Goal: Information Seeking & Learning: Understand process/instructions

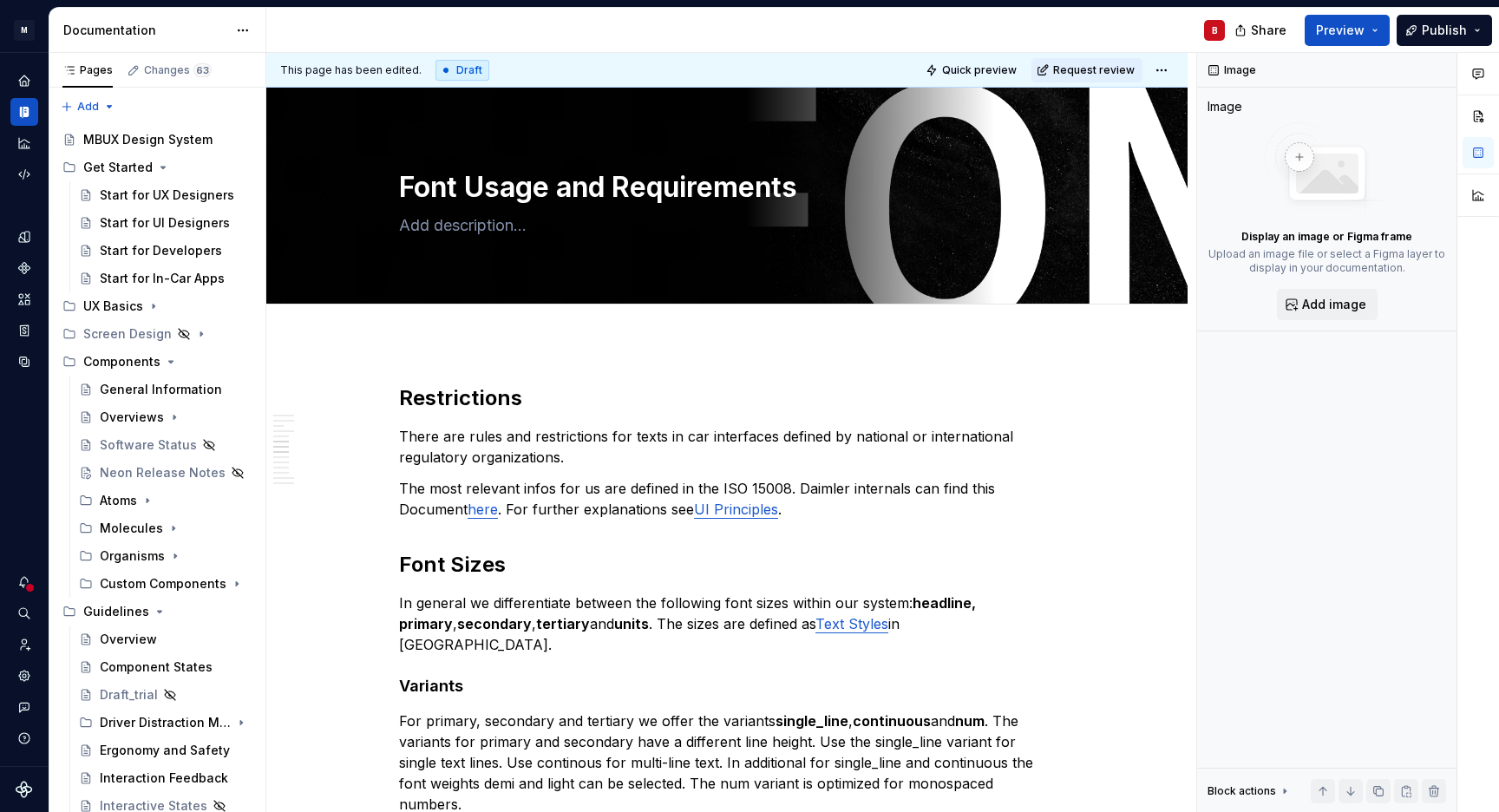
scroll to position [1834, 0]
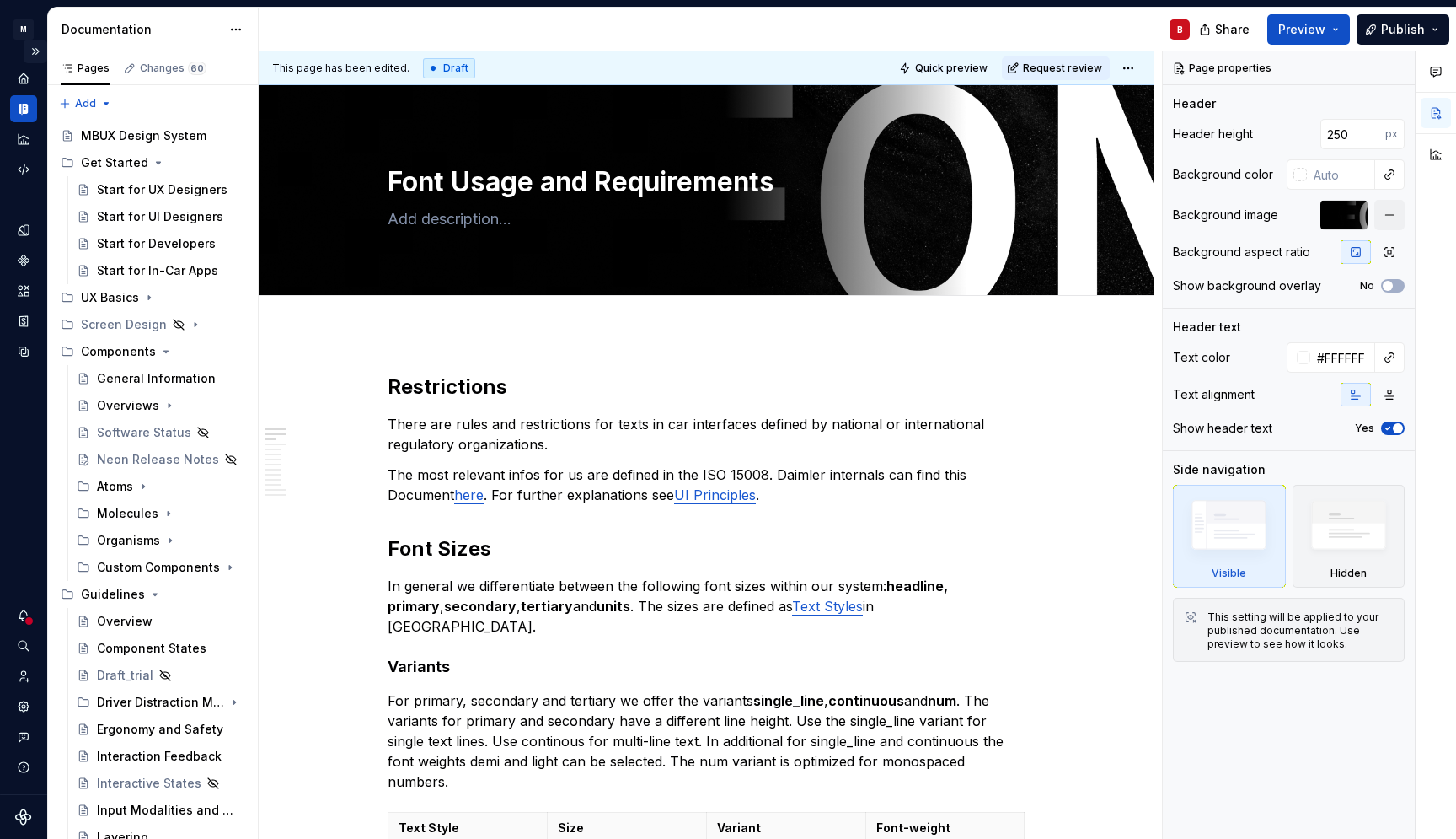
click at [40, 49] on button "Expand sidebar" at bounding box center [35, 52] width 24 height 24
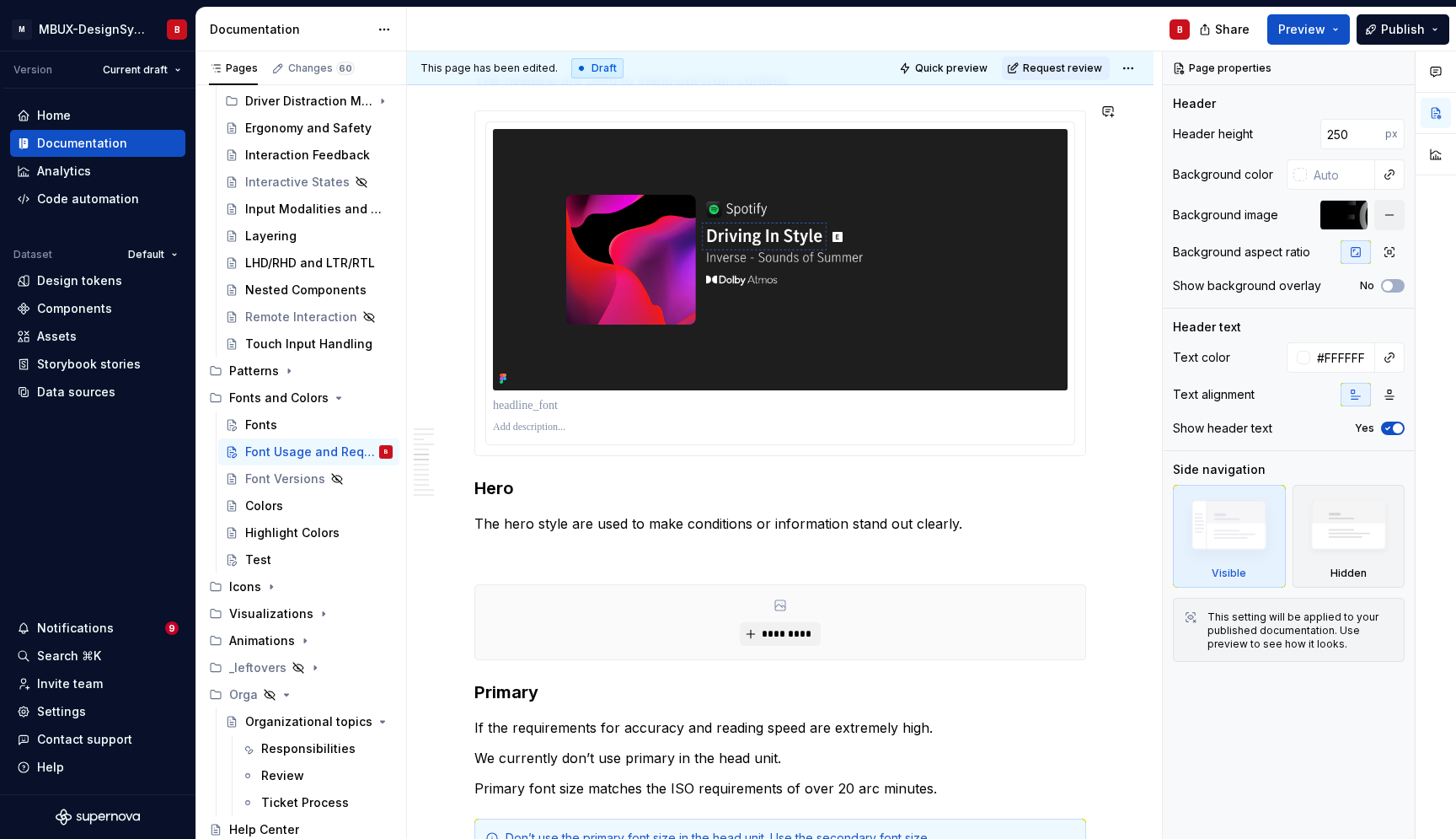
scroll to position [1809, 0]
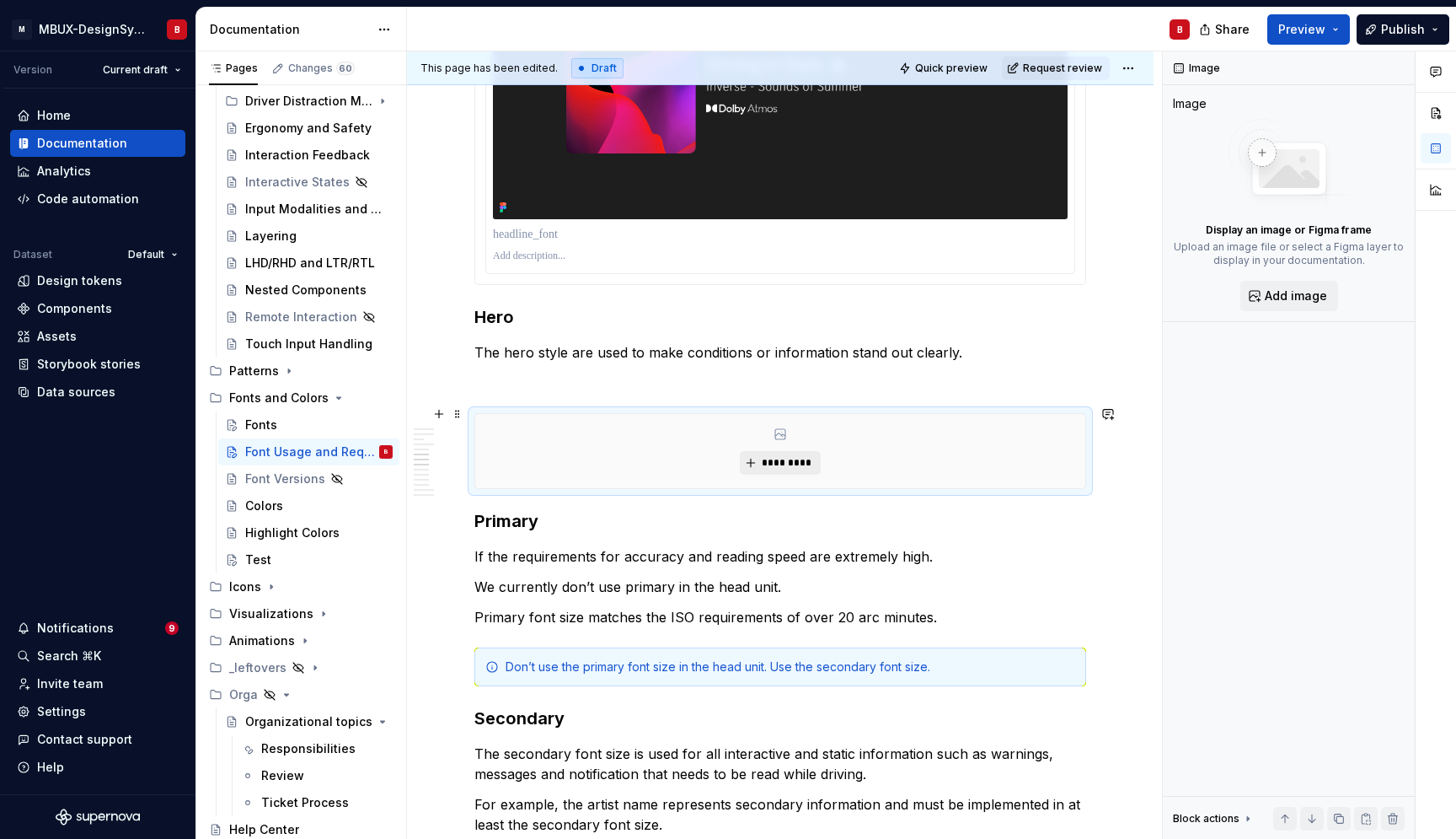
click at [769, 456] on span "*********" at bounding box center [787, 463] width 52 height 13
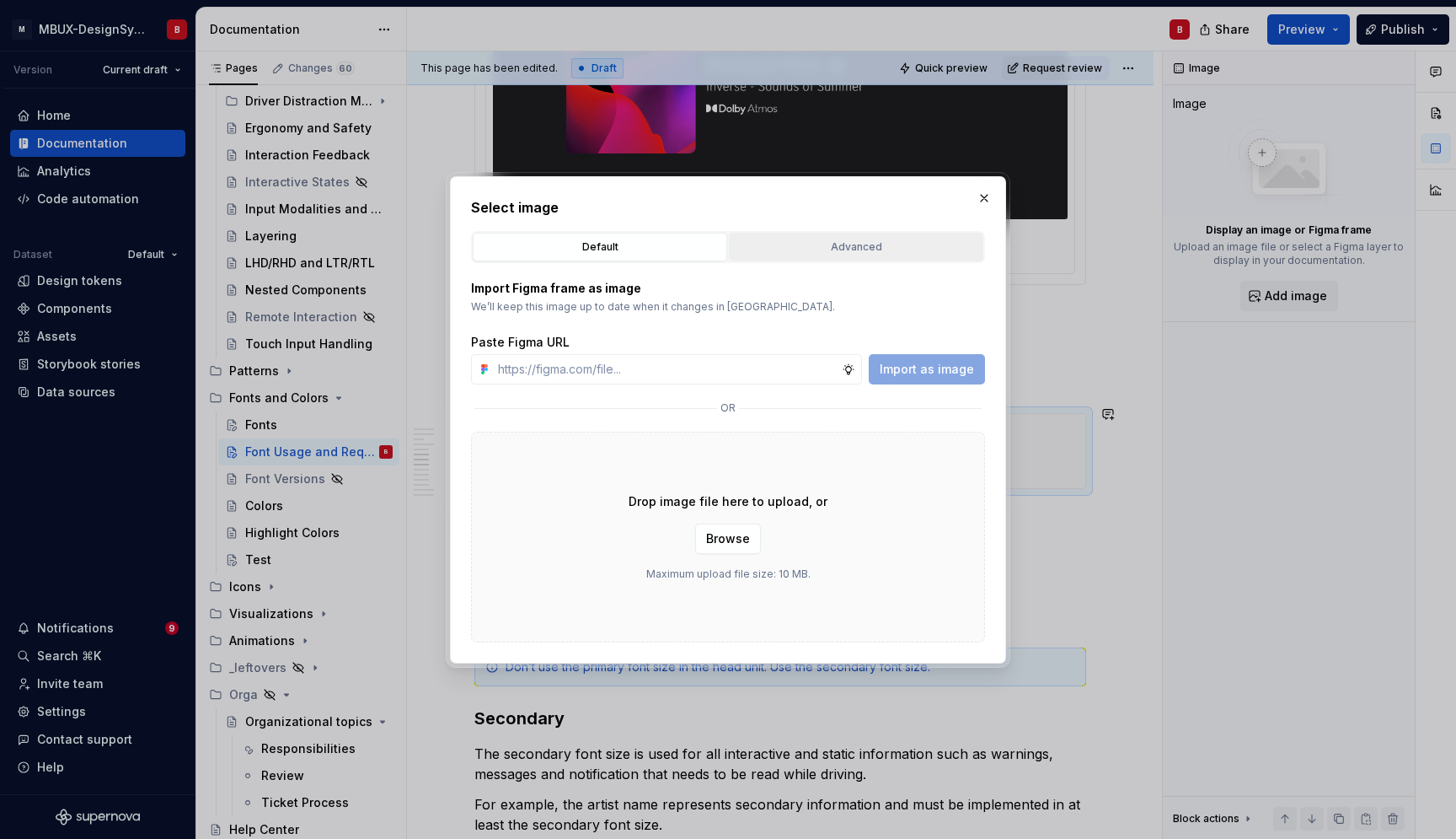
type textarea "*"
click at [851, 254] on div "Advanced" at bounding box center [856, 247] width 242 height 17
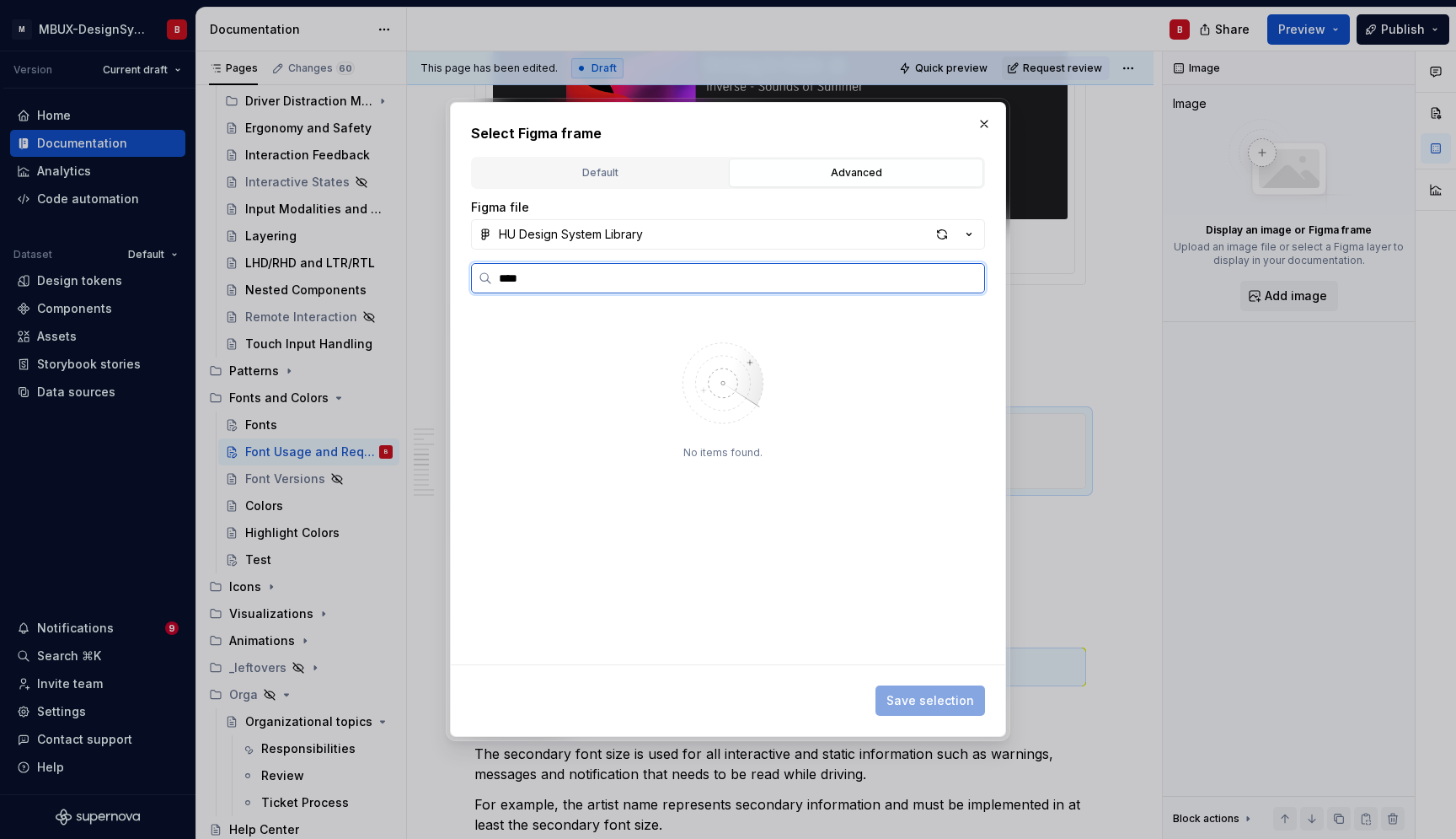
type input "****"
type textarea "*"
click at [652, 175] on div "Default" at bounding box center [600, 173] width 242 height 17
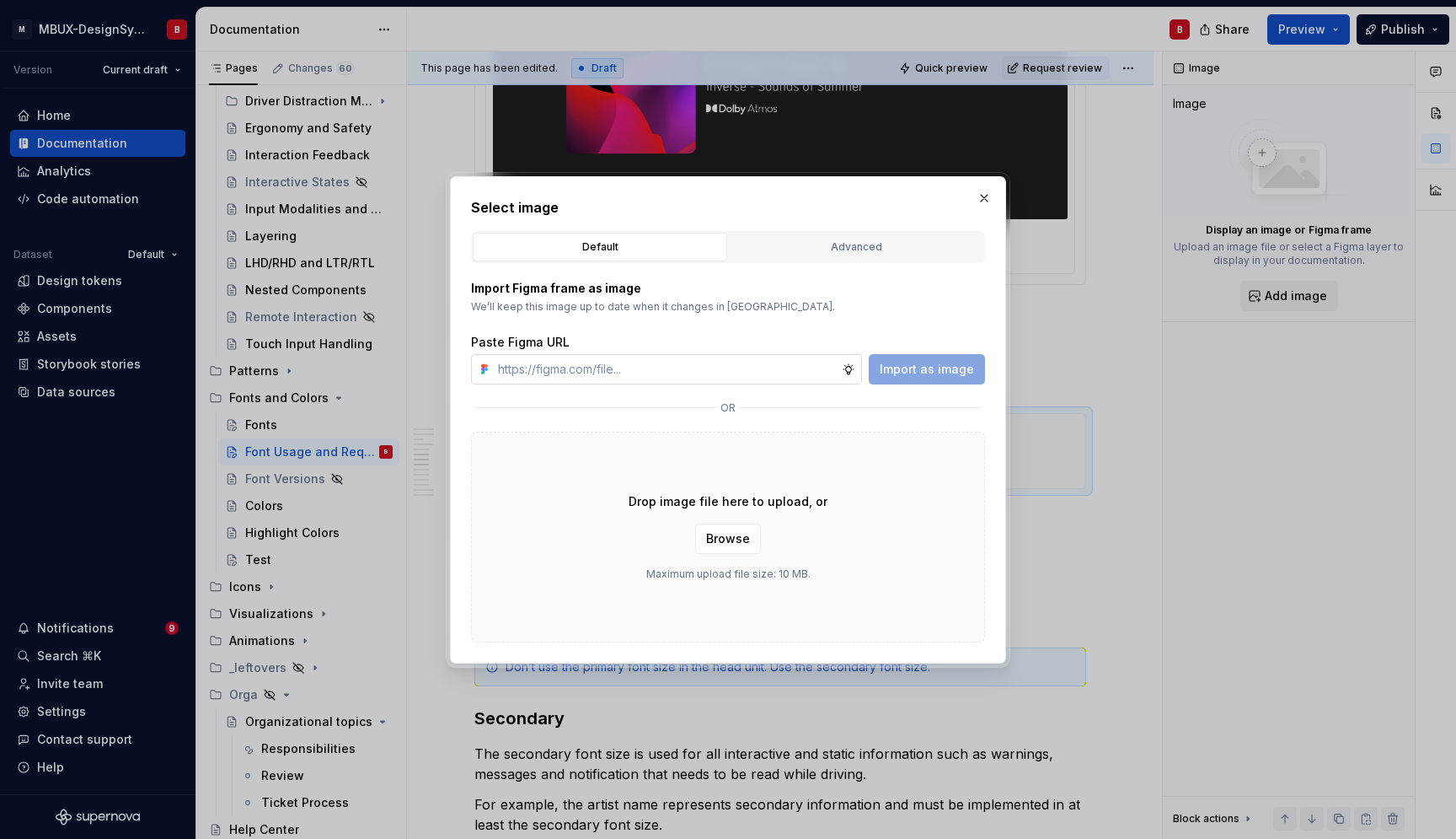
click at [603, 374] on input "text" at bounding box center [666, 369] width 350 height 31
paste input "[URL][DOMAIN_NAME]"
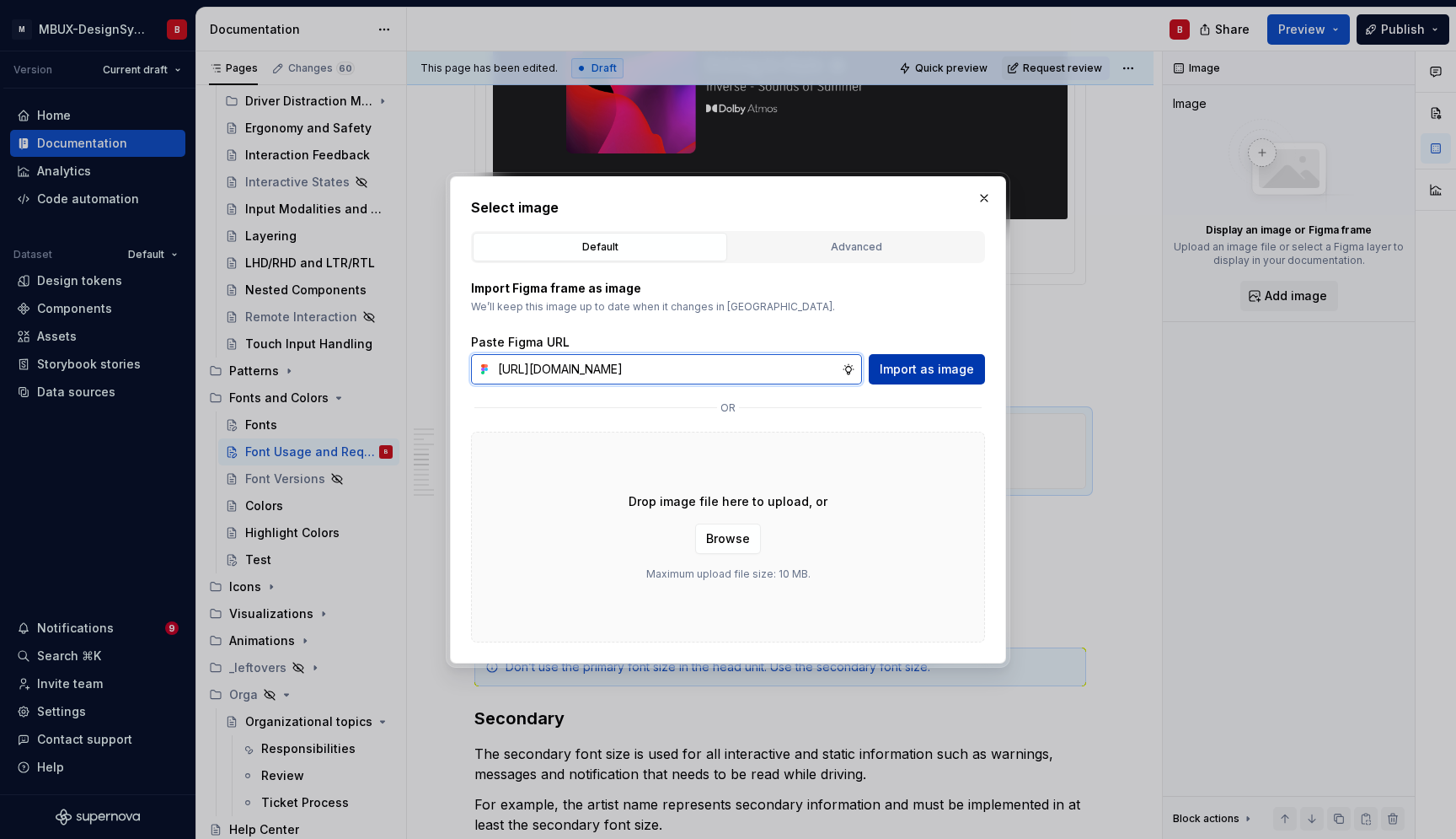
type input "[URL][DOMAIN_NAME]"
click at [901, 370] on span "Import as image" at bounding box center [926, 369] width 94 height 17
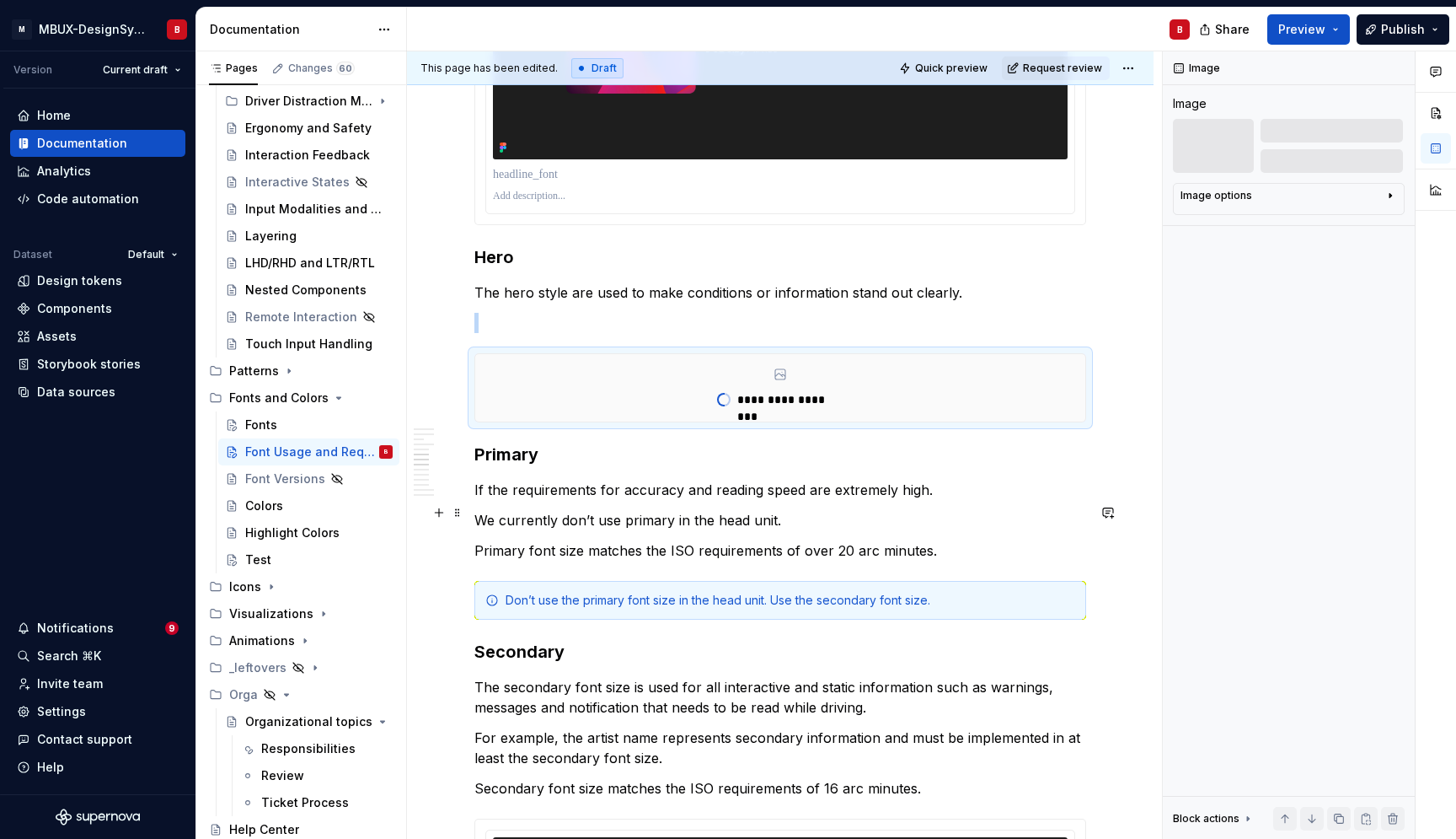
scroll to position [1872, 0]
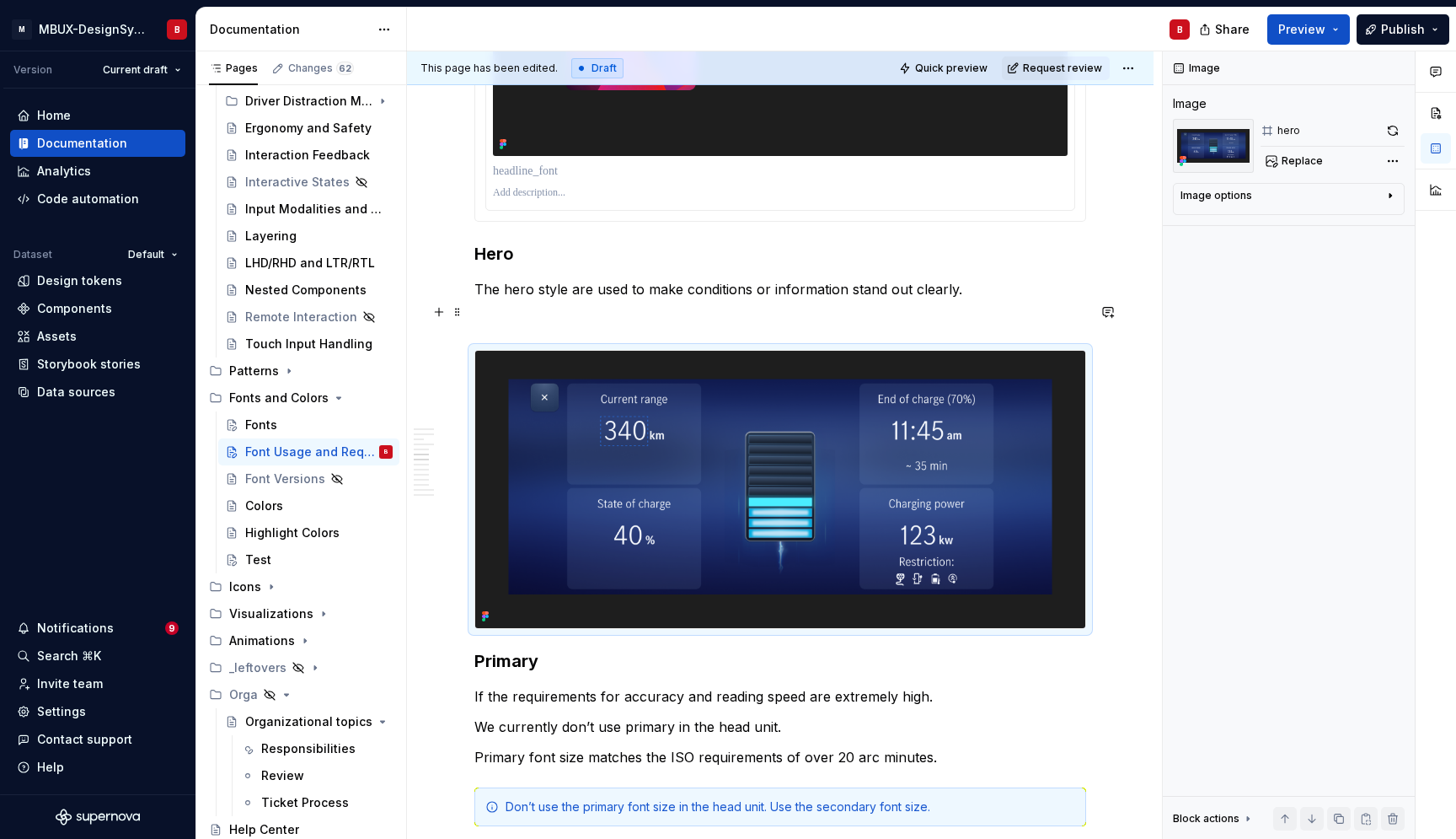
click at [501, 312] on p at bounding box center [780, 319] width 612 height 20
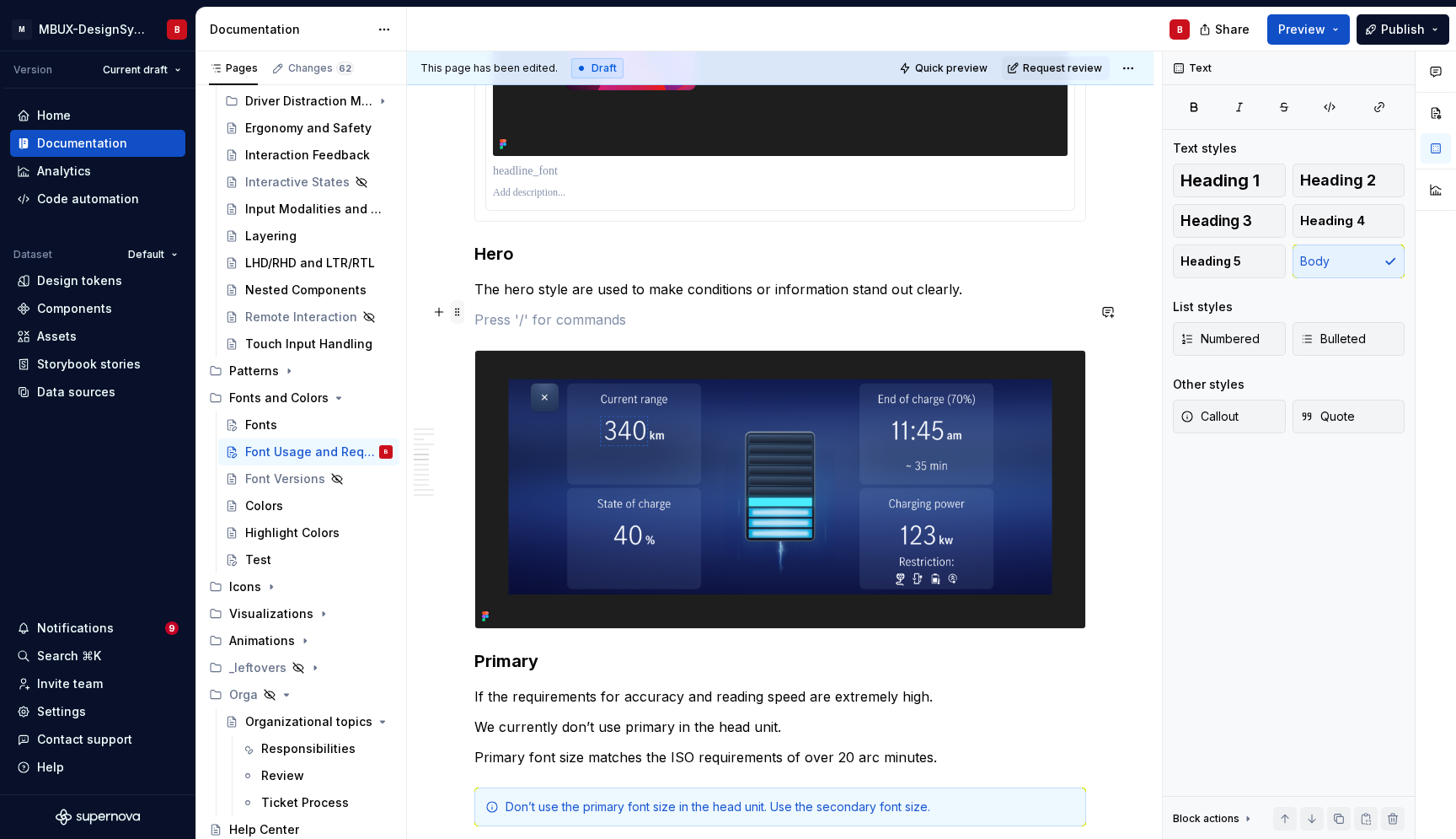
click at [459, 312] on span at bounding box center [458, 311] width 13 height 24
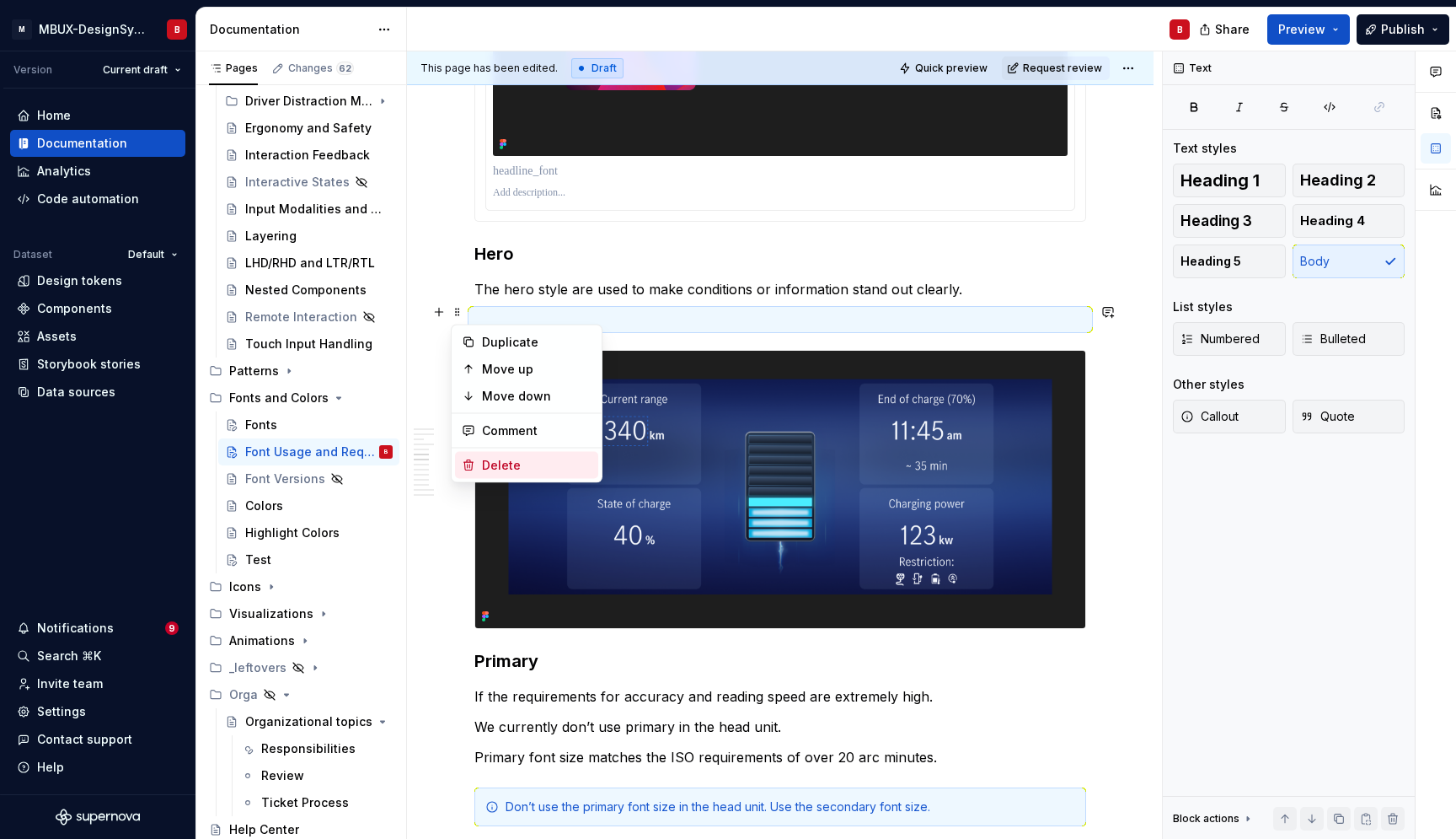
click at [516, 467] on div "Delete" at bounding box center [536, 466] width 110 height 17
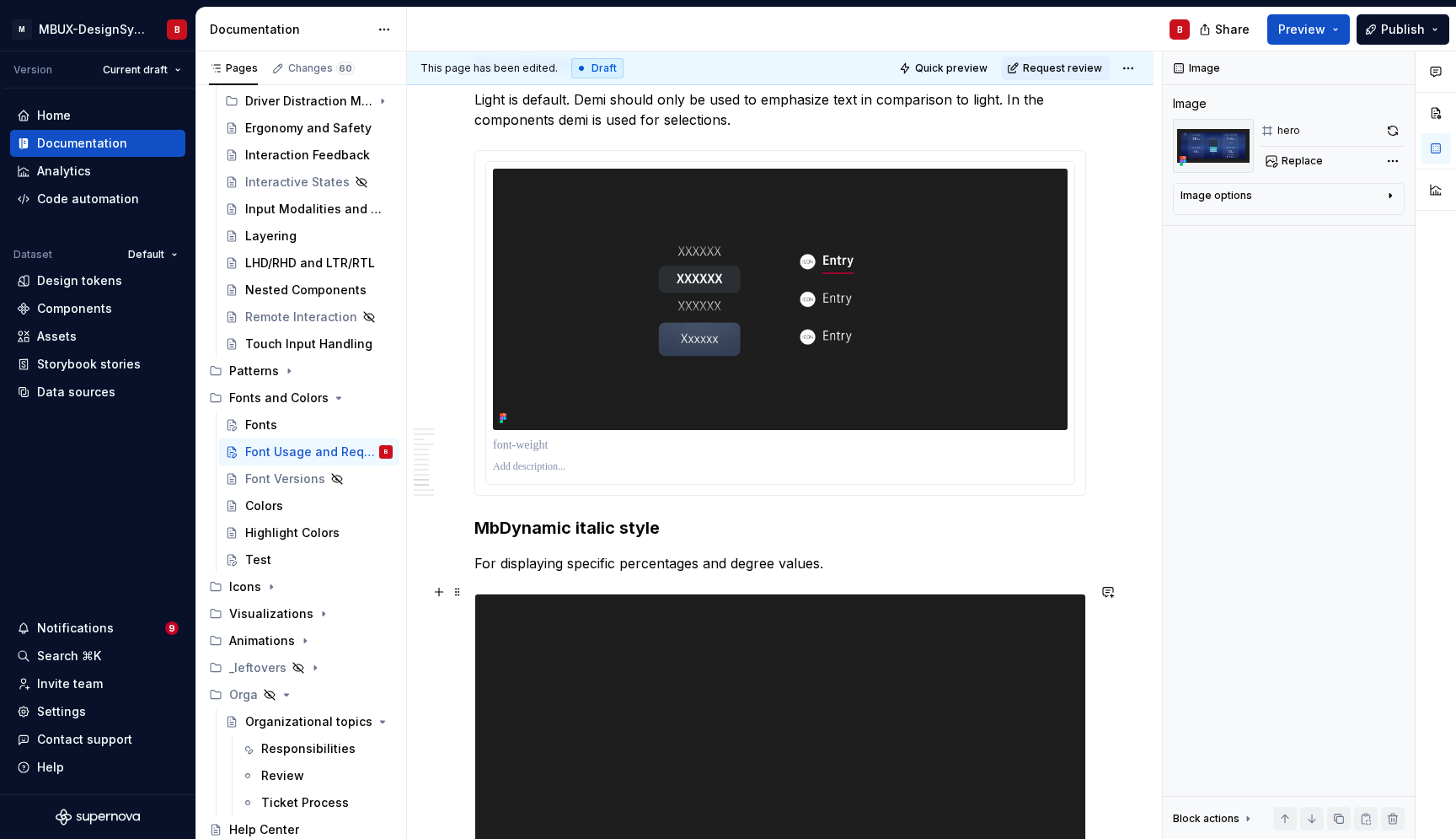
scroll to position [5236, 0]
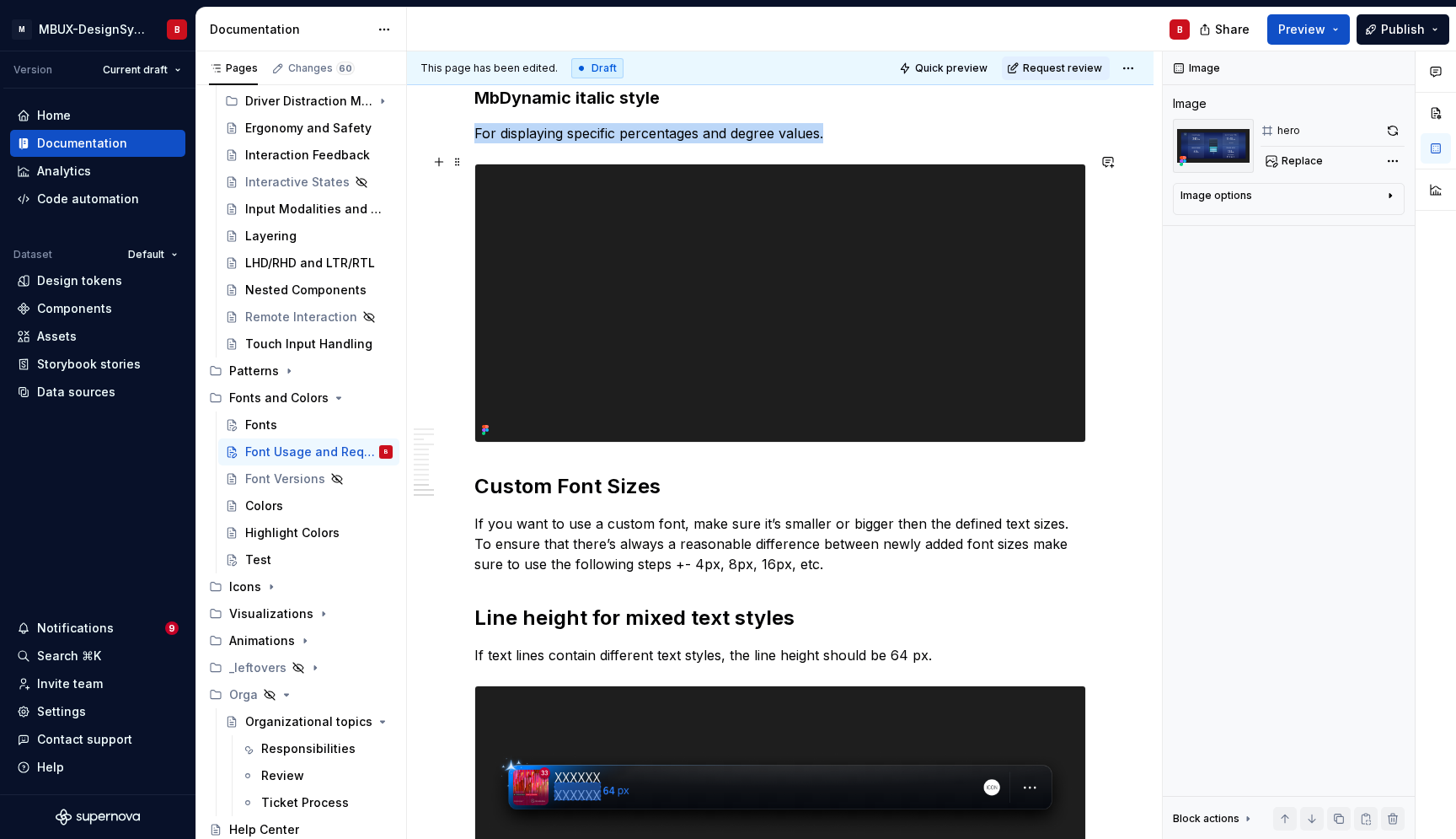
click at [855, 284] on img at bounding box center [780, 303] width 611 height 278
click at [1389, 135] on button "button" at bounding box center [1393, 131] width 24 height 24
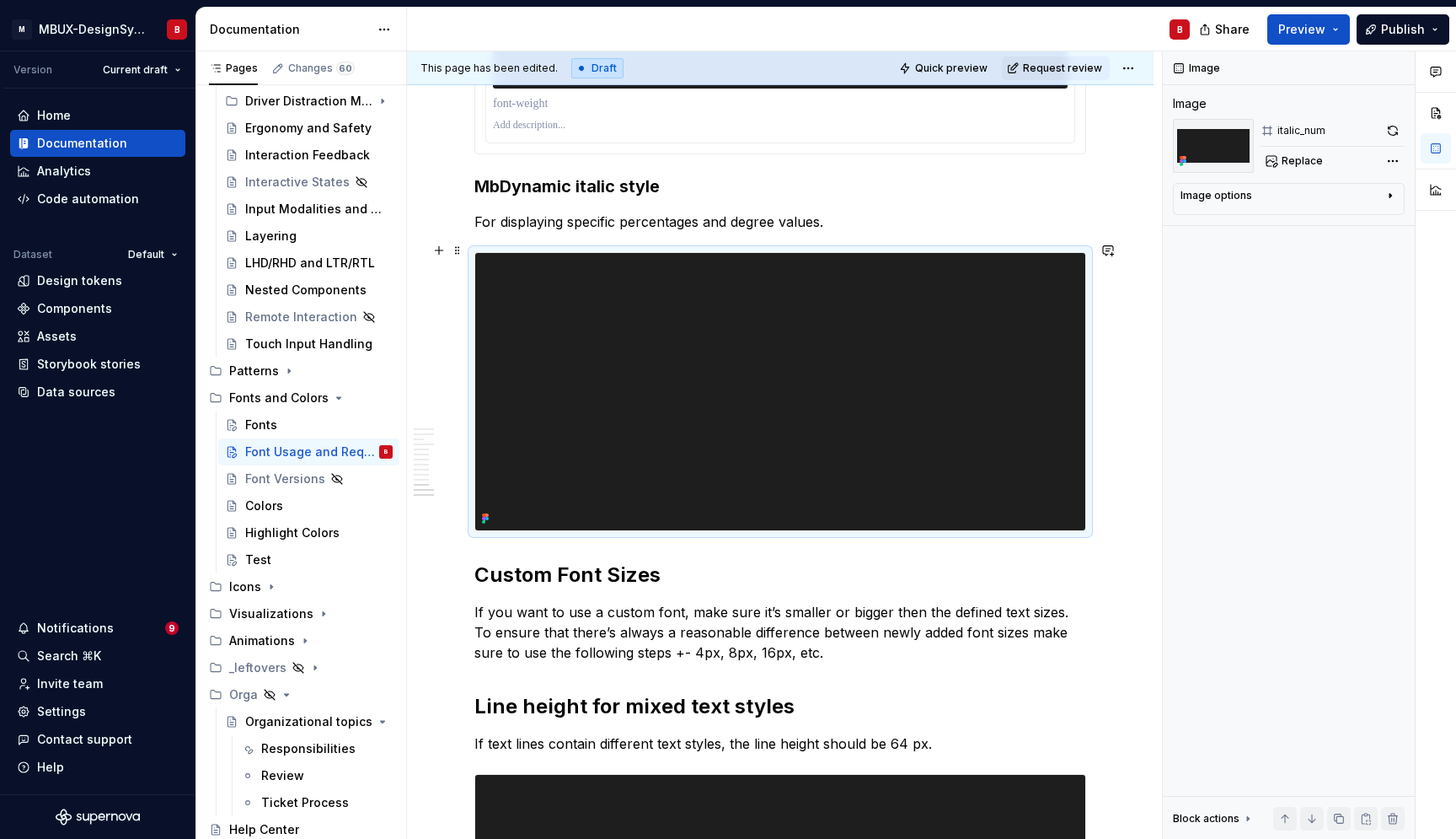
scroll to position [5109, 0]
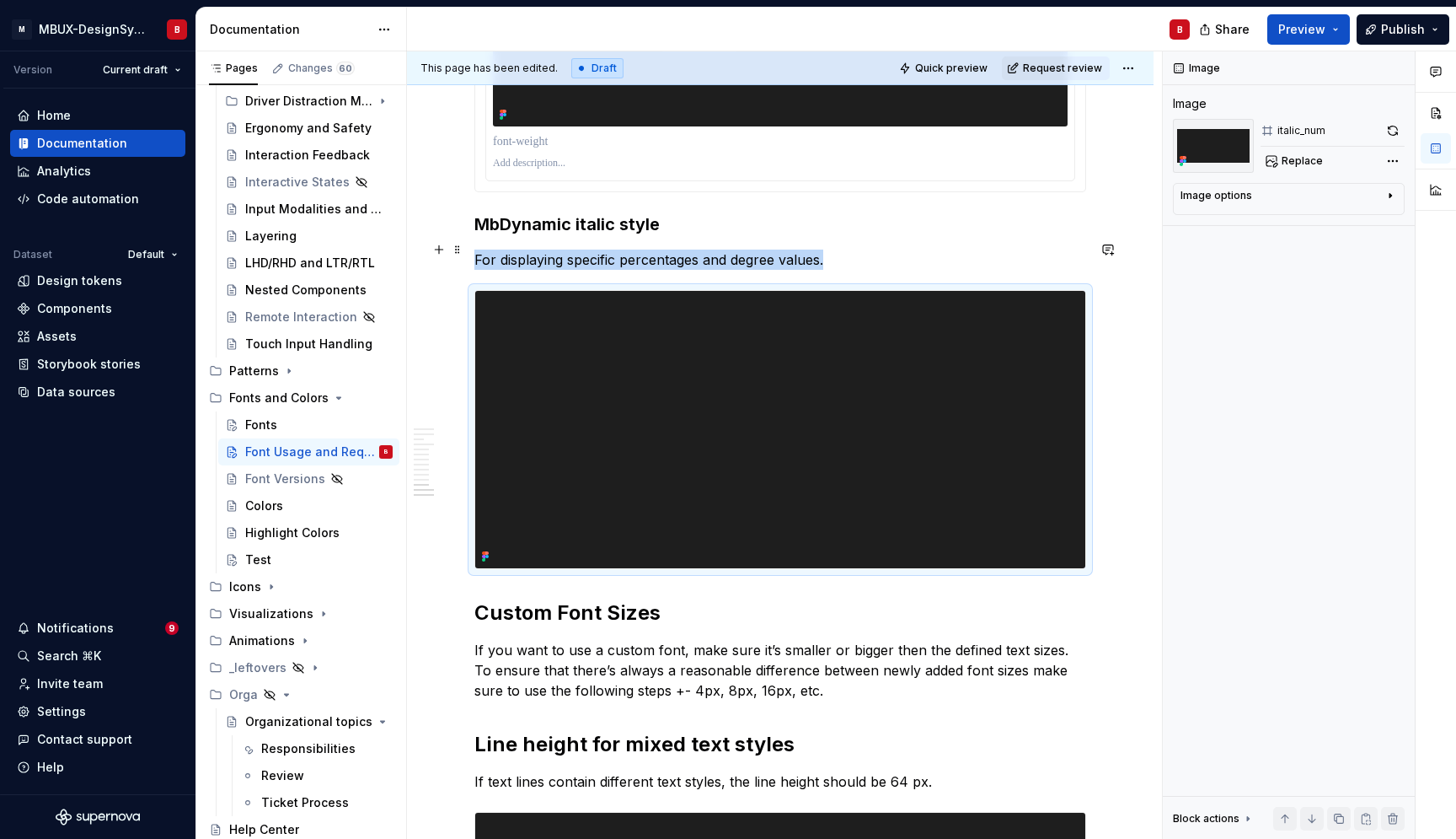
click at [842, 250] on p "For displaying specific percentages and degree values." at bounding box center [780, 259] width 612 height 20
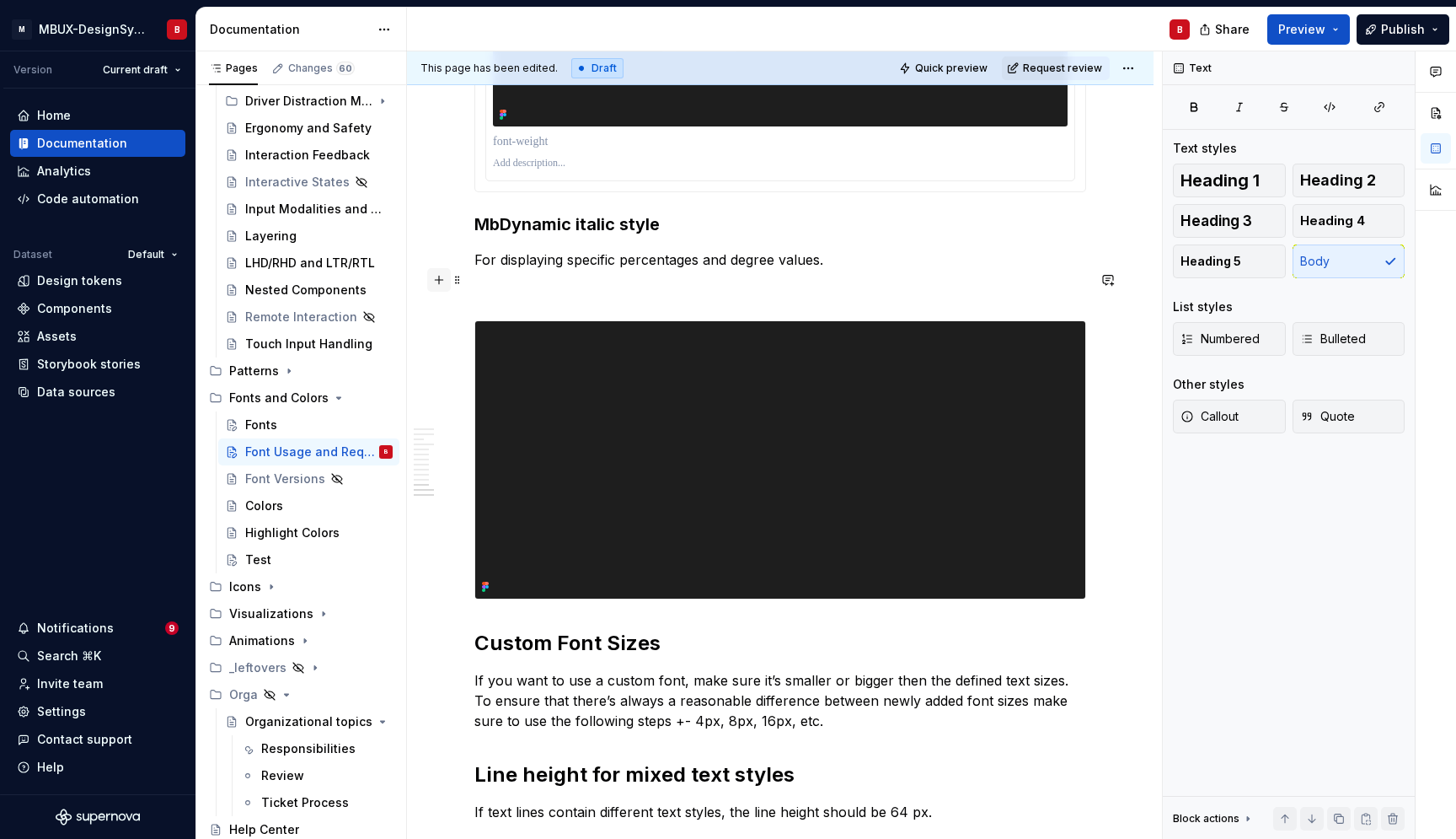
click at [443, 281] on button "button" at bounding box center [439, 280] width 24 height 24
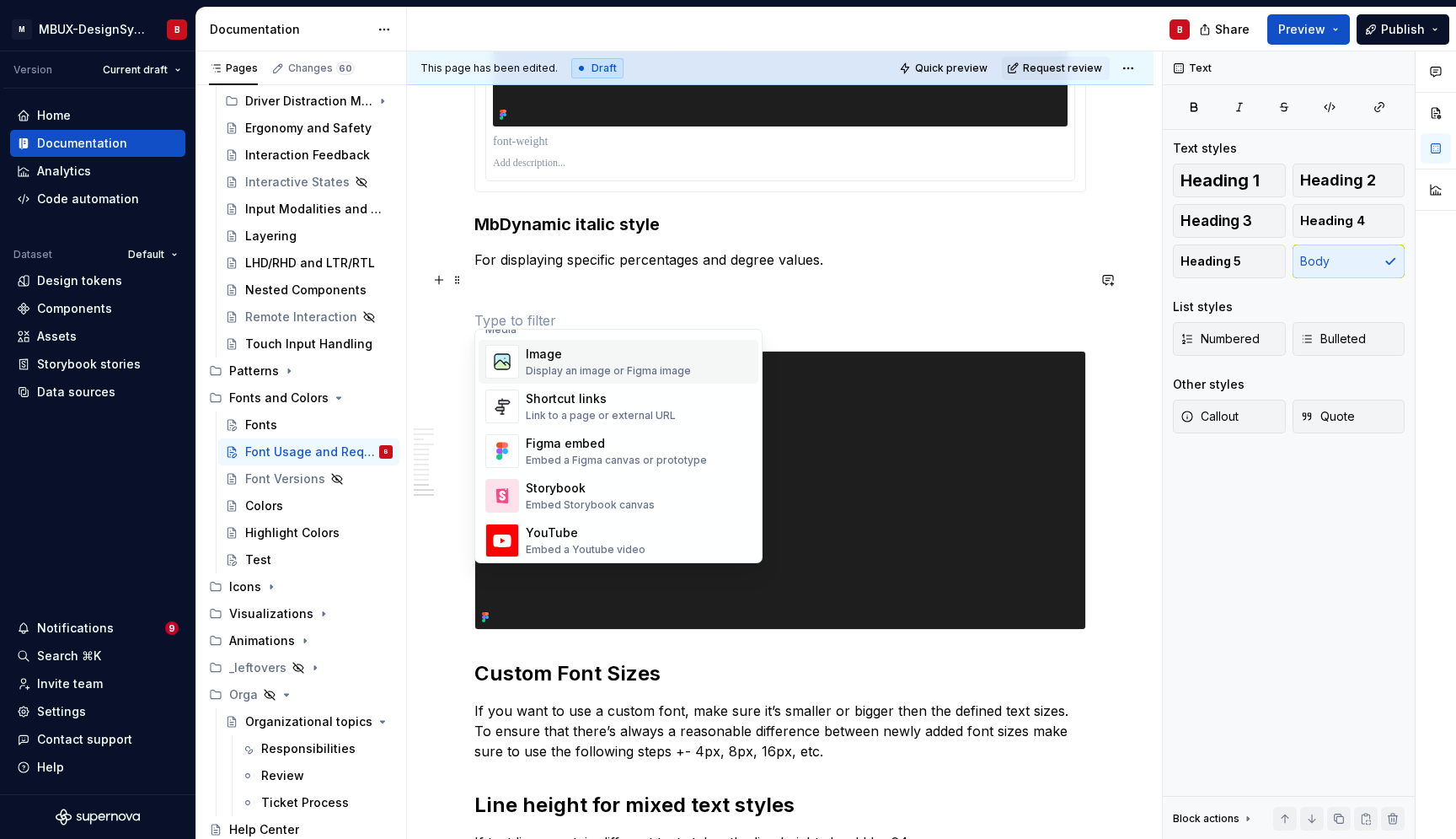
scroll to position [734, 0]
click at [596, 367] on div "Display an image or Figma image" at bounding box center [608, 371] width 165 height 13
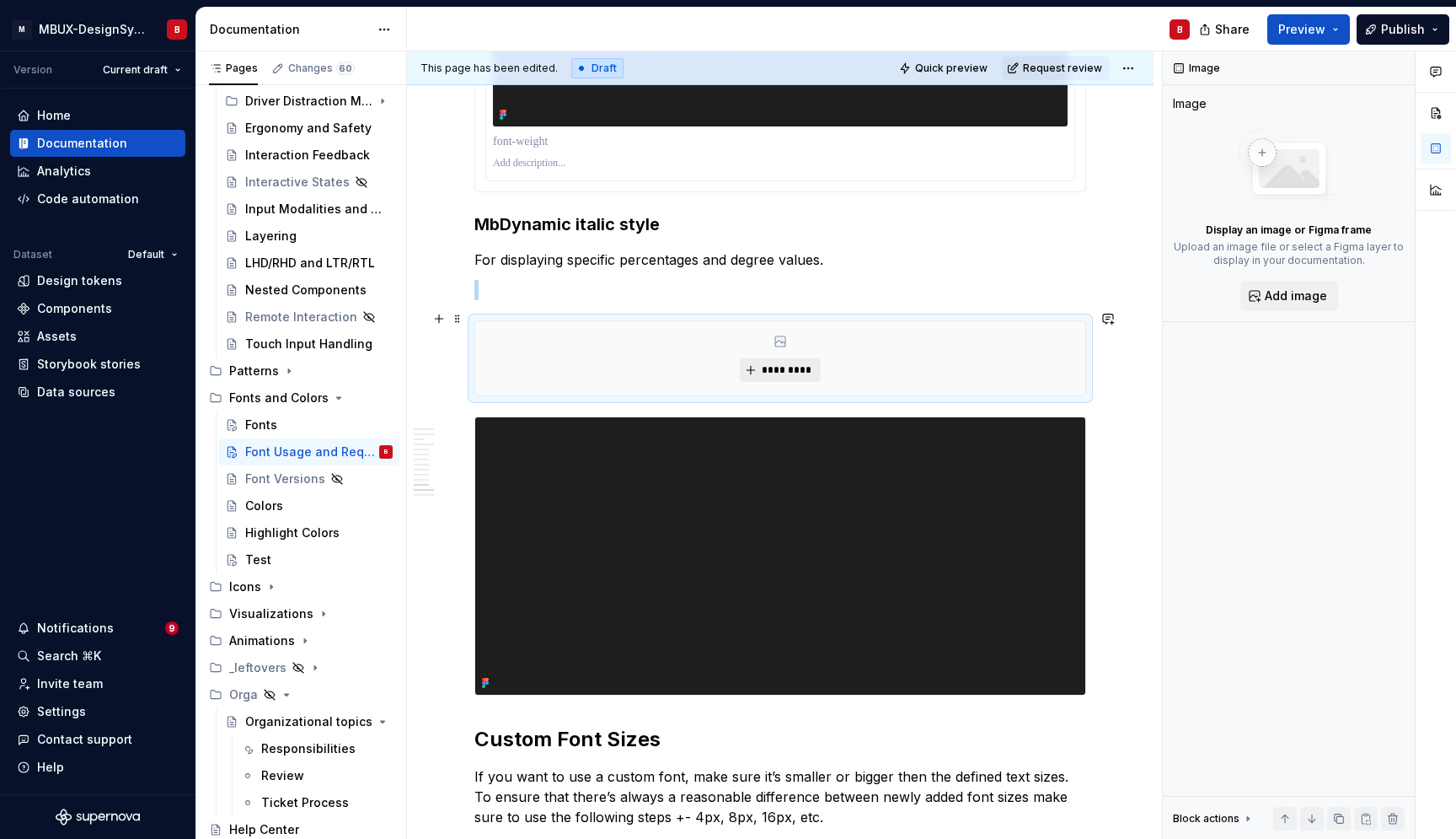
click at [778, 364] on span "*********" at bounding box center [787, 370] width 52 height 13
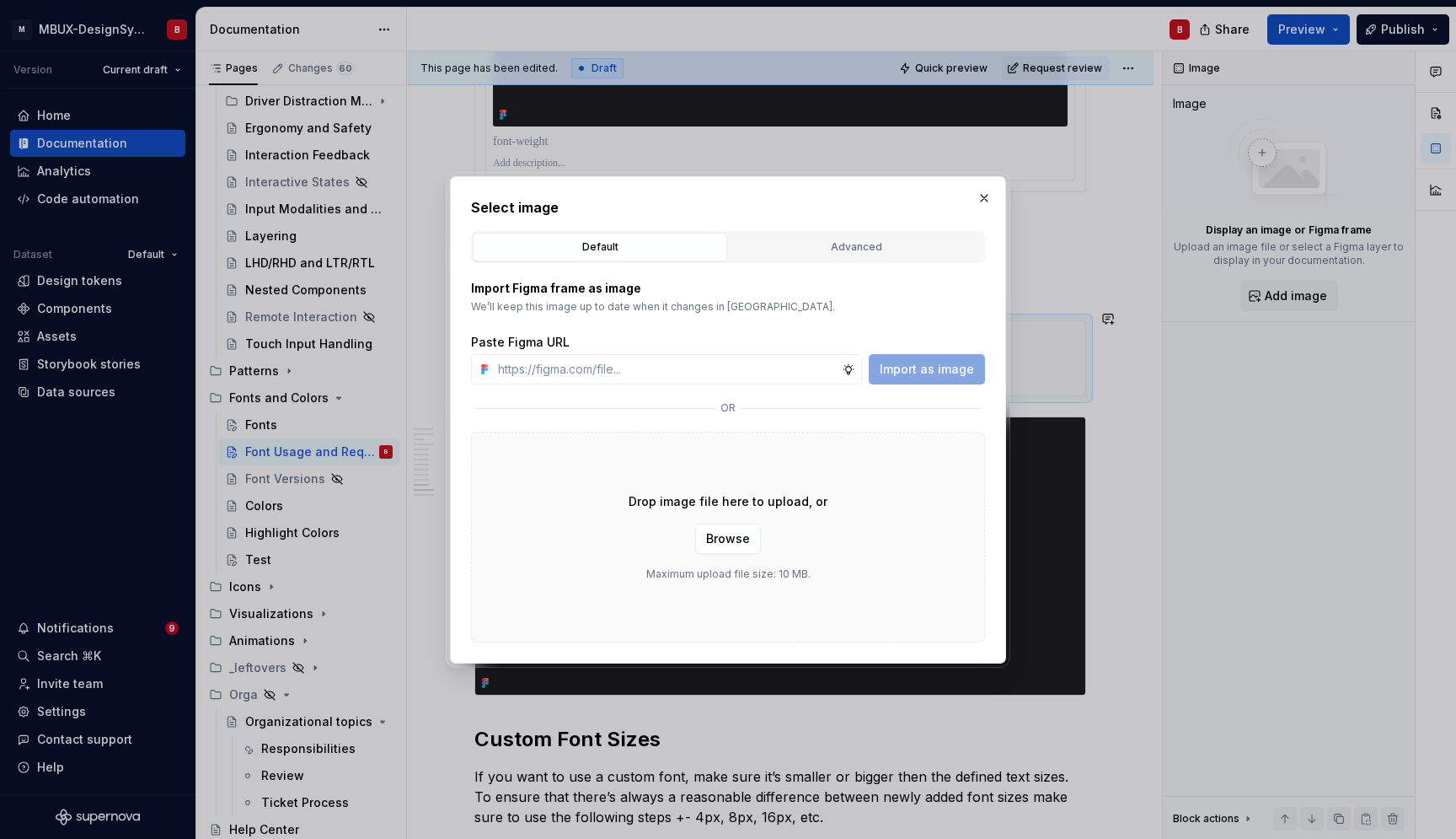
scroll to position [5109, 0]
type textarea "*"
type input "[URL][DOMAIN_NAME]"
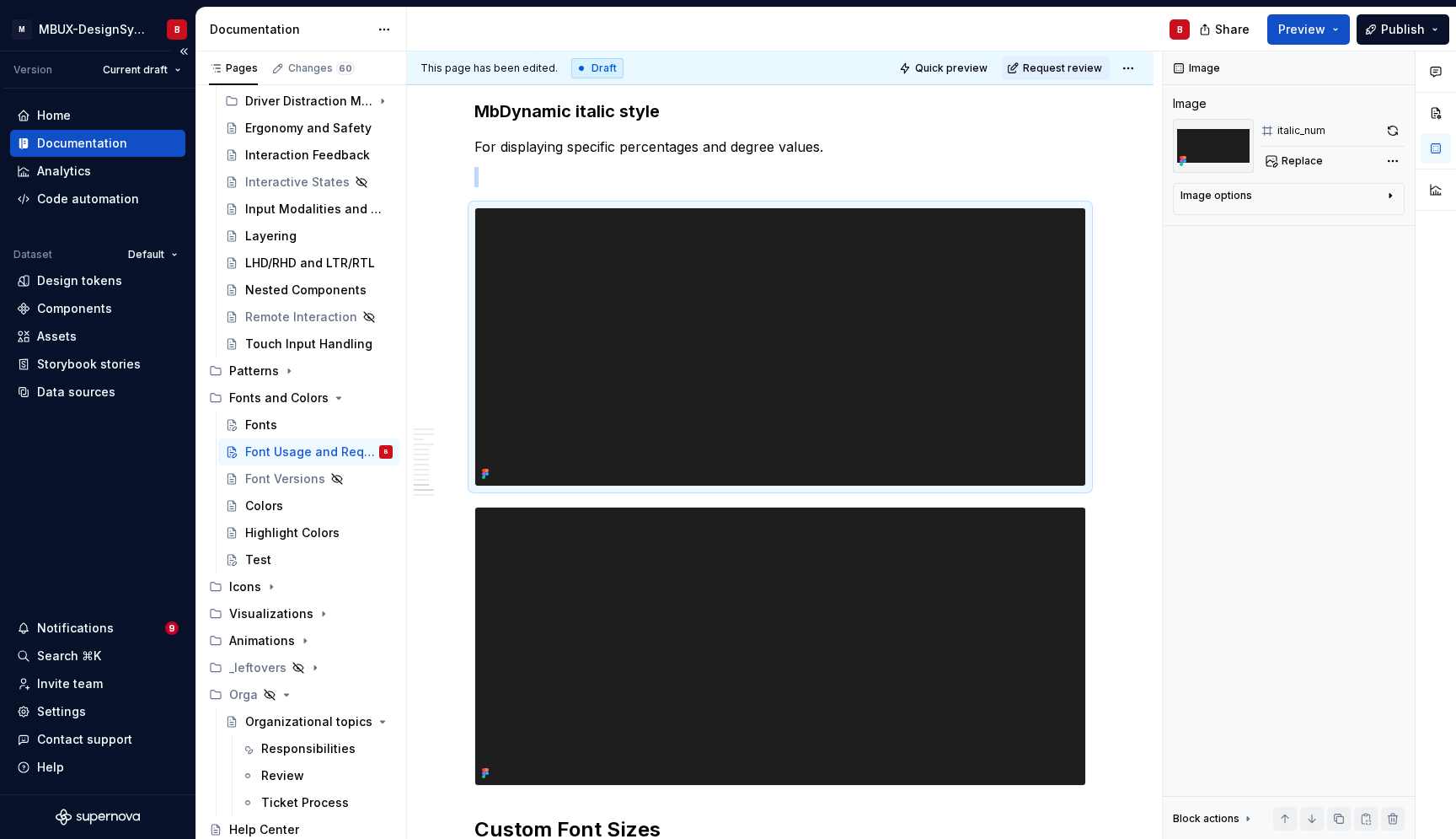
scroll to position [5223, 0]
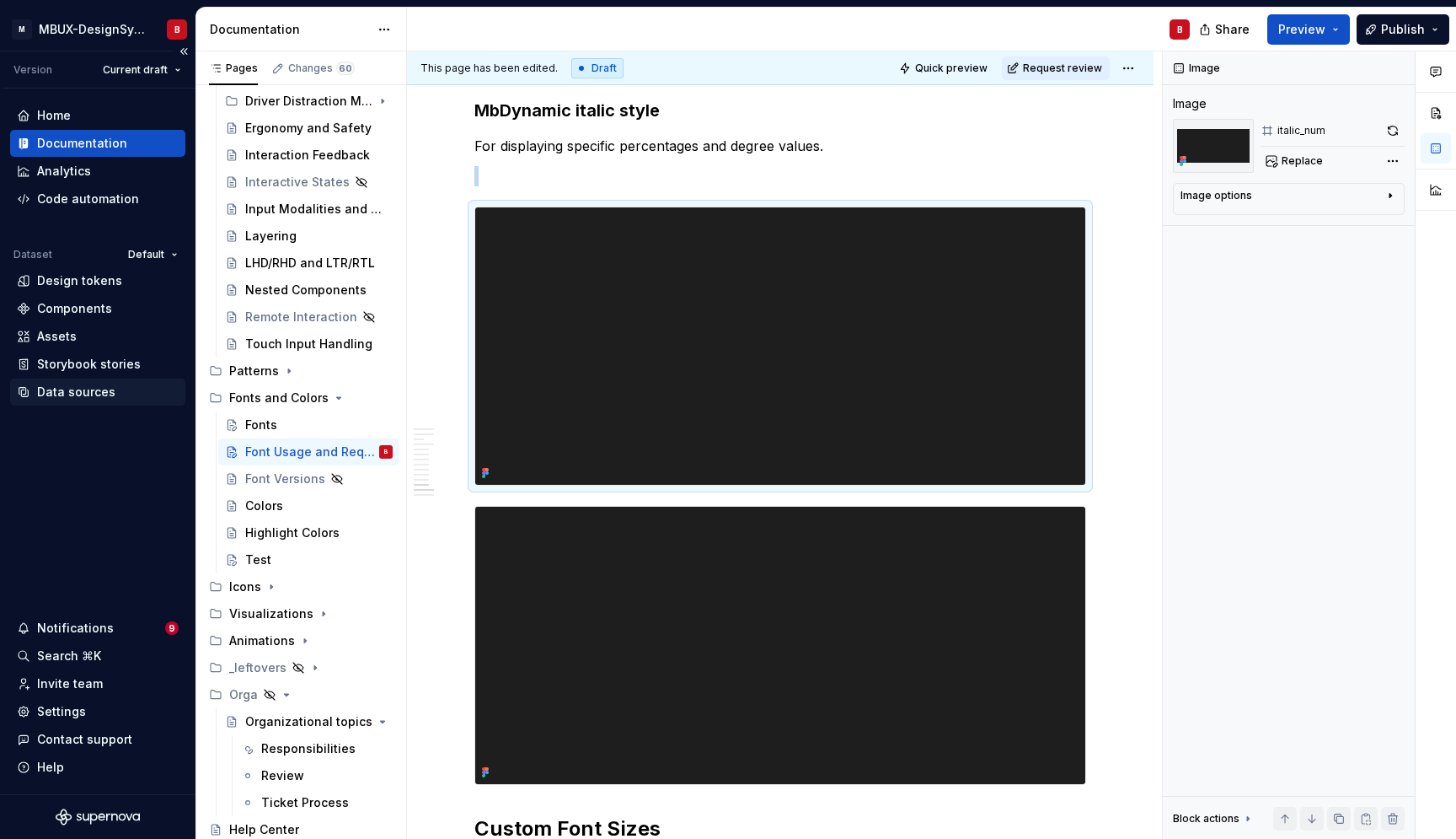
click at [64, 394] on div "Data sources" at bounding box center [76, 392] width 78 height 17
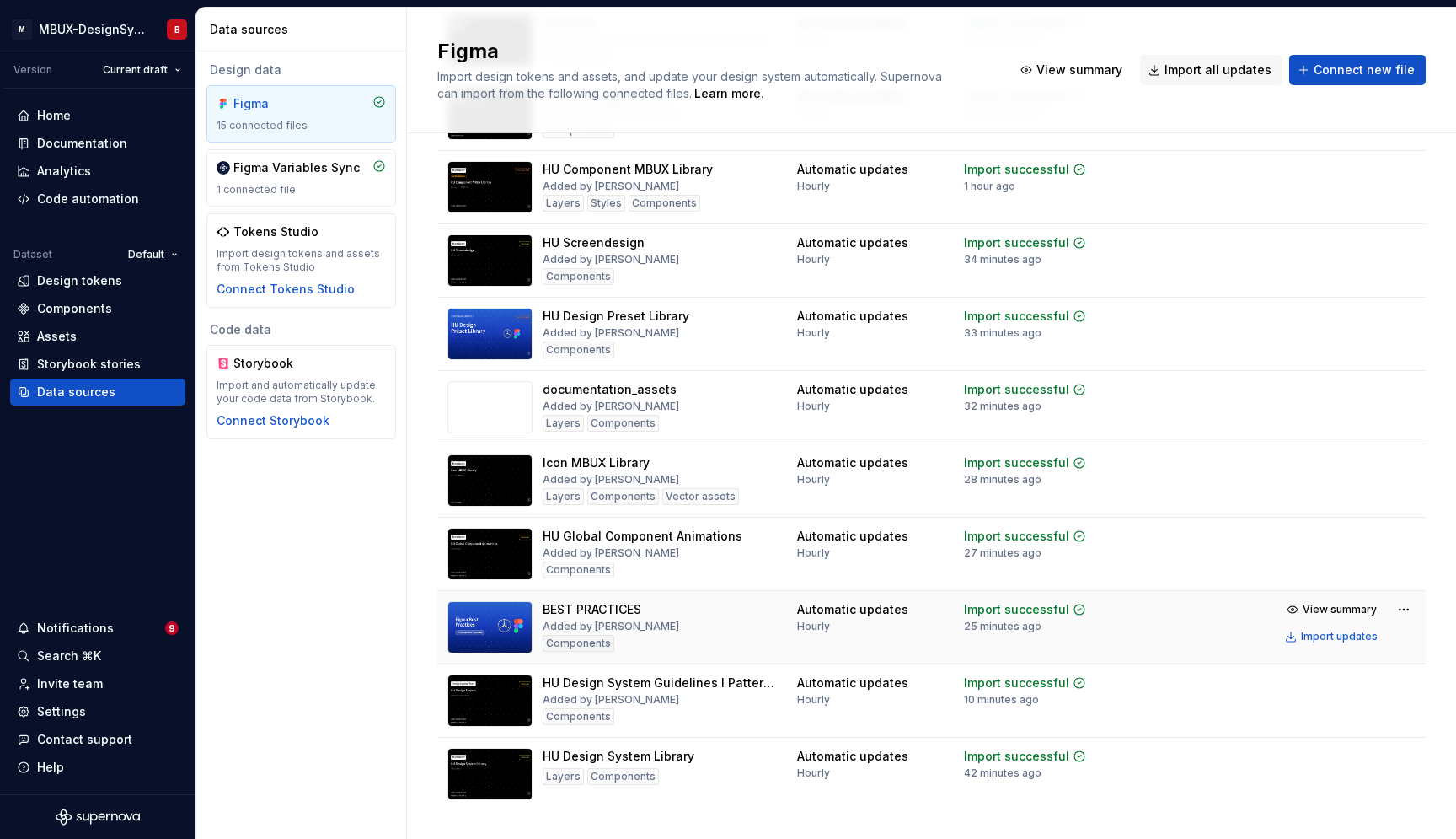
scroll to position [516, 0]
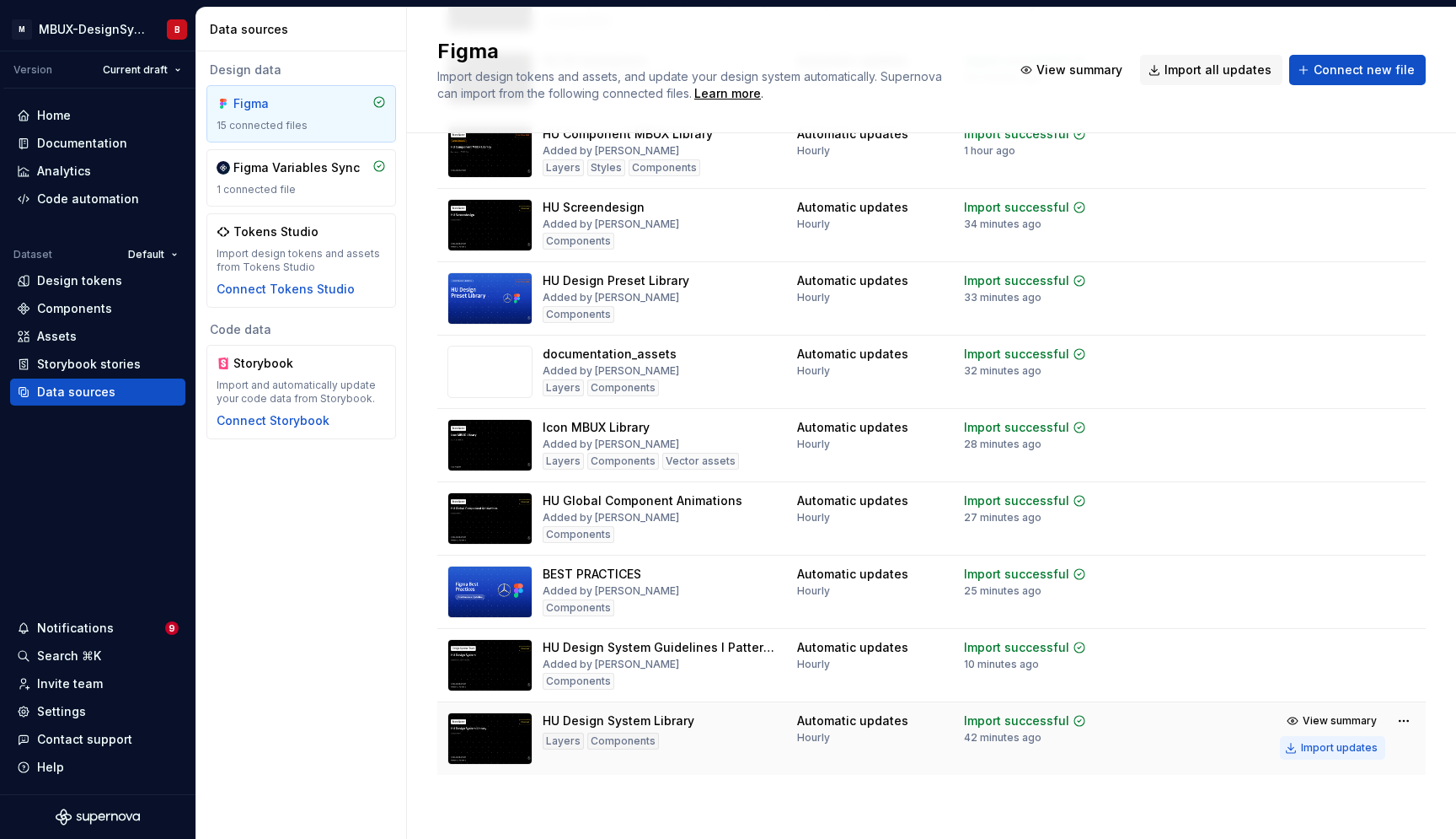
click at [1362, 748] on div "Import updates" at bounding box center [1340, 747] width 76 height 13
click at [91, 145] on div "Documentation" at bounding box center [82, 143] width 91 height 17
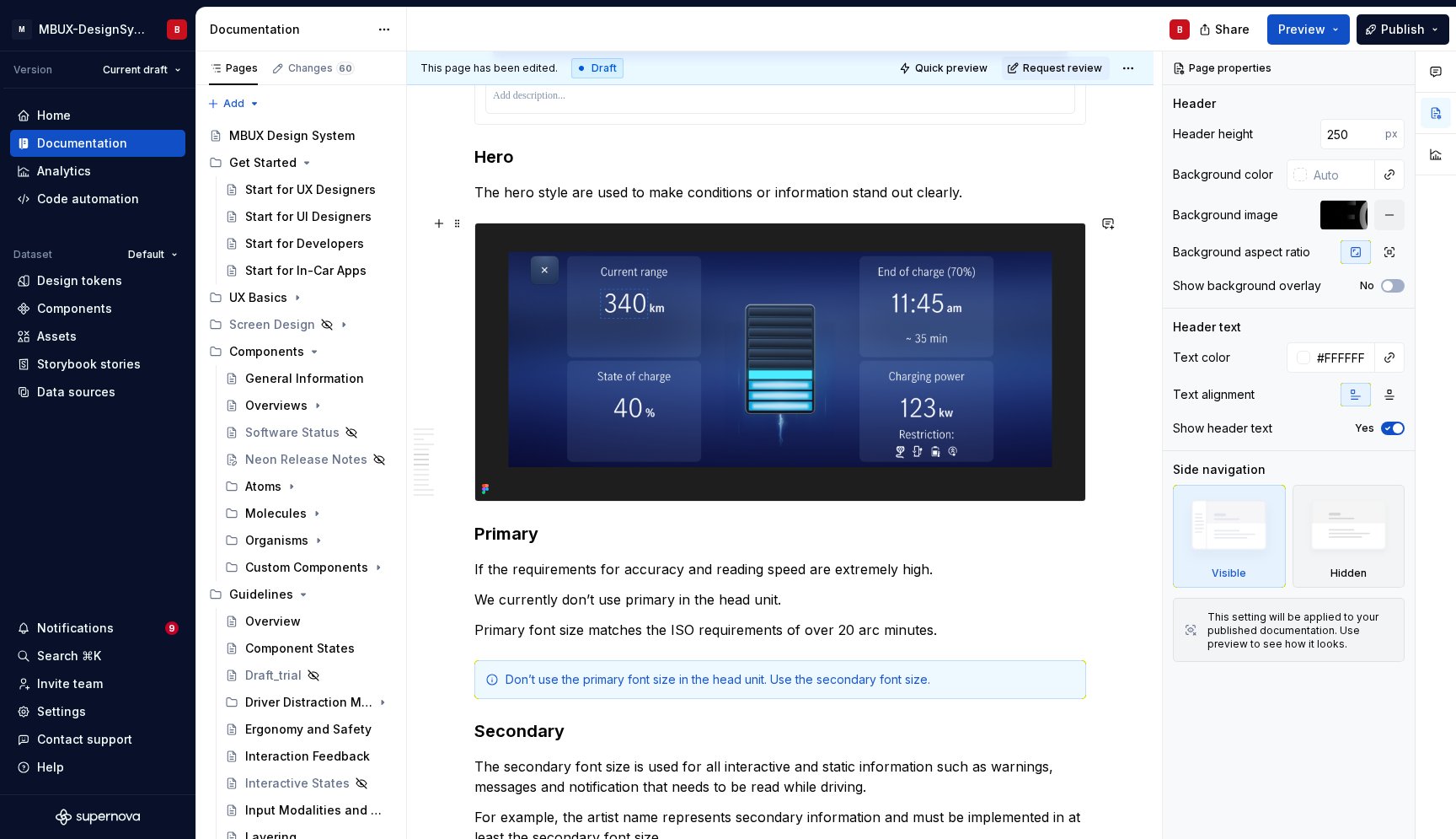
scroll to position [1961, 0]
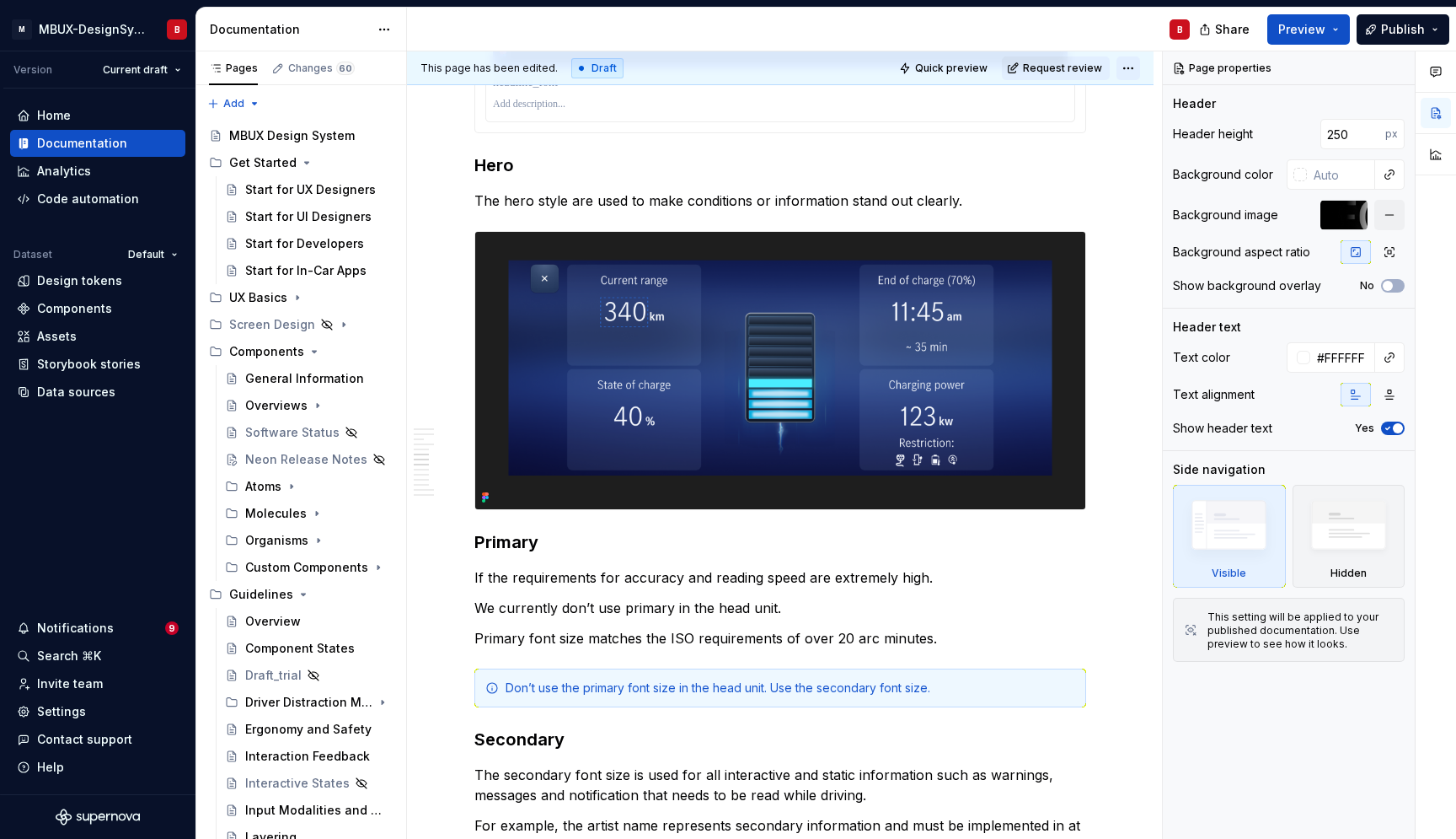
click at [1131, 69] on html "M MBUX-DesignSystem B Version Current draft Home Documentation Analytics Code a…" at bounding box center [728, 419] width 1456 height 839
click at [917, 67] on html "M MBUX-DesignSystem B Version Current draft Home Documentation Analytics Code a…" at bounding box center [728, 419] width 1456 height 839
click at [943, 69] on span "Quick preview" at bounding box center [951, 68] width 73 height 13
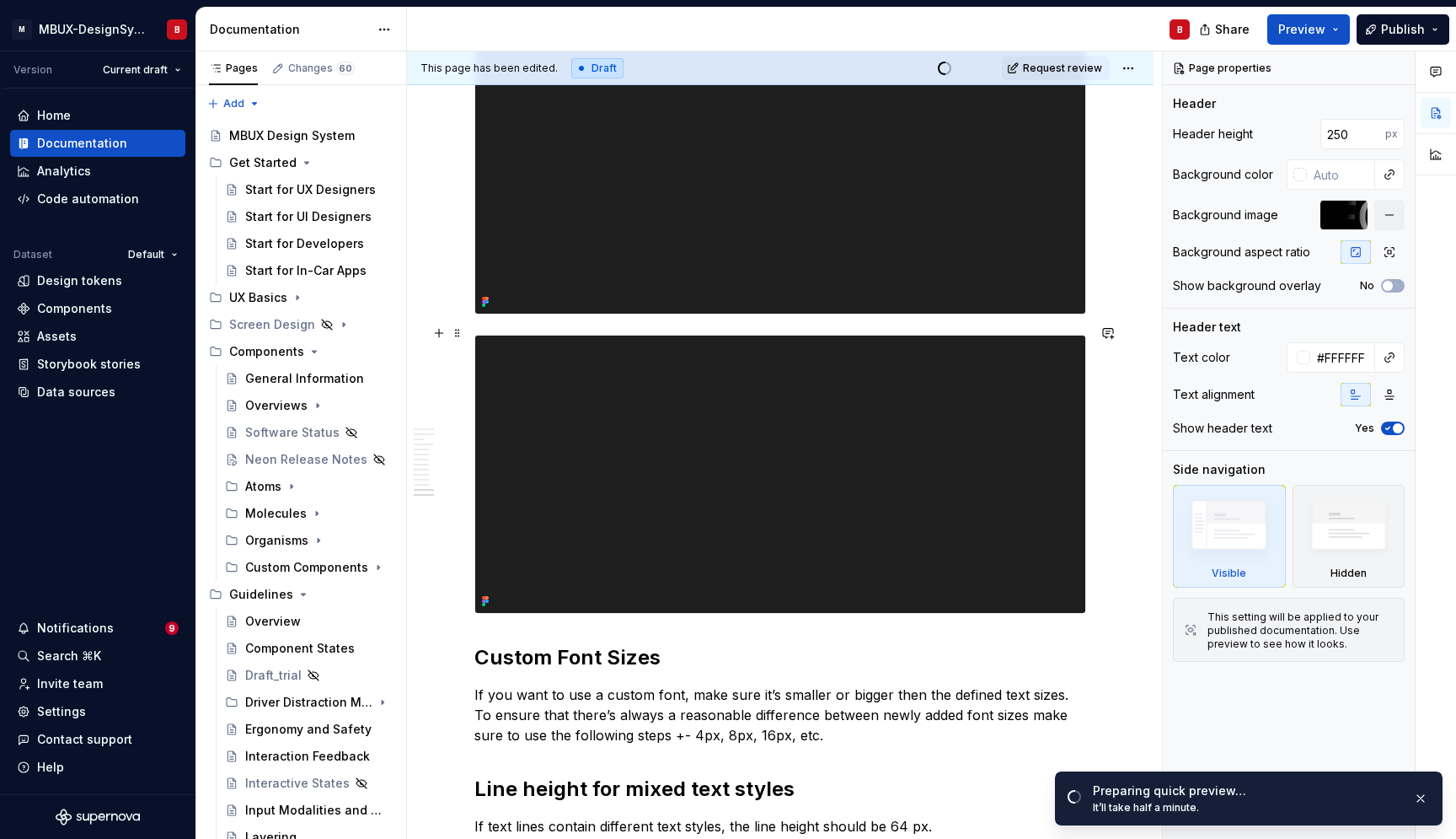
scroll to position [5376, 0]
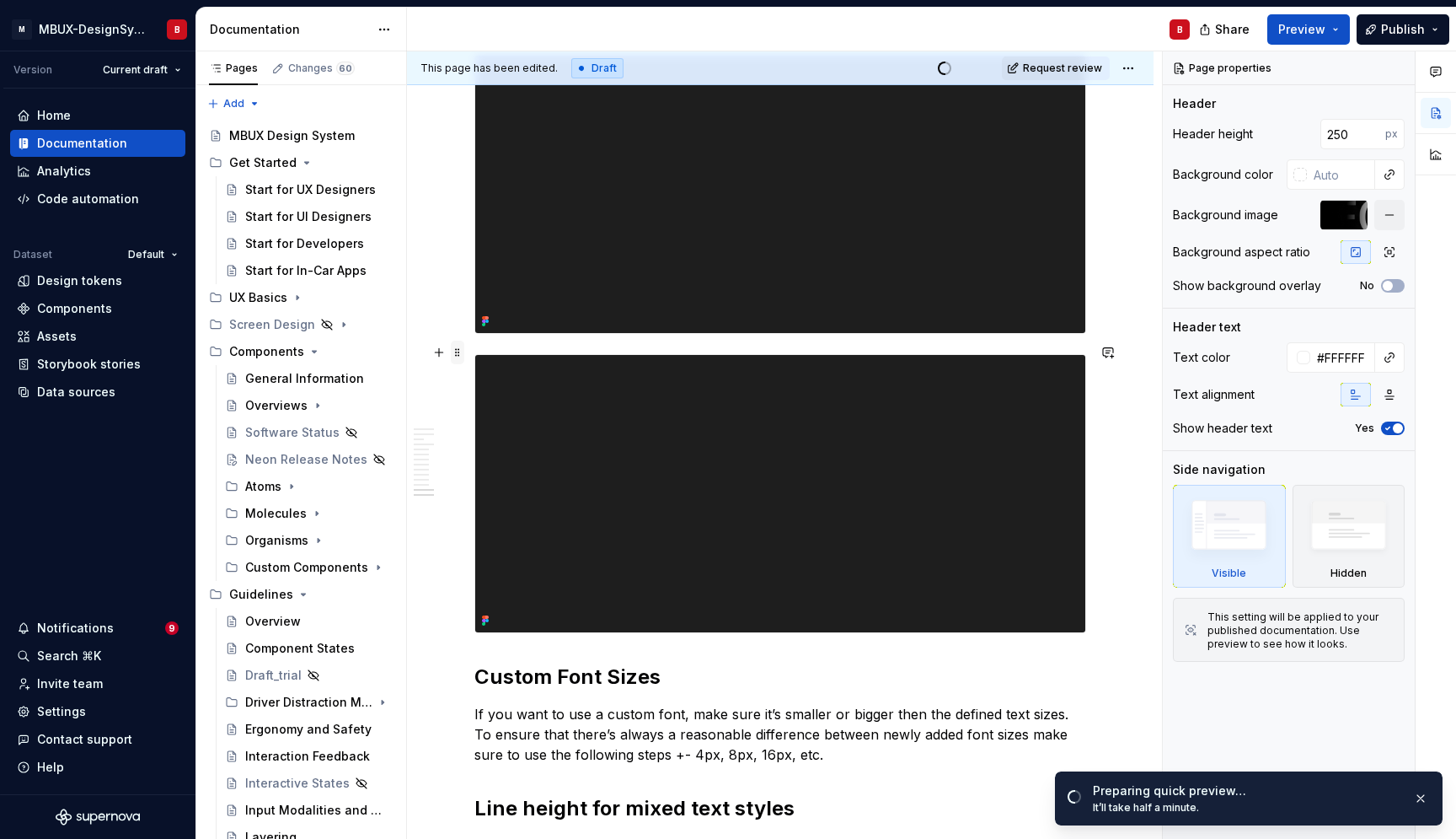
click at [457, 354] on span at bounding box center [458, 352] width 13 height 24
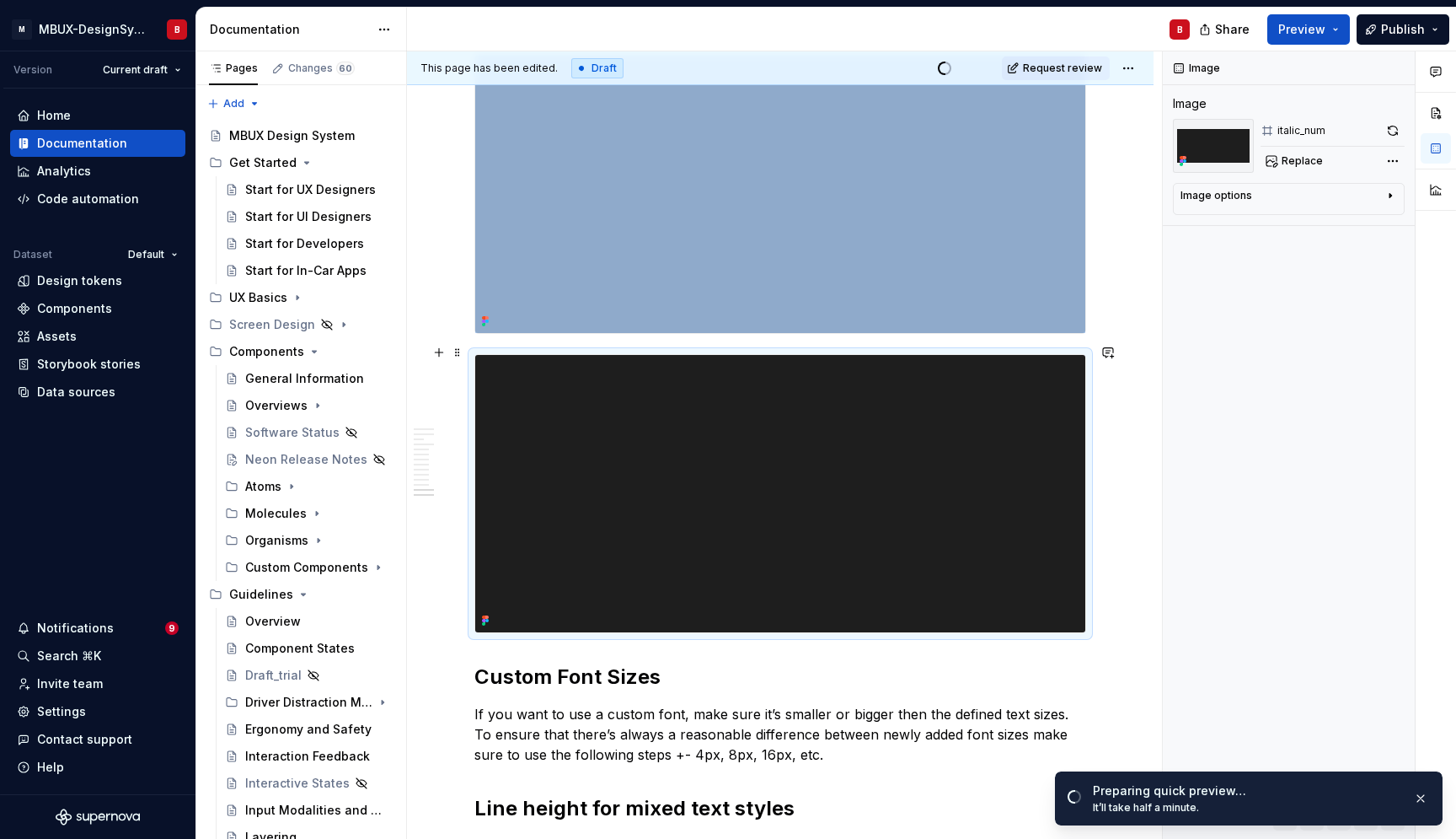
click at [889, 435] on img at bounding box center [780, 493] width 611 height 278
click at [1399, 132] on button "button" at bounding box center [1393, 131] width 24 height 24
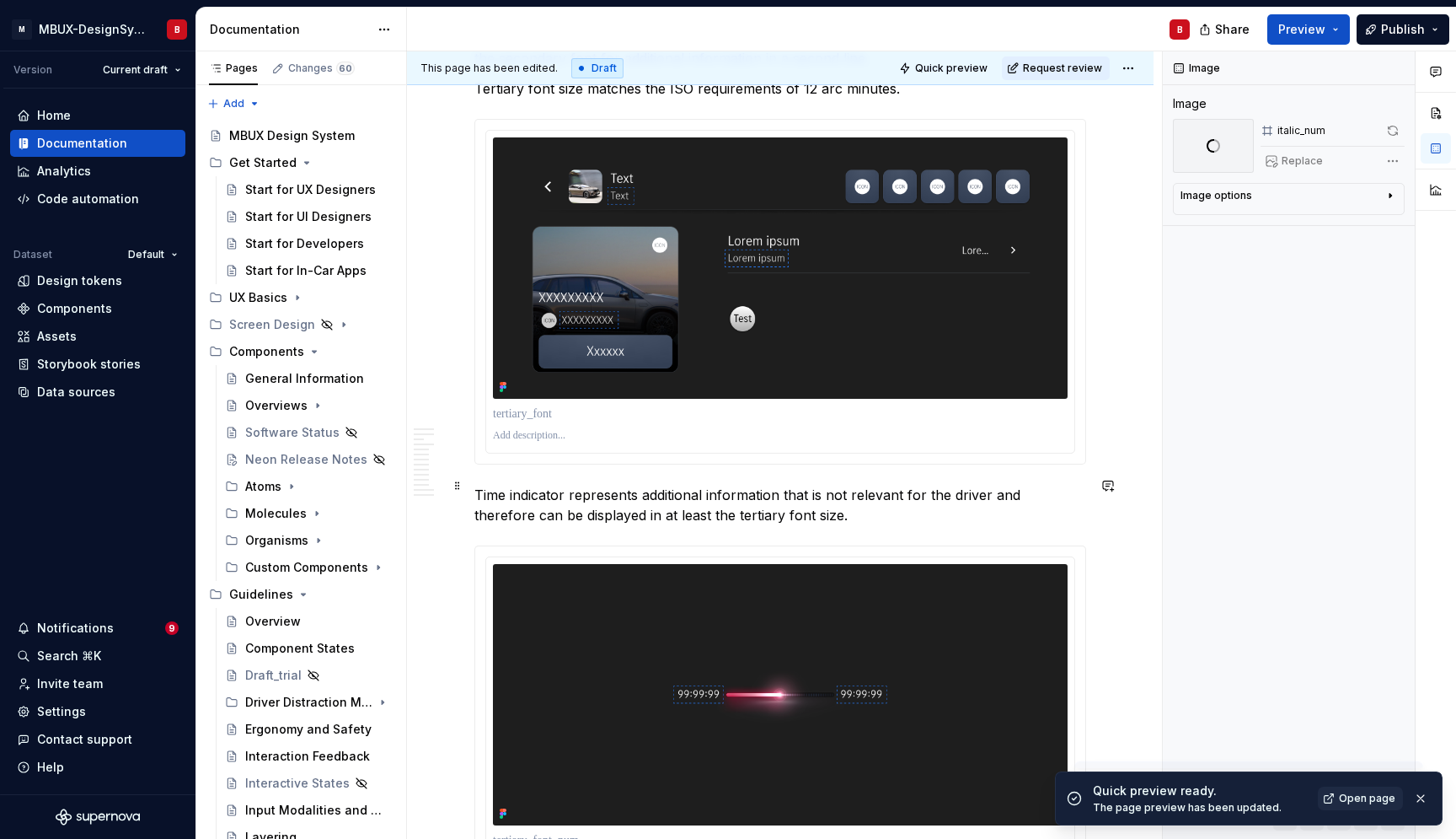
scroll to position [3247, 0]
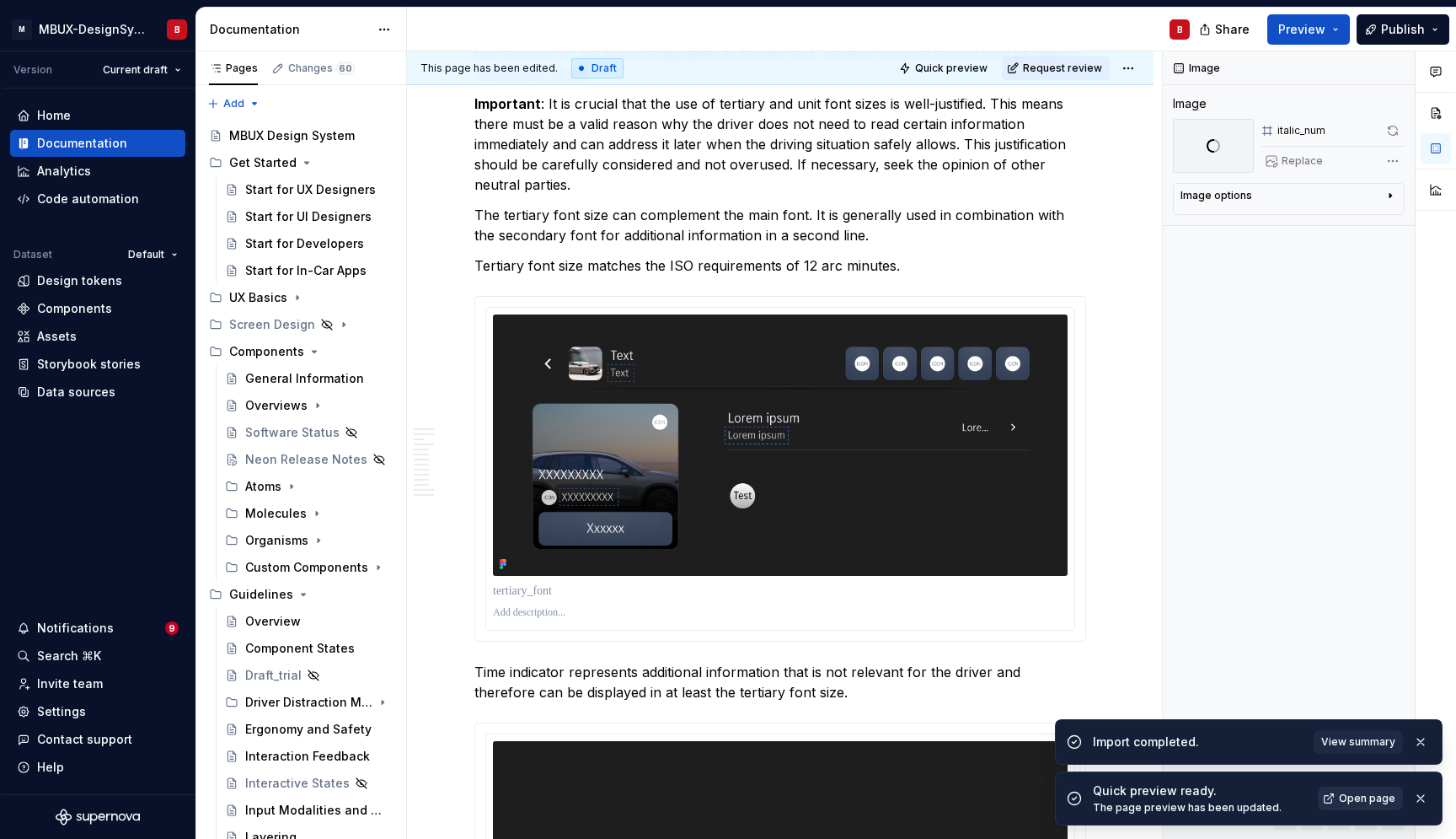
click at [1355, 788] on span "Open page" at bounding box center [1367, 798] width 56 height 13
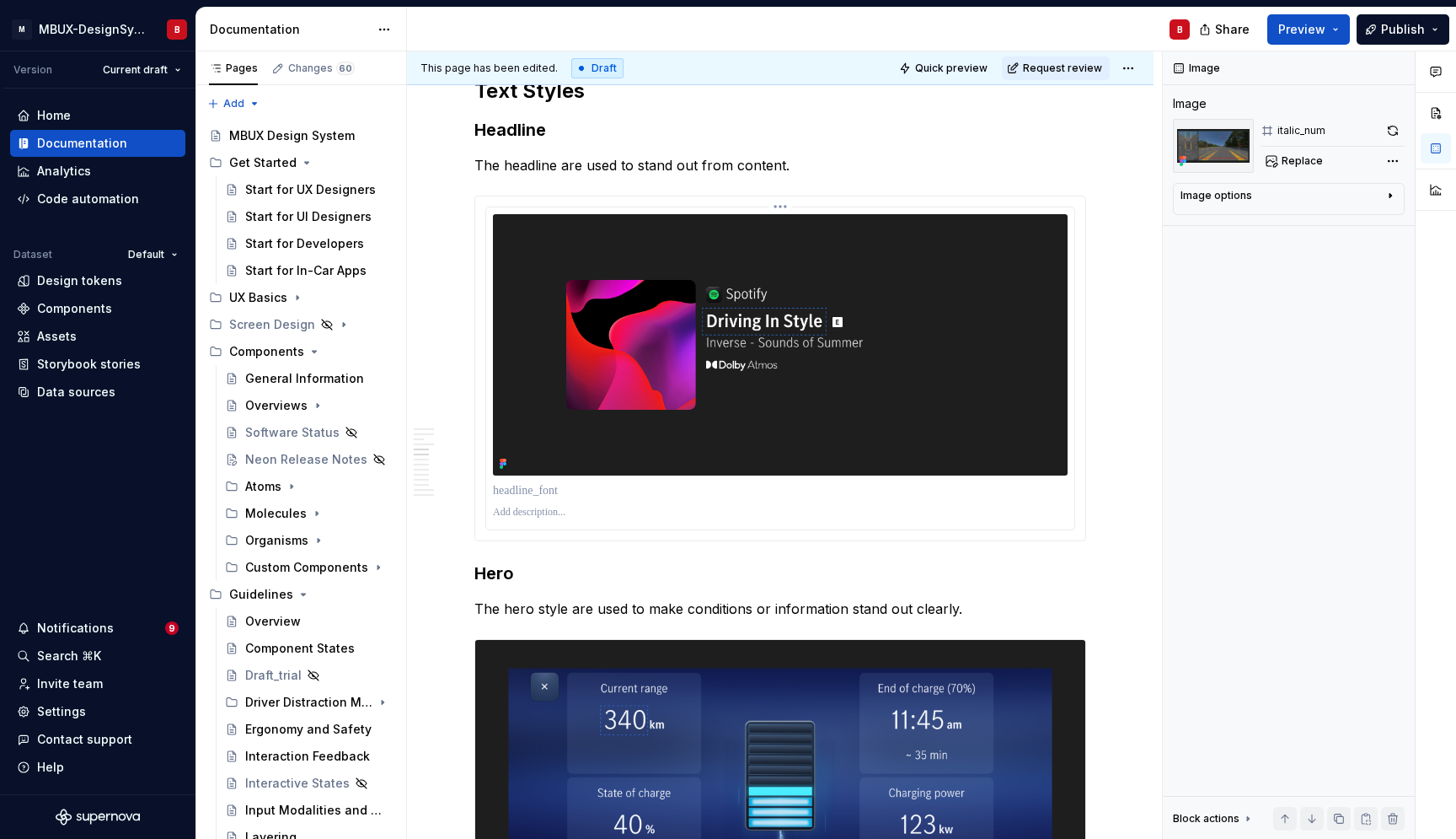
scroll to position [1628, 0]
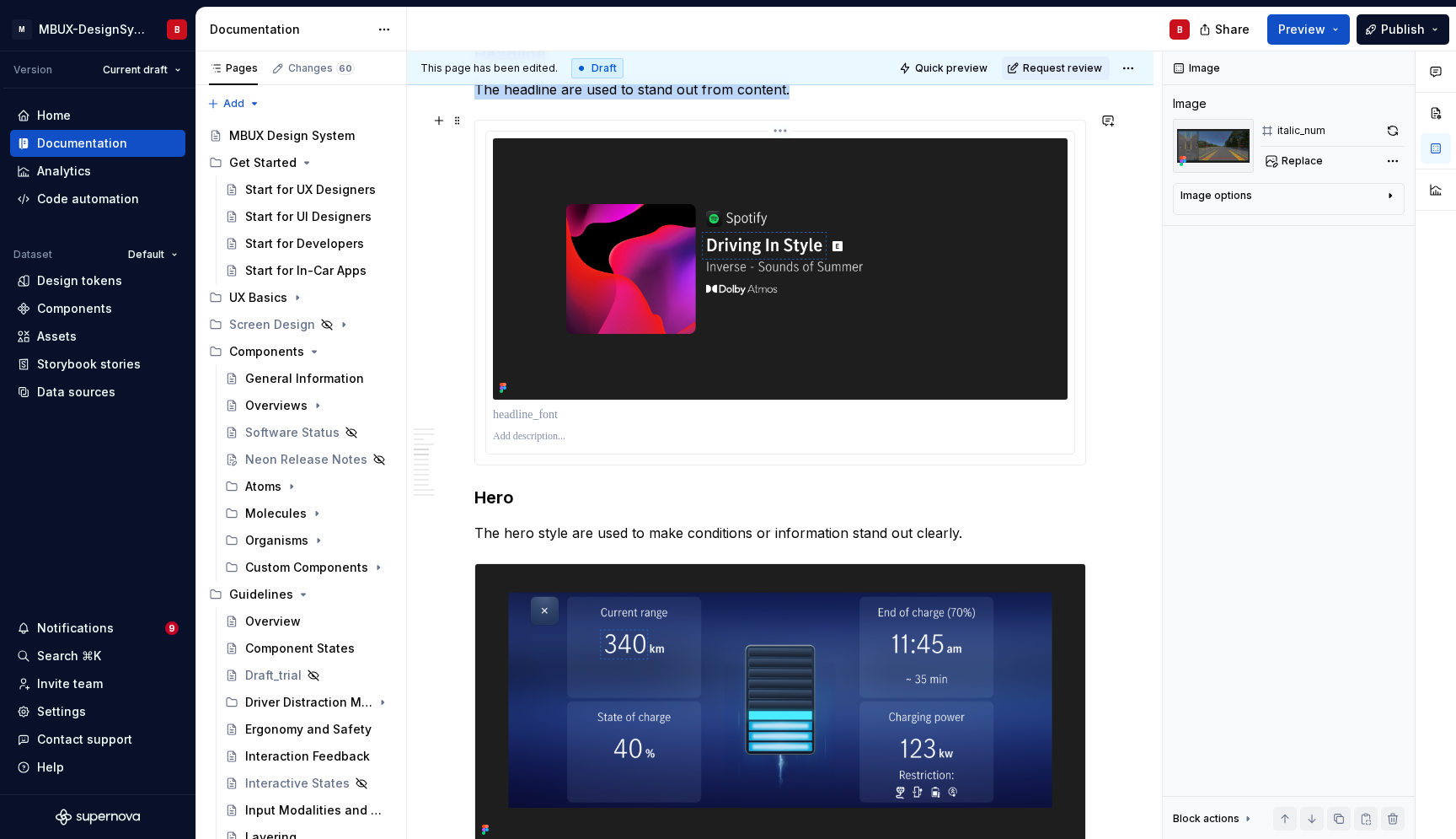
click at [875, 324] on img at bounding box center [780, 269] width 574 height 262
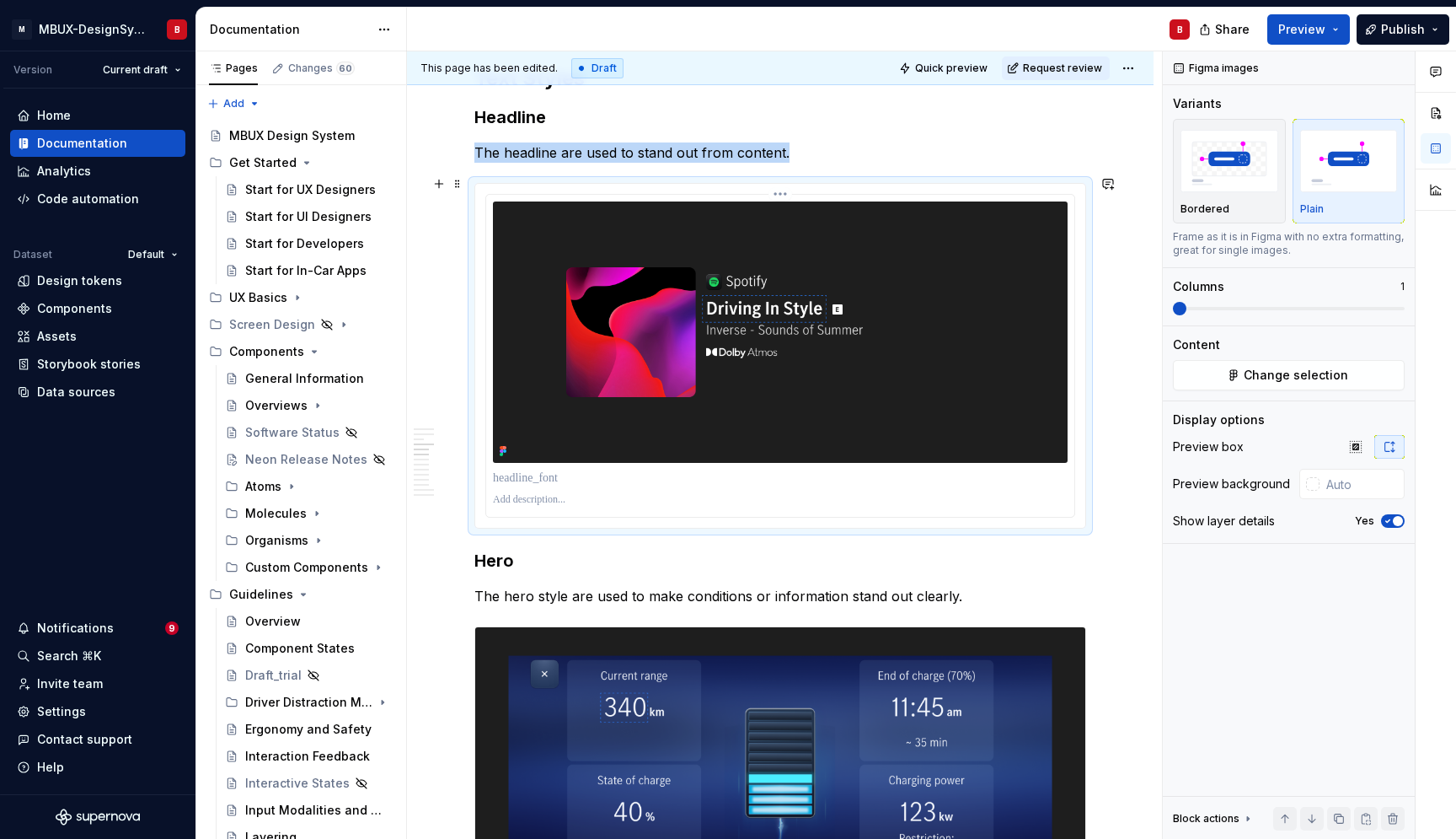
scroll to position [1552, 0]
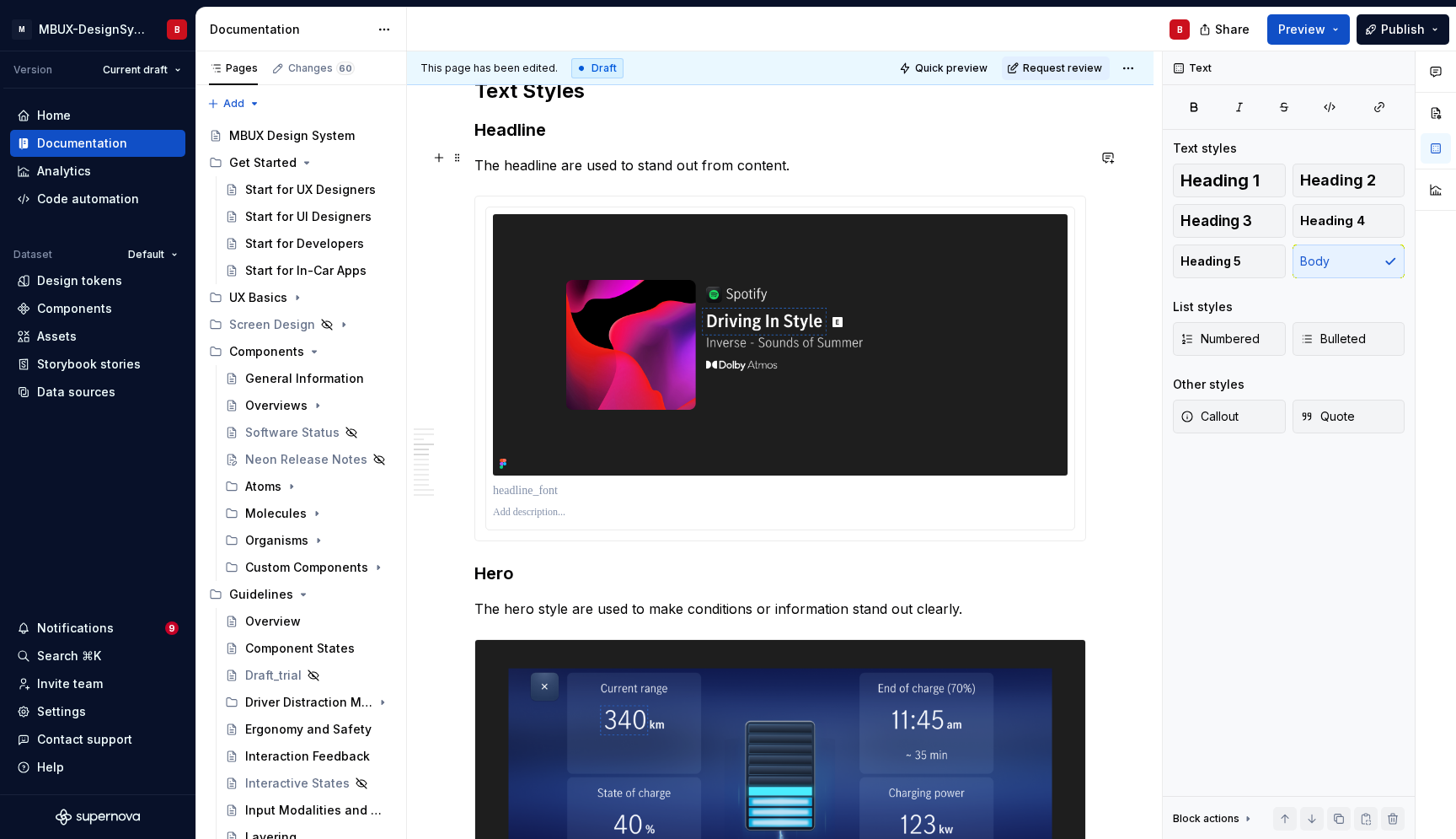
click at [827, 159] on p "The headline are used to stand out from content." at bounding box center [780, 165] width 612 height 20
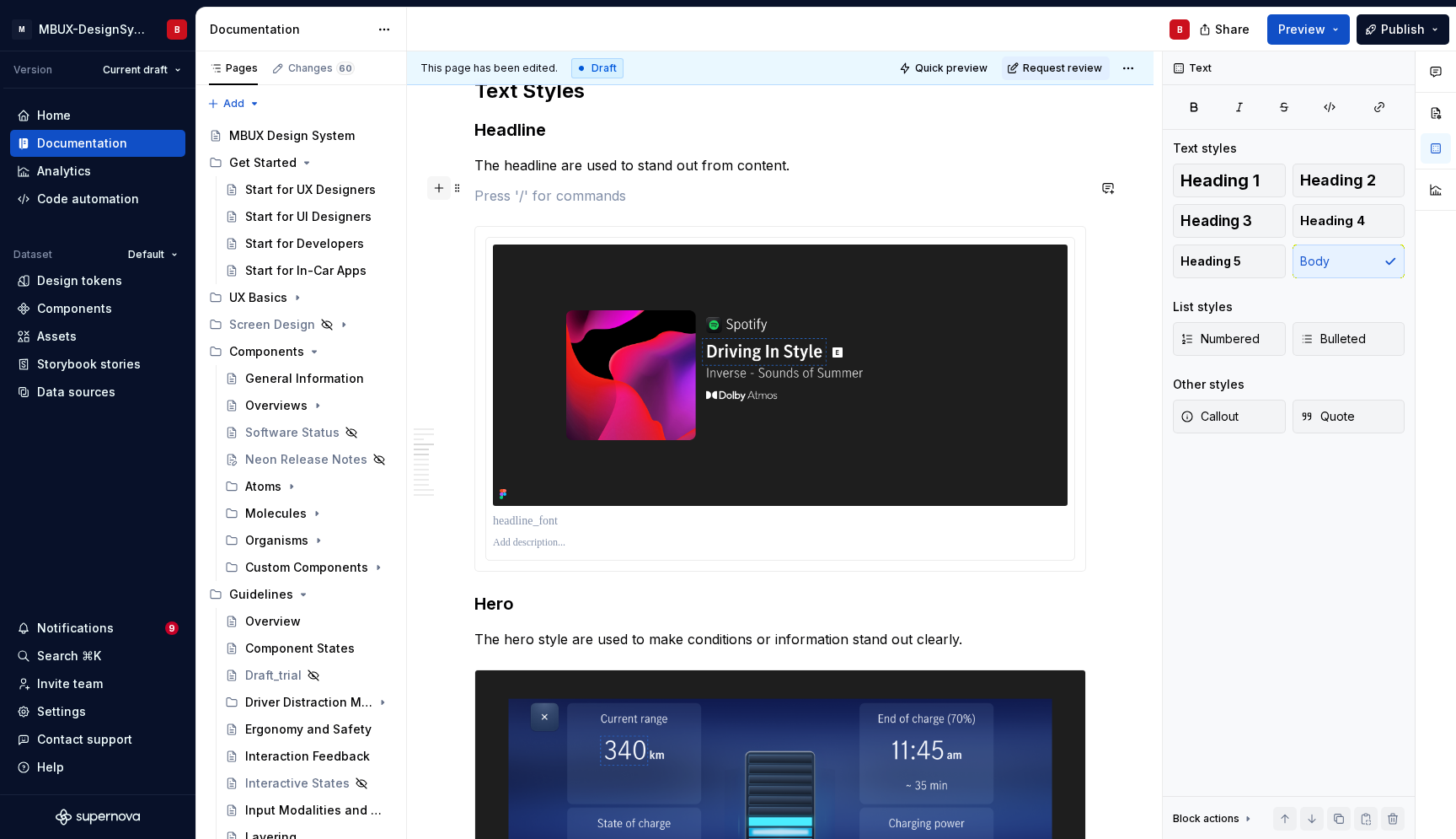
click at [444, 189] on button "button" at bounding box center [439, 188] width 24 height 24
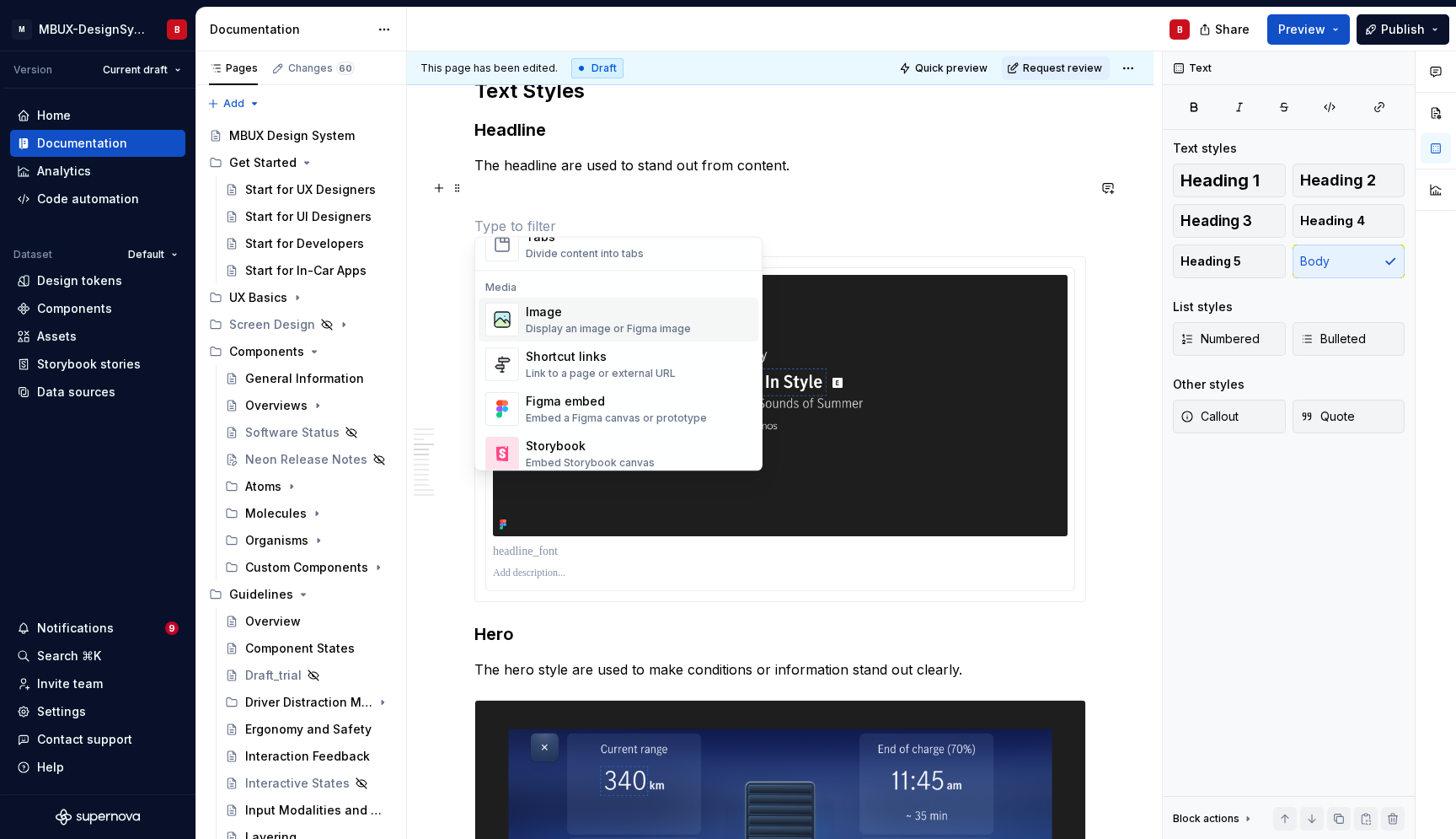
scroll to position [683, 0]
click at [596, 325] on div "Display an image or Figma image" at bounding box center [608, 329] width 165 height 13
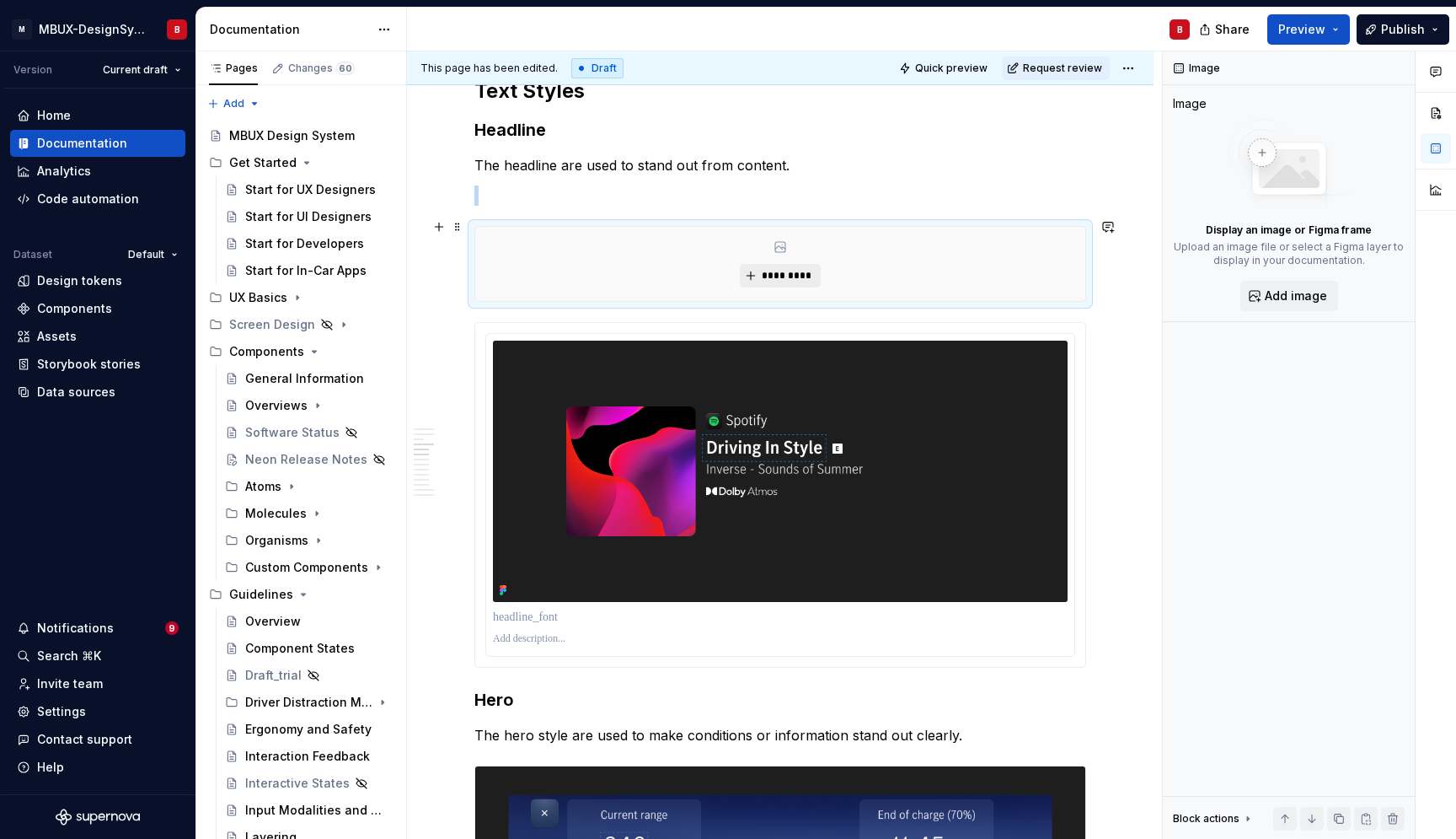
click at [794, 269] on span "*********" at bounding box center [787, 276] width 52 height 13
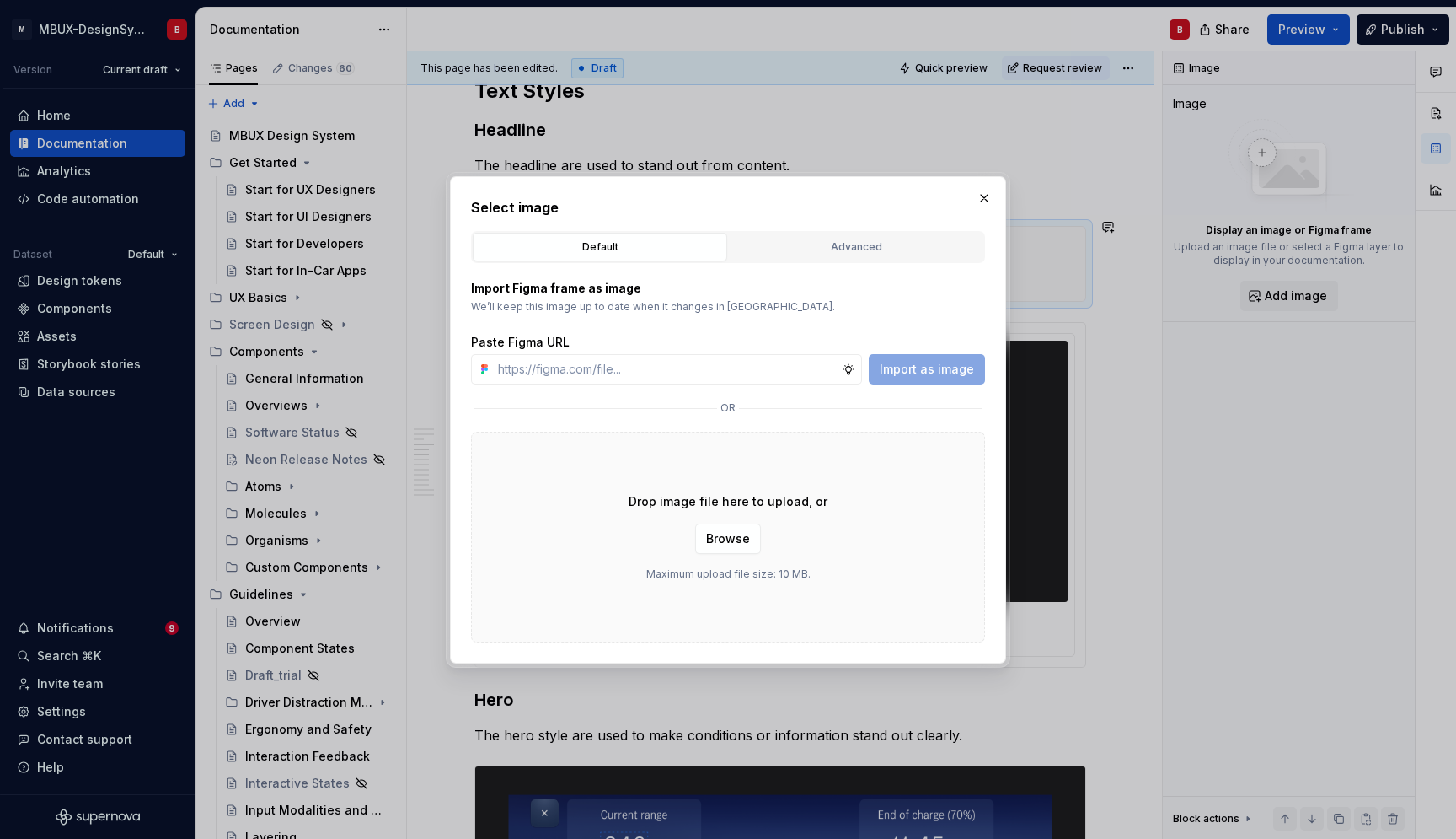
scroll to position [1552, 0]
drag, startPoint x: 819, startPoint y: 196, endPoint x: 939, endPoint y: 204, distance: 120.3
click at [835, 136] on div "Select image Default Advanced Import Figma frame as image We’ll keep this image…" at bounding box center [728, 419] width 1456 height 839
type textarea "*"
click at [978, 201] on button "button" at bounding box center [984, 198] width 24 height 24
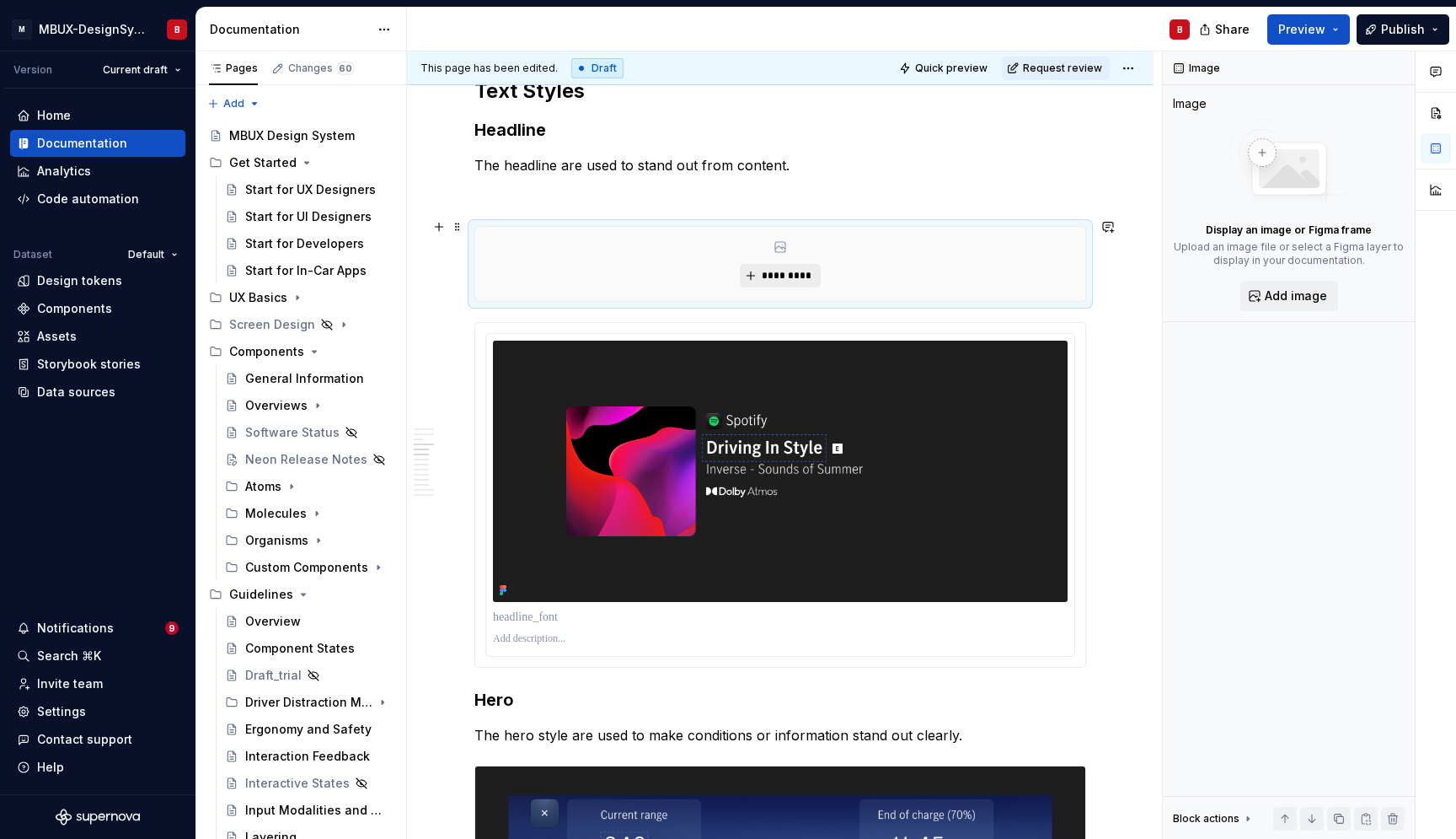
click at [777, 269] on span "*********" at bounding box center [787, 276] width 52 height 13
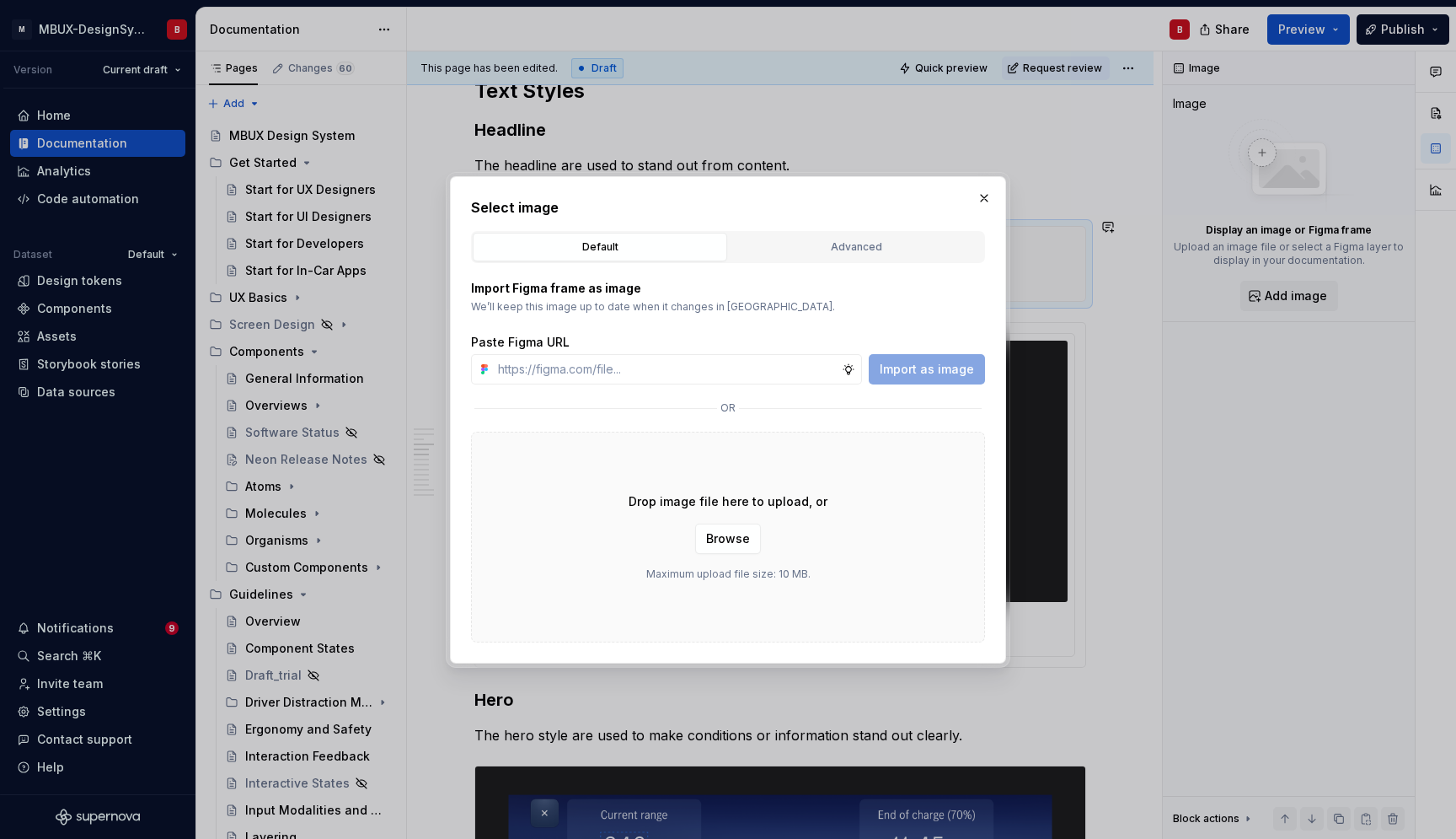
drag, startPoint x: 841, startPoint y: 249, endPoint x: 811, endPoint y: 259, distance: 31.6
click at [840, 249] on div "Advanced" at bounding box center [856, 247] width 242 height 17
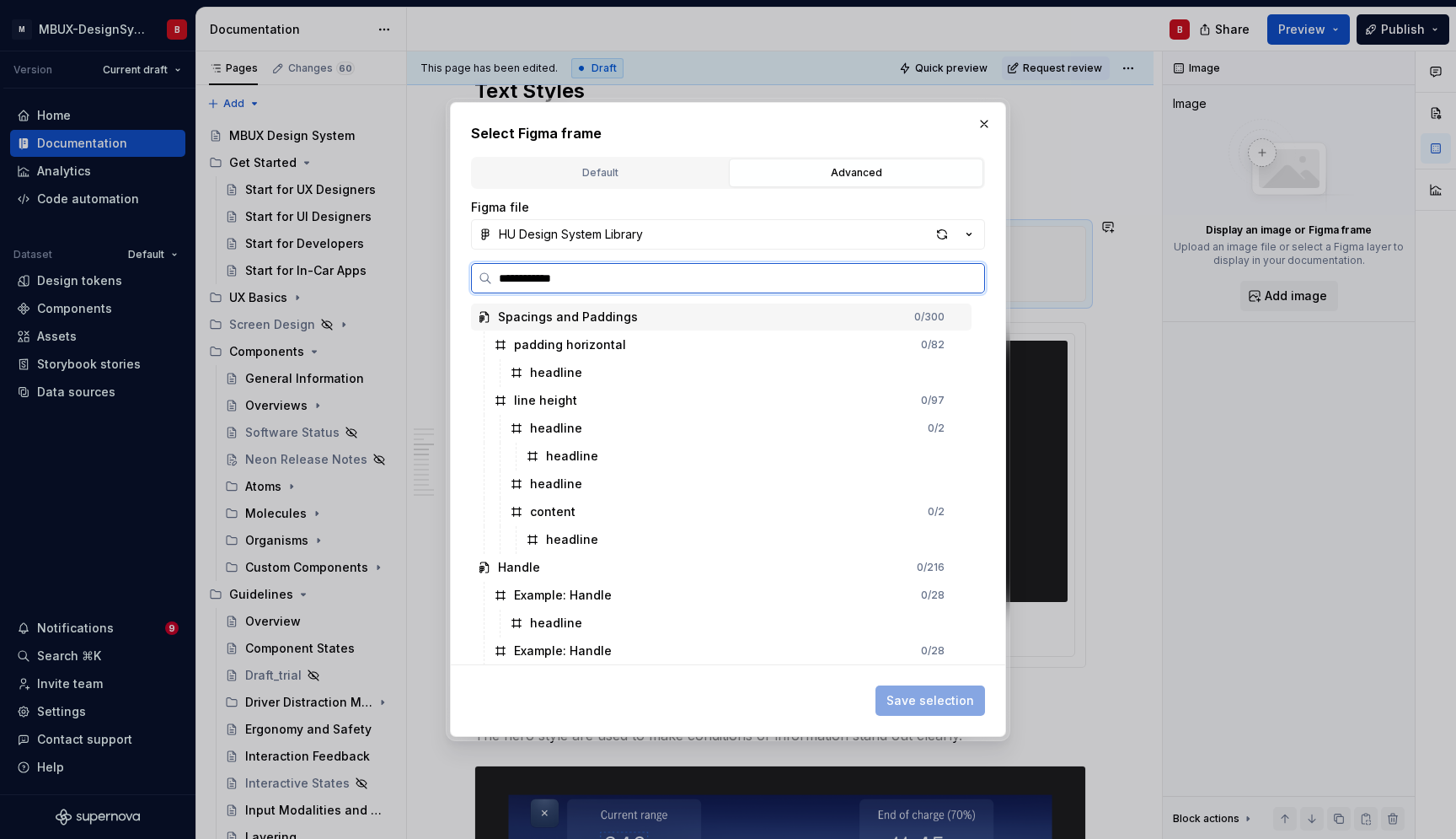
type input "**********"
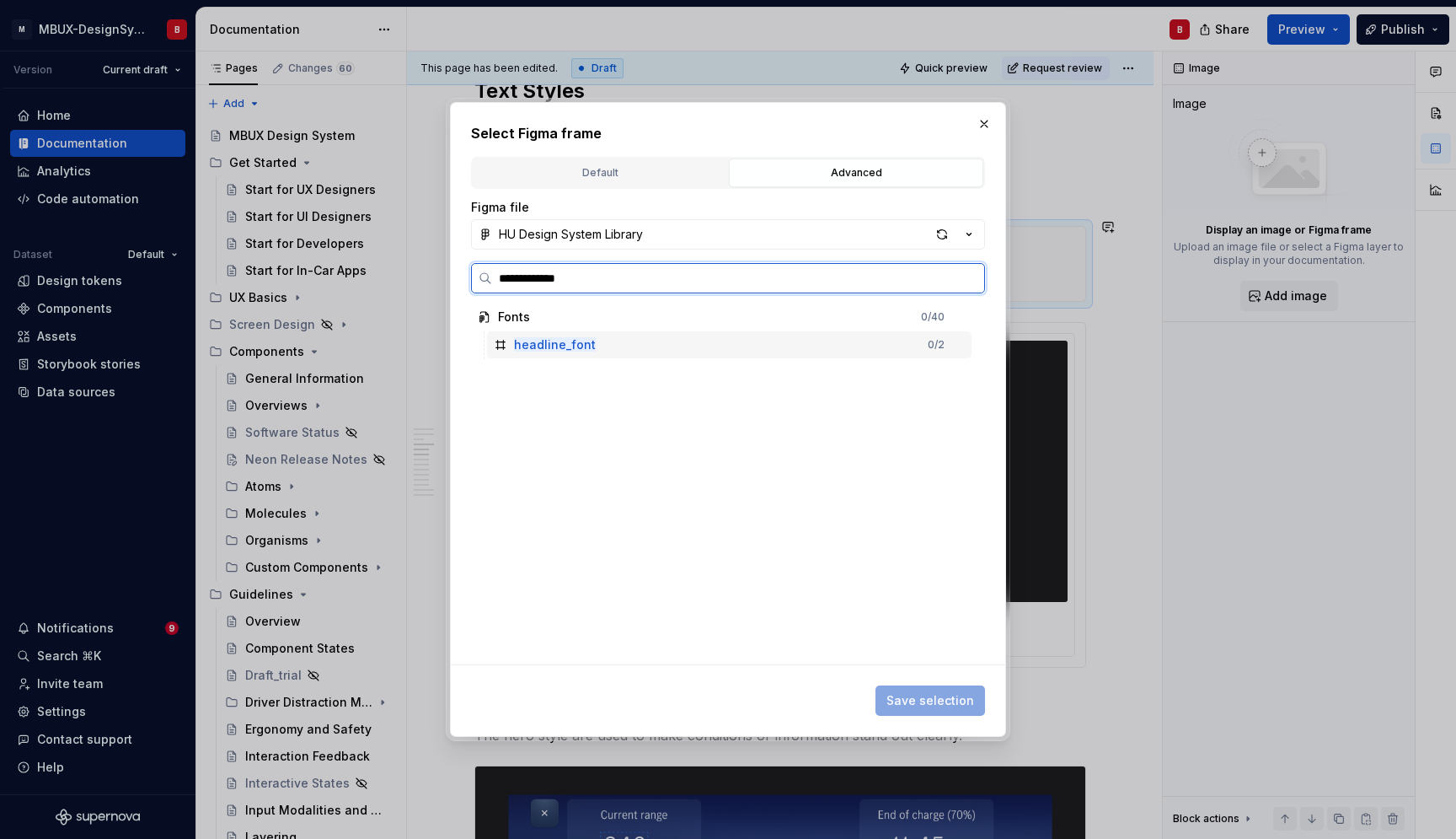
drag, startPoint x: 641, startPoint y: 345, endPoint x: 756, endPoint y: 399, distance: 127.0
click at [641, 344] on div "headline_font 0 / 2" at bounding box center [730, 345] width 485 height 27
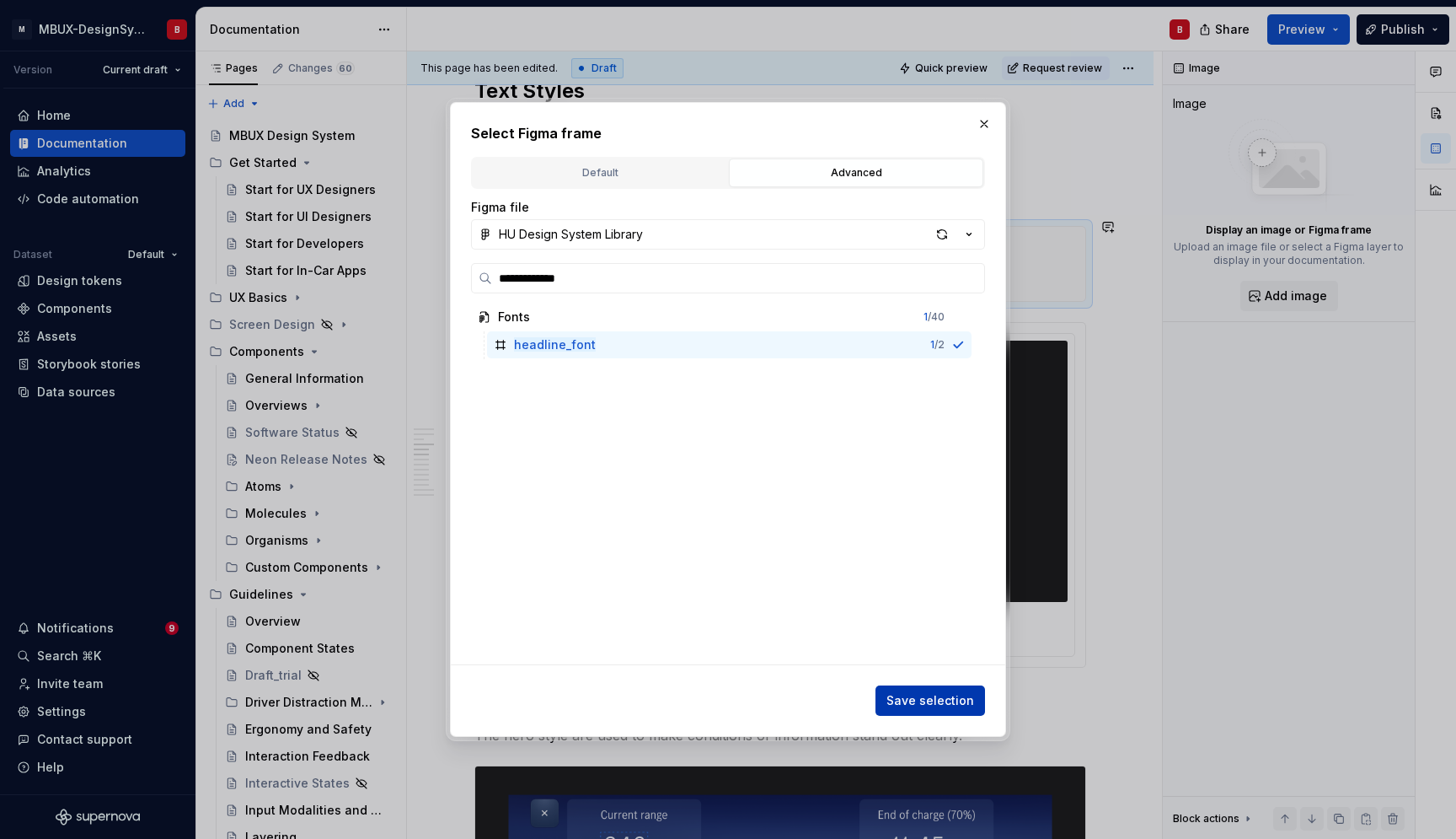
click at [969, 707] on span "Save selection" at bounding box center [930, 701] width 88 height 17
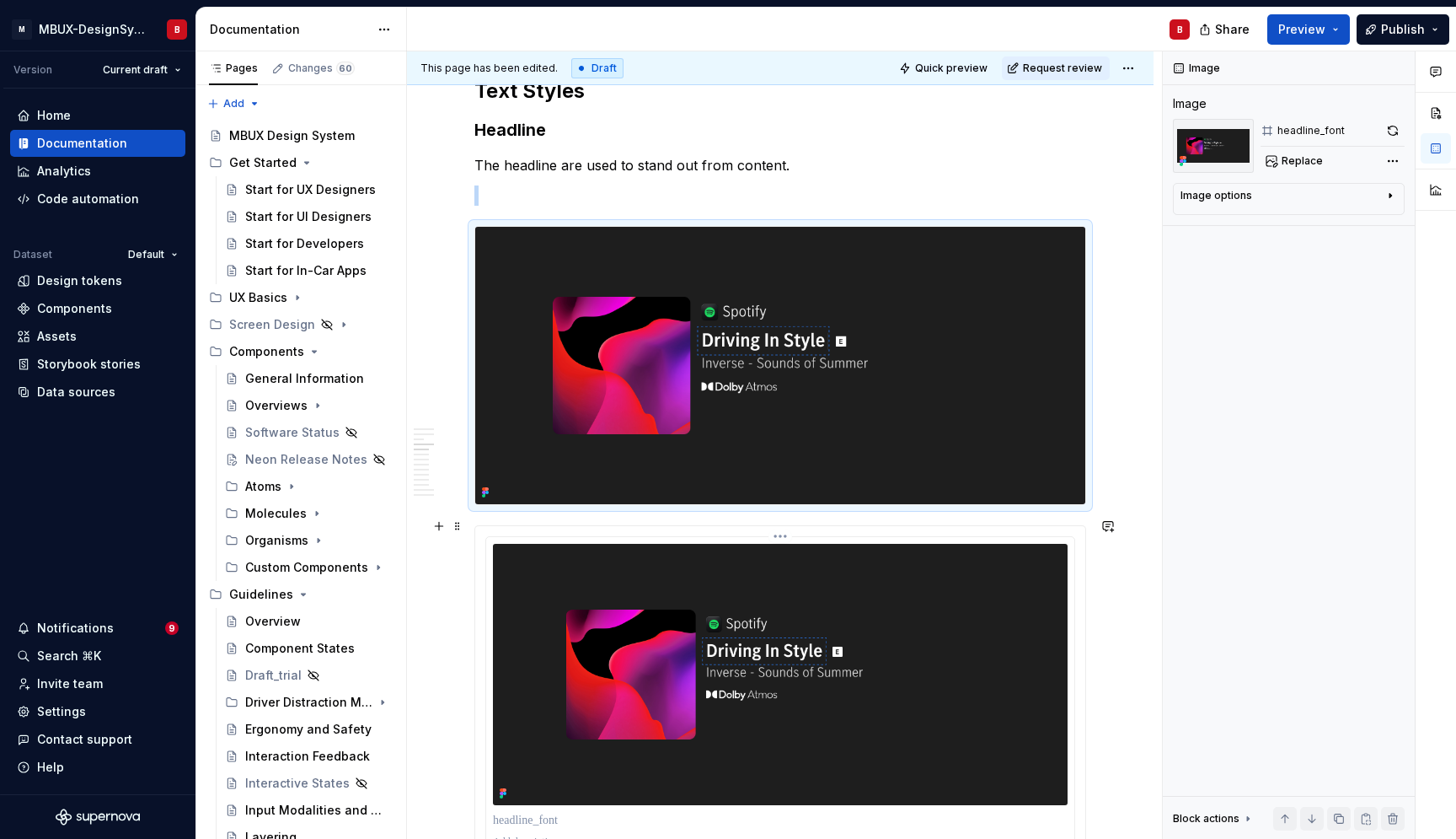
scroll to position [1742, 0]
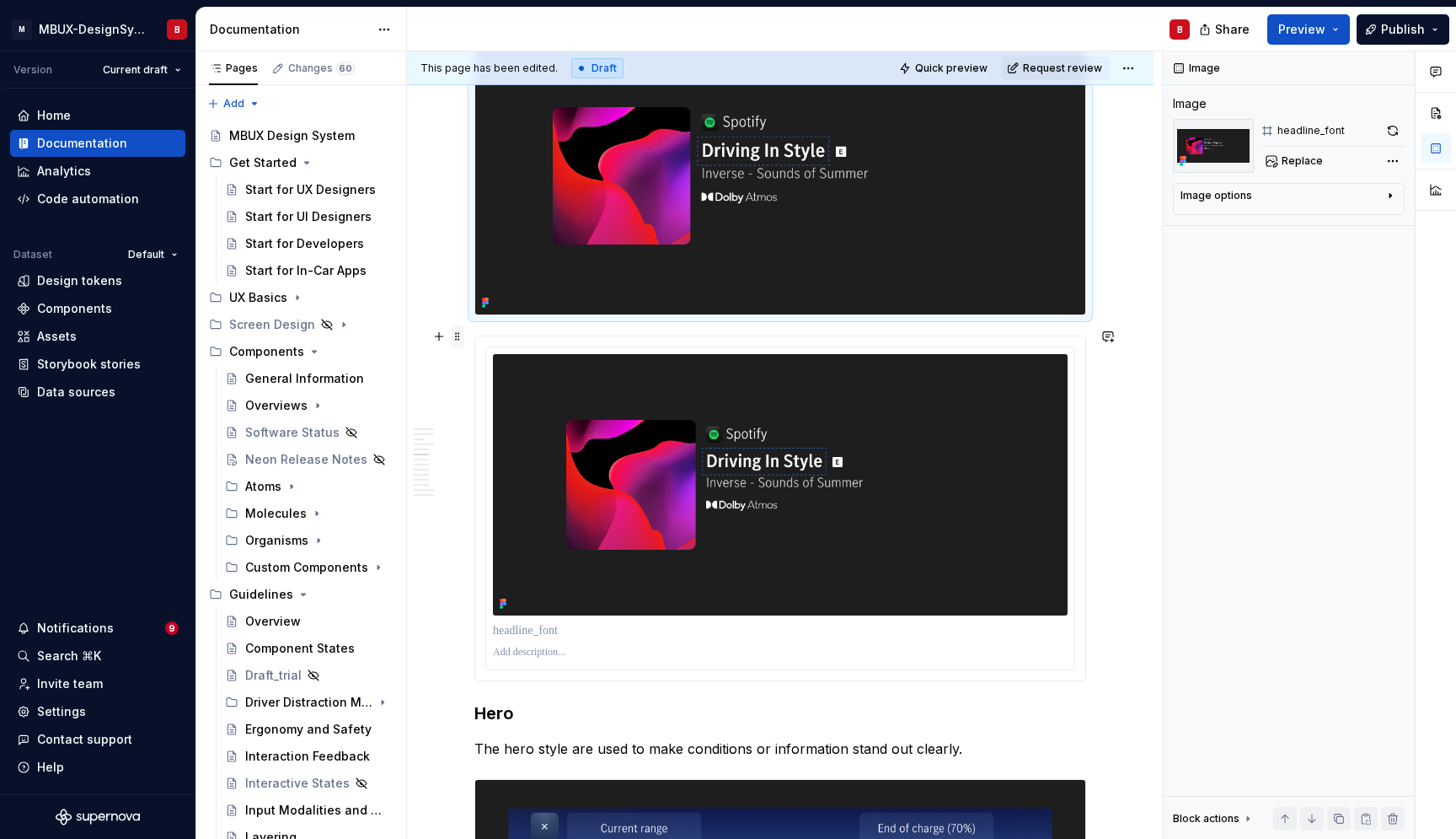
click at [459, 339] on span at bounding box center [458, 336] width 13 height 24
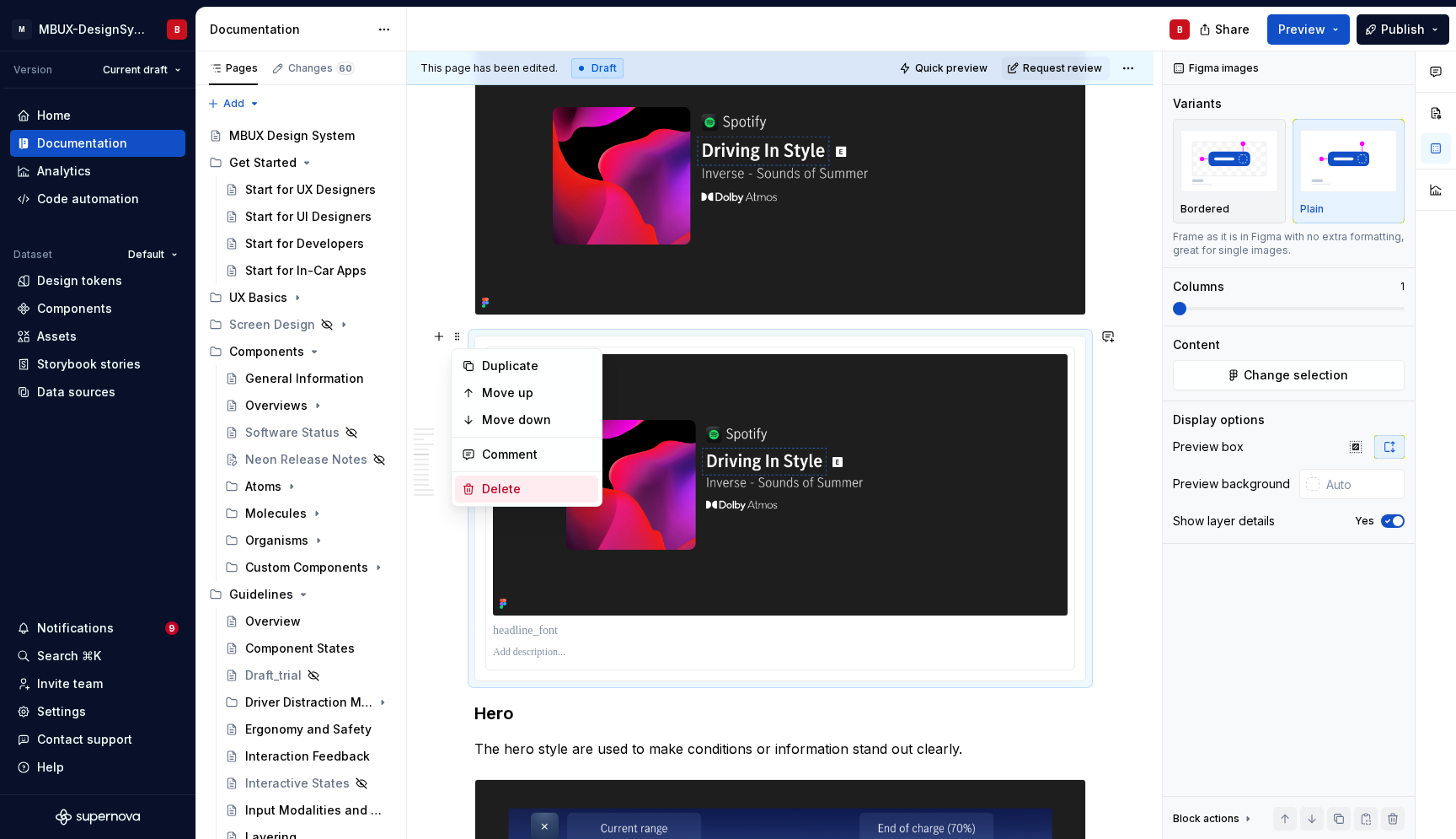
click at [539, 485] on div "Delete" at bounding box center [536, 490] width 110 height 17
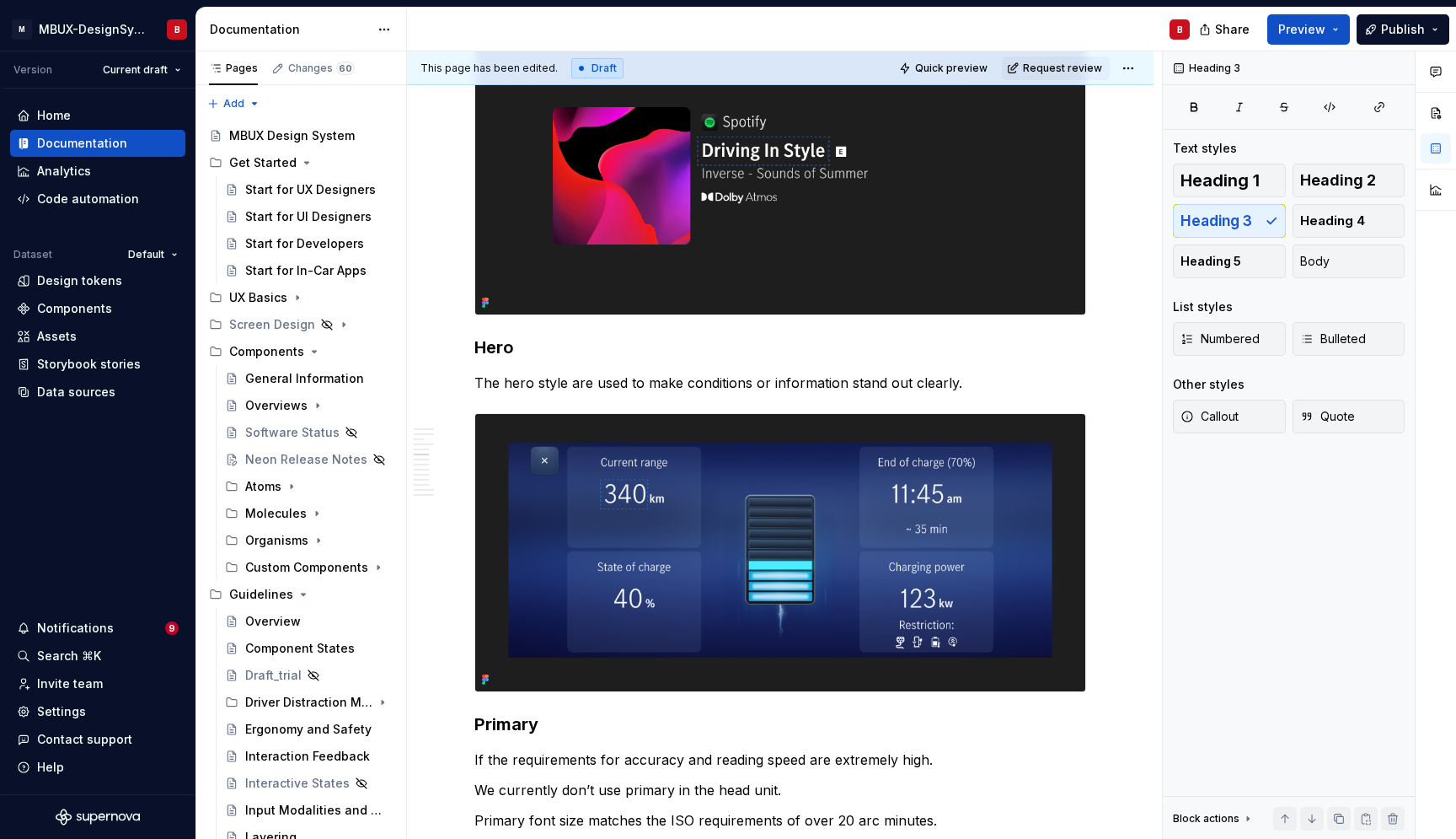
scroll to position [1376, 0]
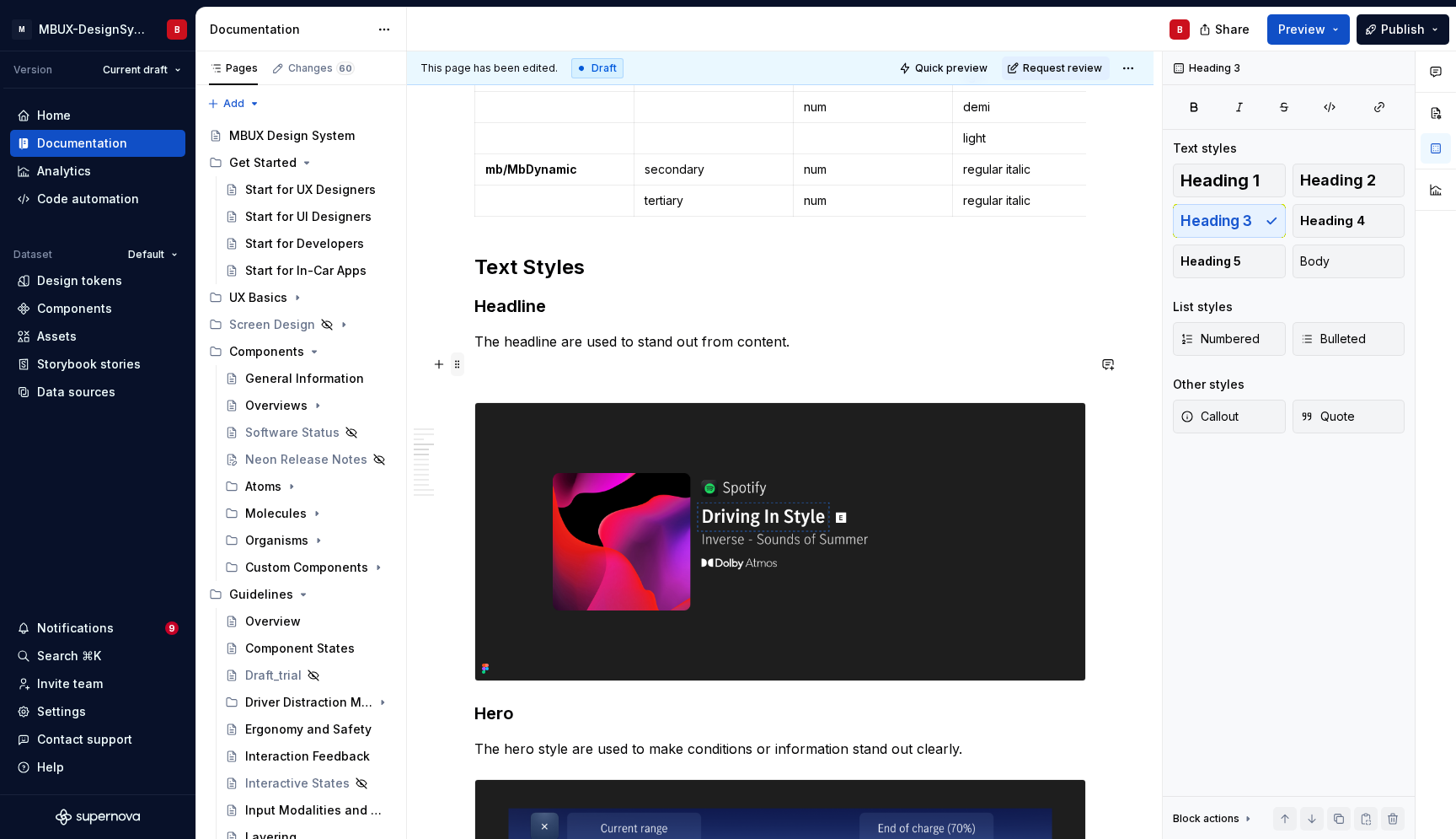
click at [455, 366] on span at bounding box center [458, 364] width 13 height 24
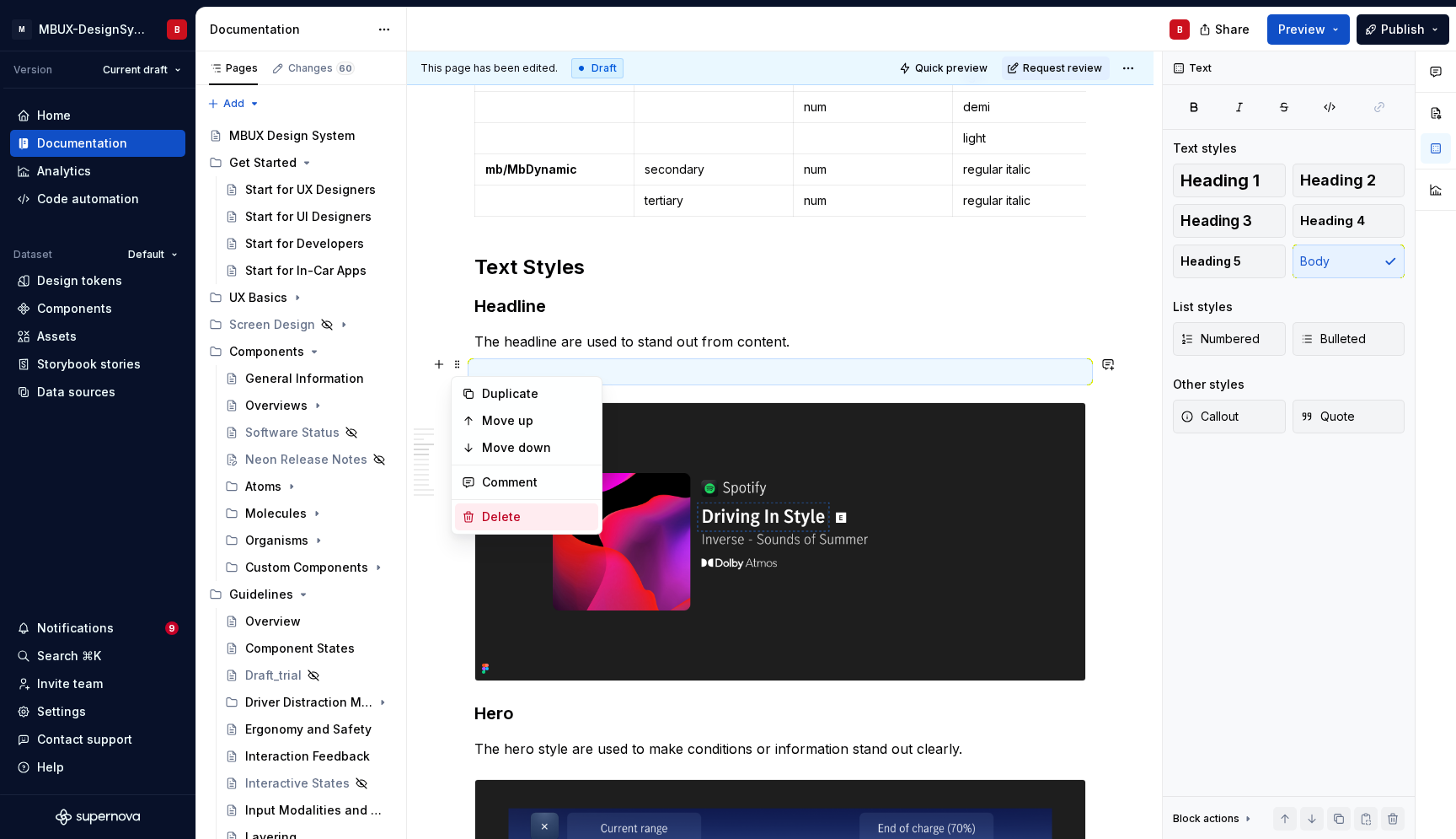
click at [501, 512] on div "Delete" at bounding box center [536, 517] width 110 height 17
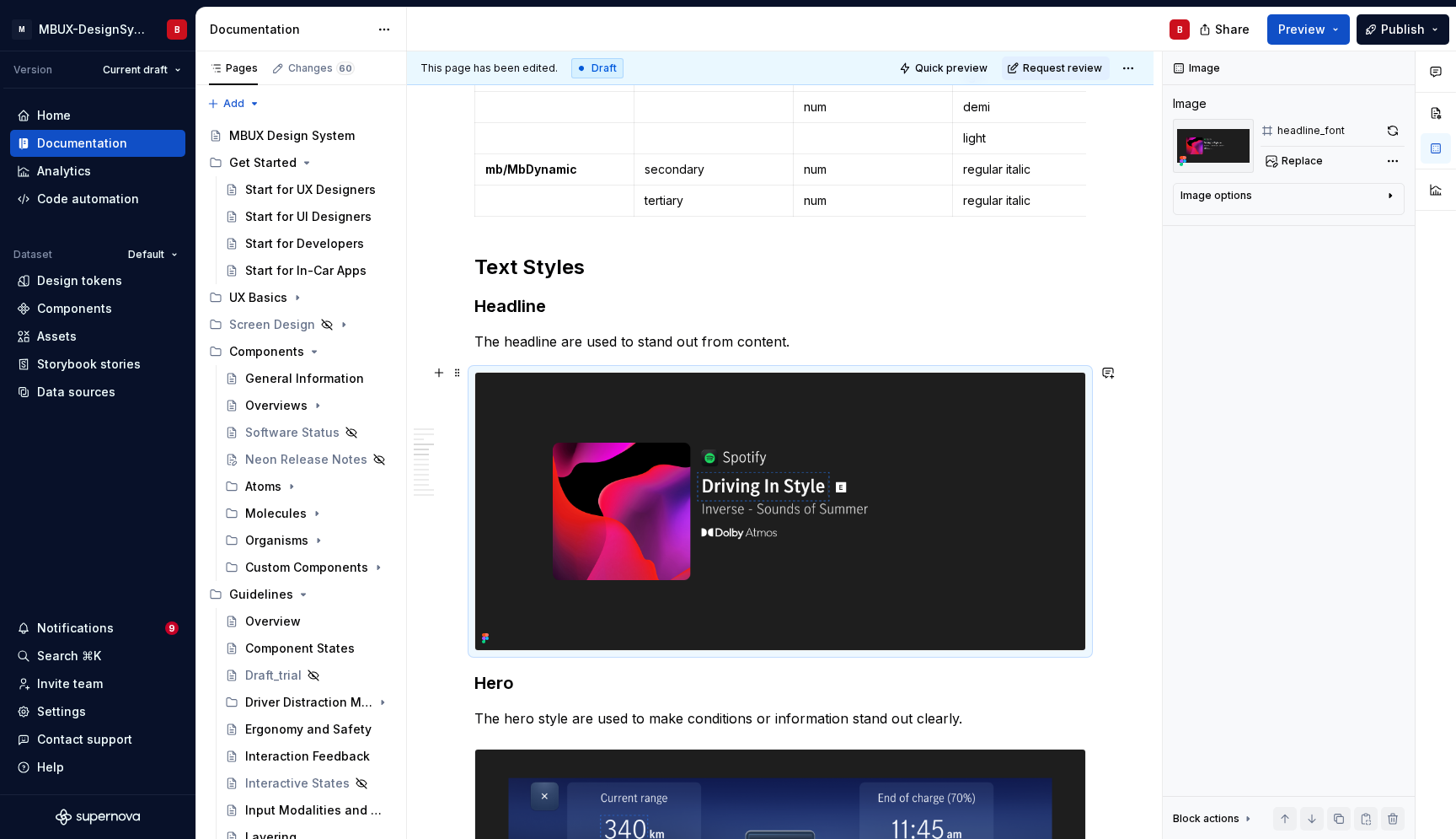
type textarea "*"
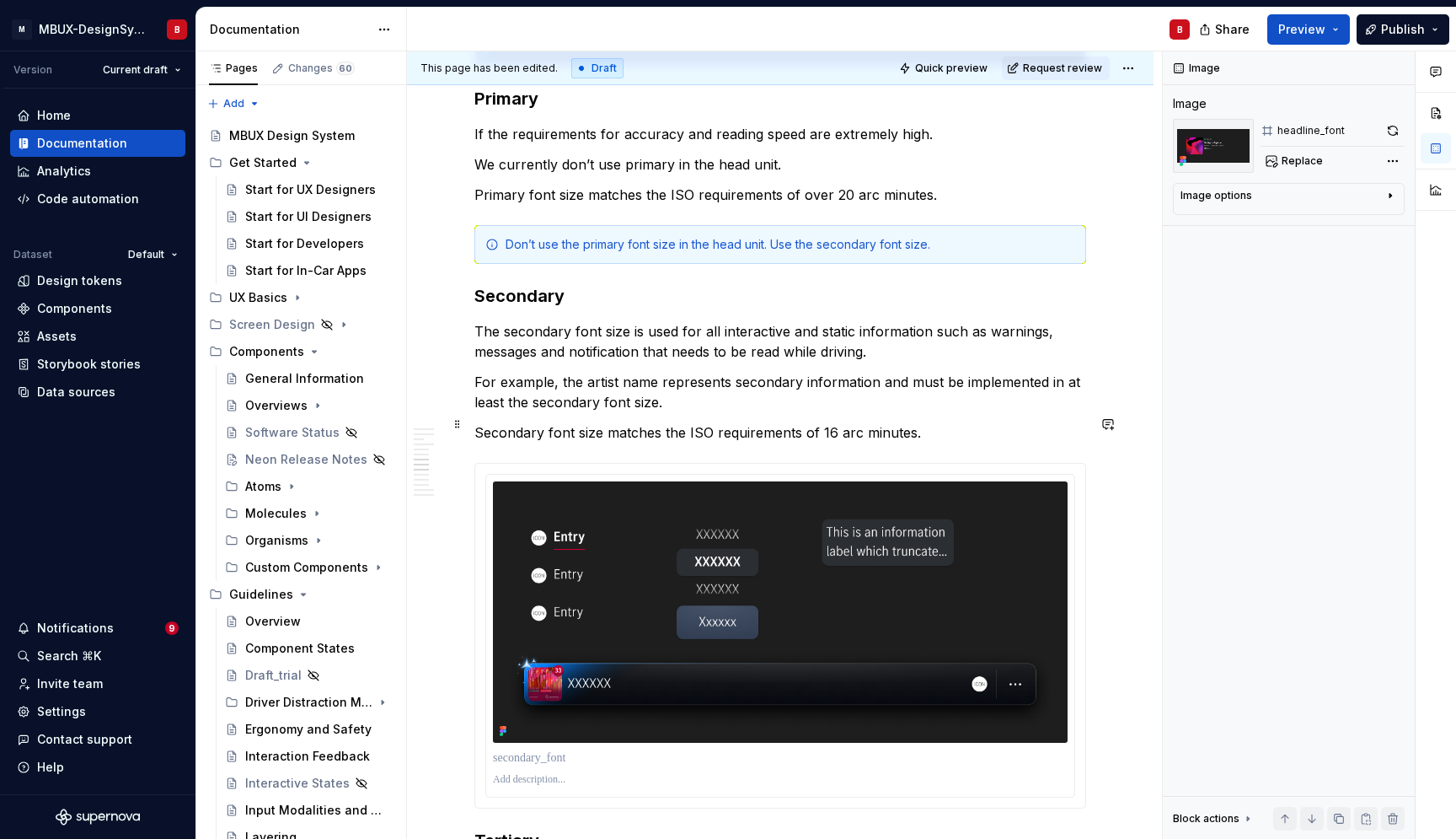
scroll to position [2577, 0]
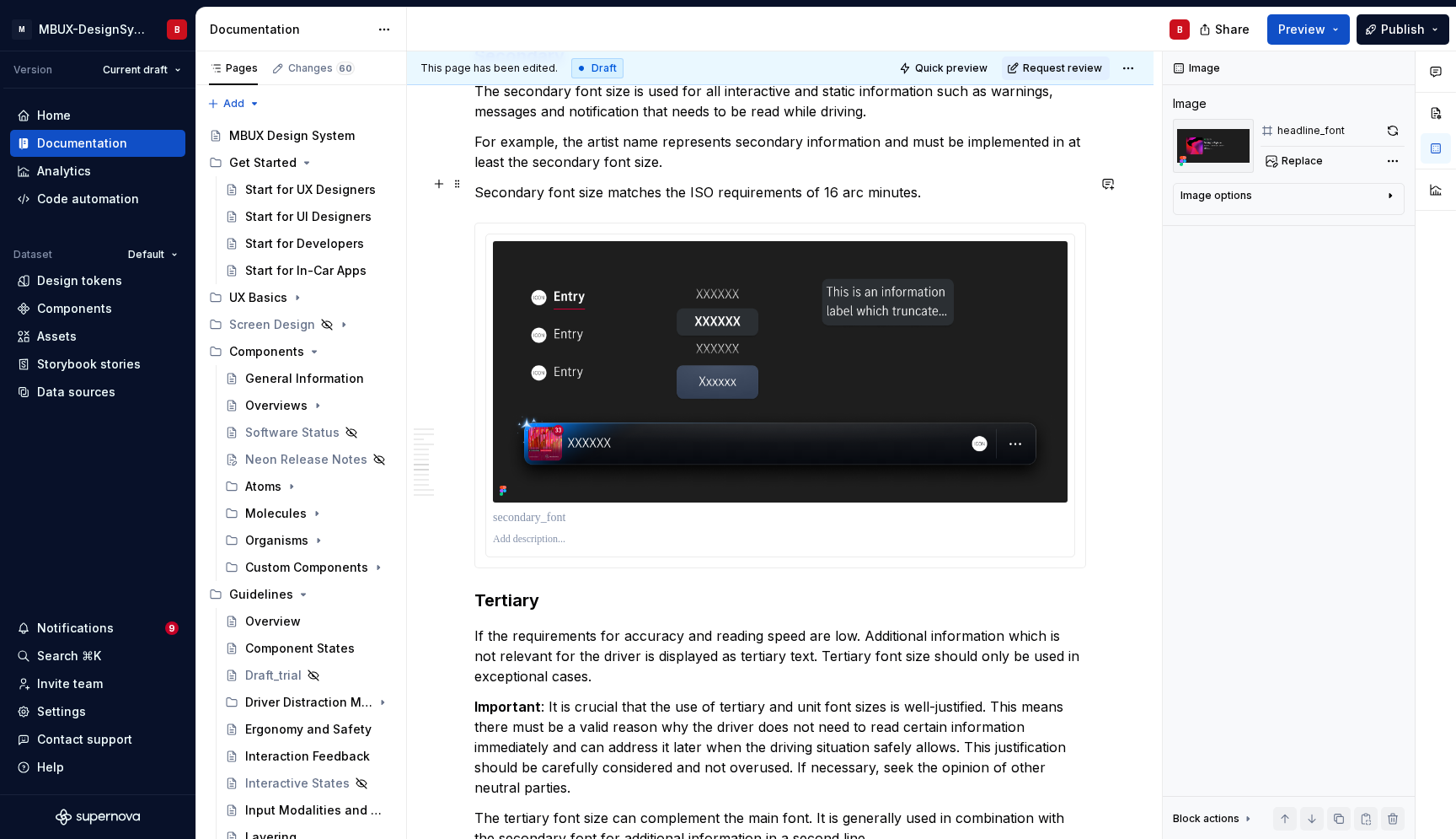
click at [973, 191] on p "Secondary font size matches the ISO requirements of 16 arc minutes." at bounding box center [780, 192] width 612 height 20
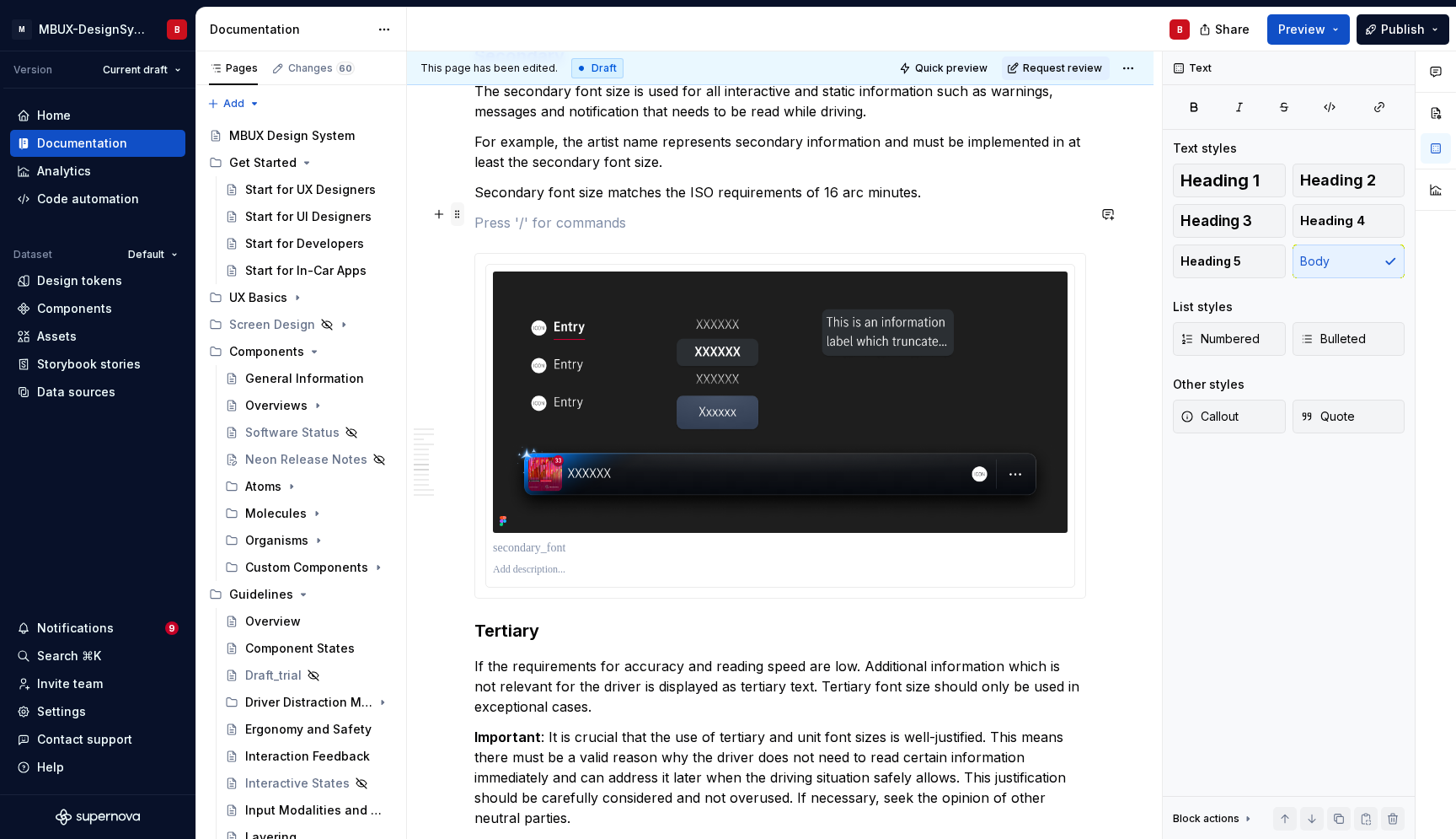
click at [457, 218] on span at bounding box center [458, 214] width 13 height 24
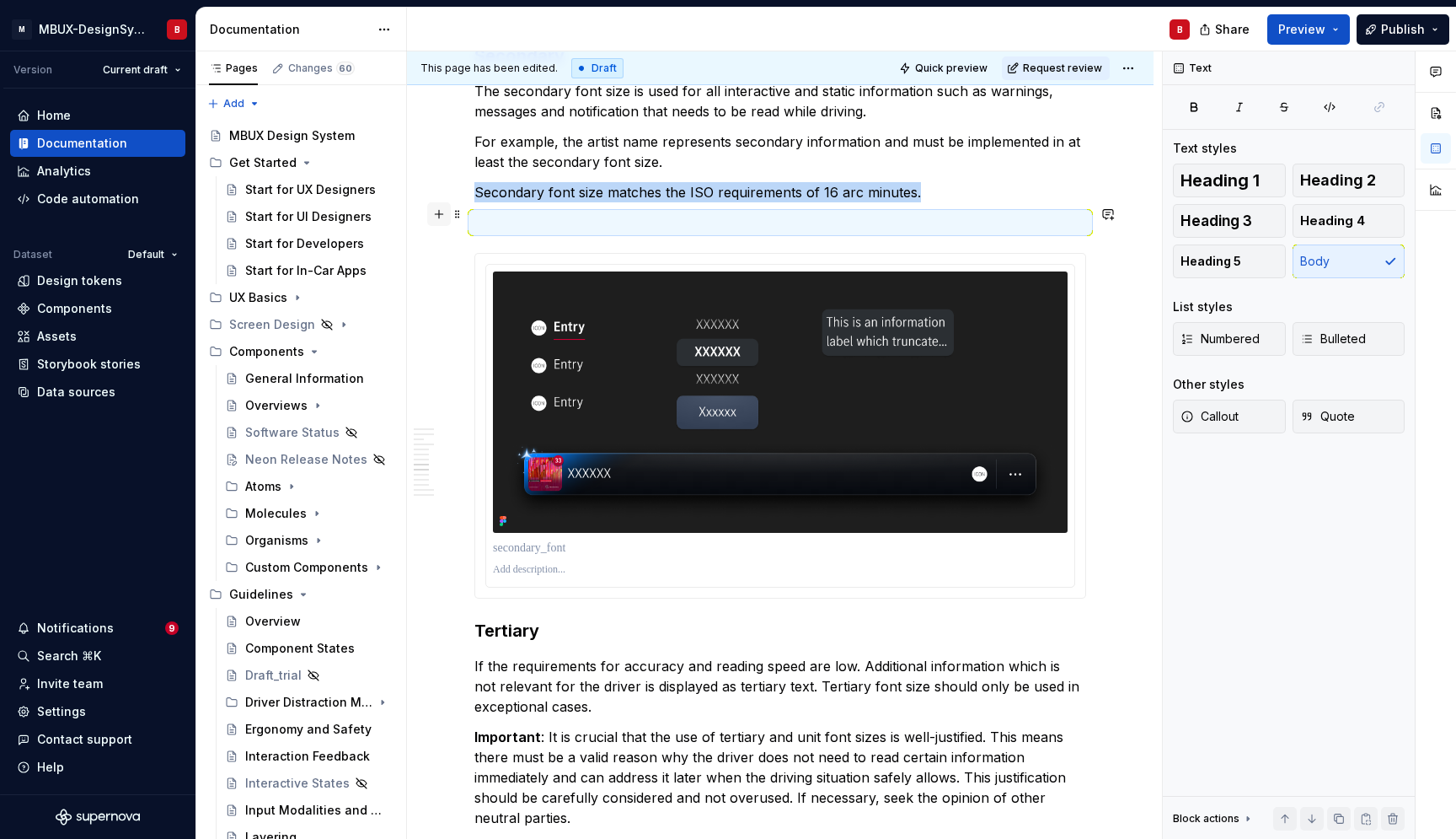
click at [445, 216] on button "button" at bounding box center [439, 214] width 24 height 24
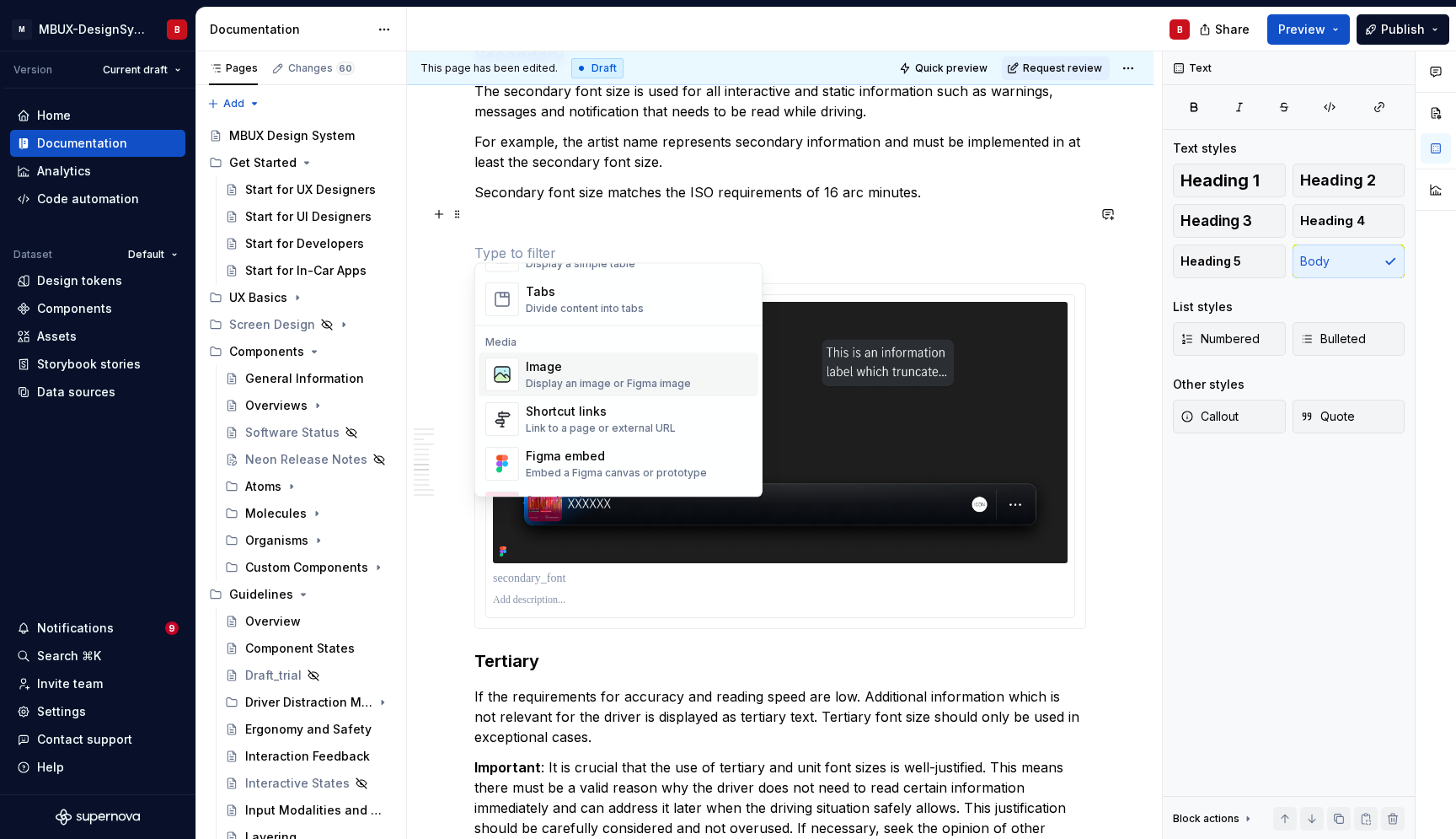
scroll to position [654, 0]
click at [660, 378] on div "Display an image or Figma image" at bounding box center [608, 385] width 165 height 13
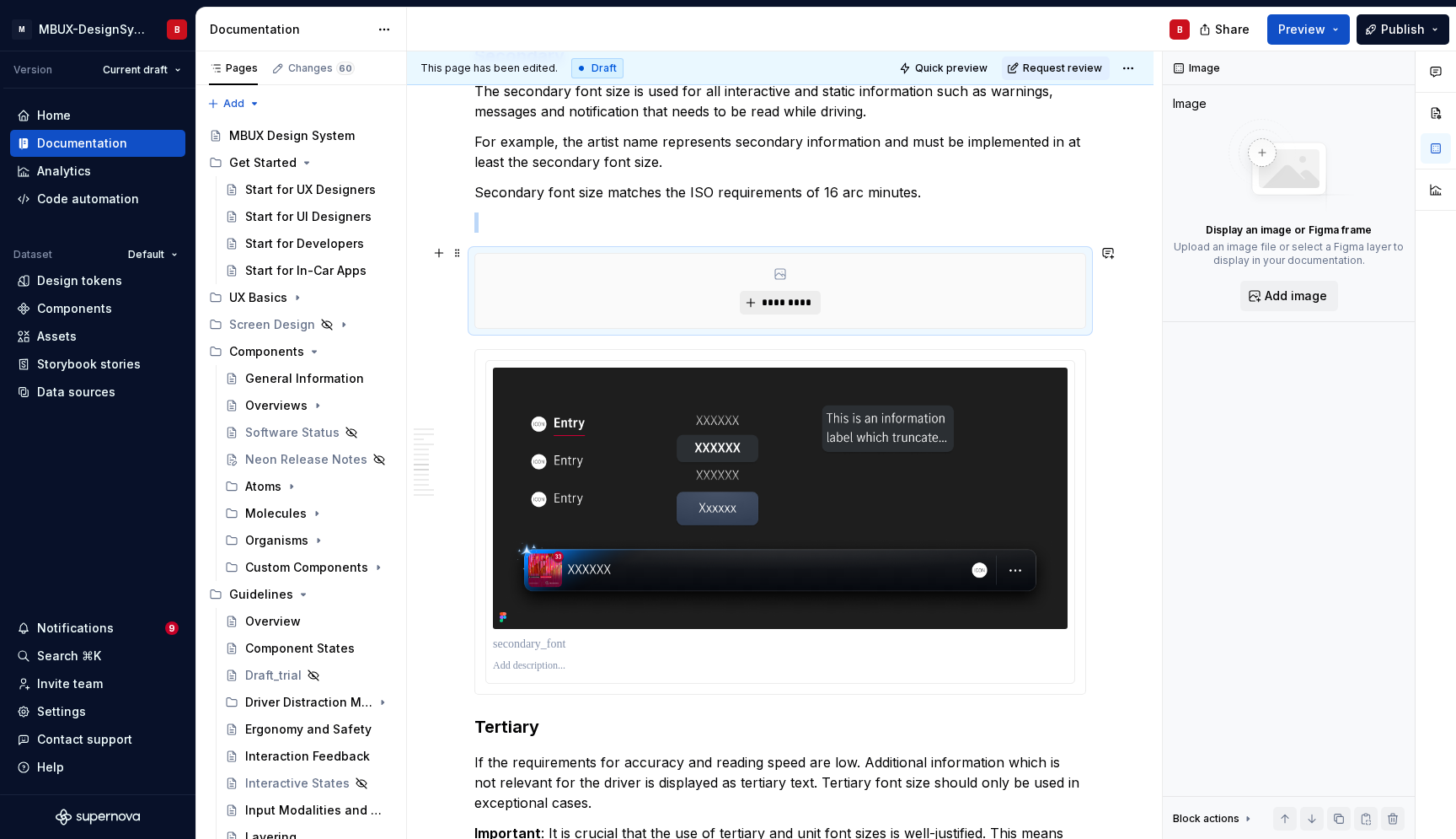
click at [800, 298] on span "*********" at bounding box center [787, 303] width 52 height 13
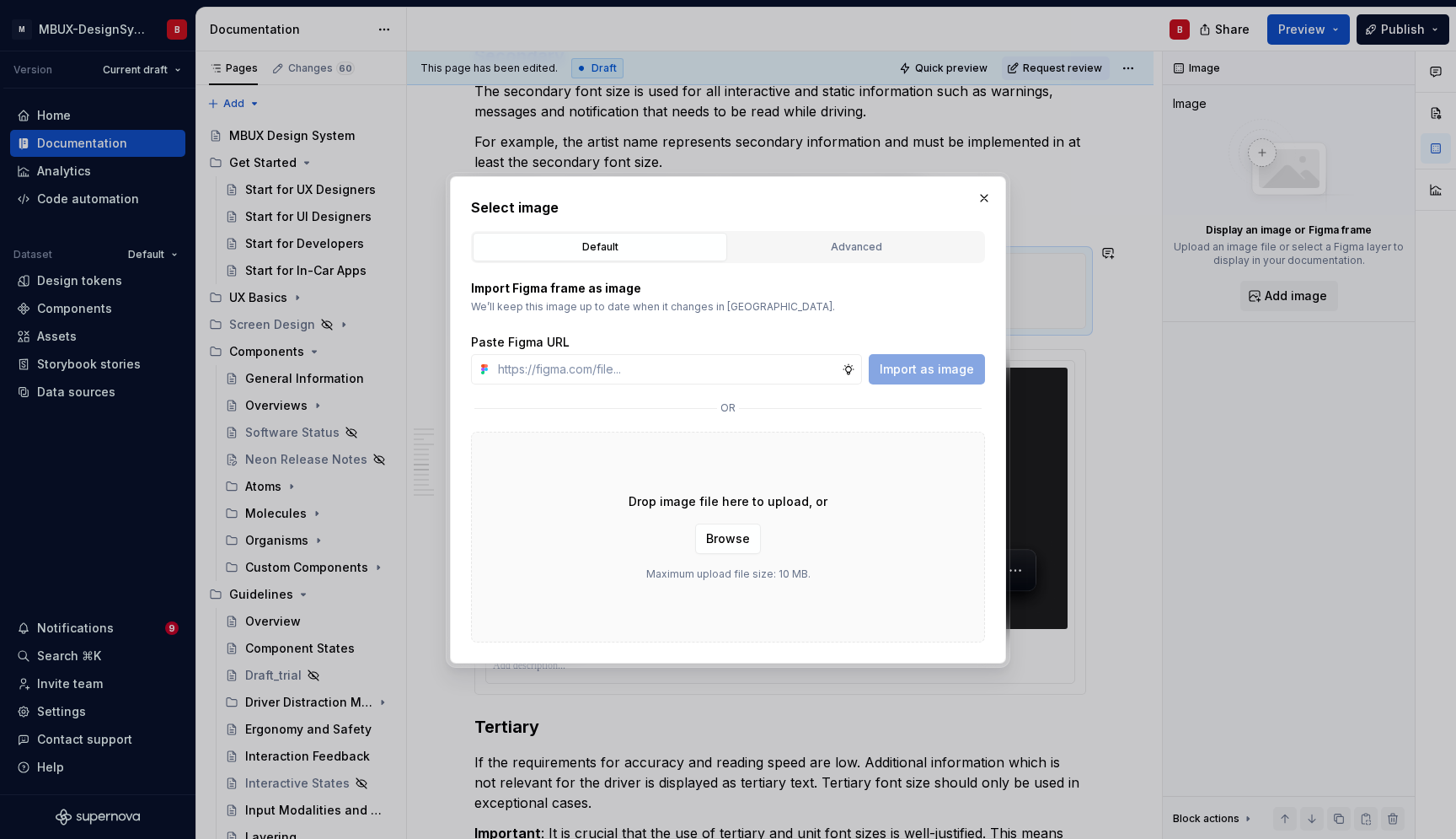
scroll to position [2577, 0]
click at [816, 239] on div "Advanced" at bounding box center [856, 247] width 242 height 17
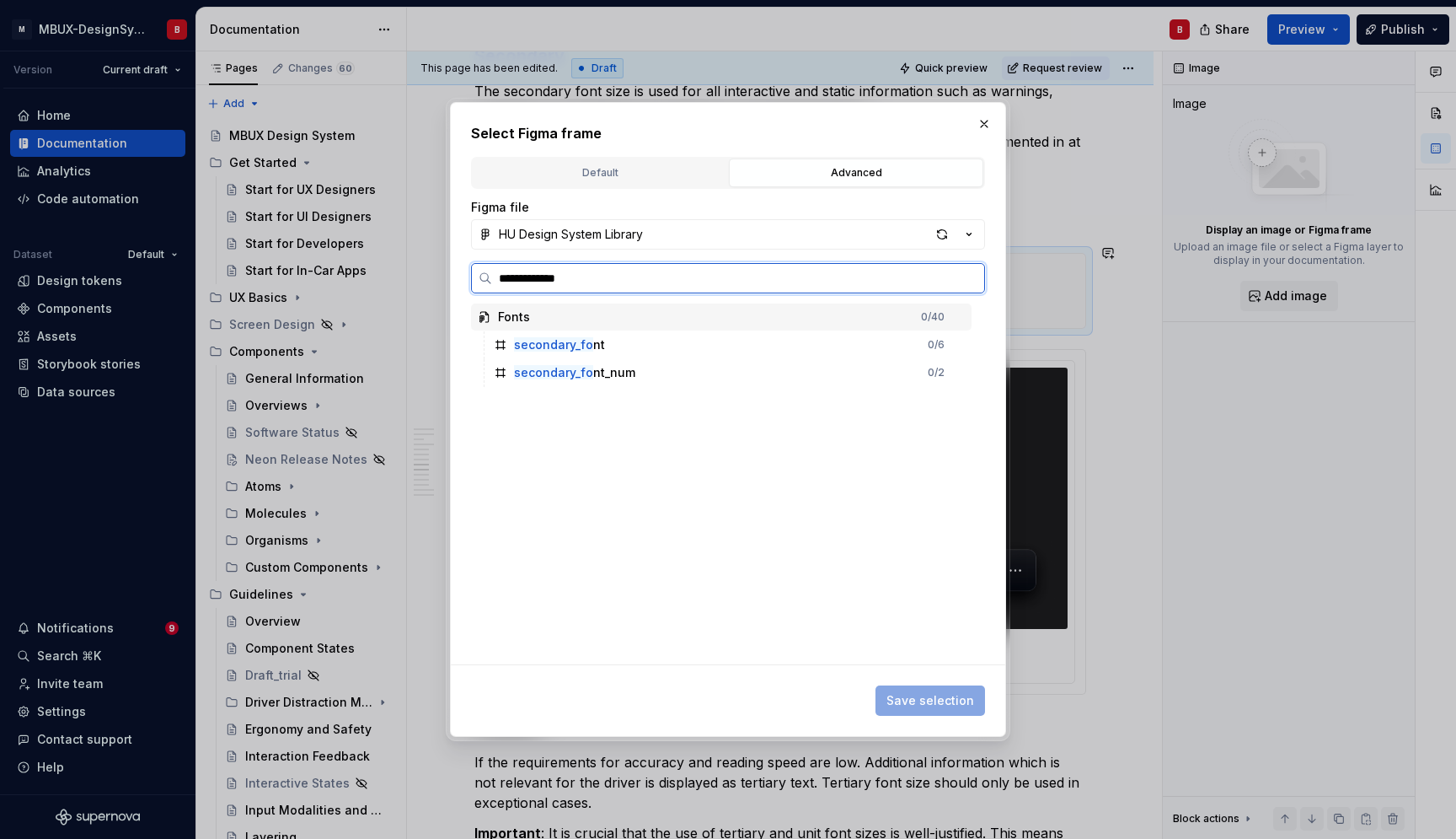
type input "**********"
click at [635, 346] on div "secondary_font 0 / 6" at bounding box center [730, 345] width 485 height 27
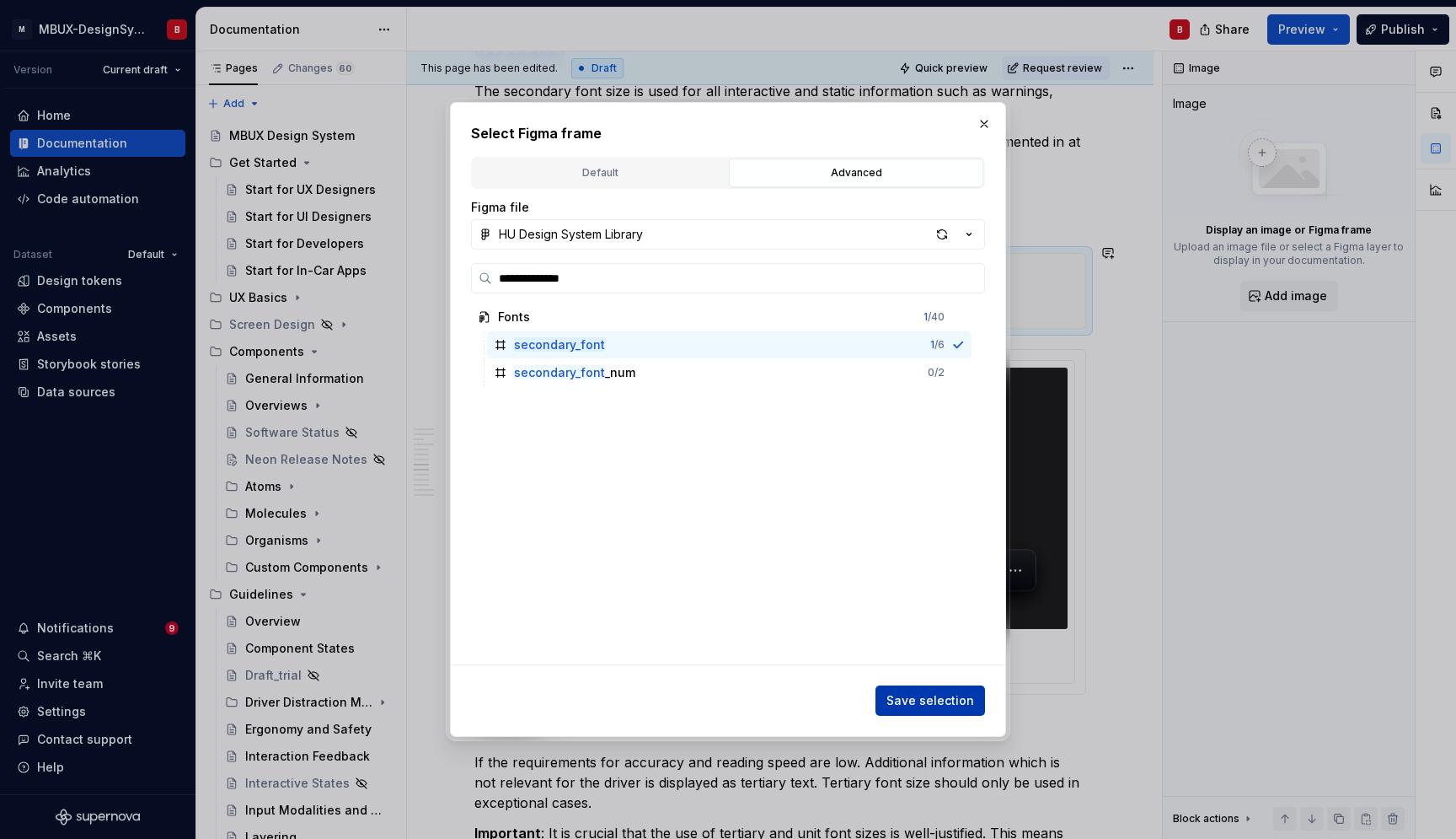
click at [921, 703] on span "Save selection" at bounding box center [930, 701] width 88 height 17
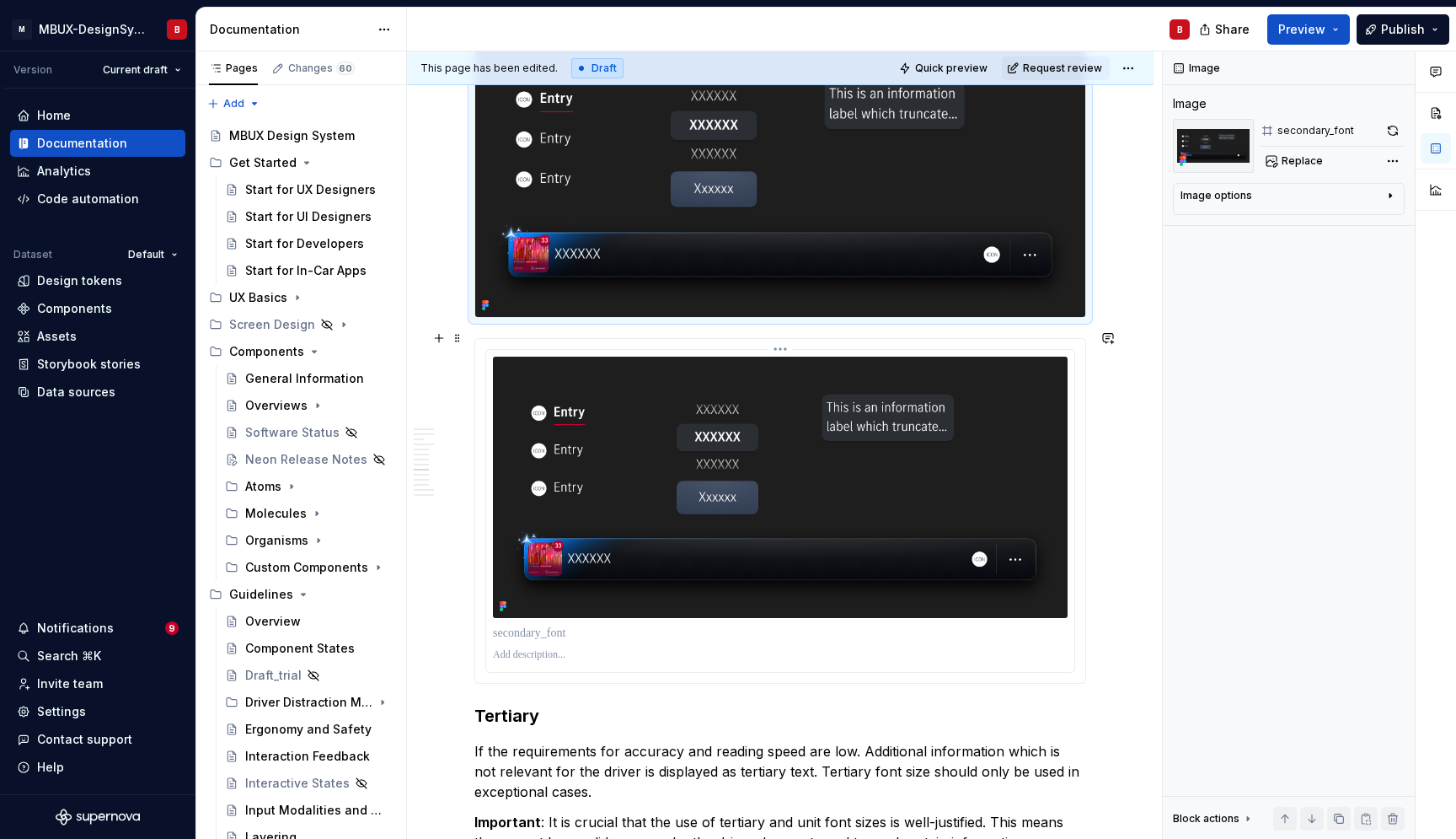
scroll to position [2793, 0]
click at [461, 344] on span at bounding box center [458, 337] width 13 height 24
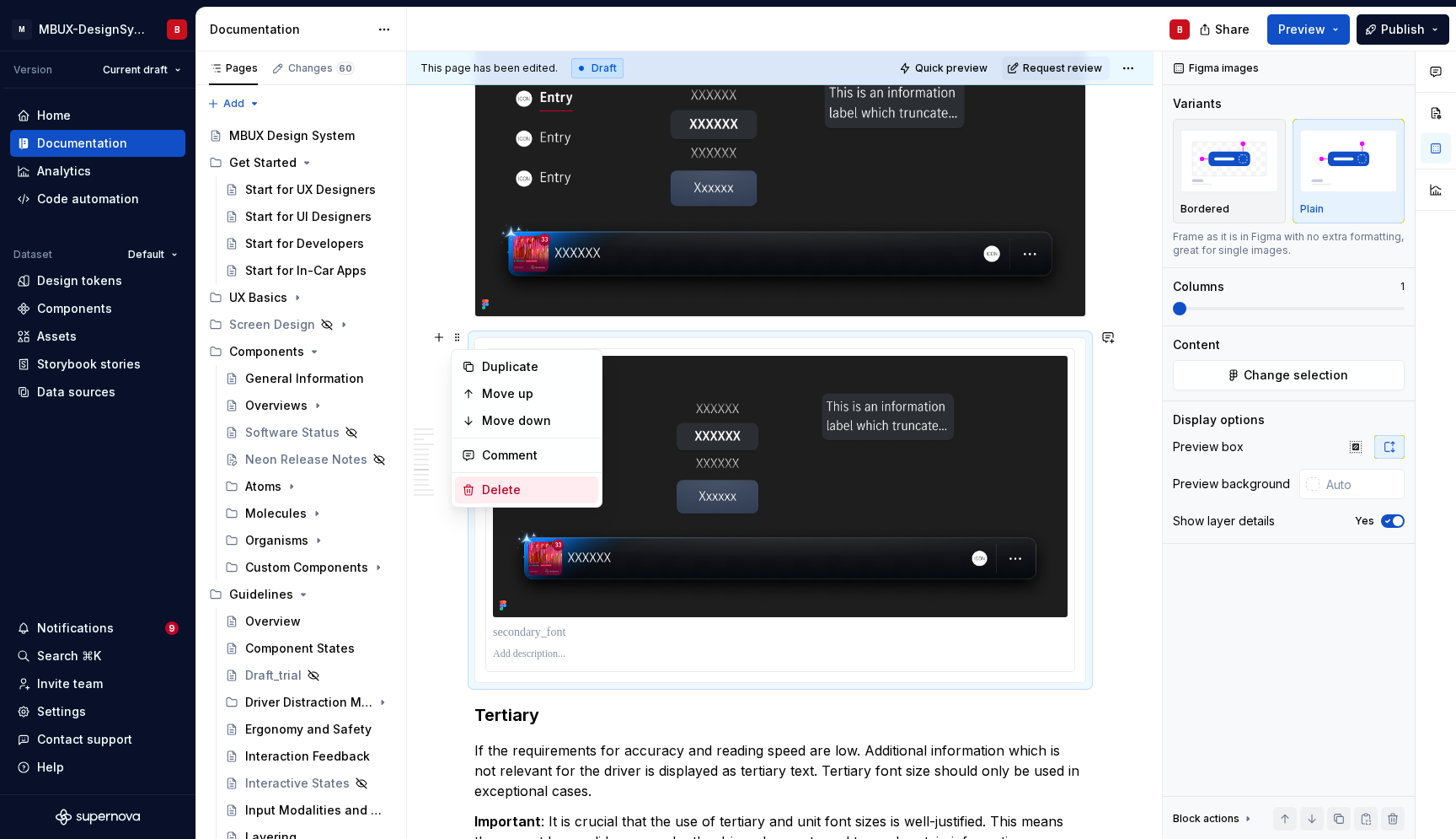
drag, startPoint x: 525, startPoint y: 484, endPoint x: 536, endPoint y: 478, distance: 12.5
click at [525, 483] on div "Delete" at bounding box center [536, 490] width 110 height 17
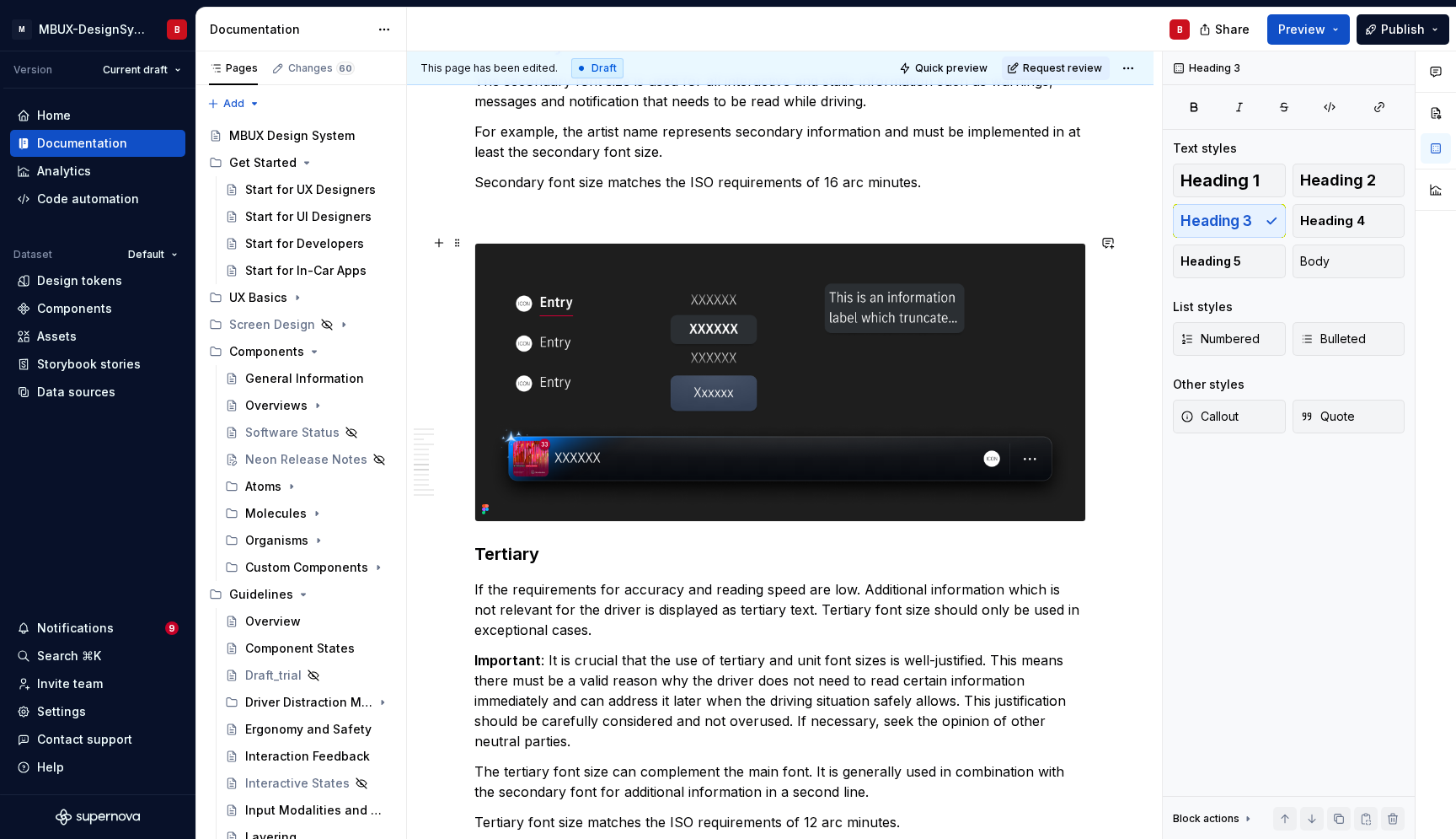
scroll to position [2630, 0]
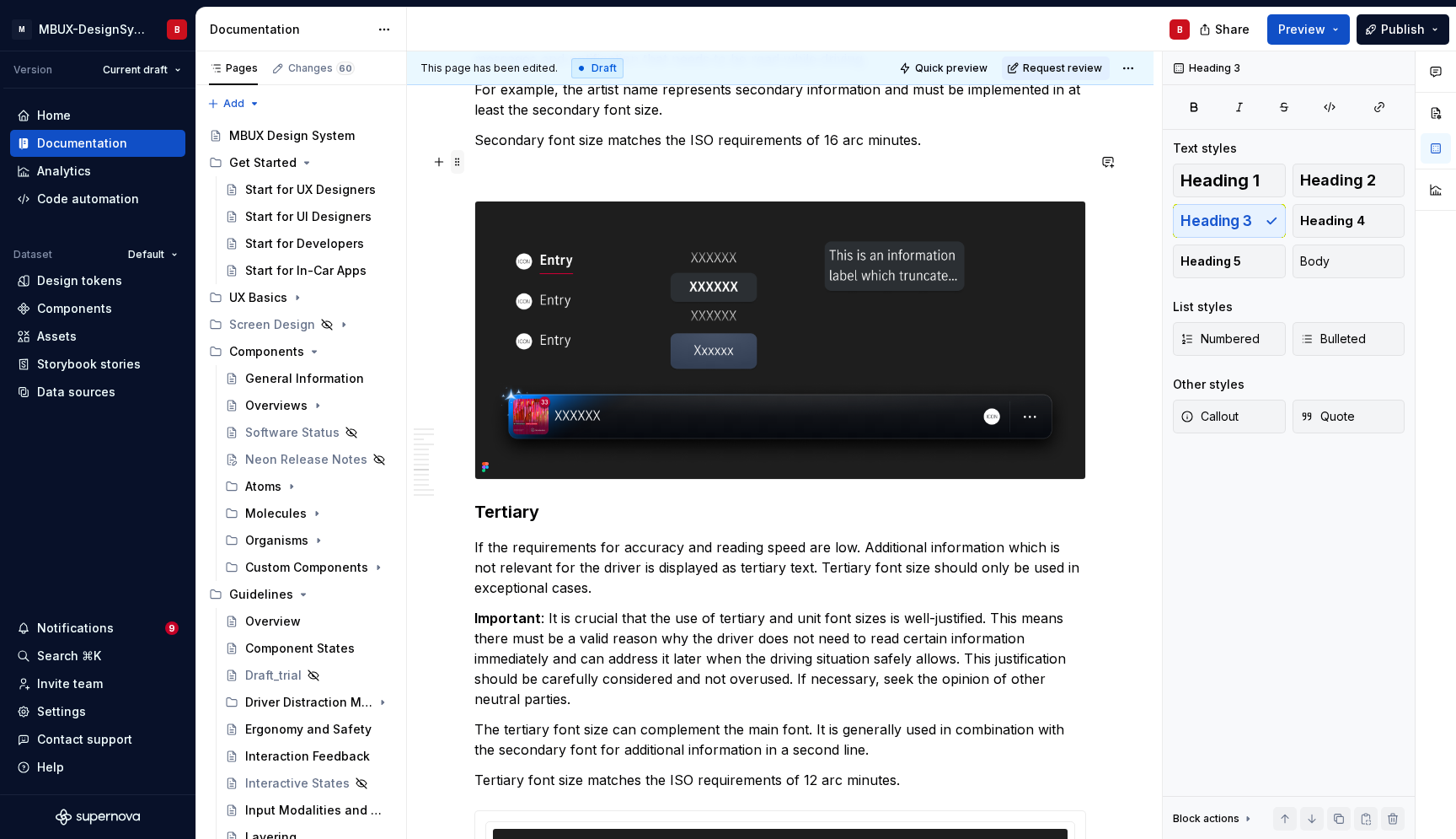
click at [457, 162] on span at bounding box center [458, 161] width 13 height 24
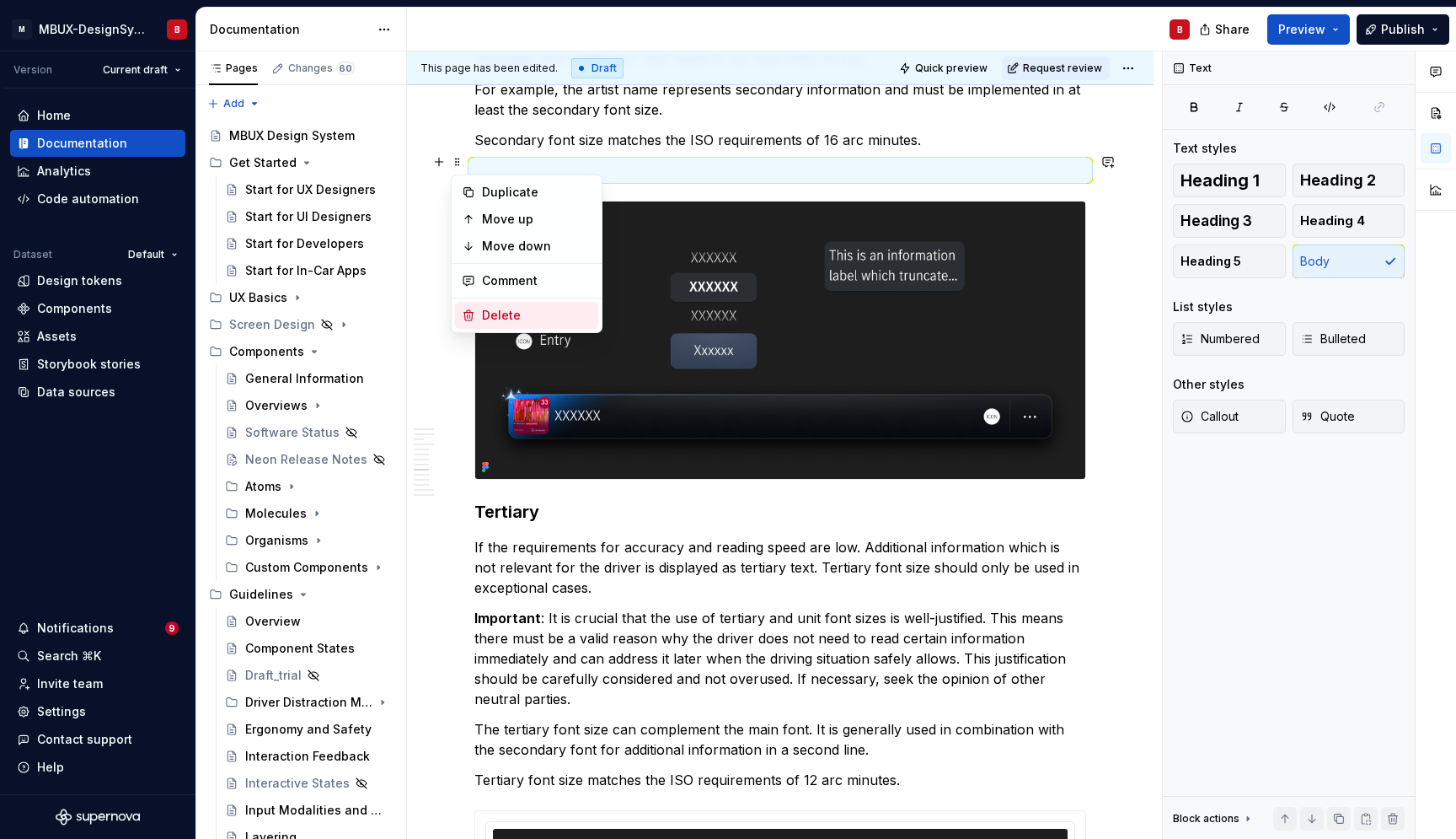
click at [503, 324] on div "Delete" at bounding box center [536, 316] width 110 height 17
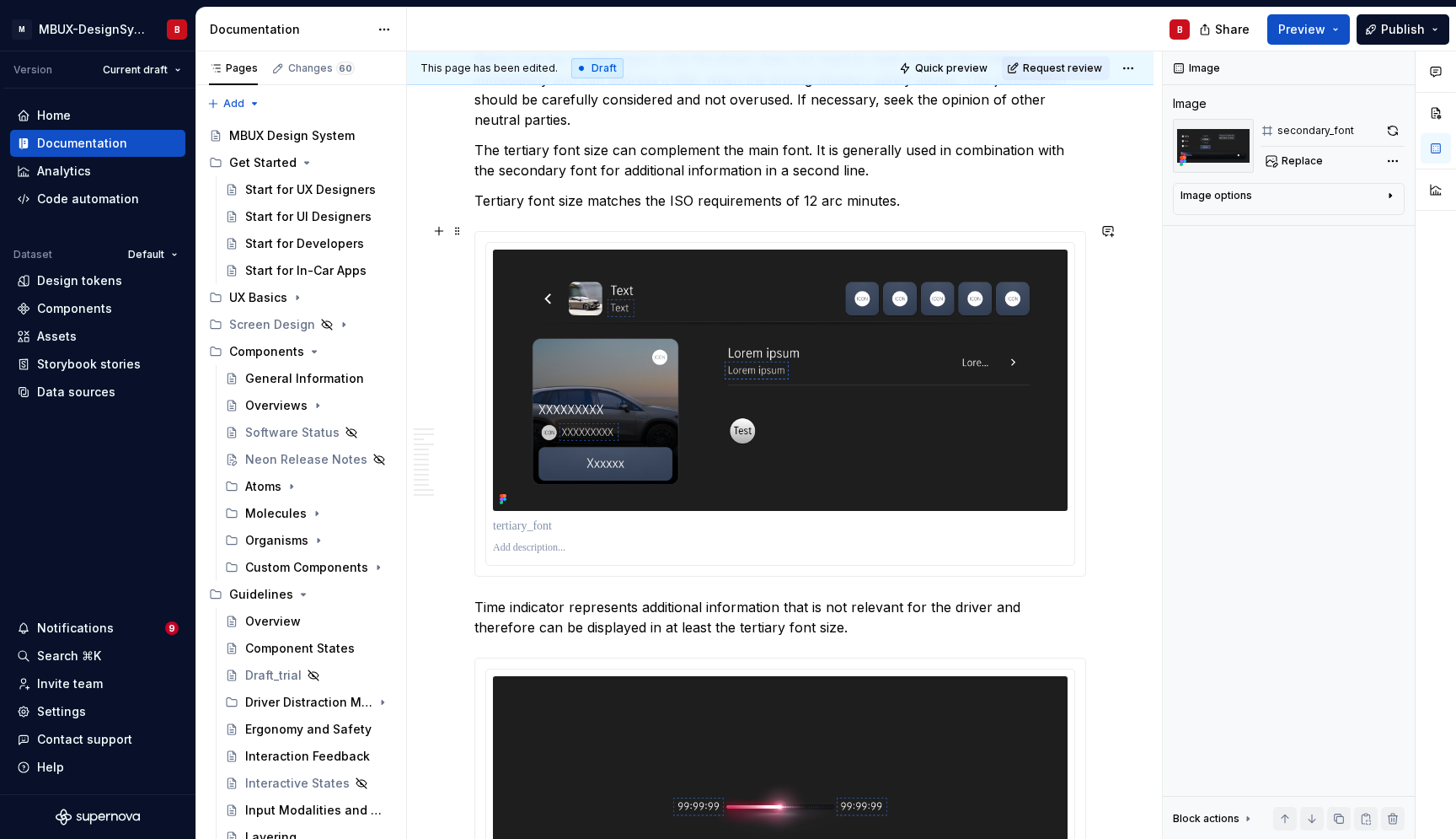
scroll to position [3174, 0]
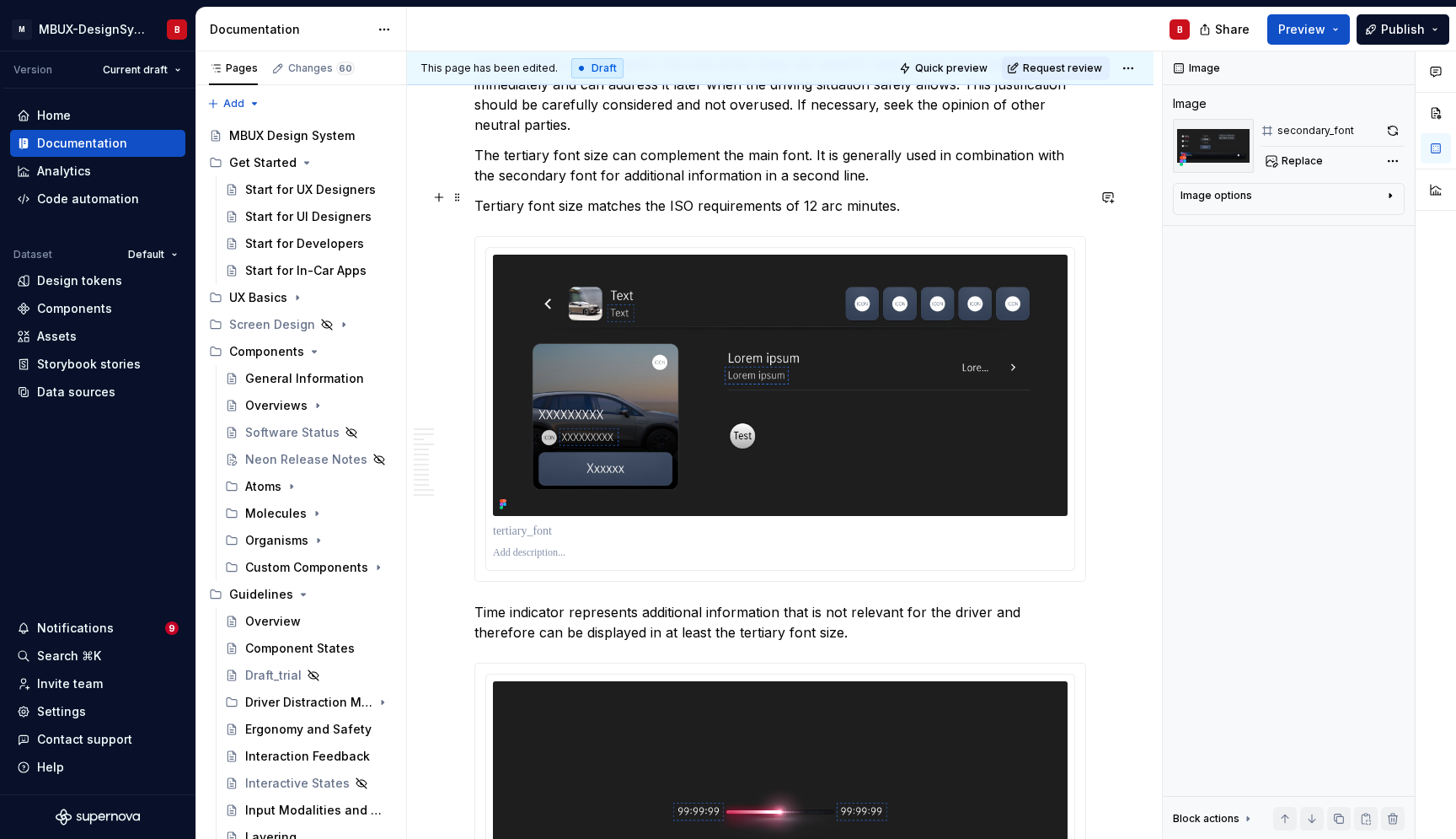
click at [953, 203] on p "Tertiary font size matches the ISO requirements of 12 arc minutes." at bounding box center [780, 205] width 612 height 20
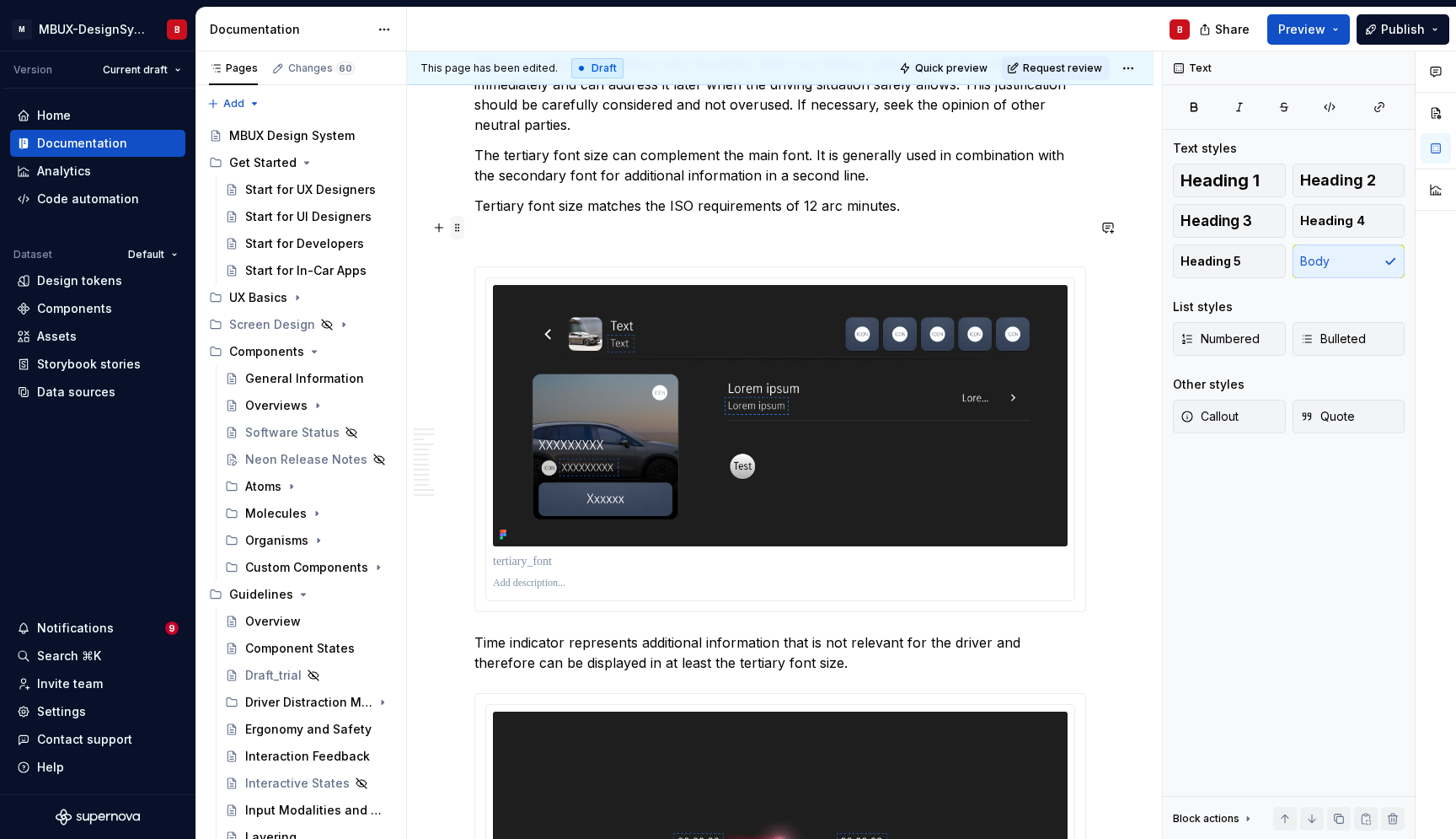
click at [452, 230] on span at bounding box center [458, 227] width 13 height 24
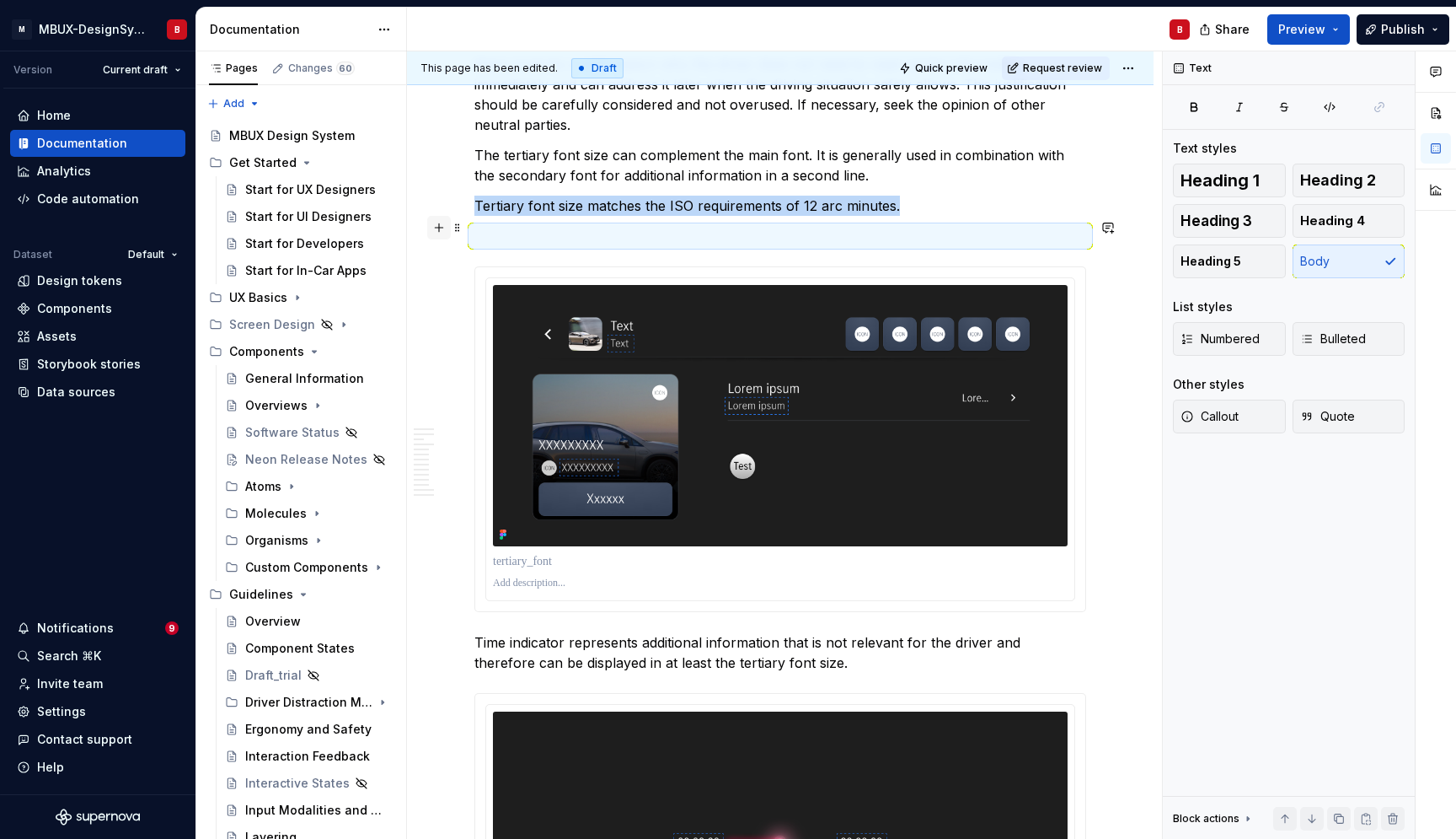
click at [428, 225] on button "button" at bounding box center [439, 227] width 24 height 24
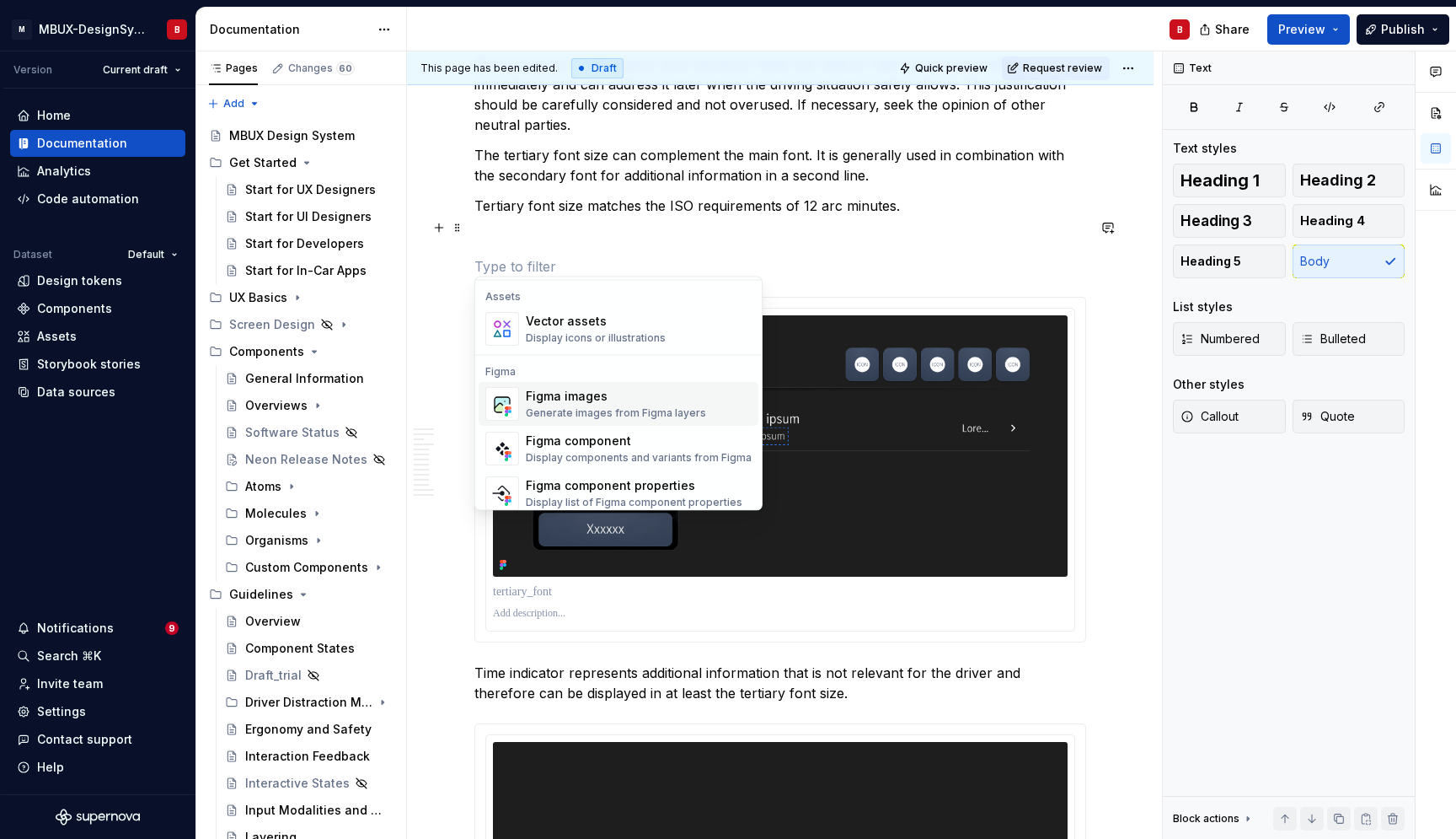
scroll to position [1505, 0]
click at [596, 404] on div "Figma images" at bounding box center [615, 397] width 180 height 17
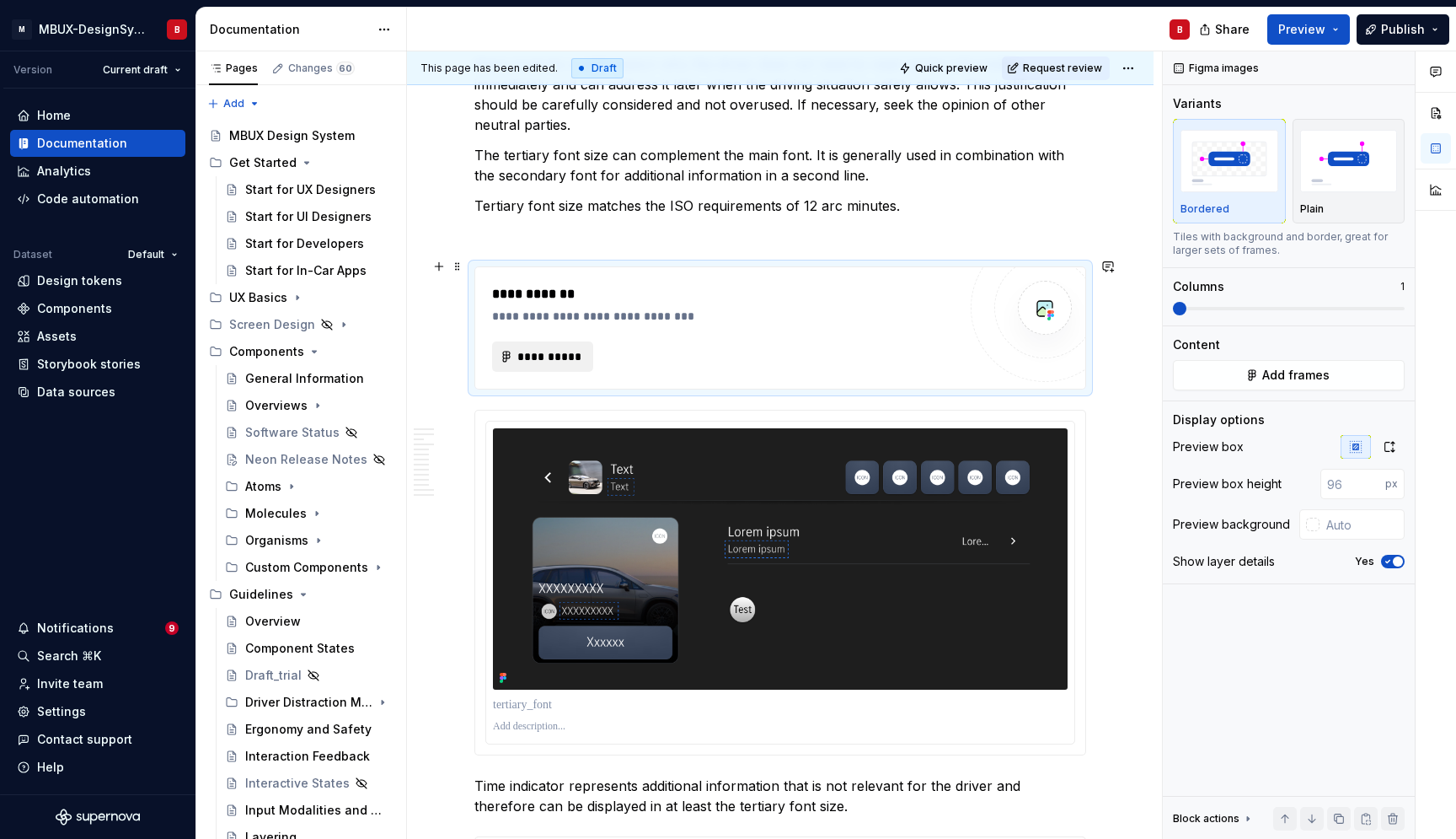
click at [563, 353] on span "**********" at bounding box center [550, 357] width 66 height 17
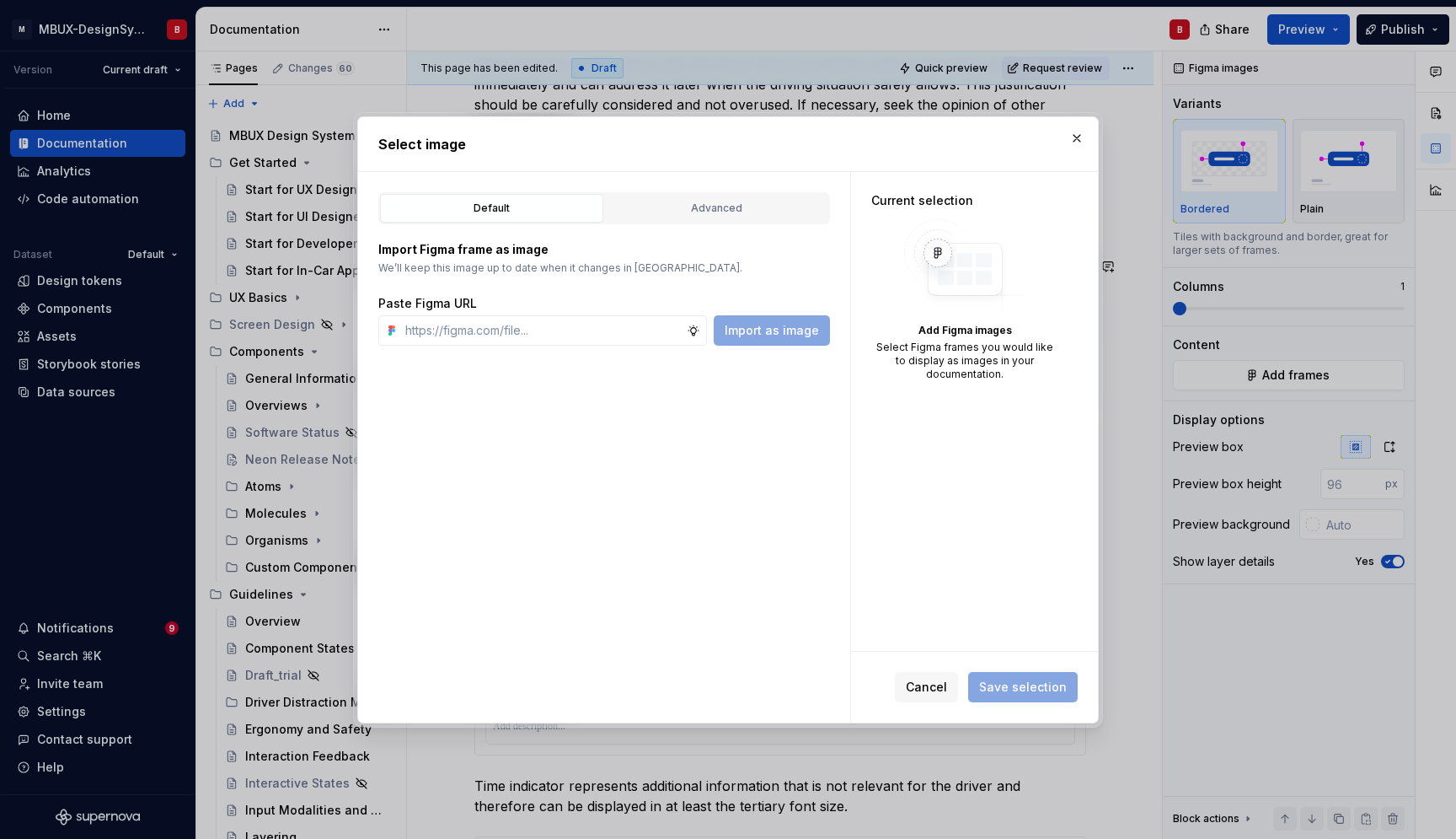
scroll to position [3174, 0]
type textarea "*"
click at [718, 211] on div "Advanced" at bounding box center [717, 208] width 212 height 17
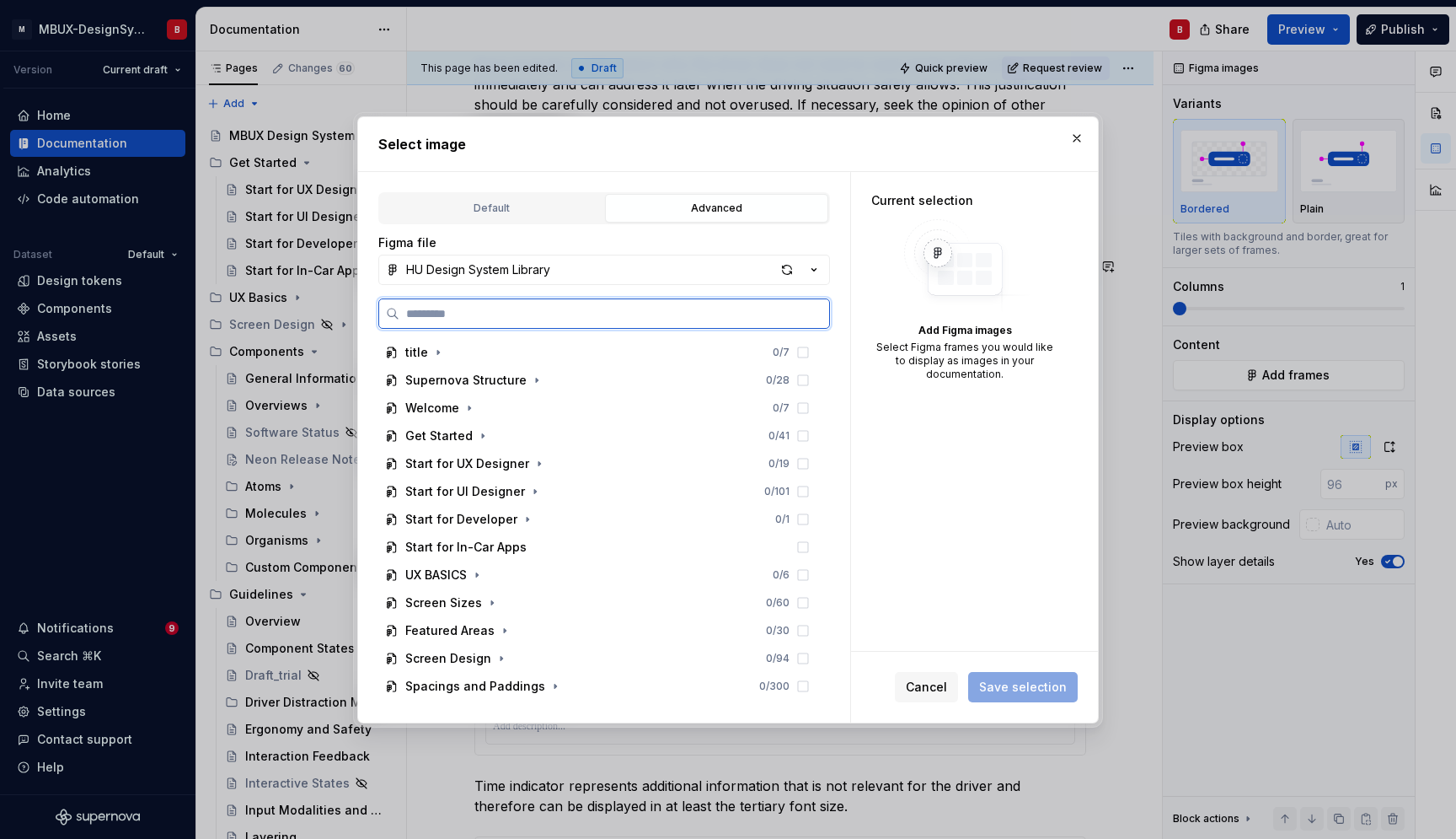
click at [680, 309] on input "search" at bounding box center [614, 314] width 430 height 17
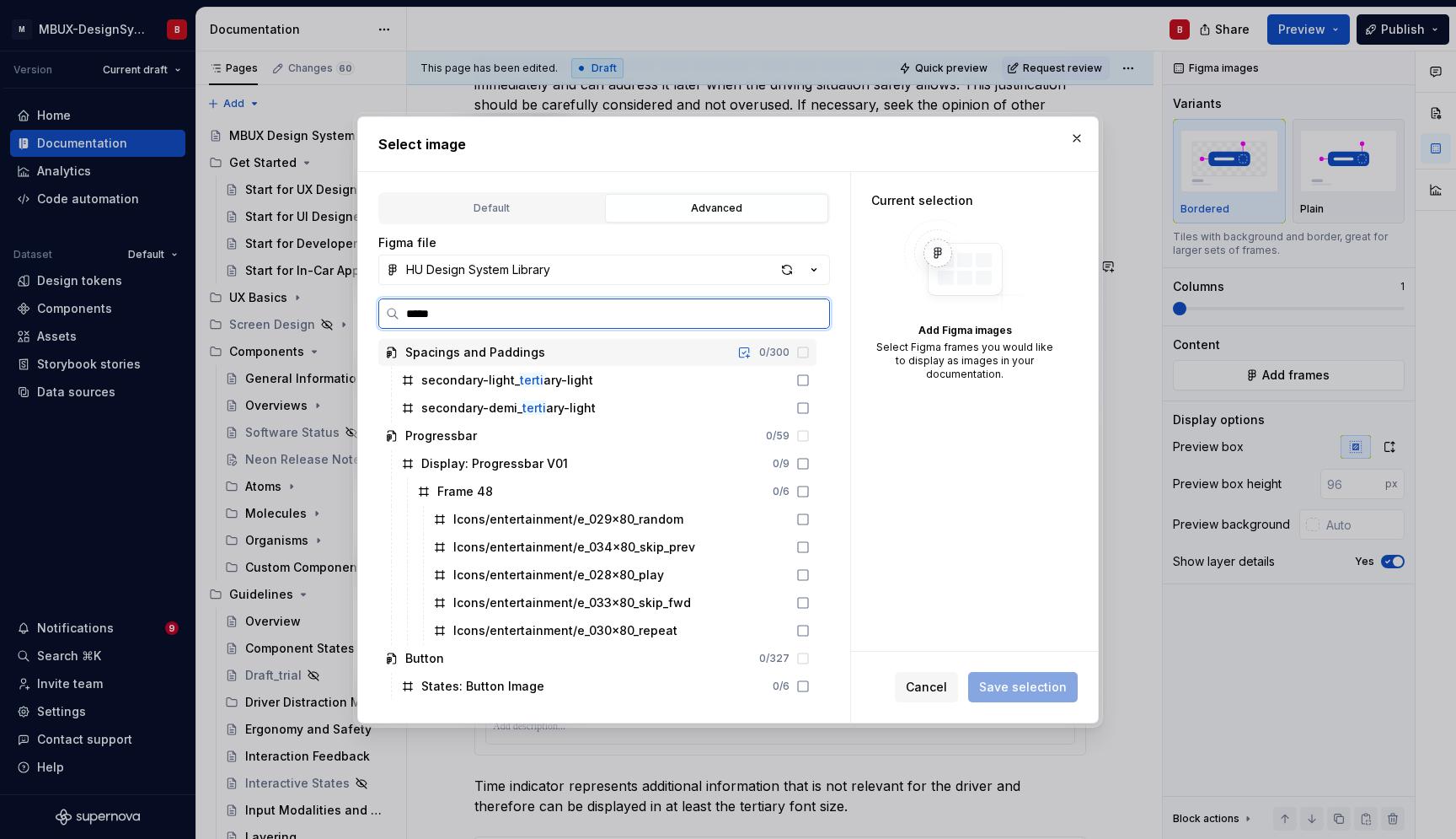
type input "******"
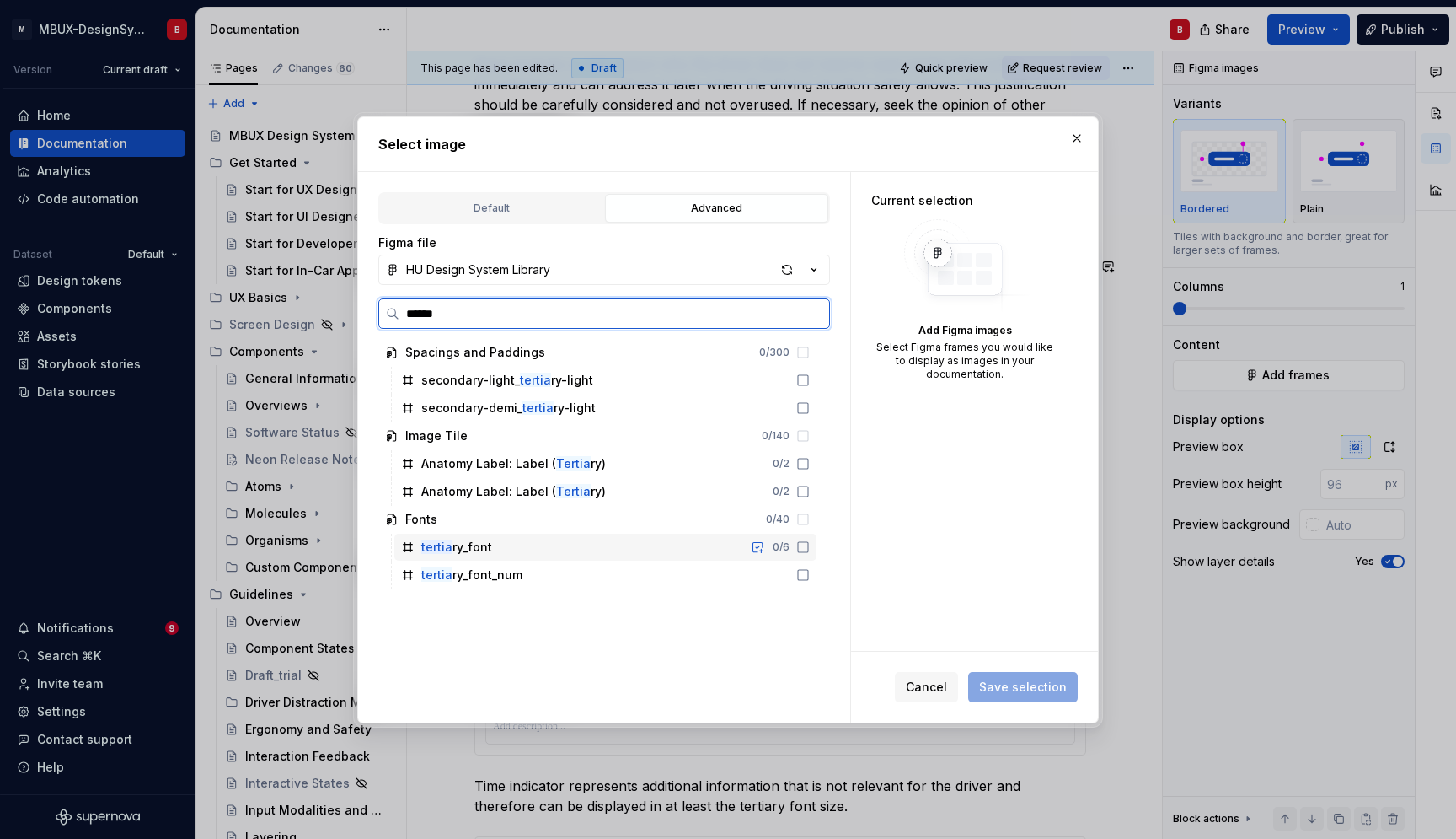
click at [535, 552] on div "tertia ry_font 0 / 6" at bounding box center [605, 547] width 423 height 27
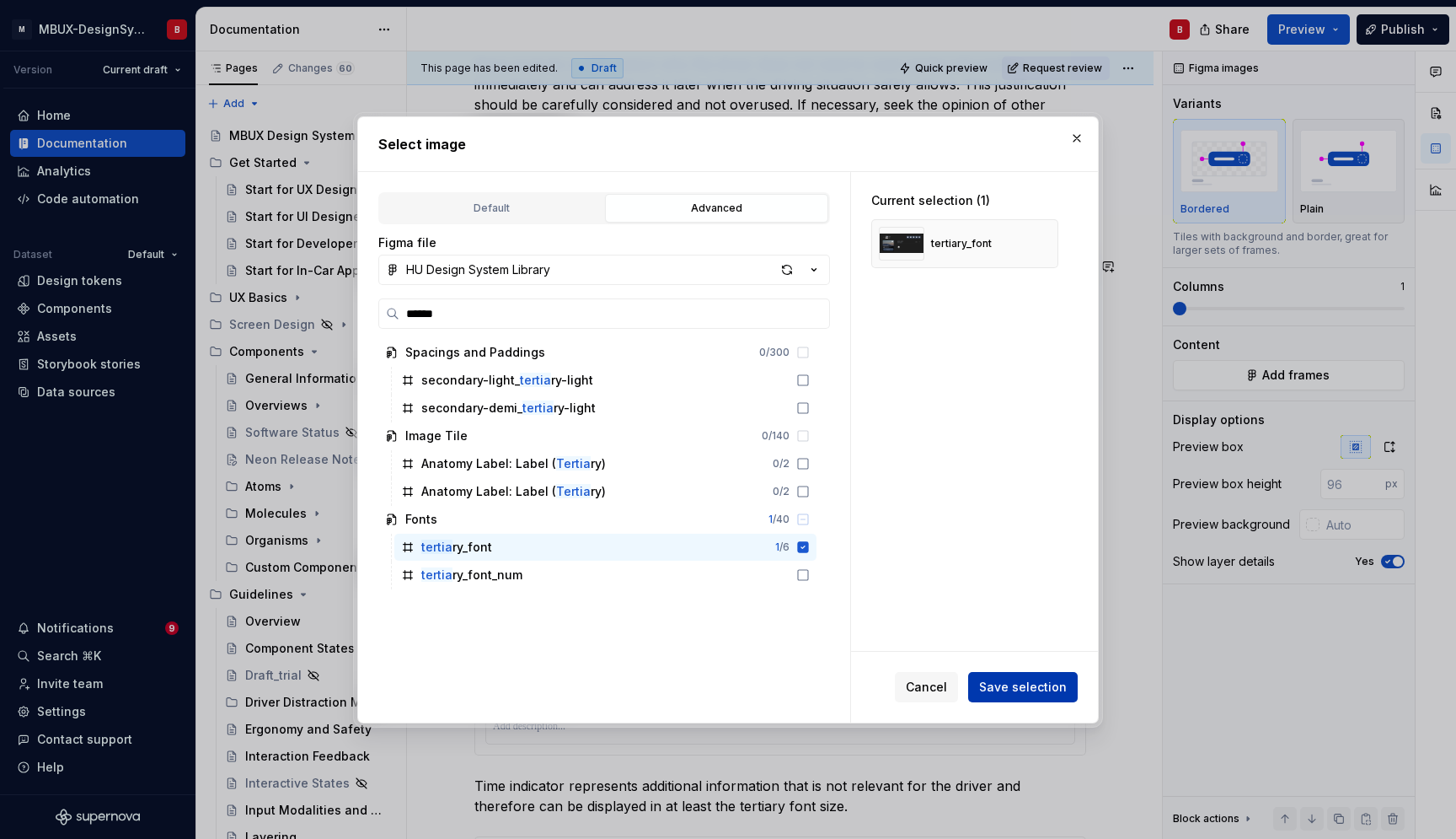
click at [1025, 681] on span "Save selection" at bounding box center [1023, 687] width 88 height 17
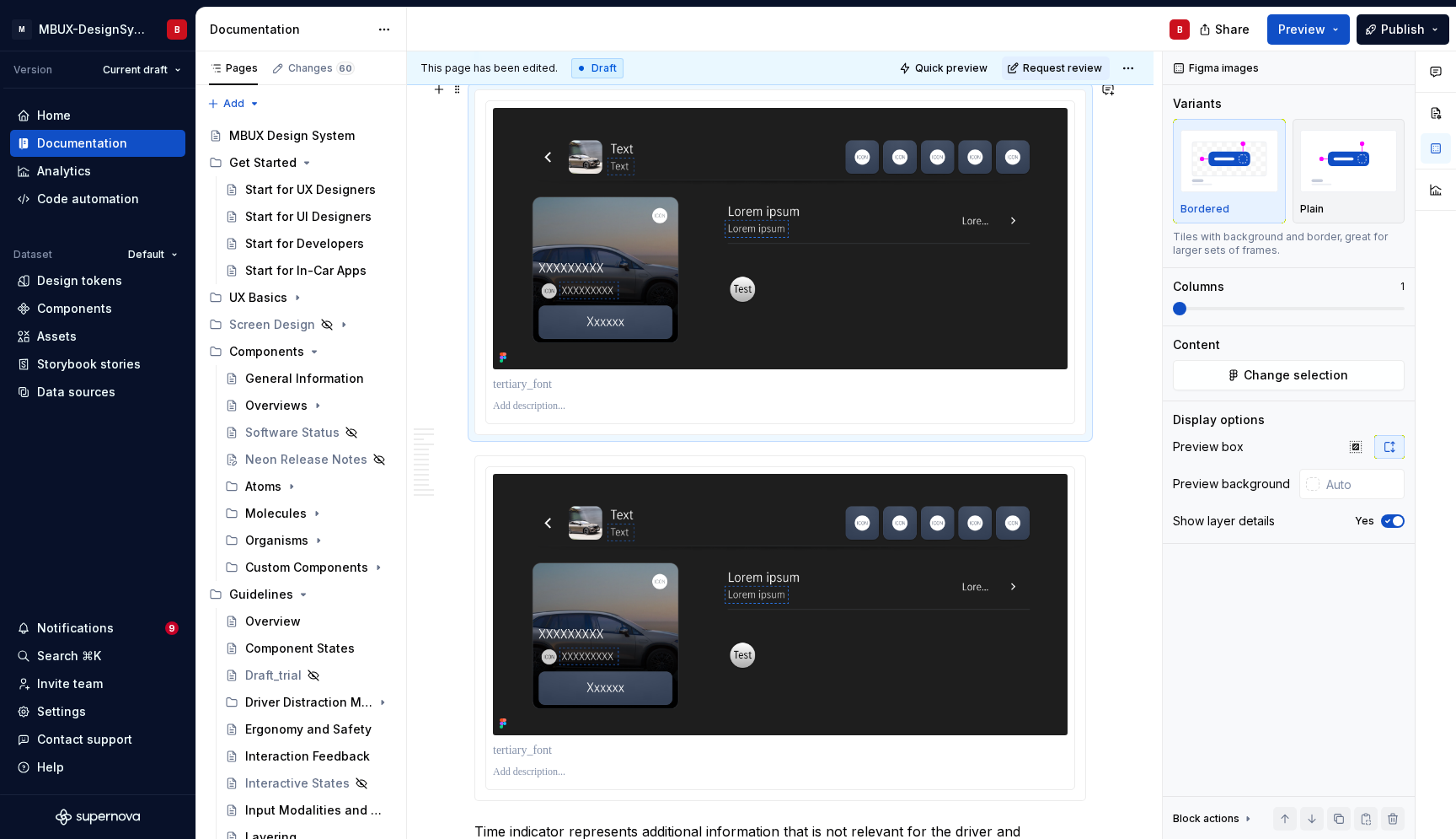
scroll to position [3199, 0]
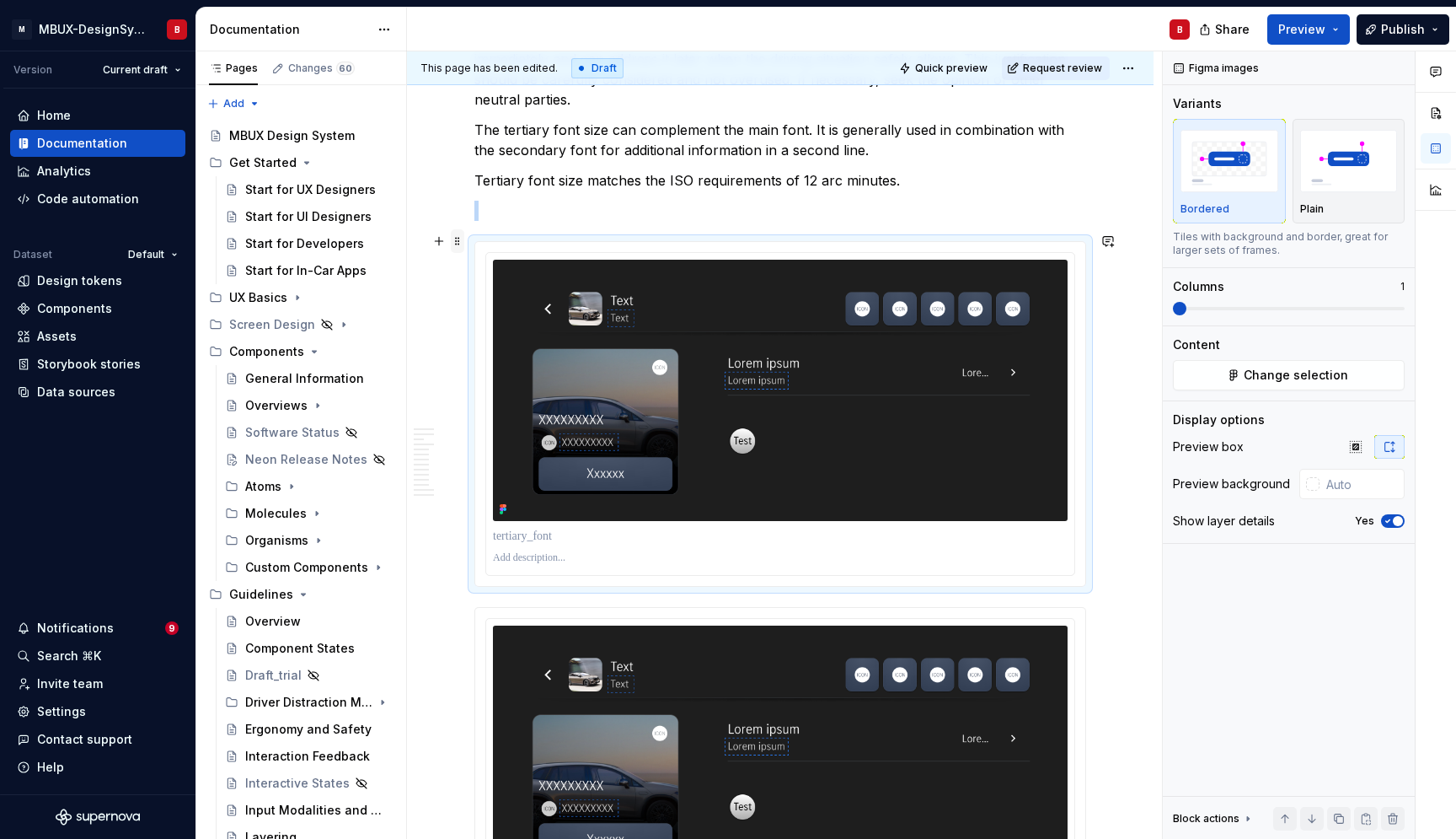
click at [460, 242] on span at bounding box center [458, 241] width 13 height 24
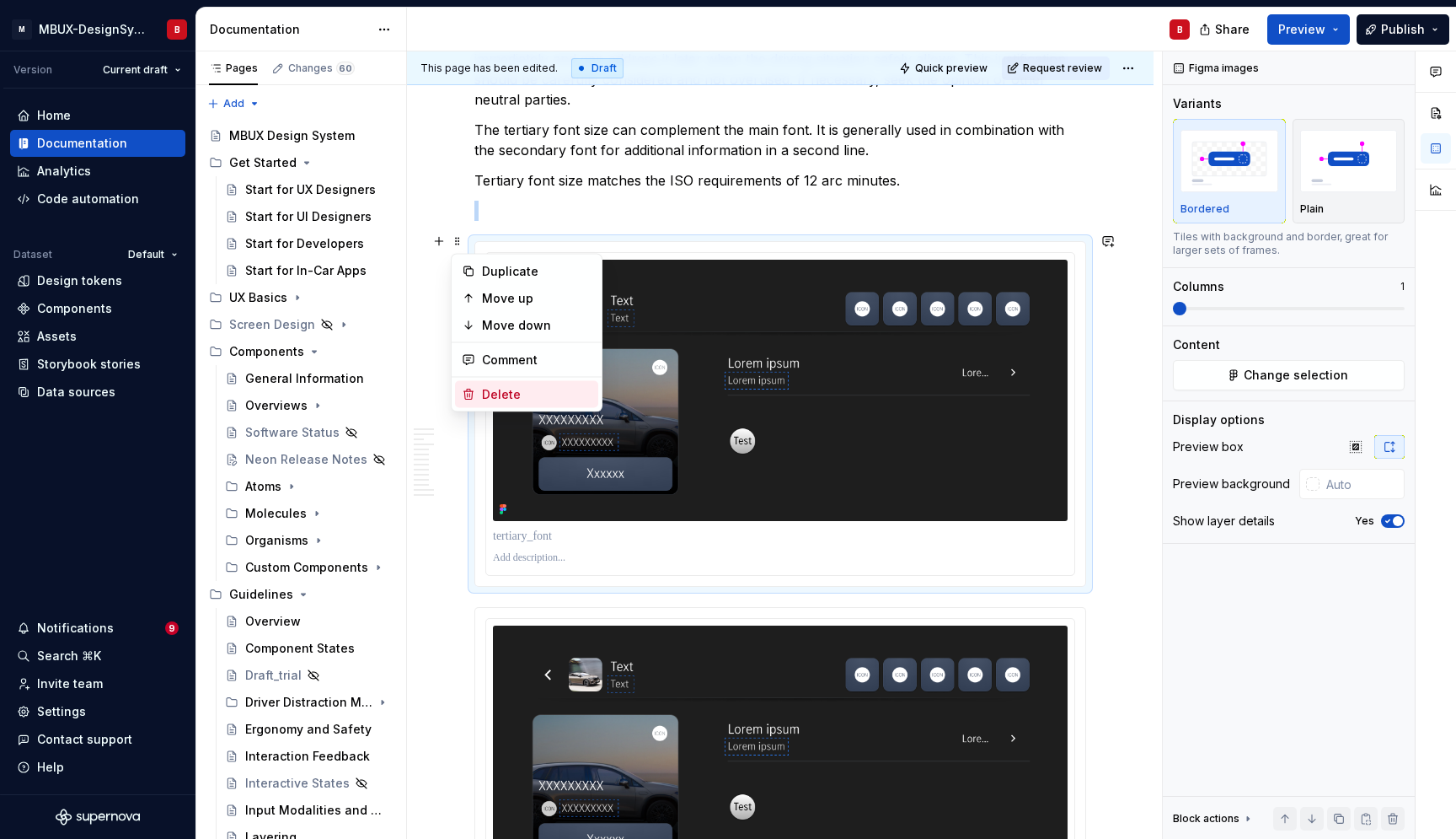
click at [527, 388] on div "Delete" at bounding box center [536, 395] width 110 height 17
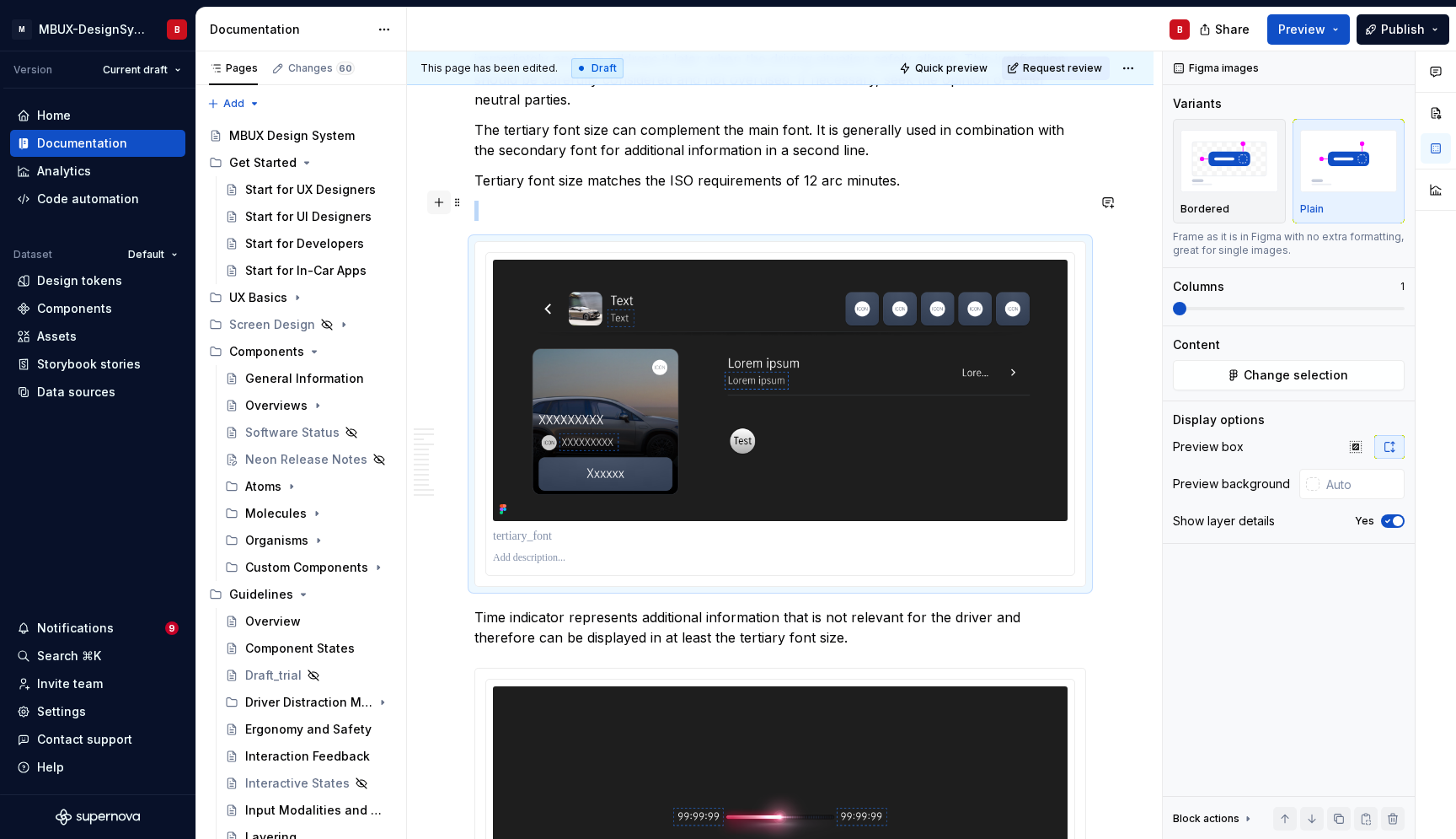
click at [445, 202] on button "button" at bounding box center [439, 202] width 24 height 24
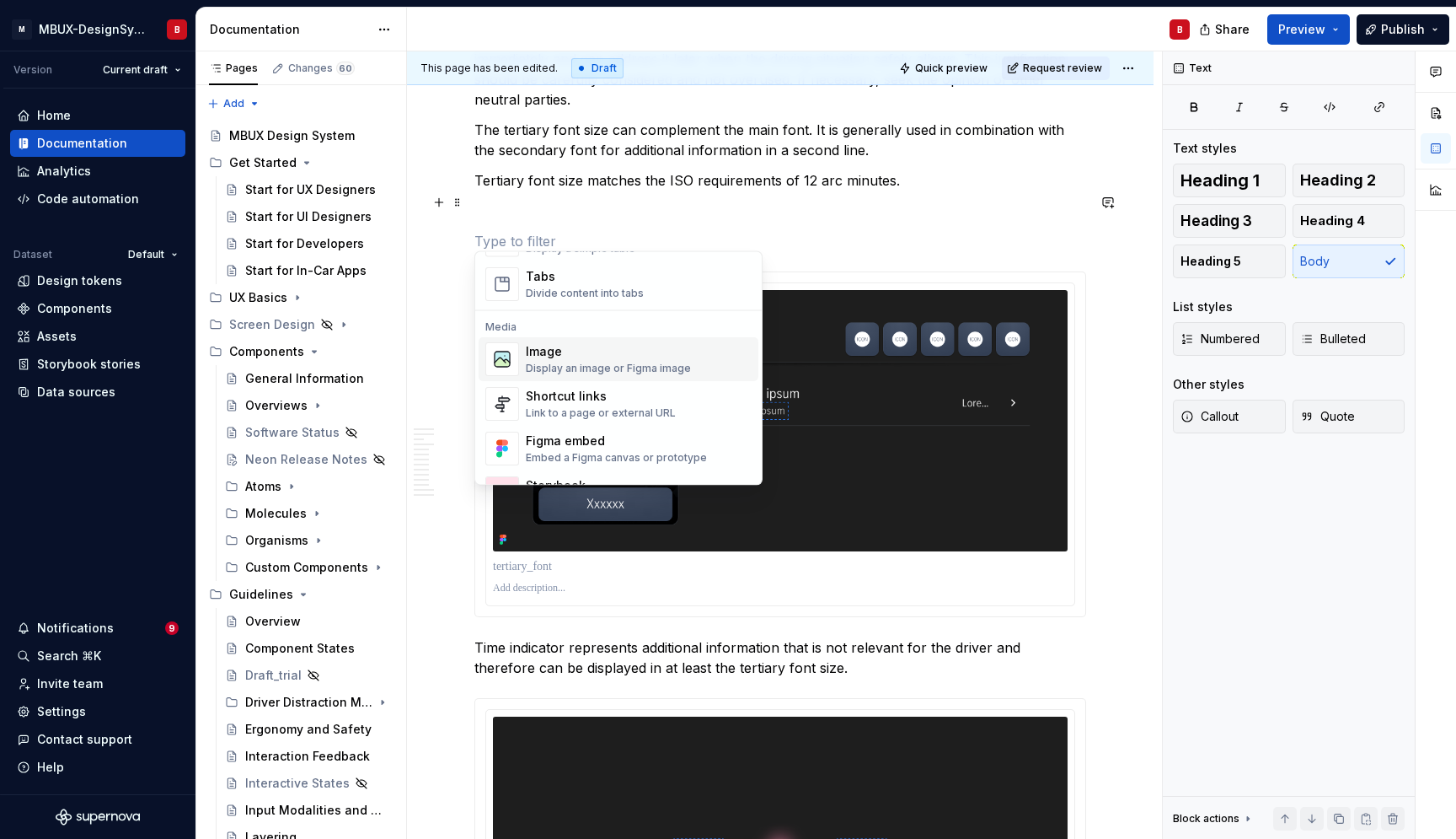
scroll to position [658, 0]
click at [622, 367] on div "Display an image or Figma image" at bounding box center [608, 369] width 165 height 13
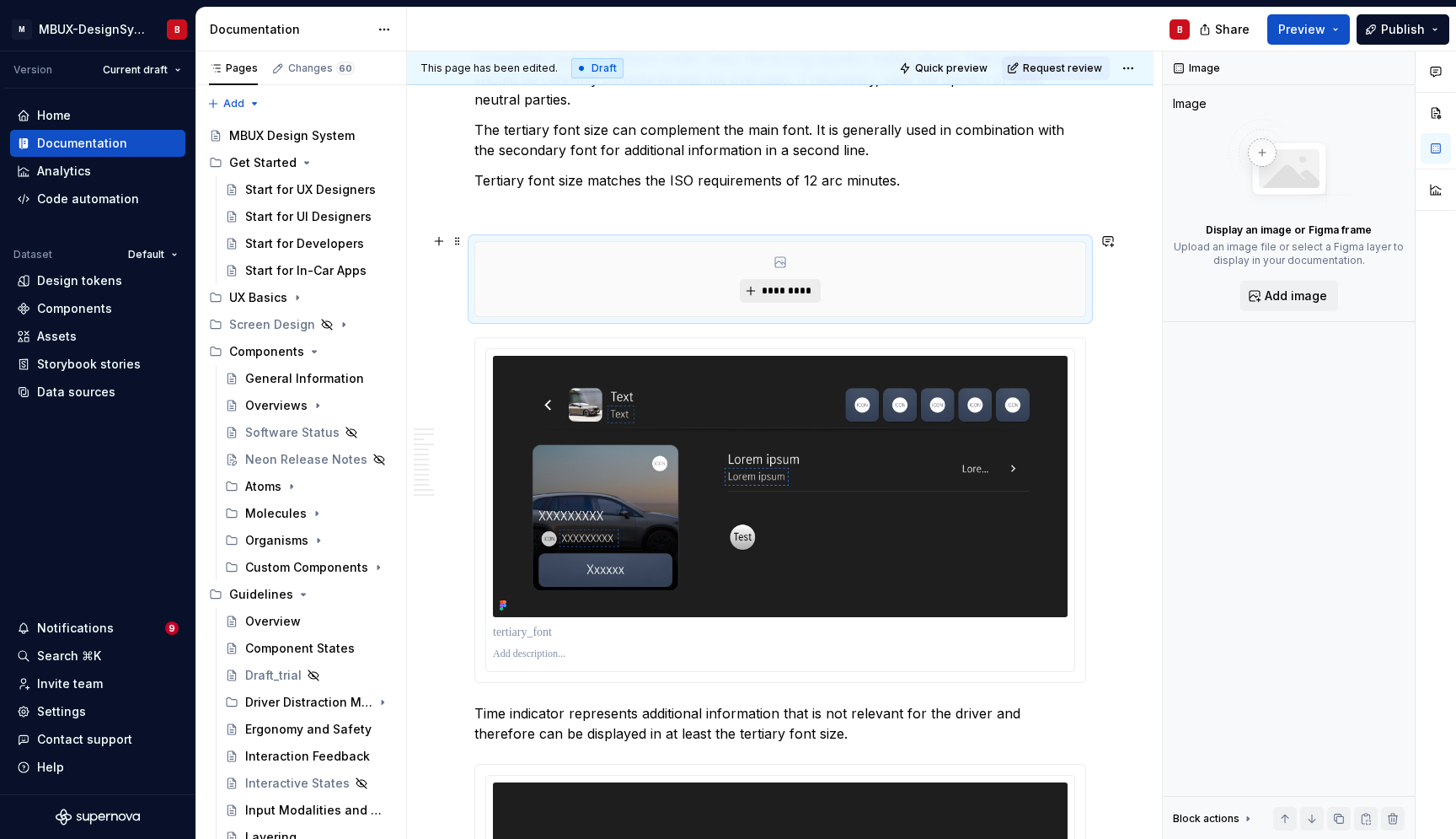
click at [781, 284] on span "*********" at bounding box center [787, 291] width 52 height 13
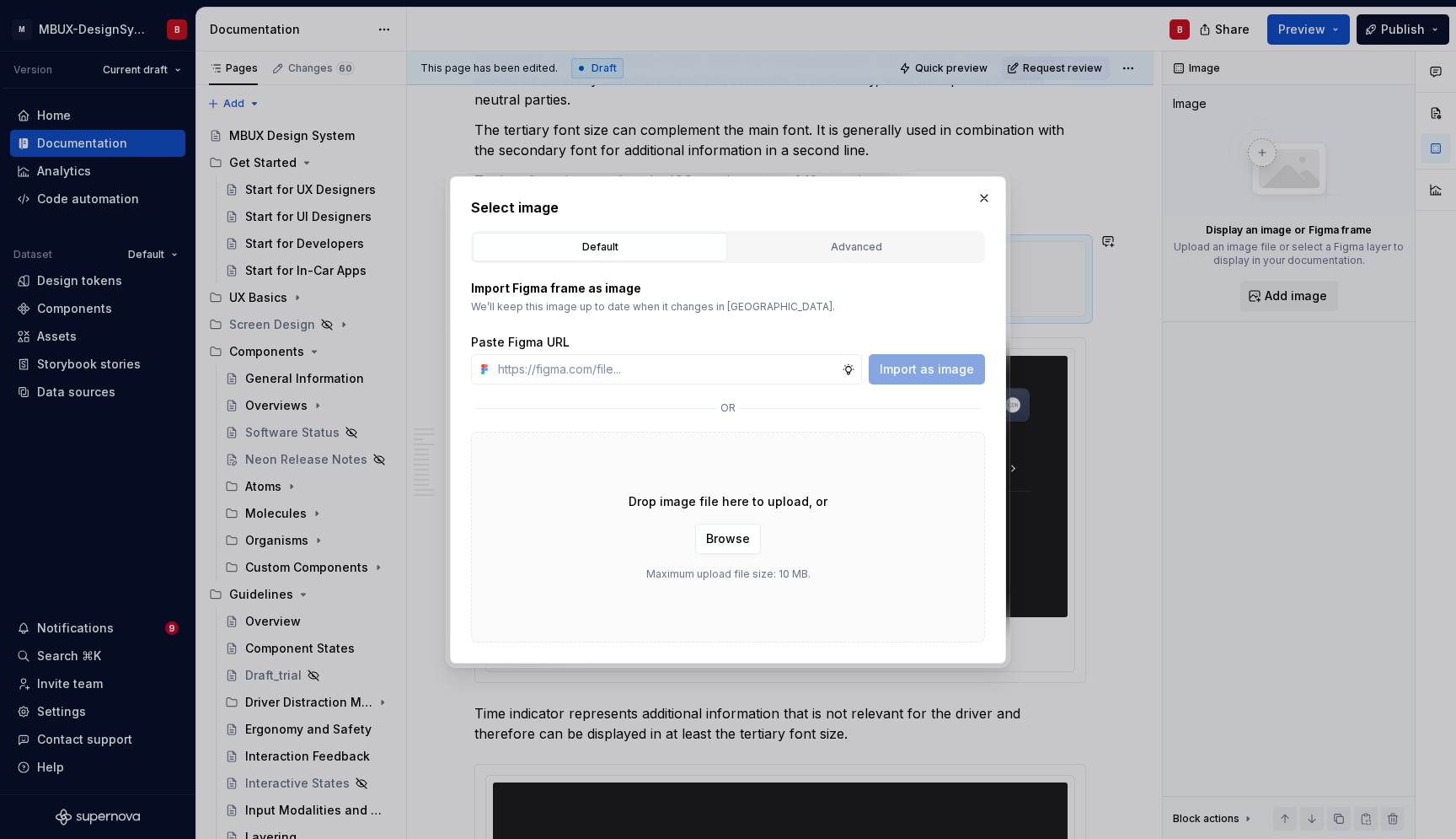
scroll to position [3199, 0]
click at [774, 243] on div "Advanced" at bounding box center [856, 247] width 242 height 17
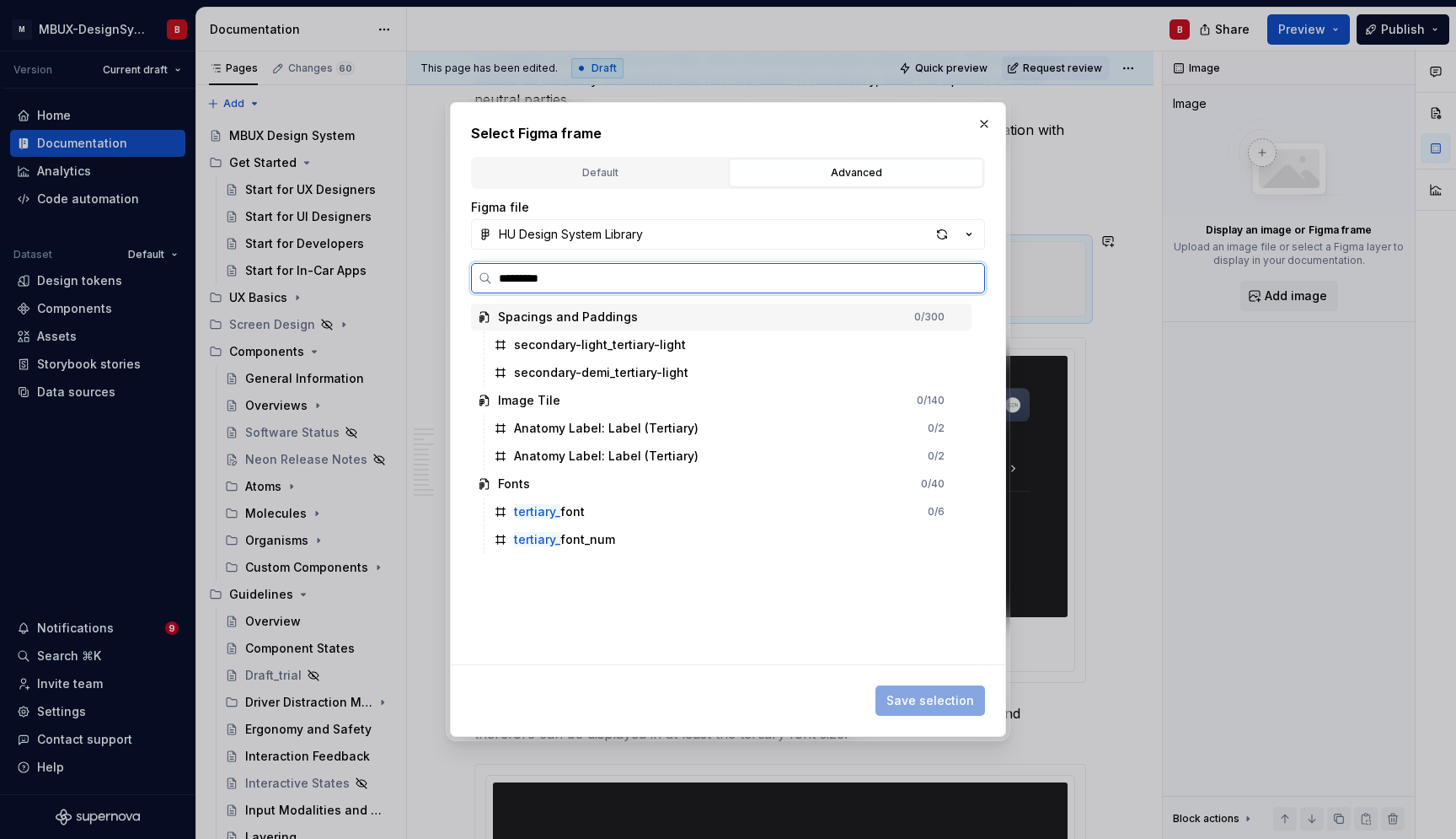
type input "**********"
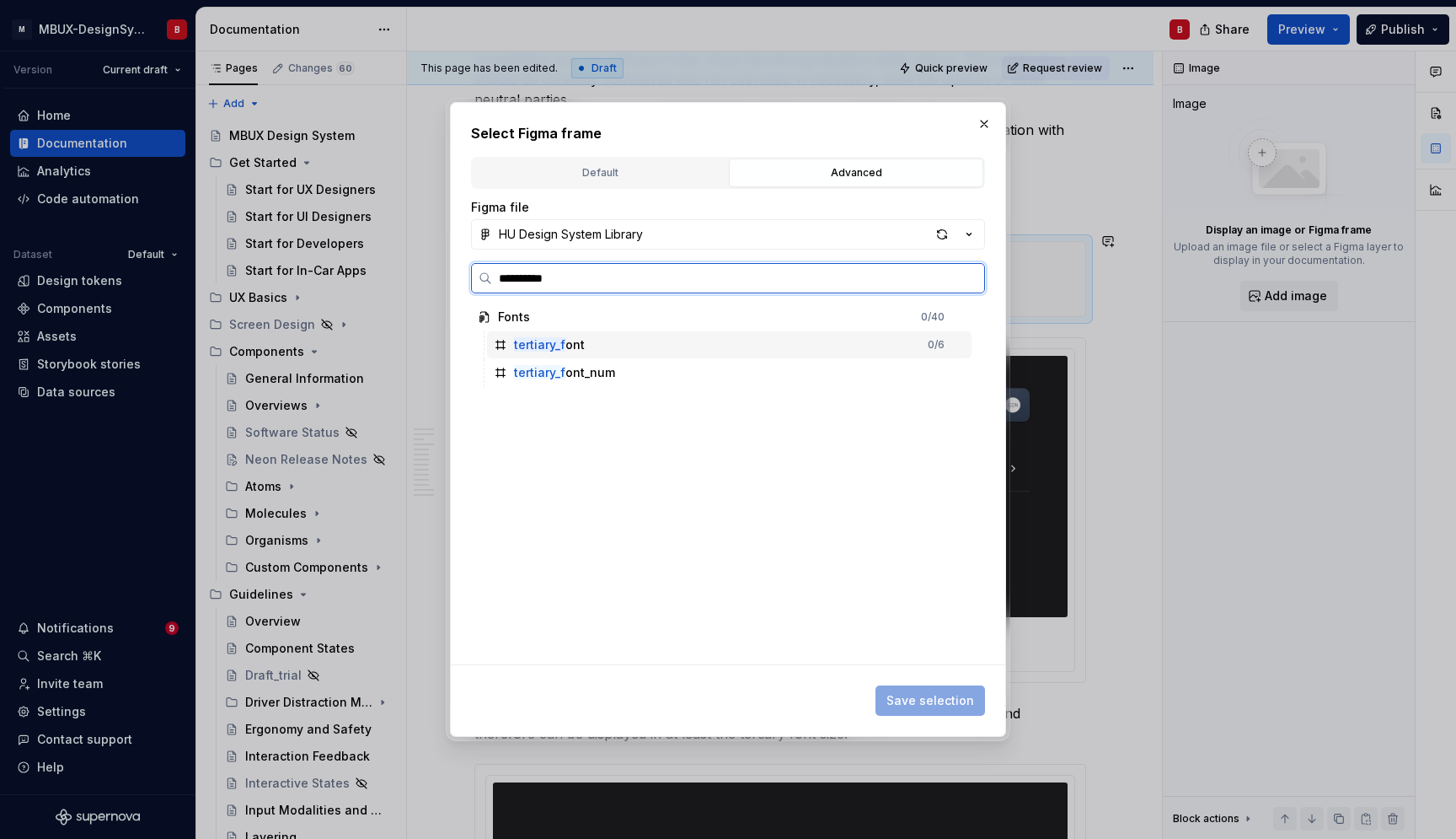
click at [656, 341] on div "tertiary_f ont 0 / 6" at bounding box center [730, 345] width 485 height 27
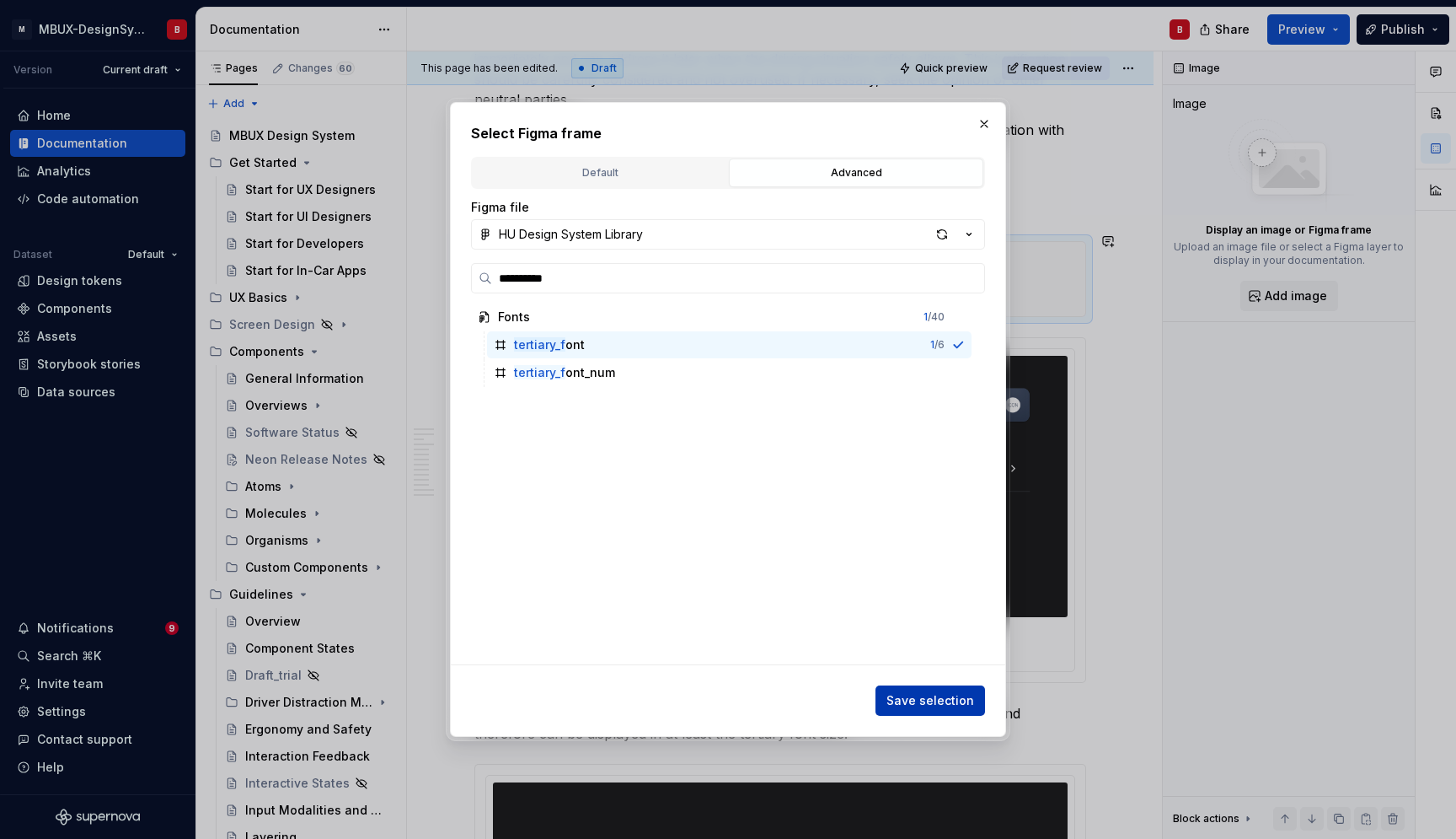
click at [963, 698] on span "Save selection" at bounding box center [930, 701] width 88 height 17
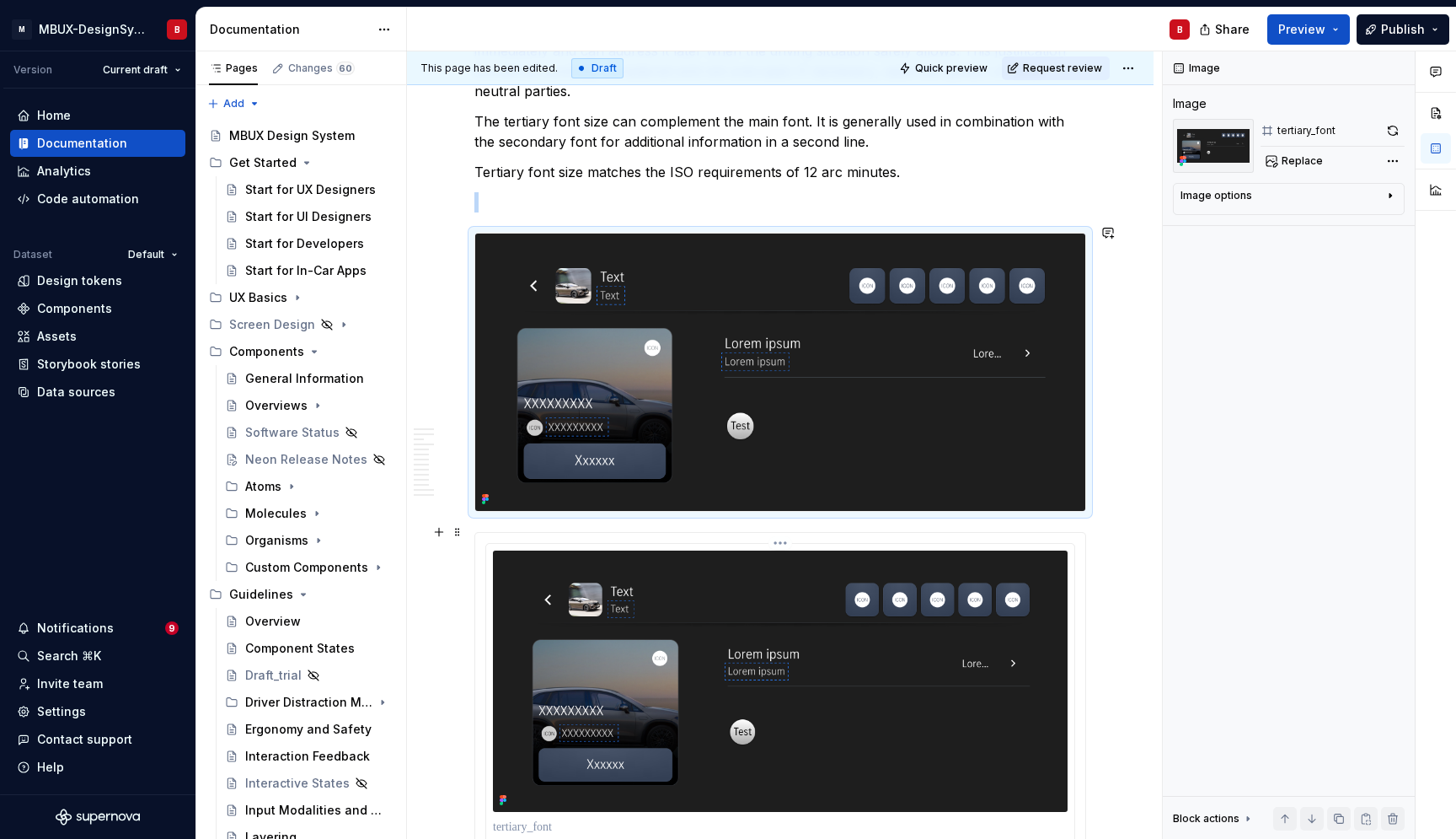
scroll to position [3325, 0]
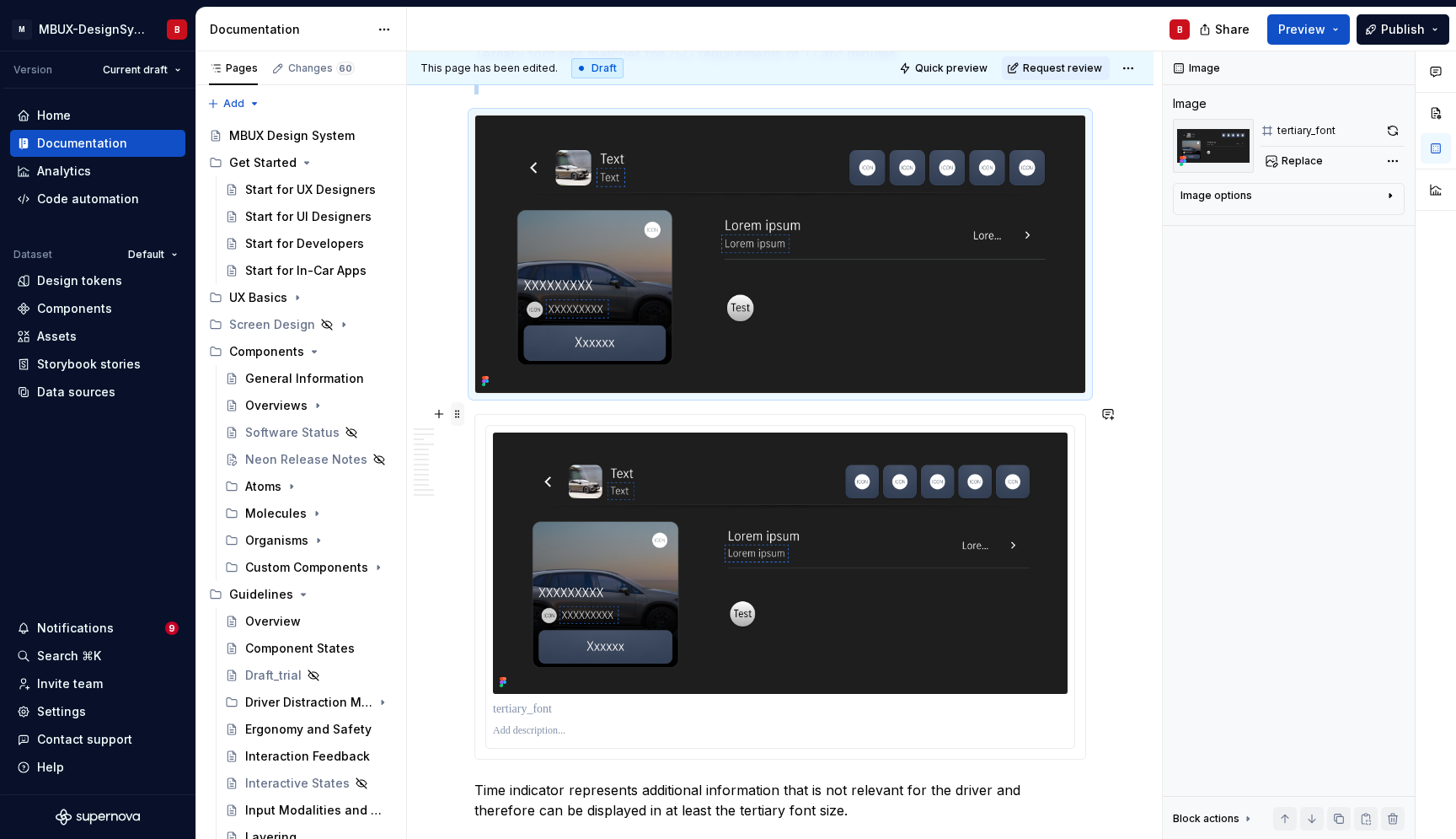
click at [461, 413] on span at bounding box center [458, 413] width 13 height 24
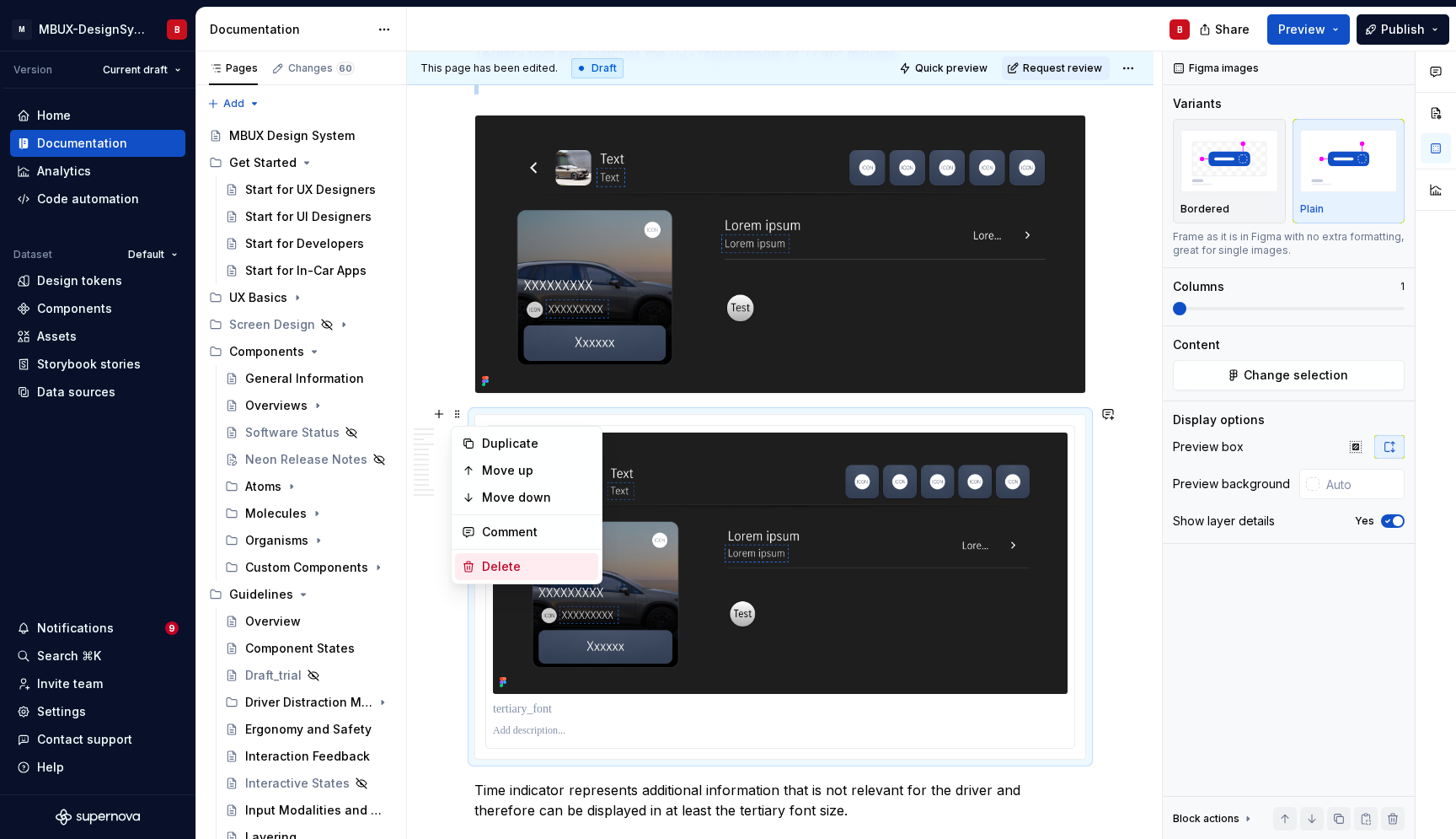
click at [510, 571] on div "Delete" at bounding box center [536, 567] width 110 height 17
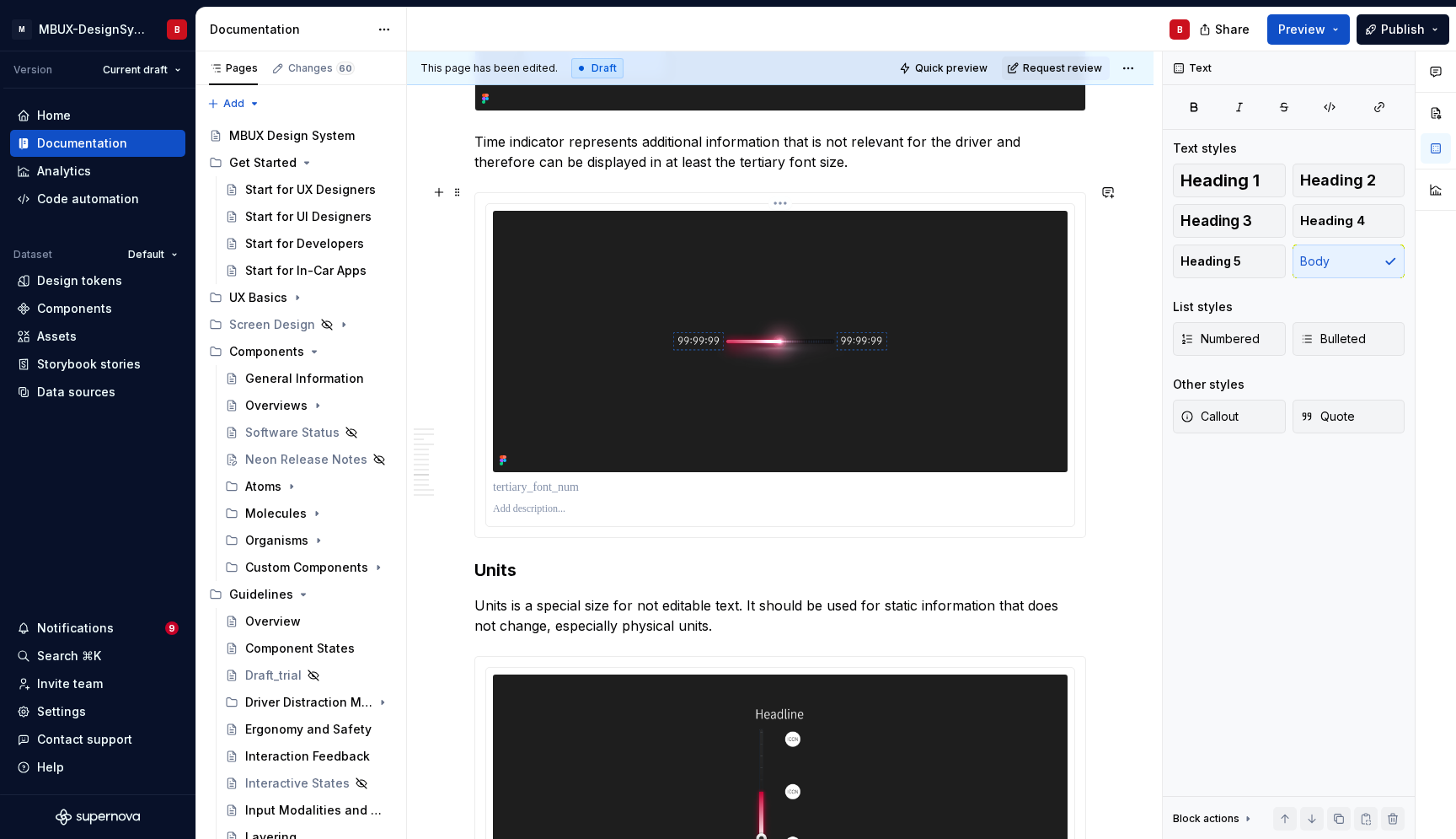
scroll to position [3591, 0]
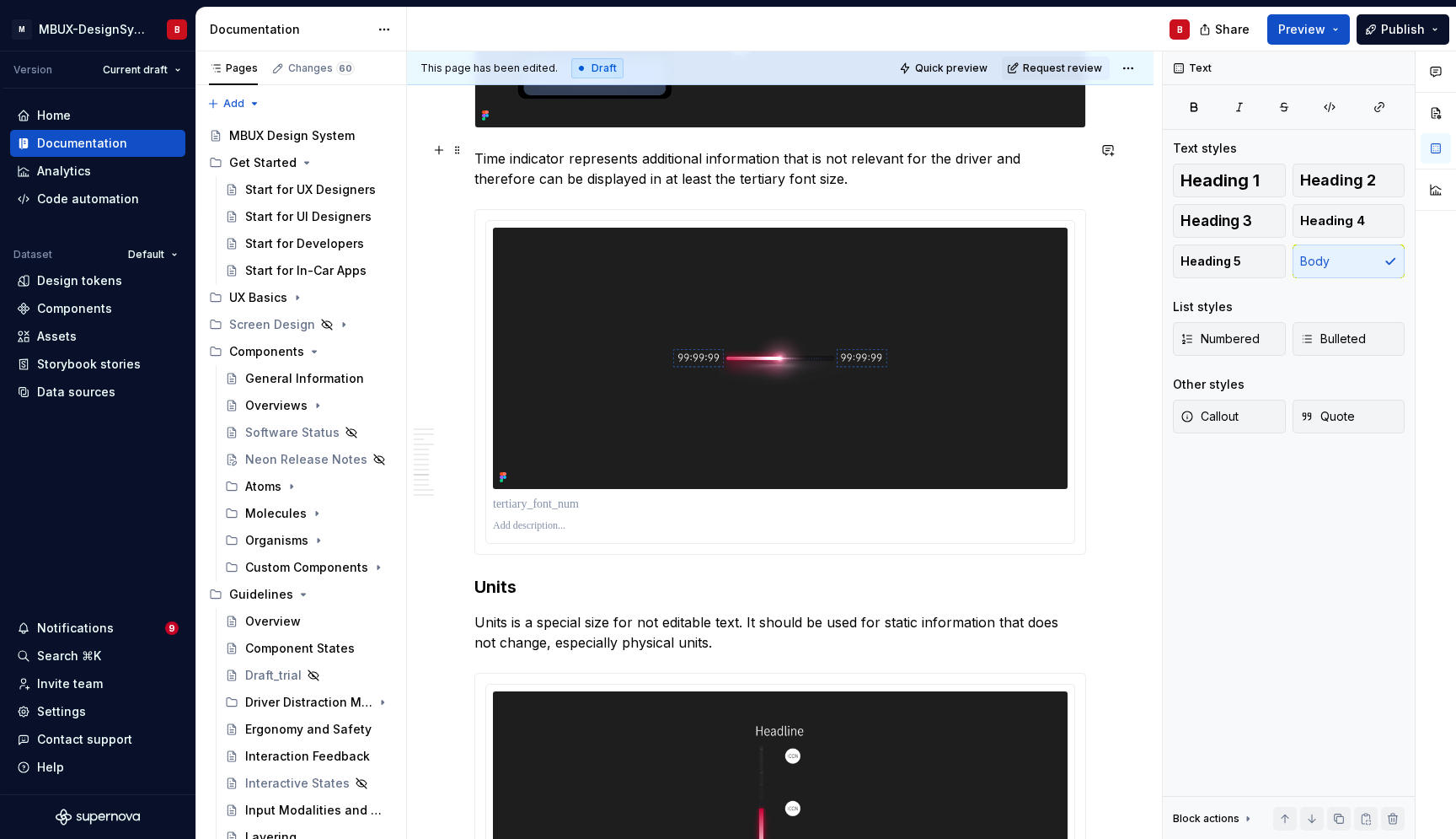
click at [817, 174] on p "Time indicator represents additional information that is not relevant for the d…" at bounding box center [780, 168] width 612 height 40
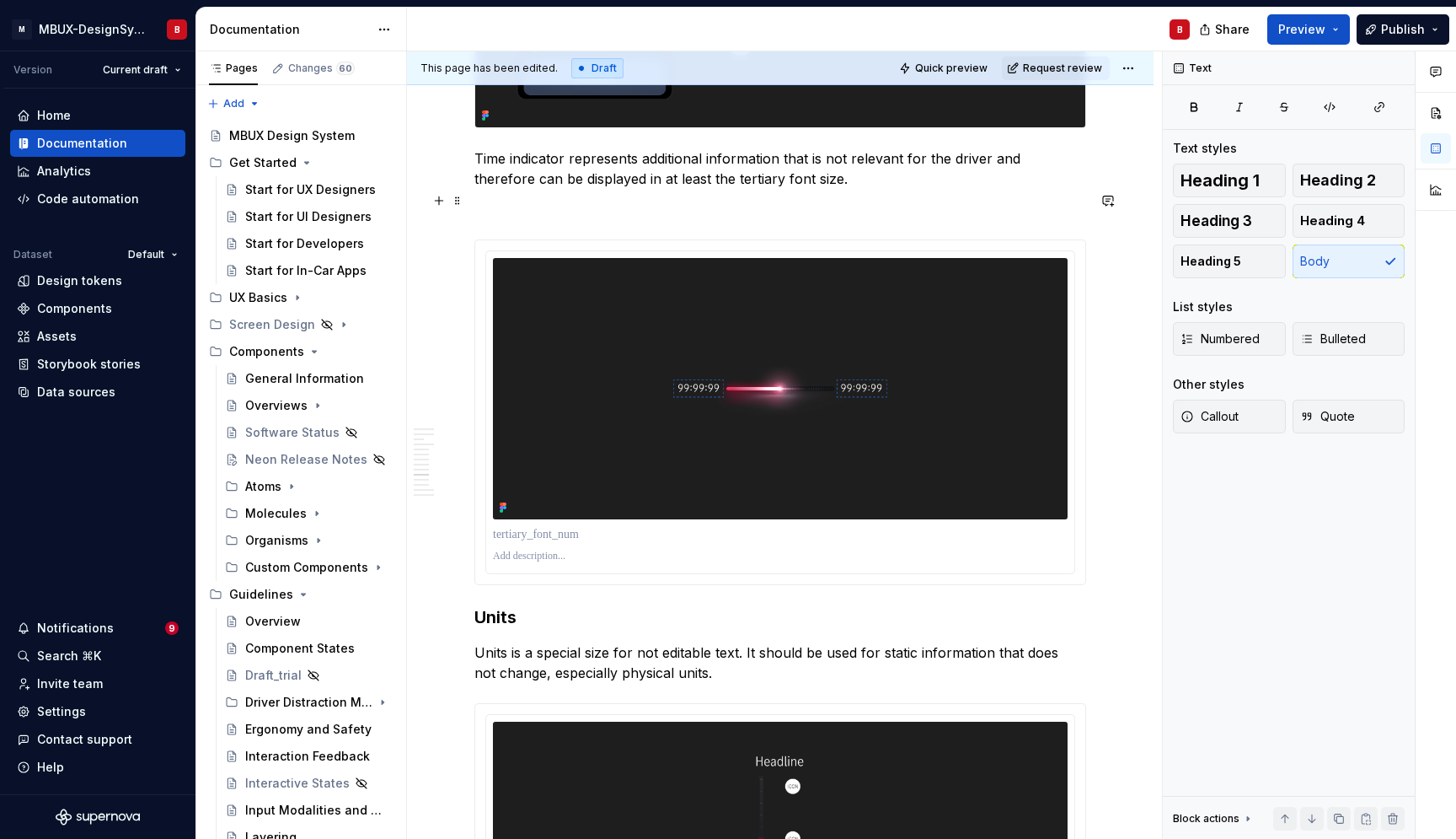
drag, startPoint x: 446, startPoint y: 202, endPoint x: 466, endPoint y: 233, distance: 36.9
click at [446, 201] on button "button" at bounding box center [439, 200] width 24 height 24
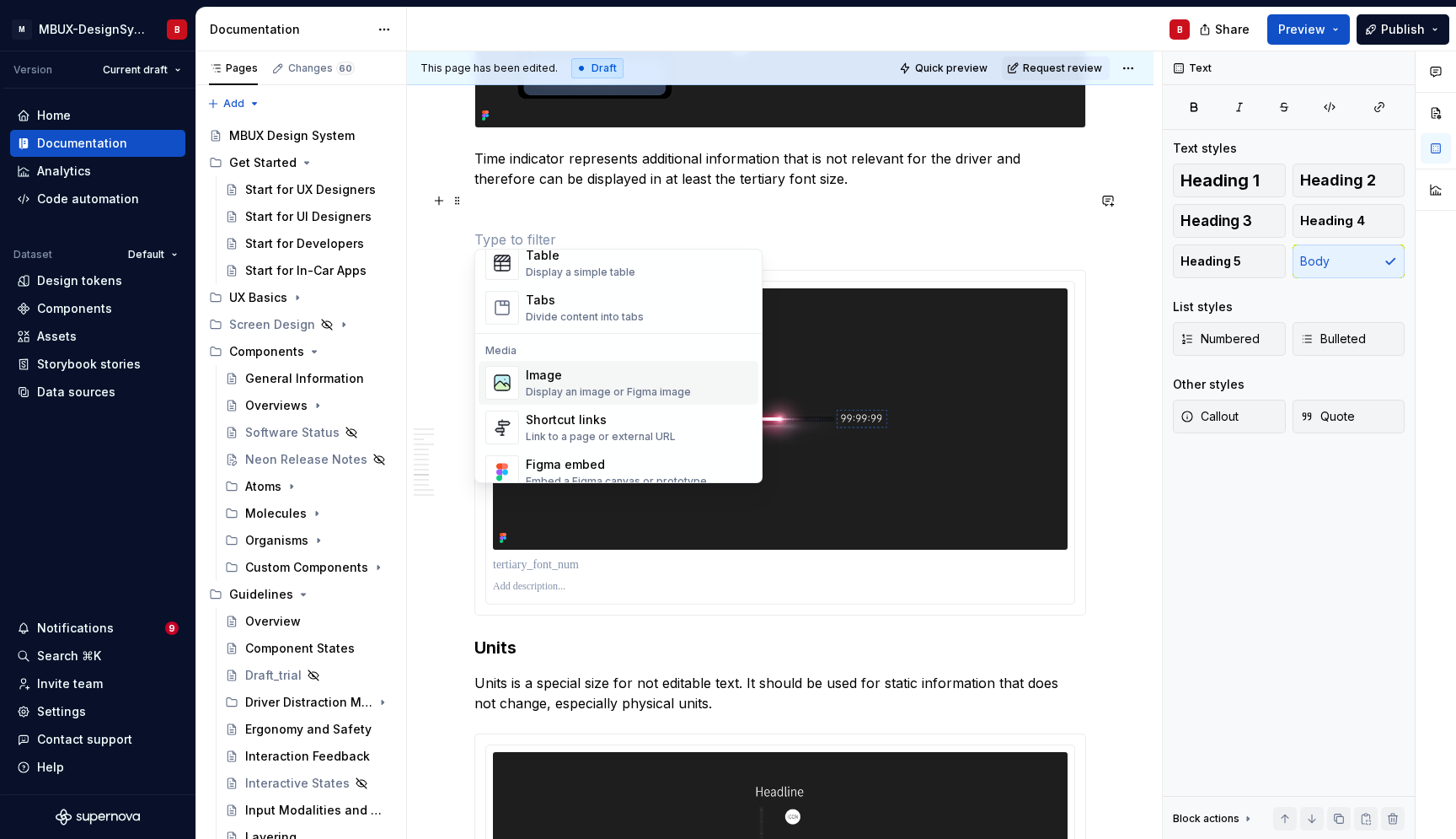
scroll to position [633, 0]
click at [616, 388] on div "Display an image or Figma image" at bounding box center [608, 392] width 165 height 13
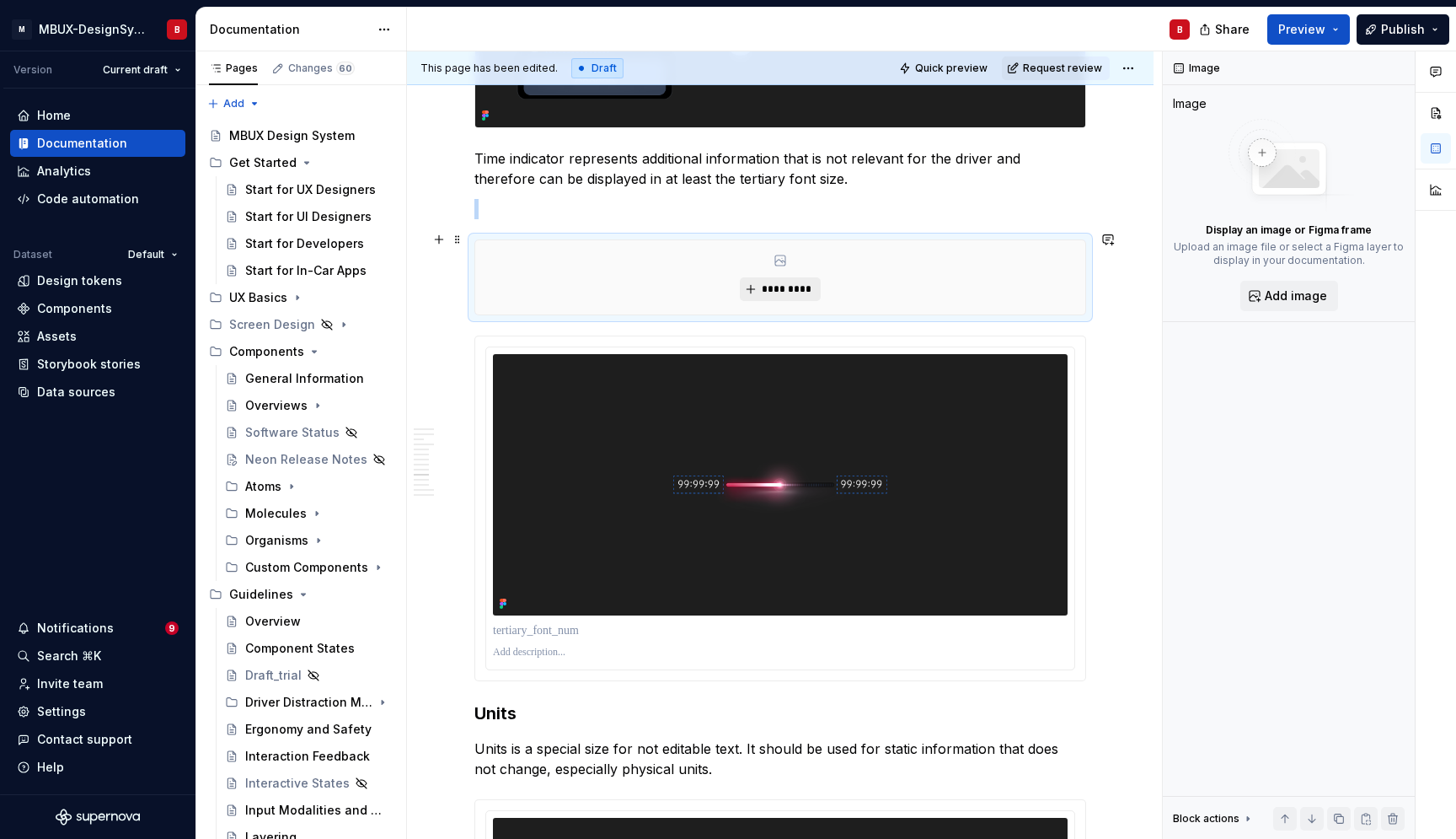
click at [791, 283] on span "*********" at bounding box center [787, 289] width 52 height 13
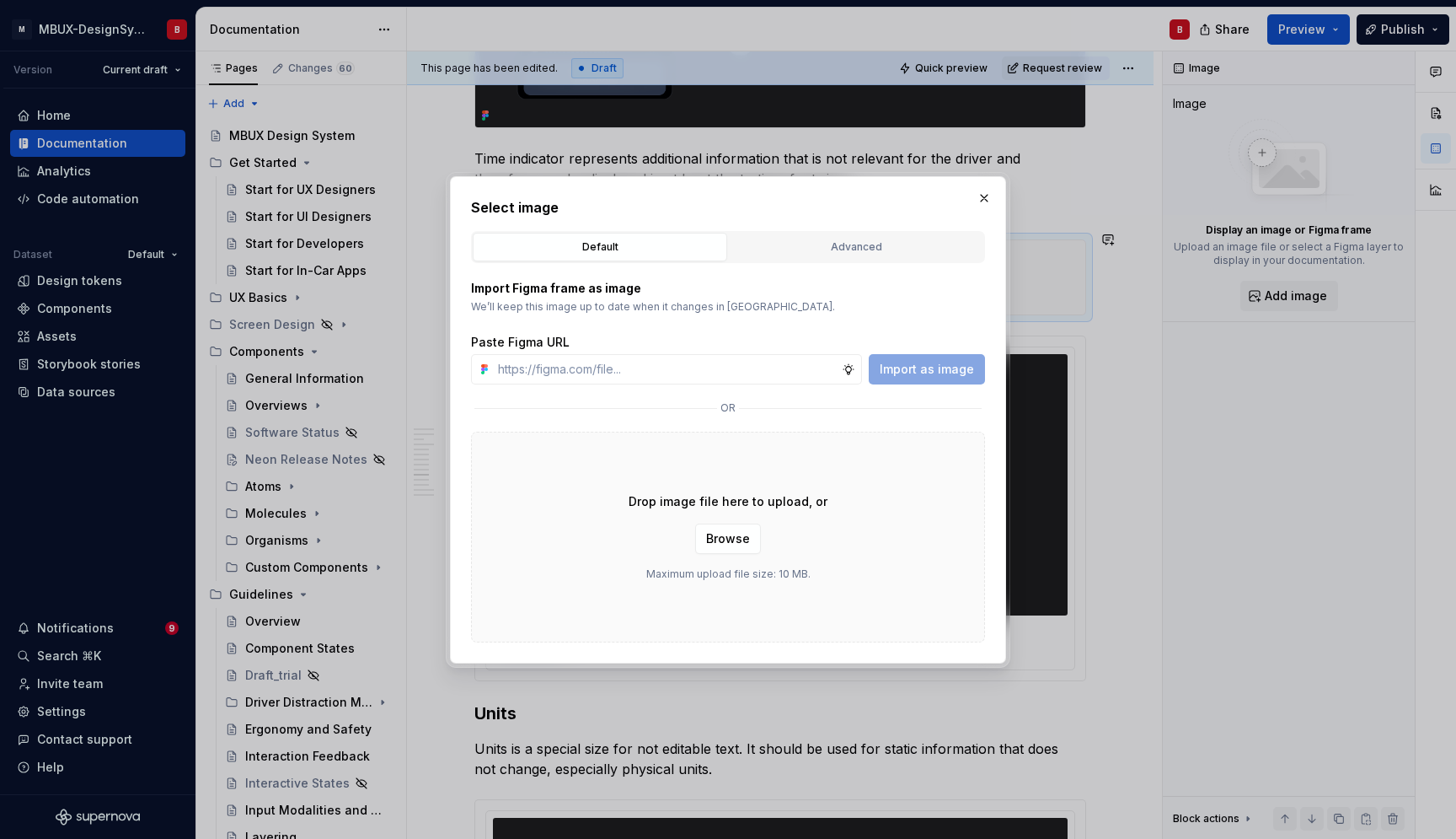
scroll to position [3591, 0]
click at [767, 248] on div "Advanced" at bounding box center [856, 247] width 242 height 17
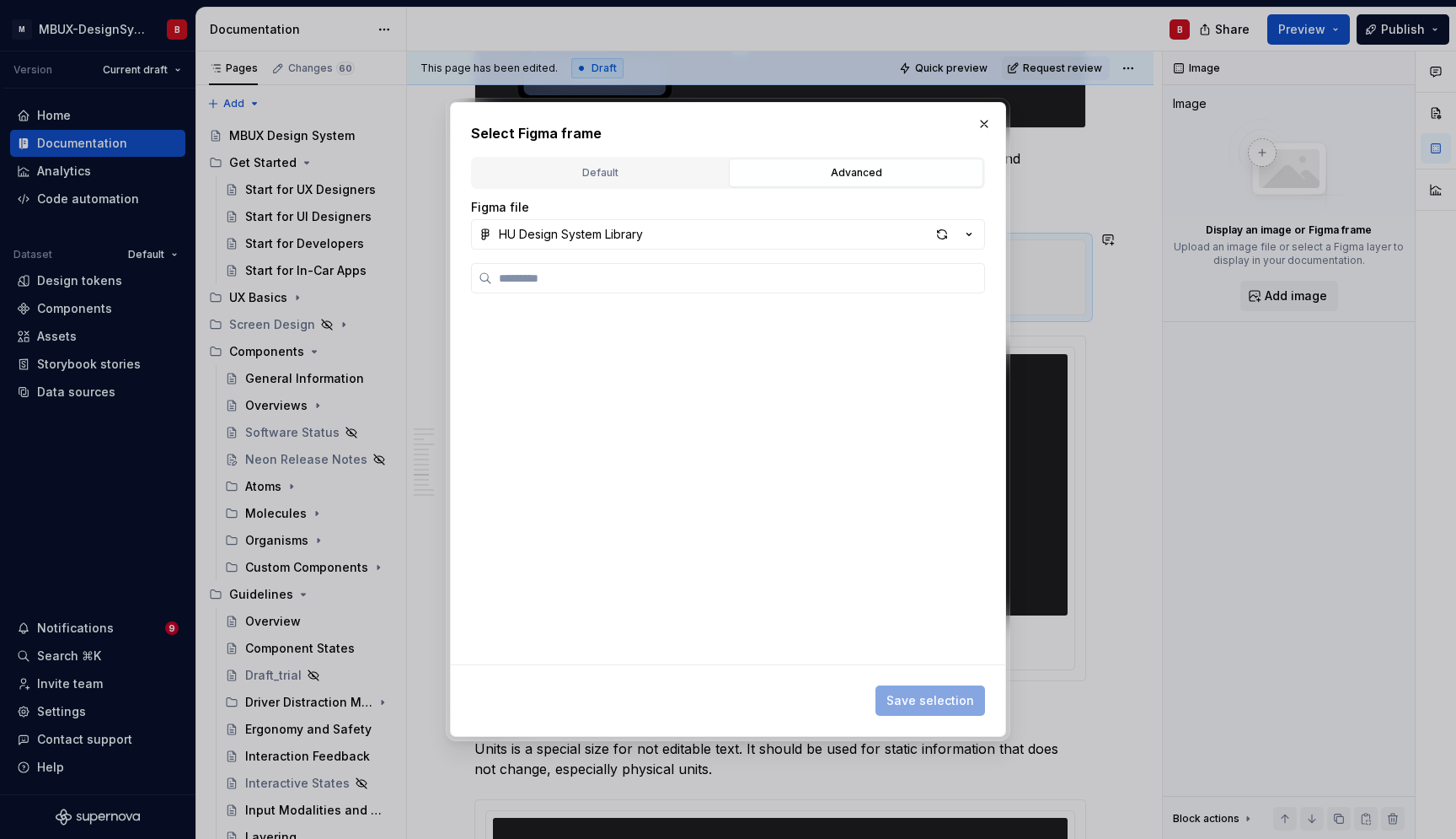
type textarea "*"
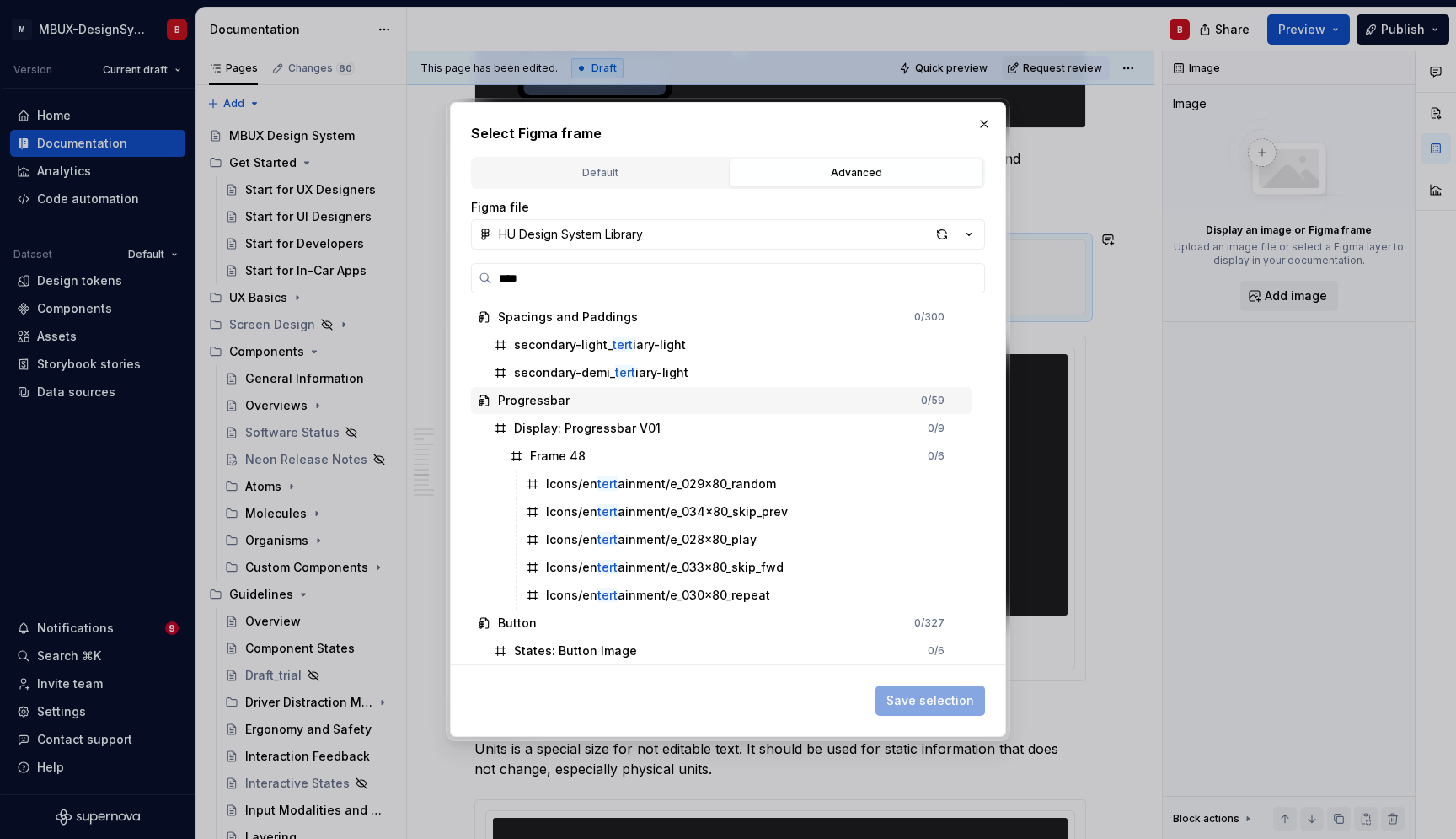
type input "*****"
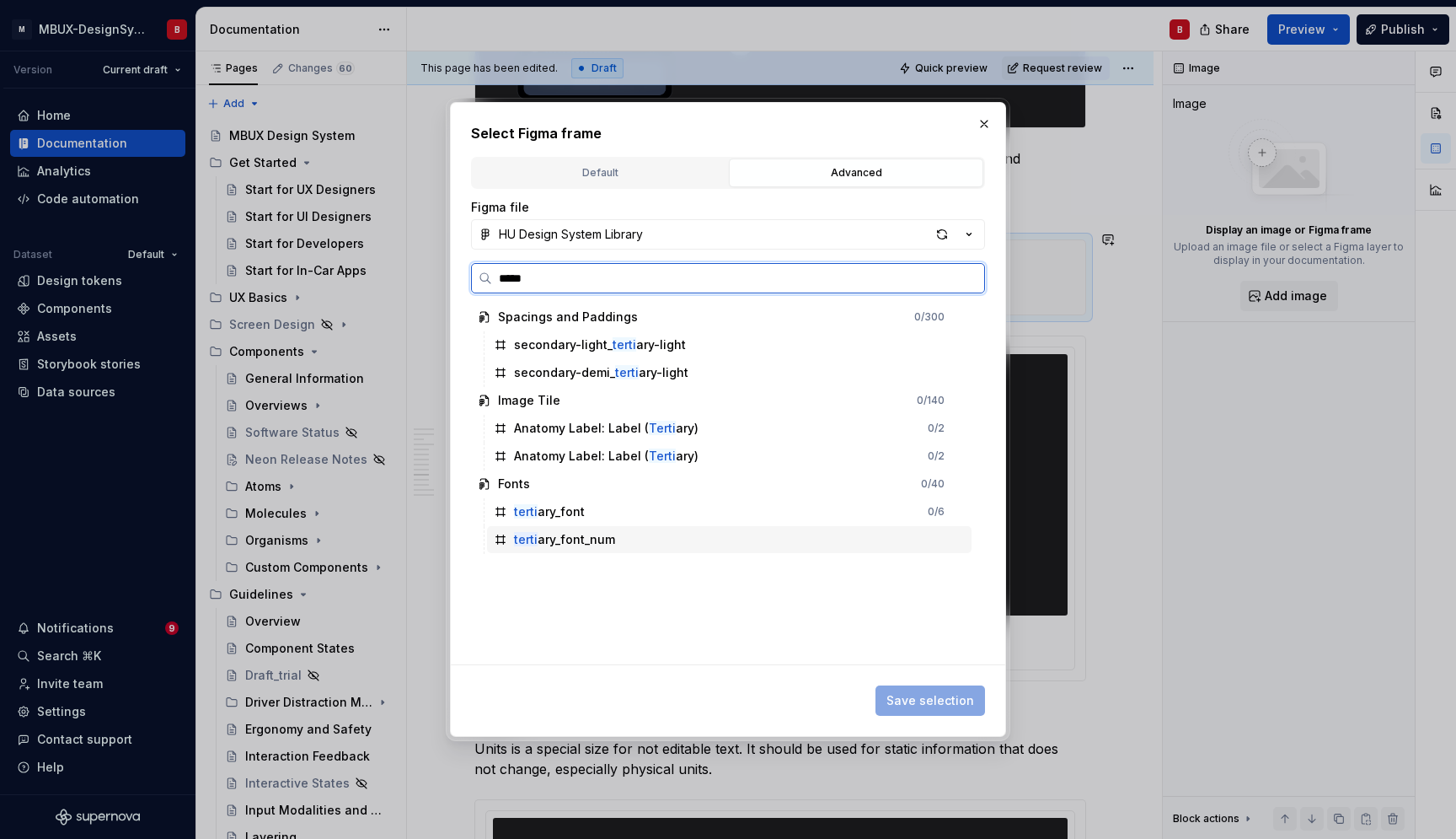
click at [625, 542] on div "terti ary_font_num" at bounding box center [730, 539] width 485 height 27
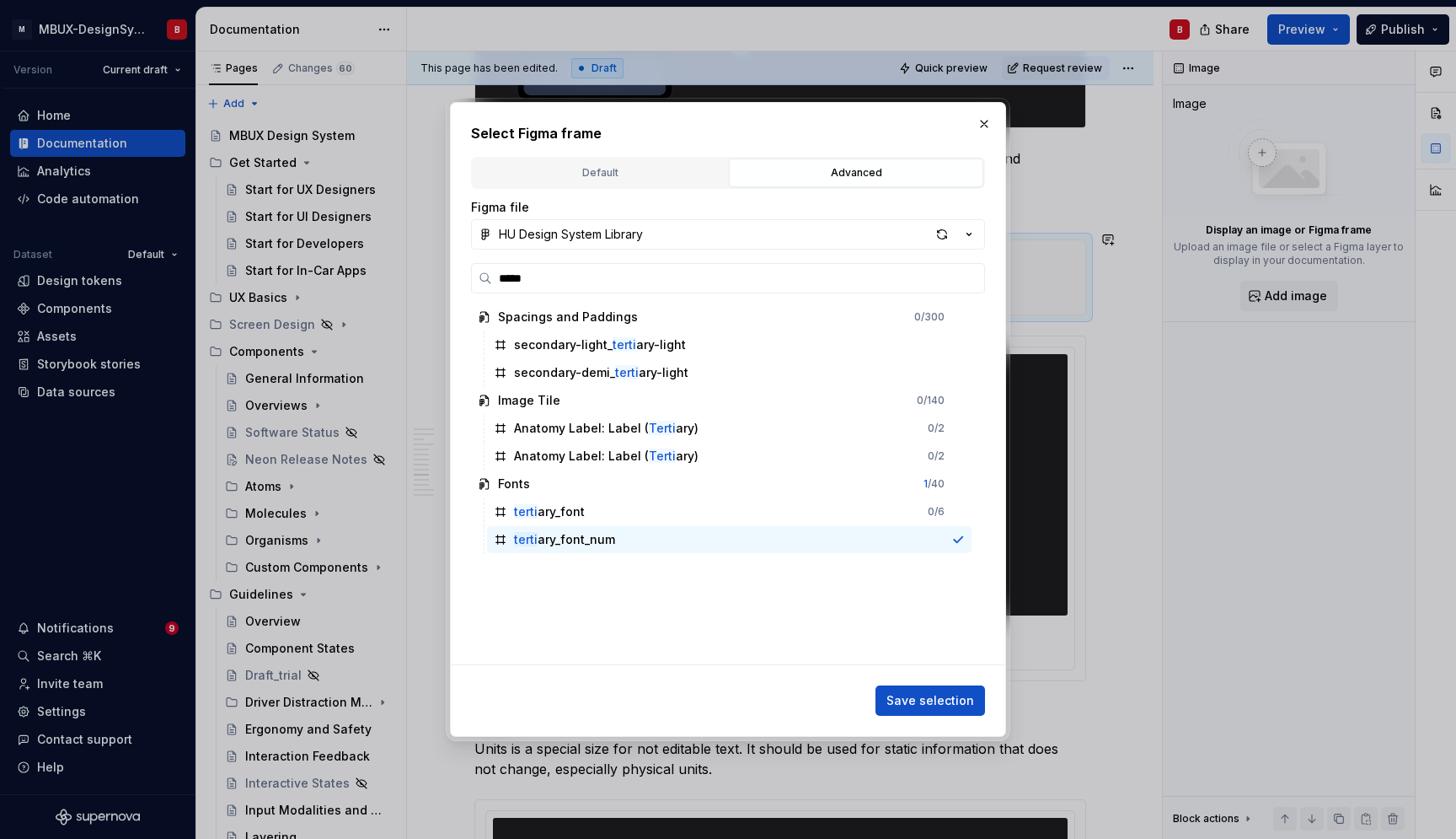
drag, startPoint x: 965, startPoint y: 702, endPoint x: 929, endPoint y: 694, distance: 36.9
click at [965, 701] on span "Save selection" at bounding box center [930, 701] width 88 height 17
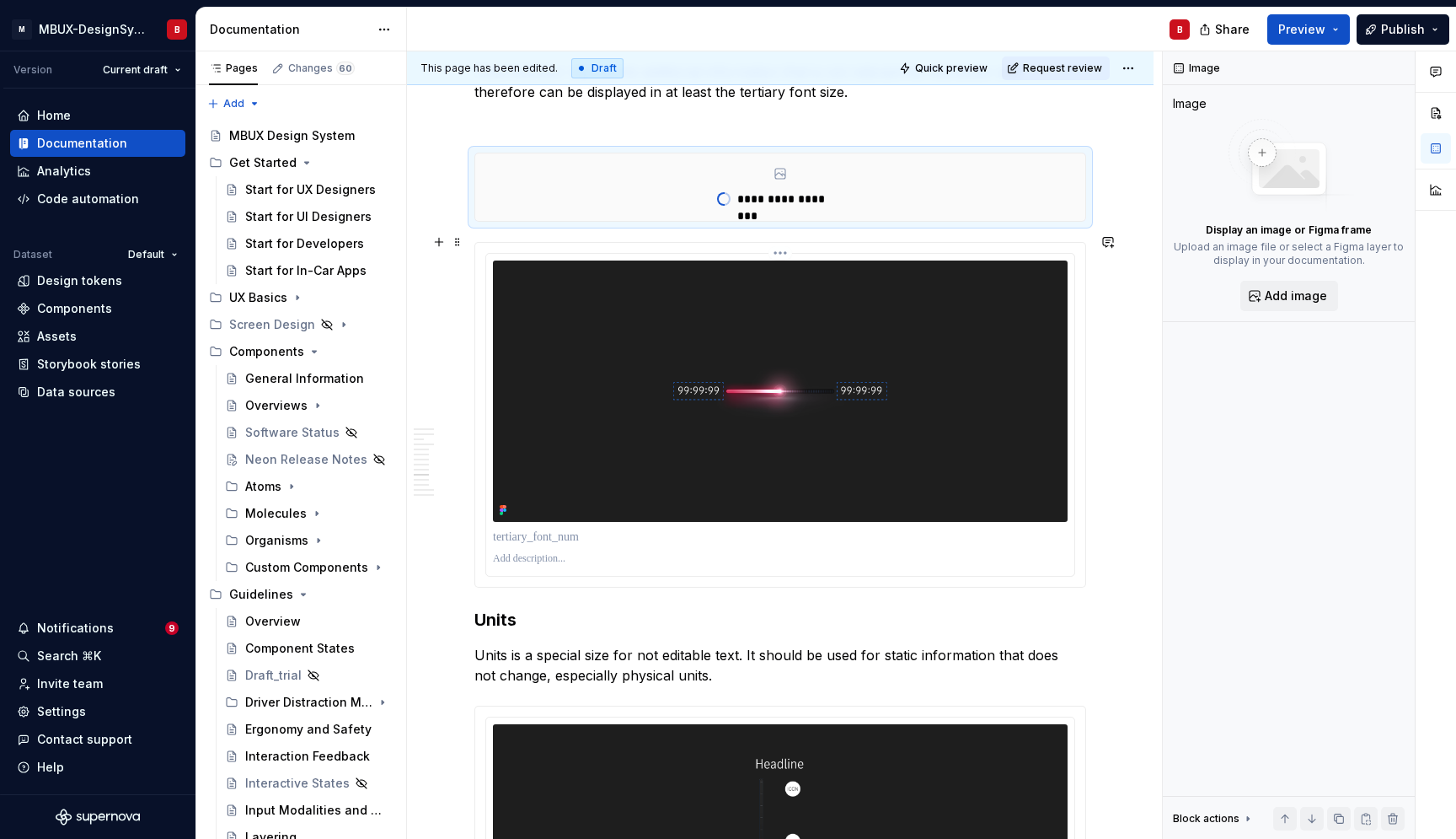
scroll to position [3680, 0]
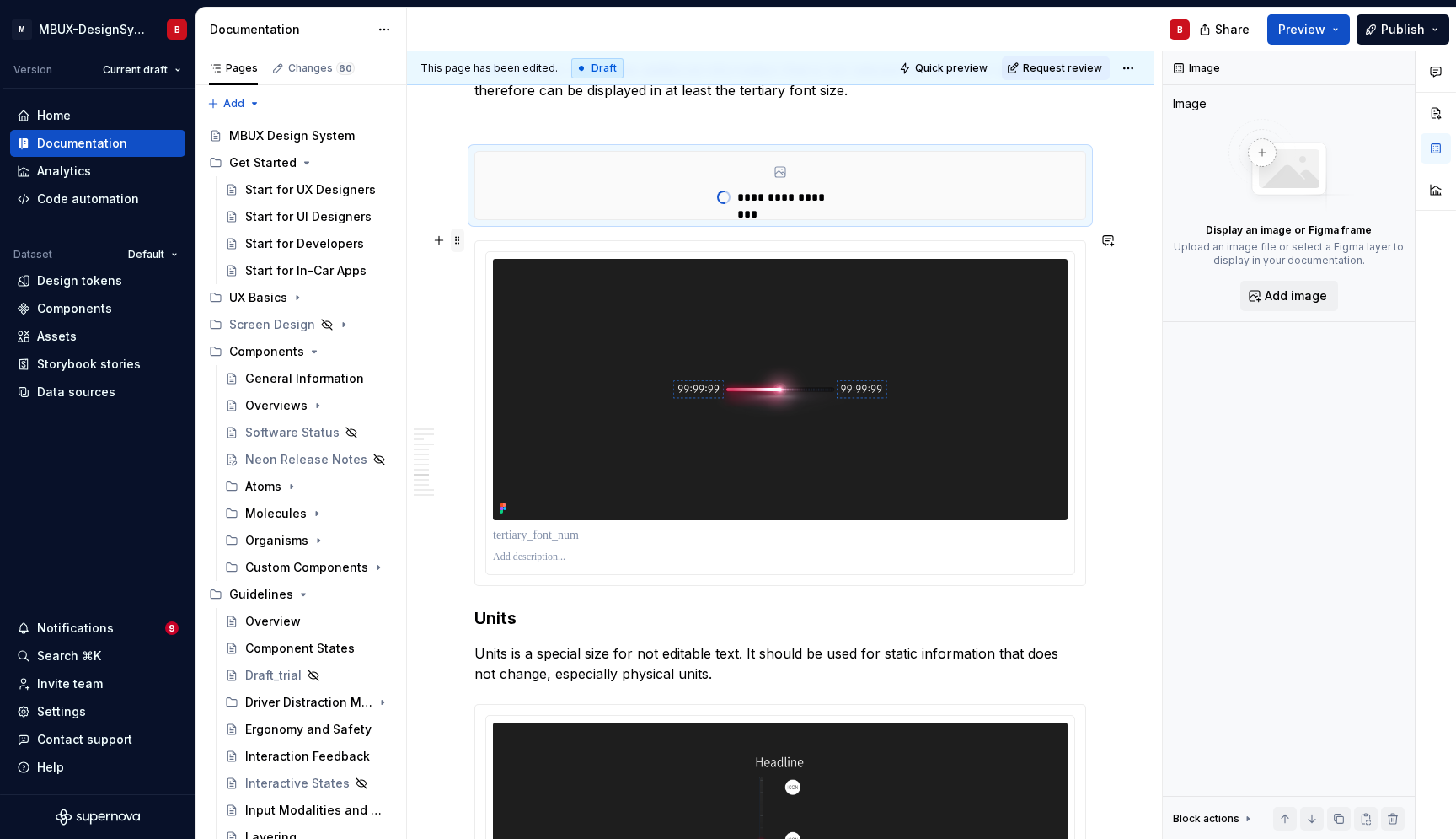
type textarea "*"
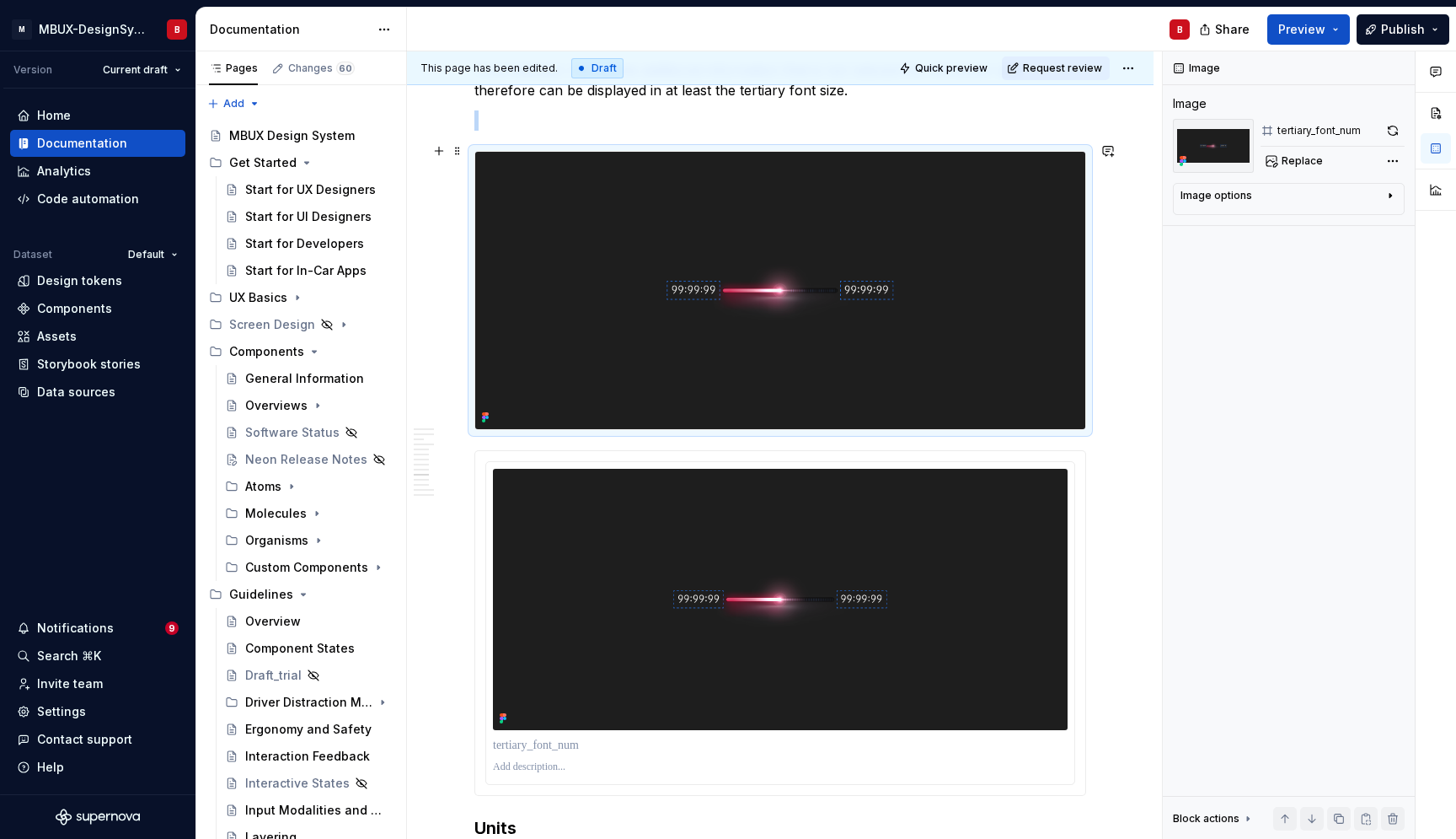
scroll to position [3743, 0]
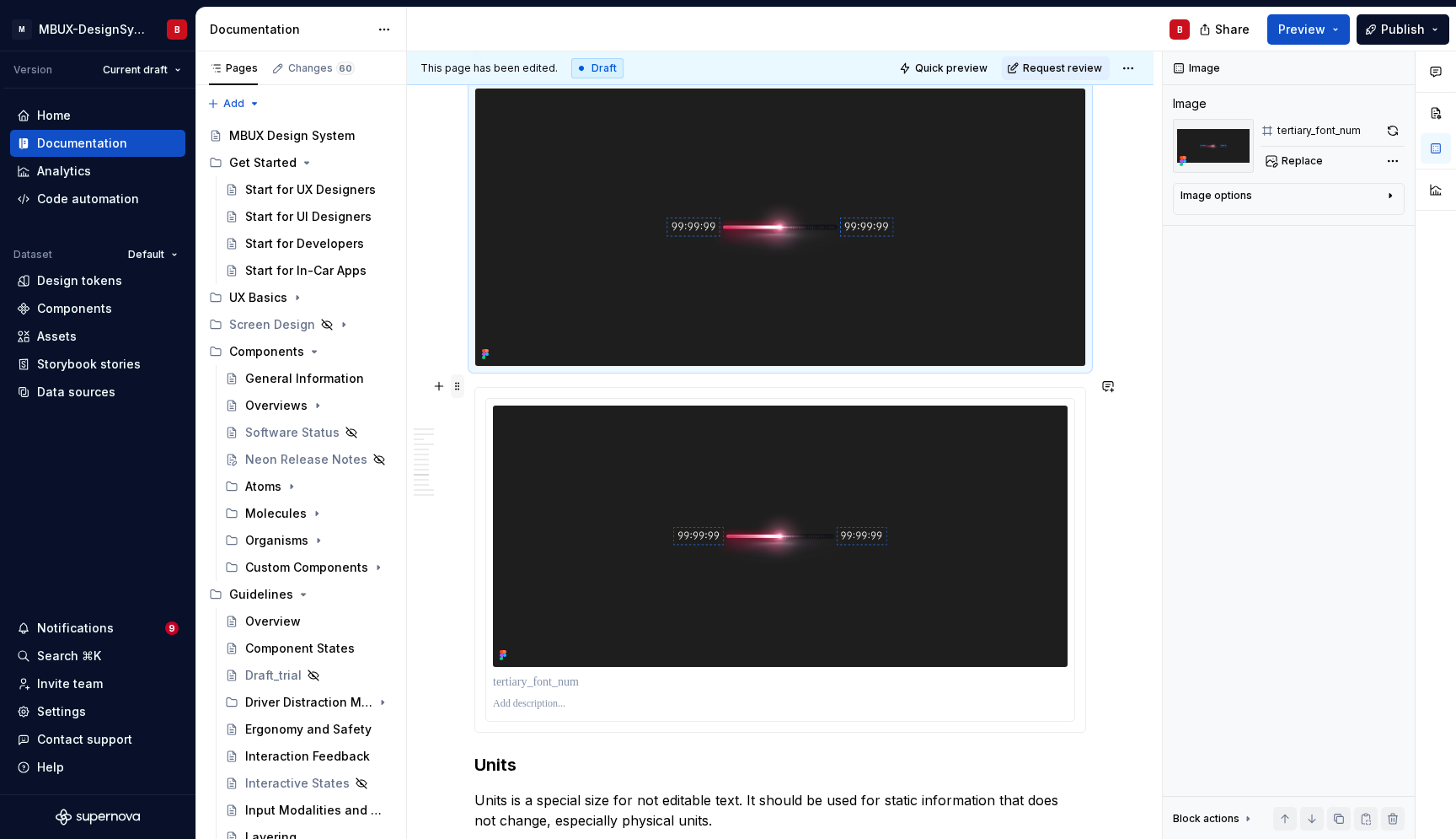
click at [457, 387] on span at bounding box center [458, 386] width 13 height 24
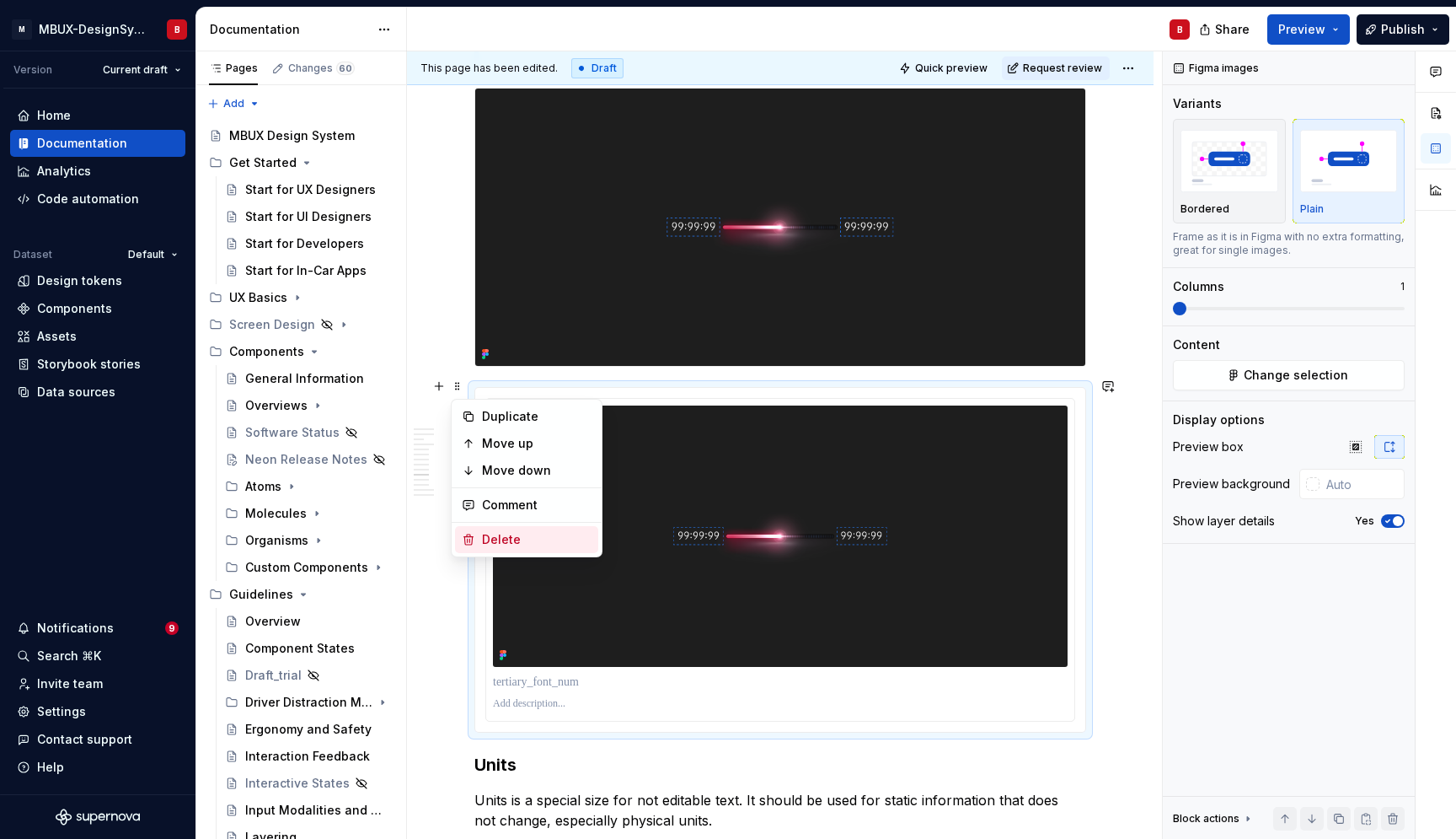
click at [518, 539] on div "Delete" at bounding box center [536, 540] width 110 height 17
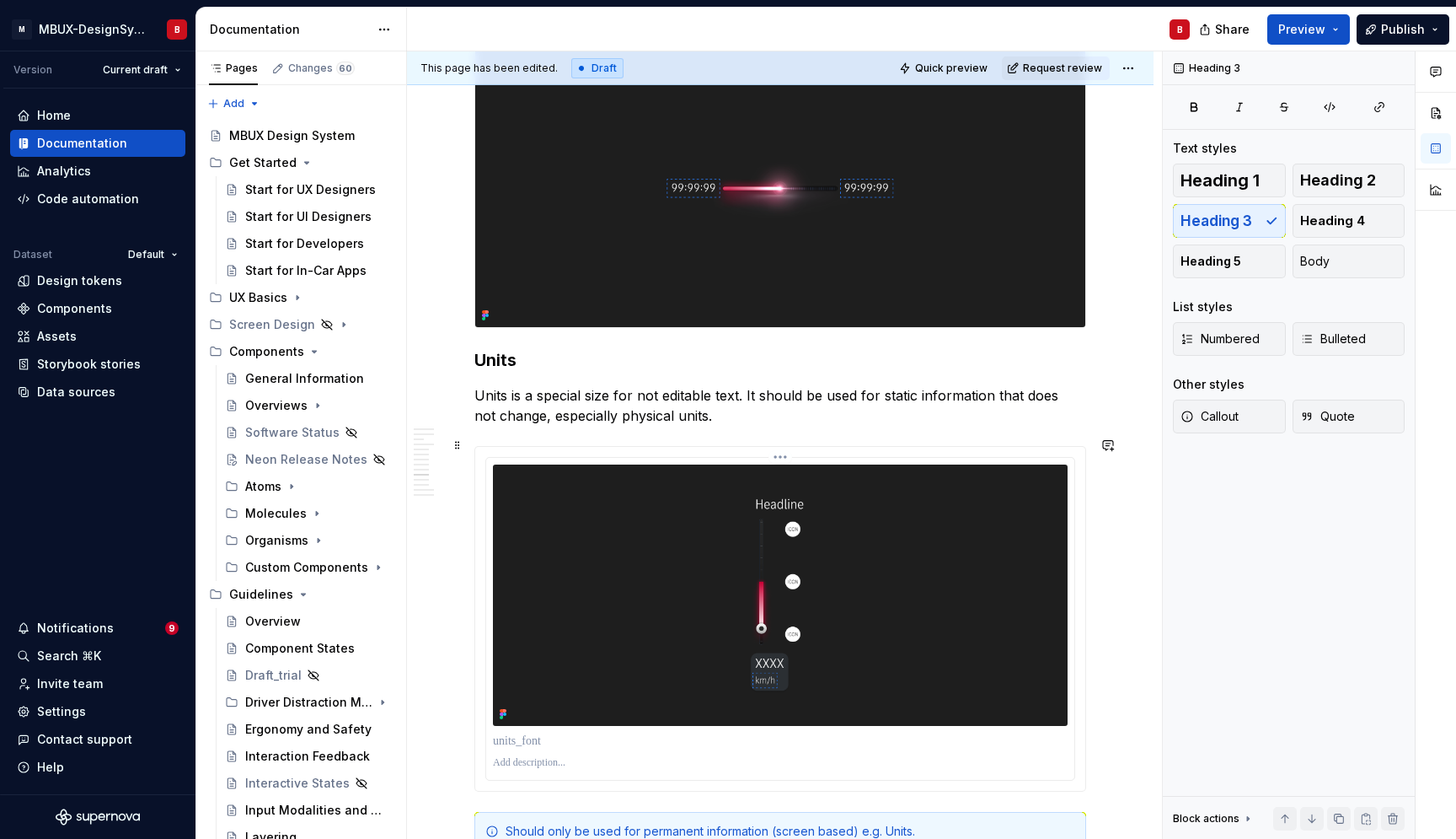
scroll to position [3933, 0]
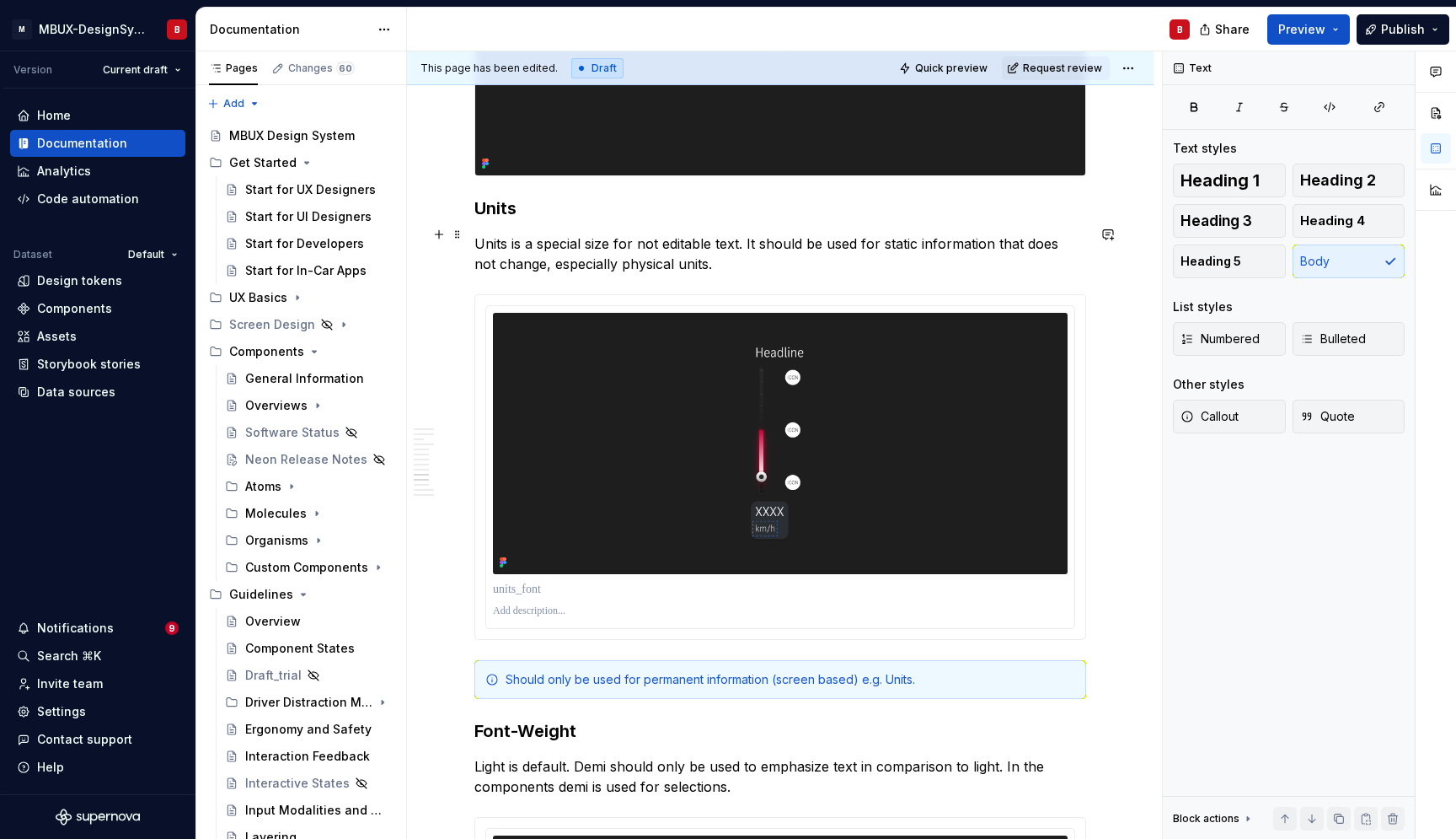
click at [699, 263] on p "Units is a special size for not editable text. It should be used for static inf…" at bounding box center [780, 254] width 612 height 40
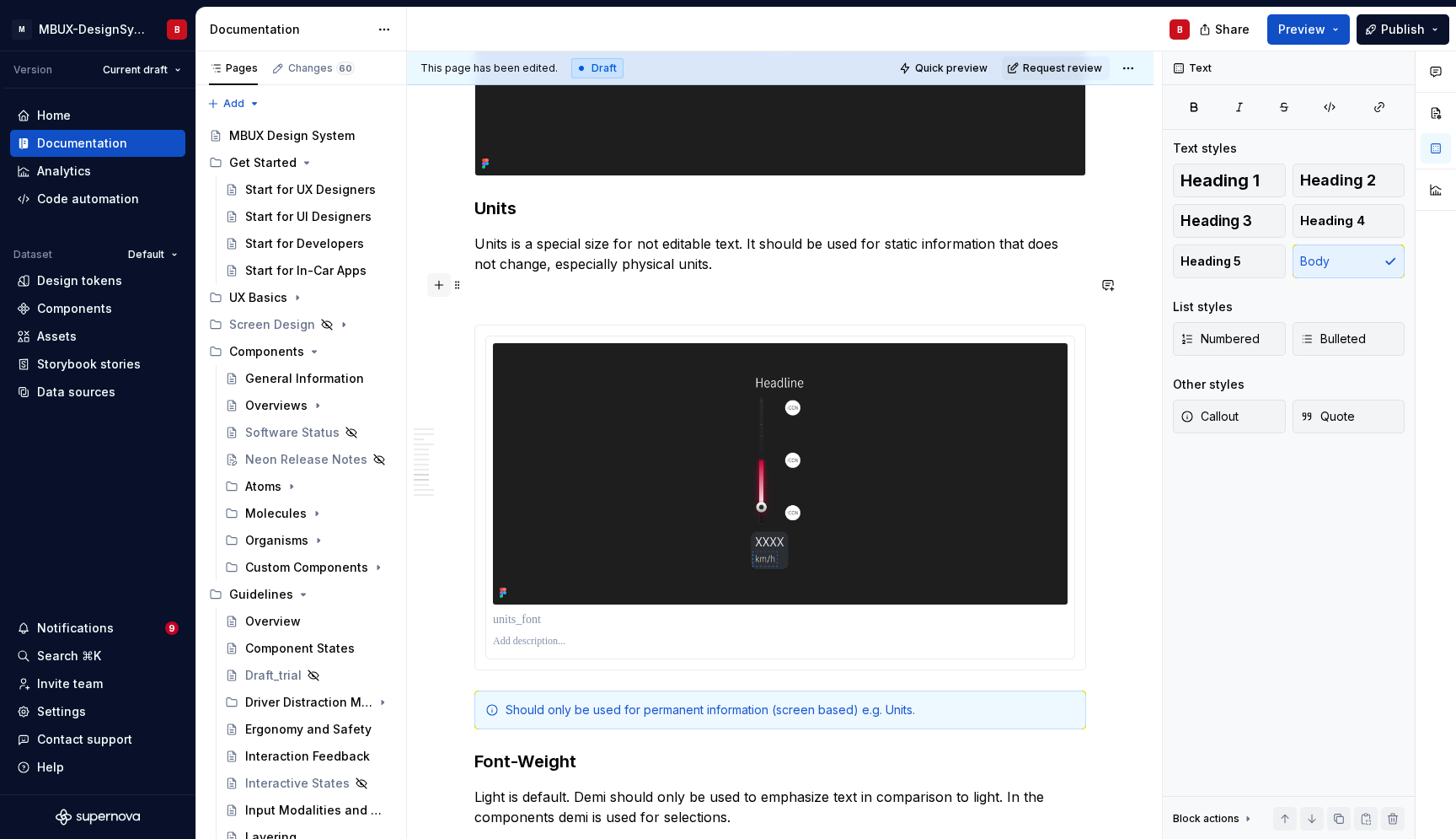
click at [442, 288] on button "button" at bounding box center [439, 284] width 24 height 24
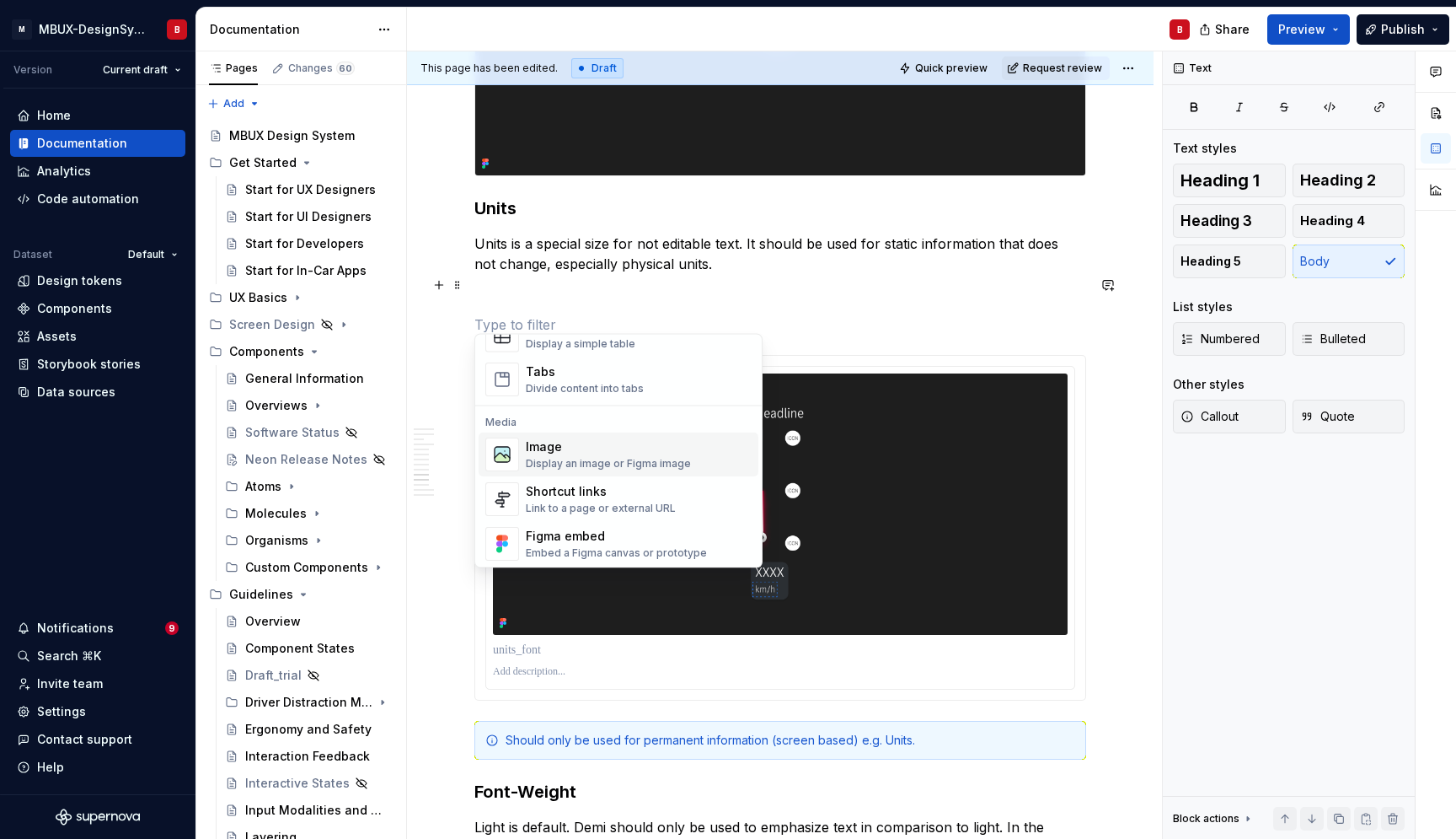
scroll to position [645, 0]
click at [606, 465] on div "Display an image or Figma image" at bounding box center [608, 465] width 165 height 13
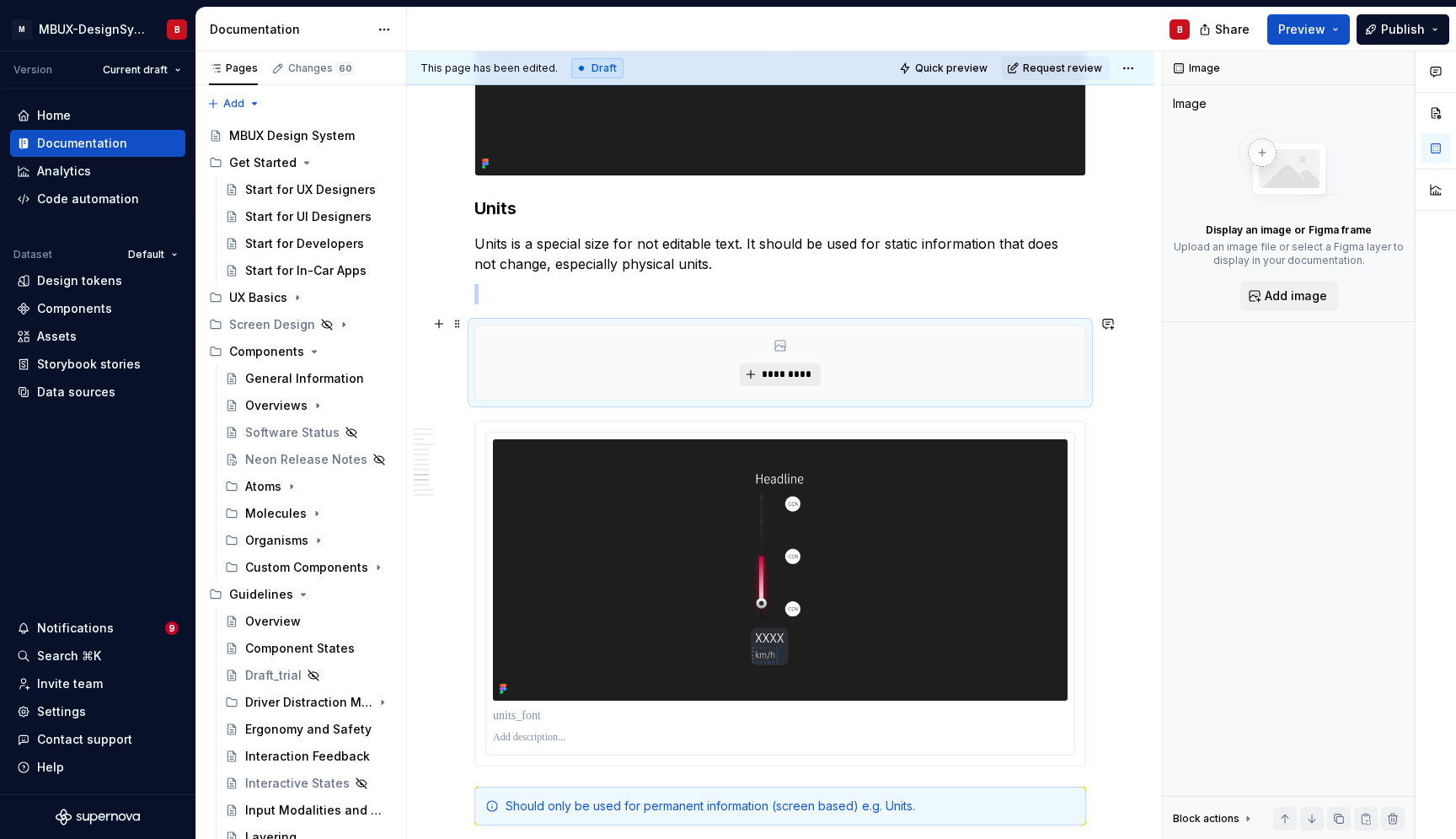
click at [773, 368] on span "*********" at bounding box center [787, 374] width 52 height 13
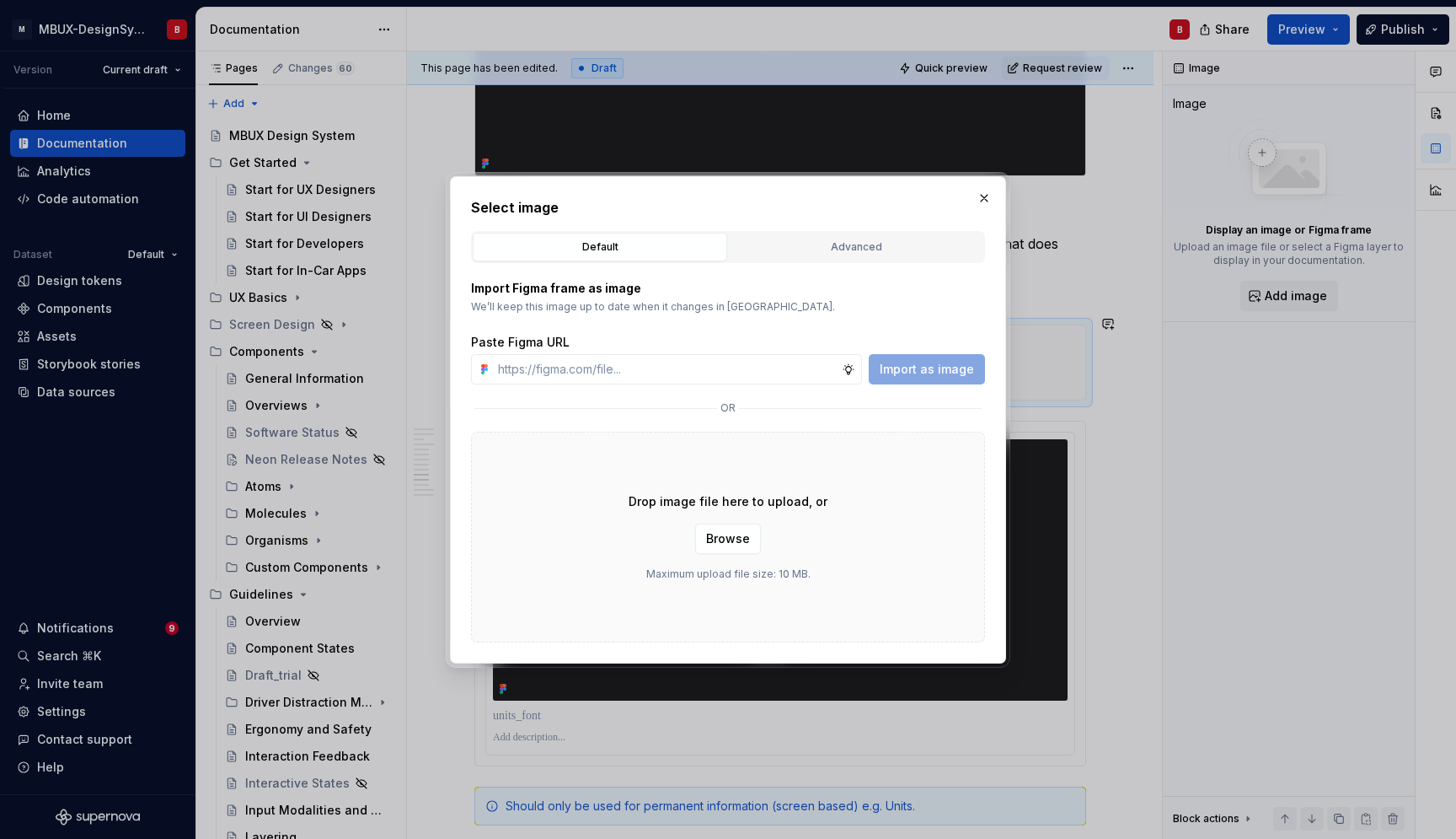
scroll to position [3933, 0]
click at [849, 253] on div "Advanced" at bounding box center [856, 247] width 242 height 17
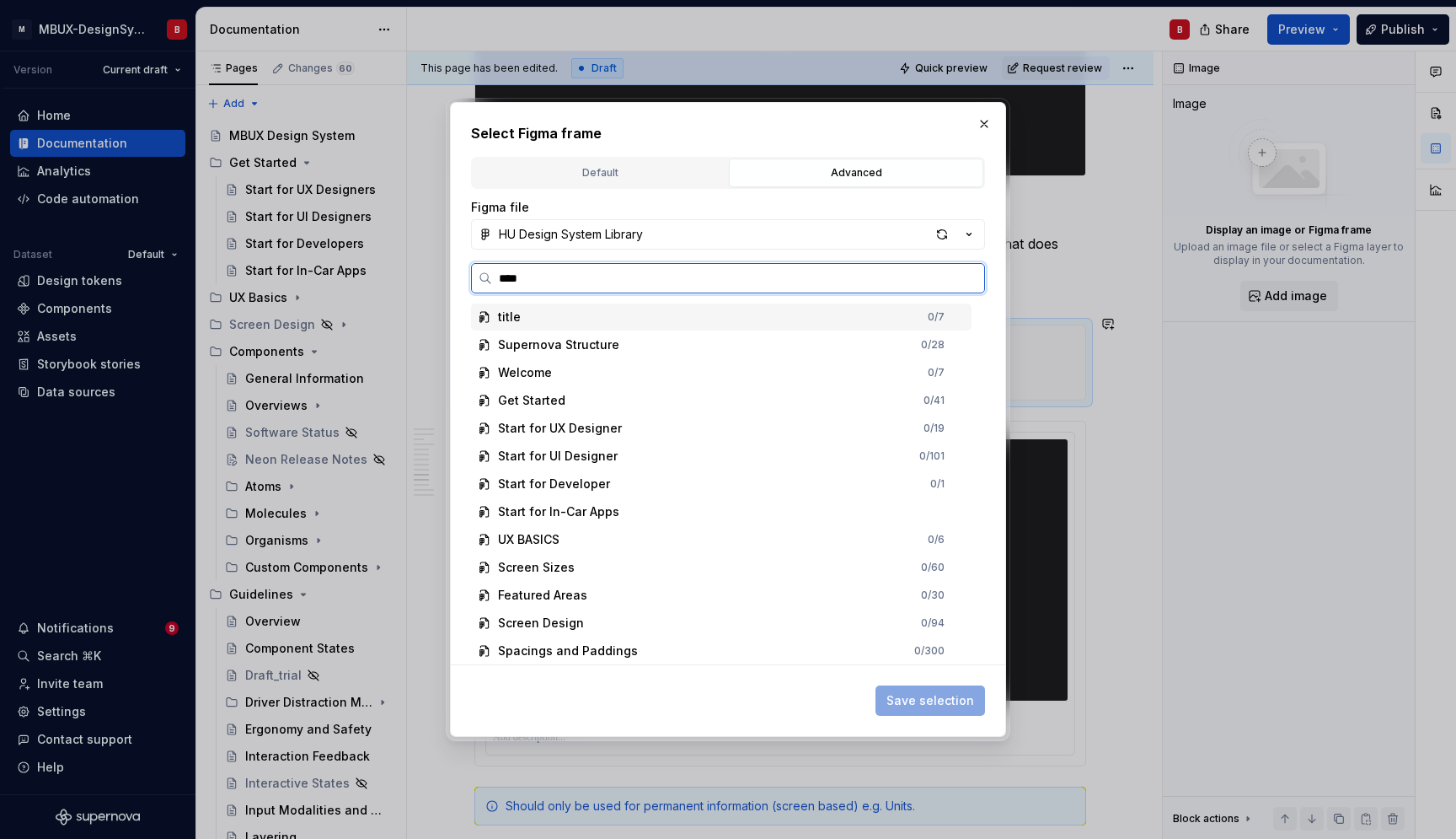
type input "*****"
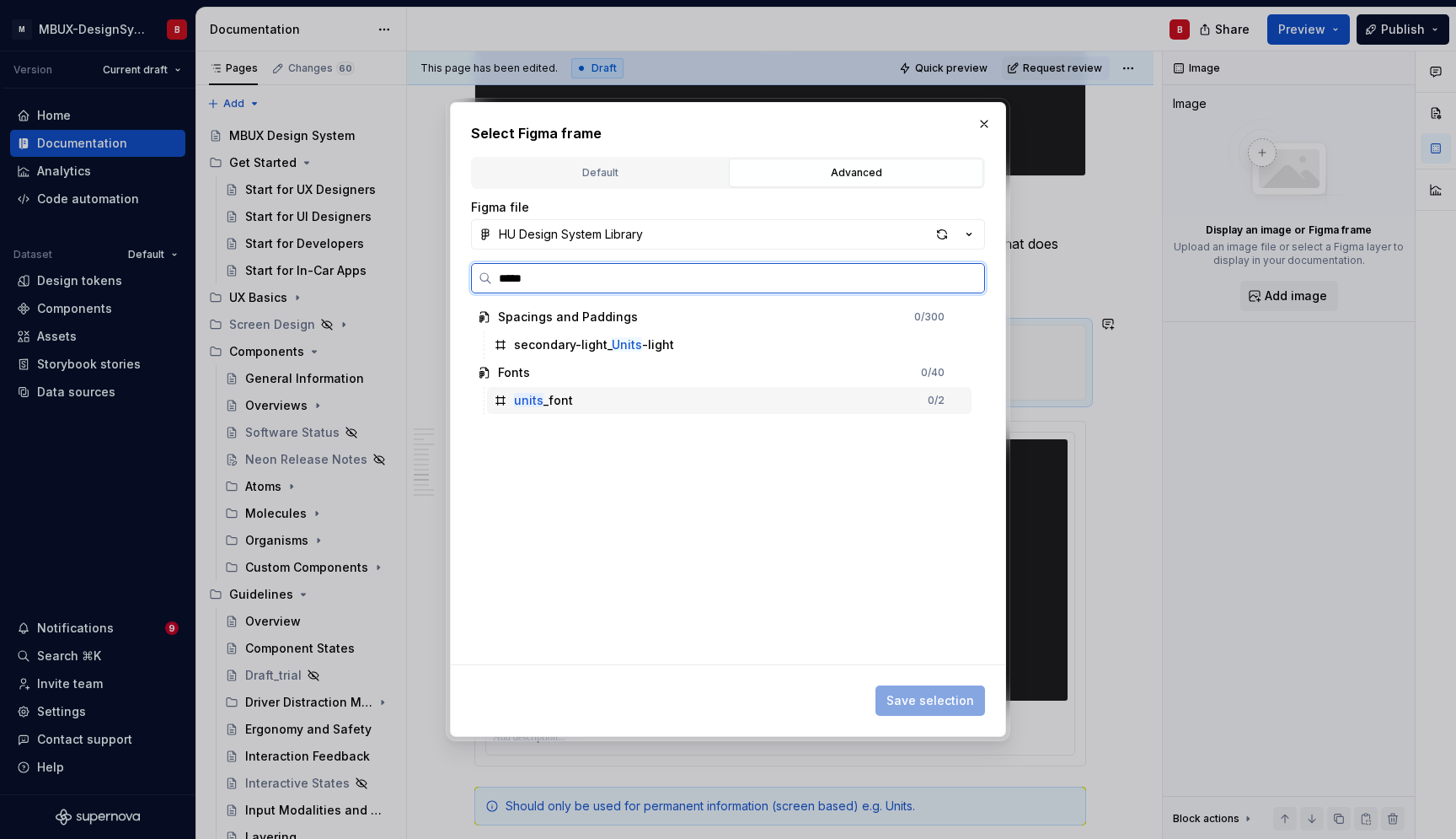
click at [614, 403] on div "units _font 0 / 2" at bounding box center [730, 400] width 485 height 27
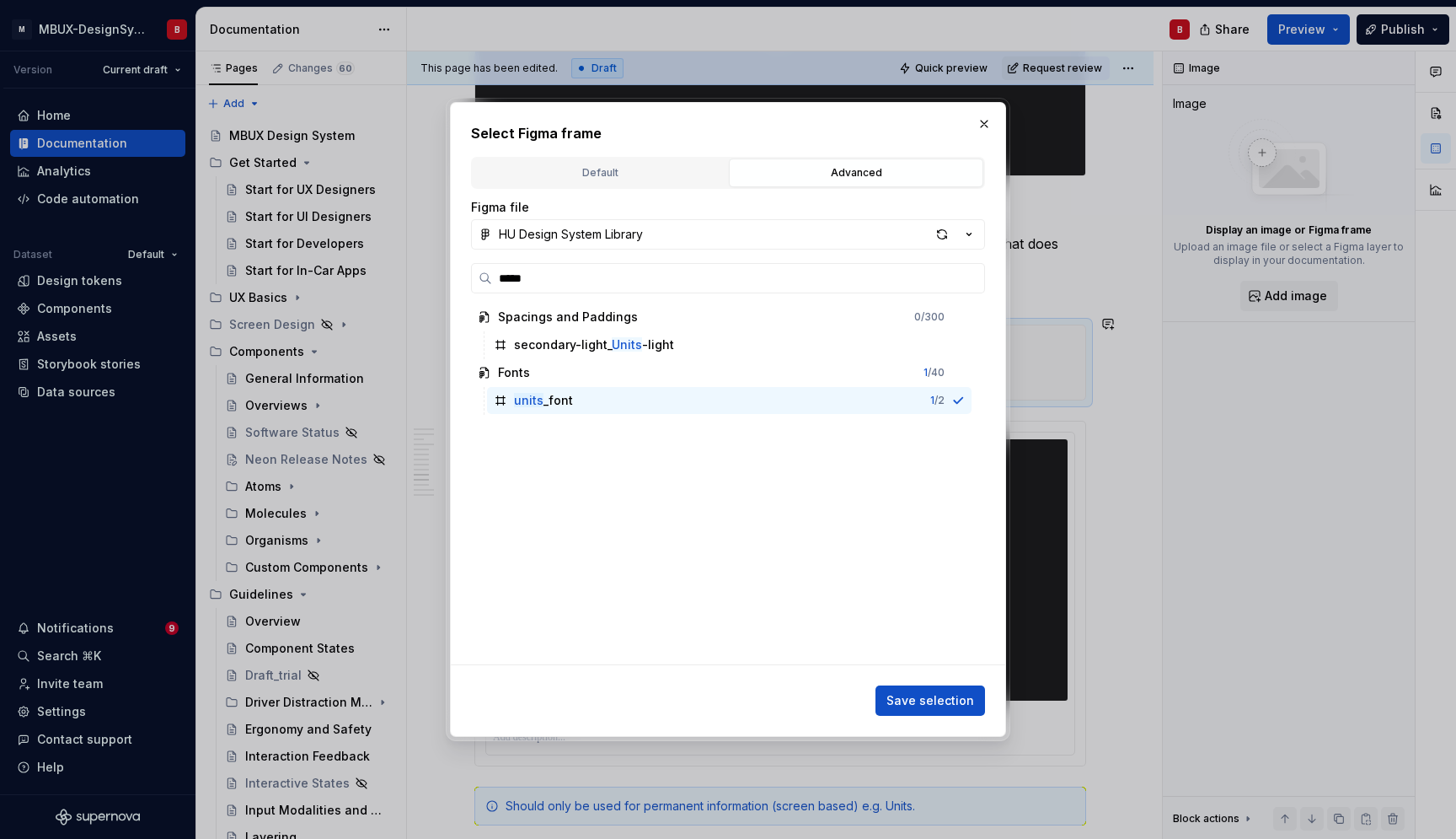
drag, startPoint x: 917, startPoint y: 700, endPoint x: 905, endPoint y: 695, distance: 13.0
click at [917, 700] on span "Save selection" at bounding box center [930, 701] width 88 height 17
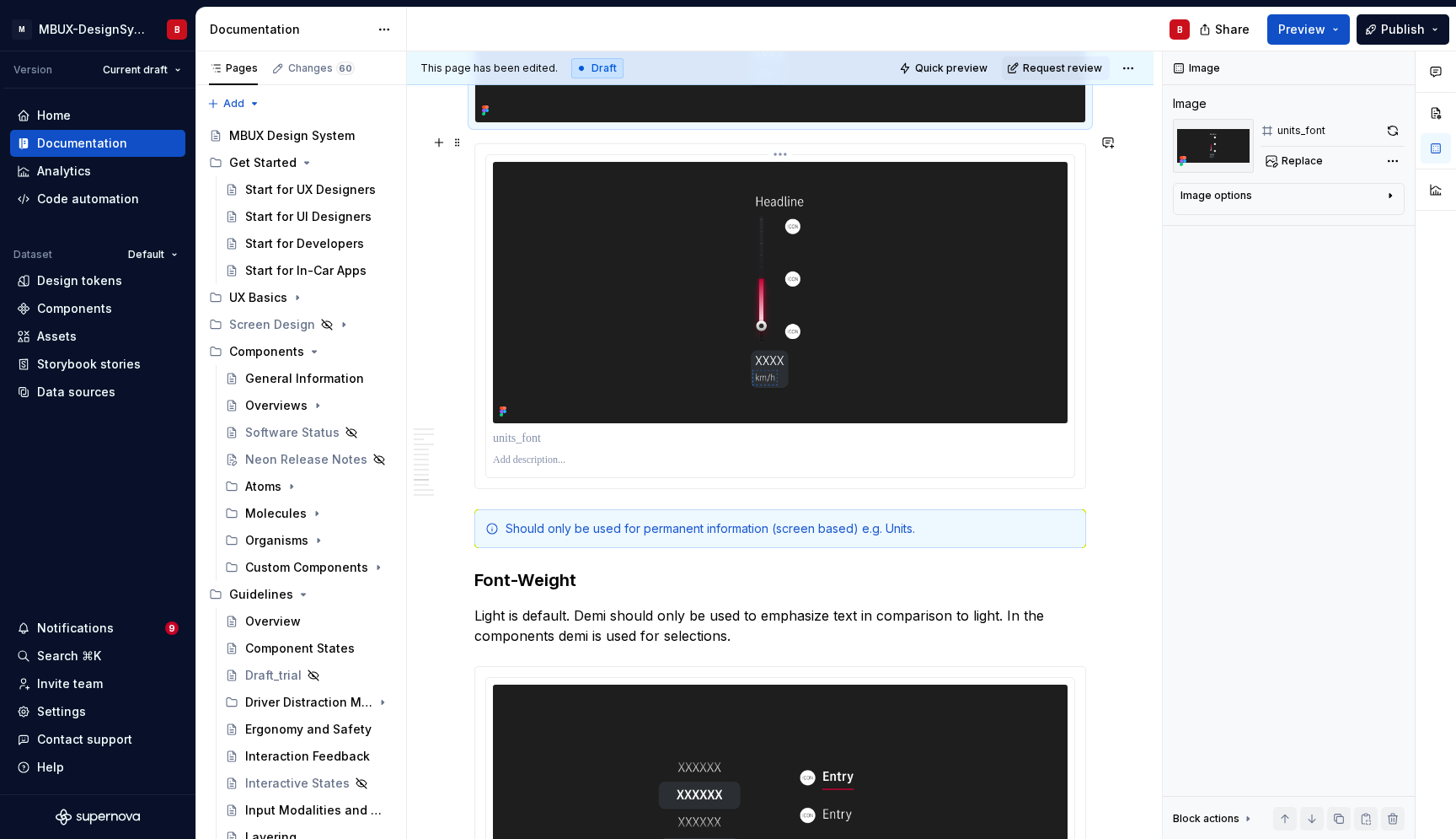
scroll to position [4262, 0]
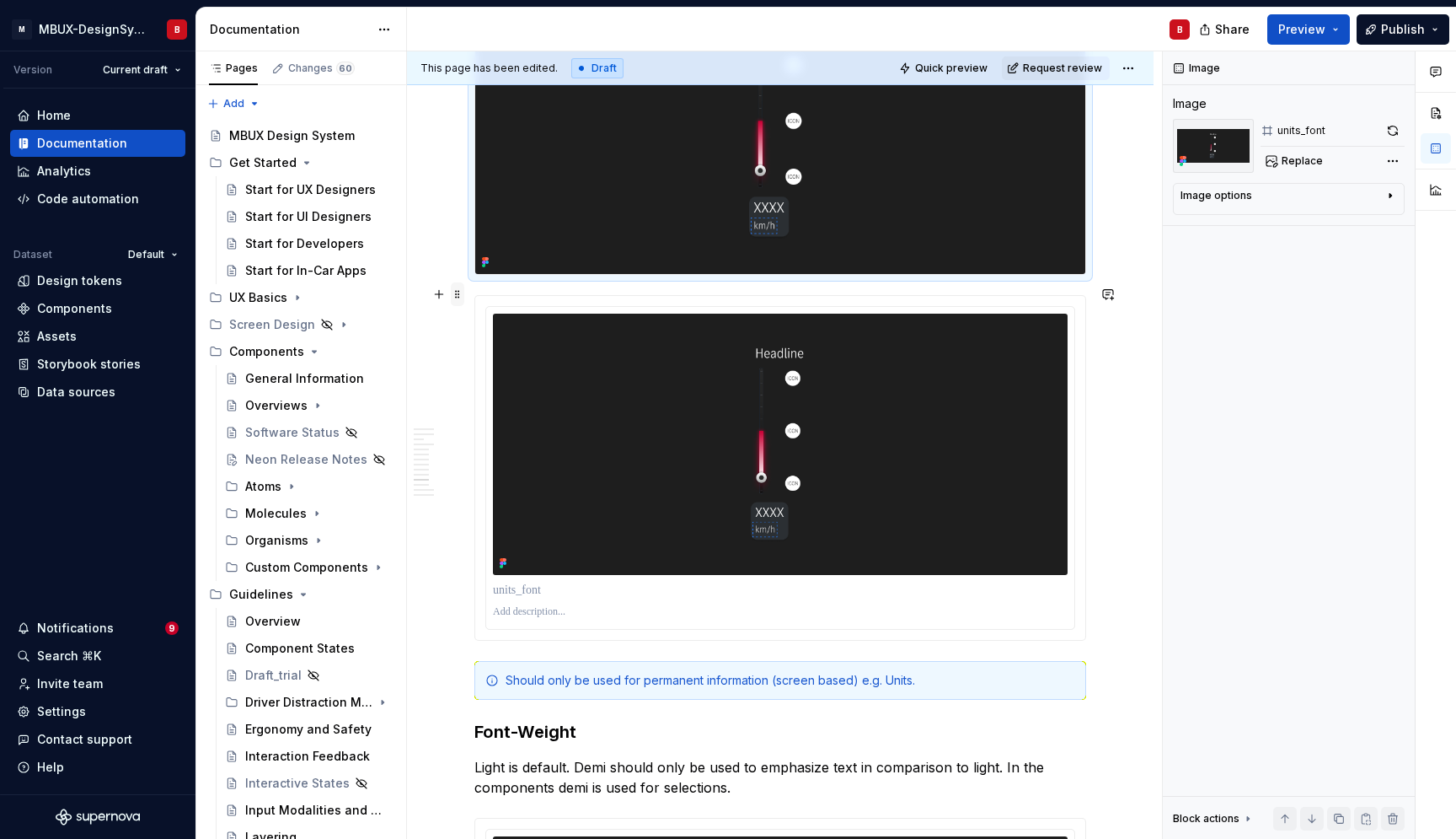
click at [458, 300] on span at bounding box center [458, 294] width 13 height 24
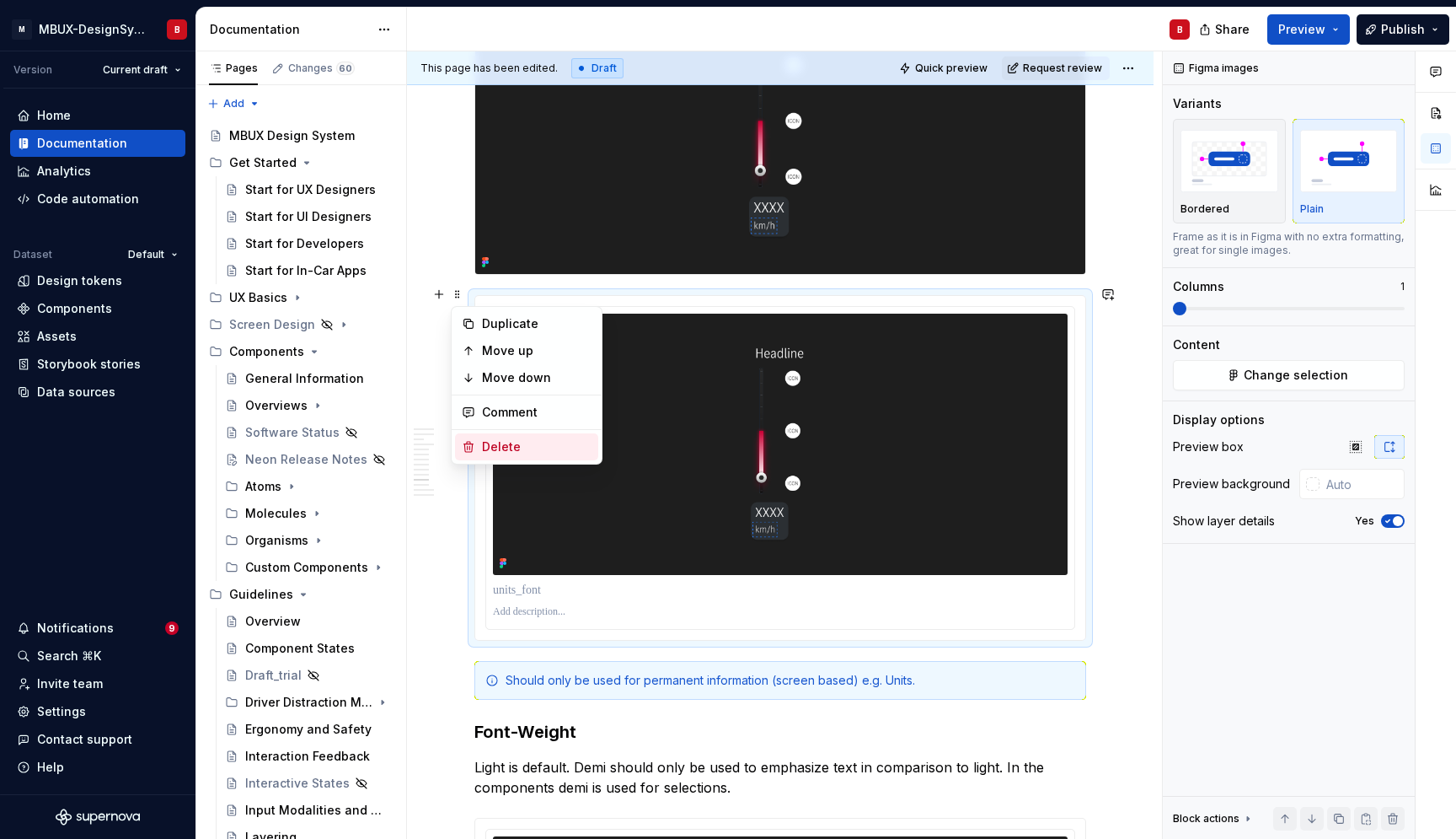
click at [515, 445] on div "Delete" at bounding box center [536, 447] width 110 height 17
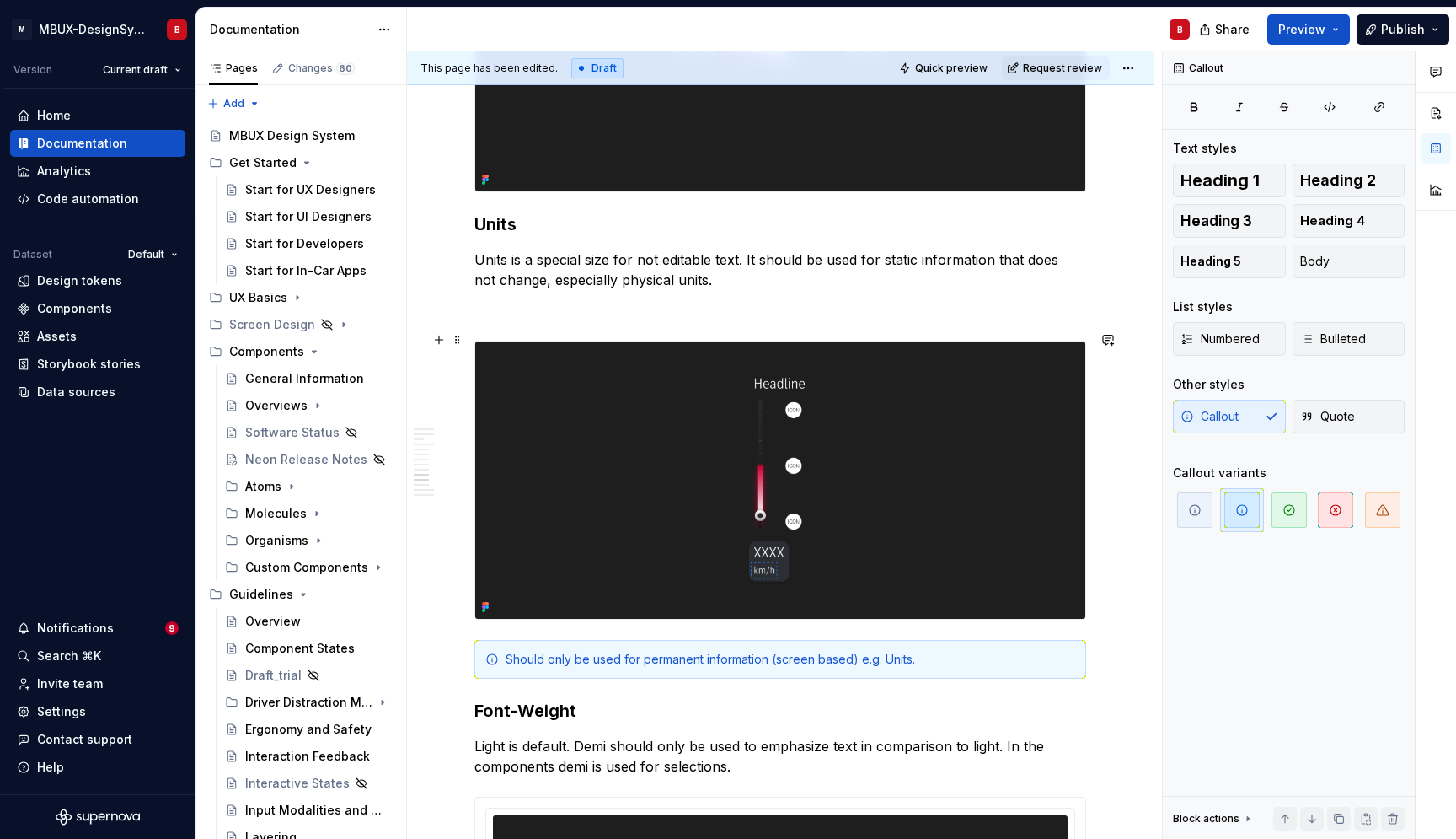
scroll to position [3910, 0]
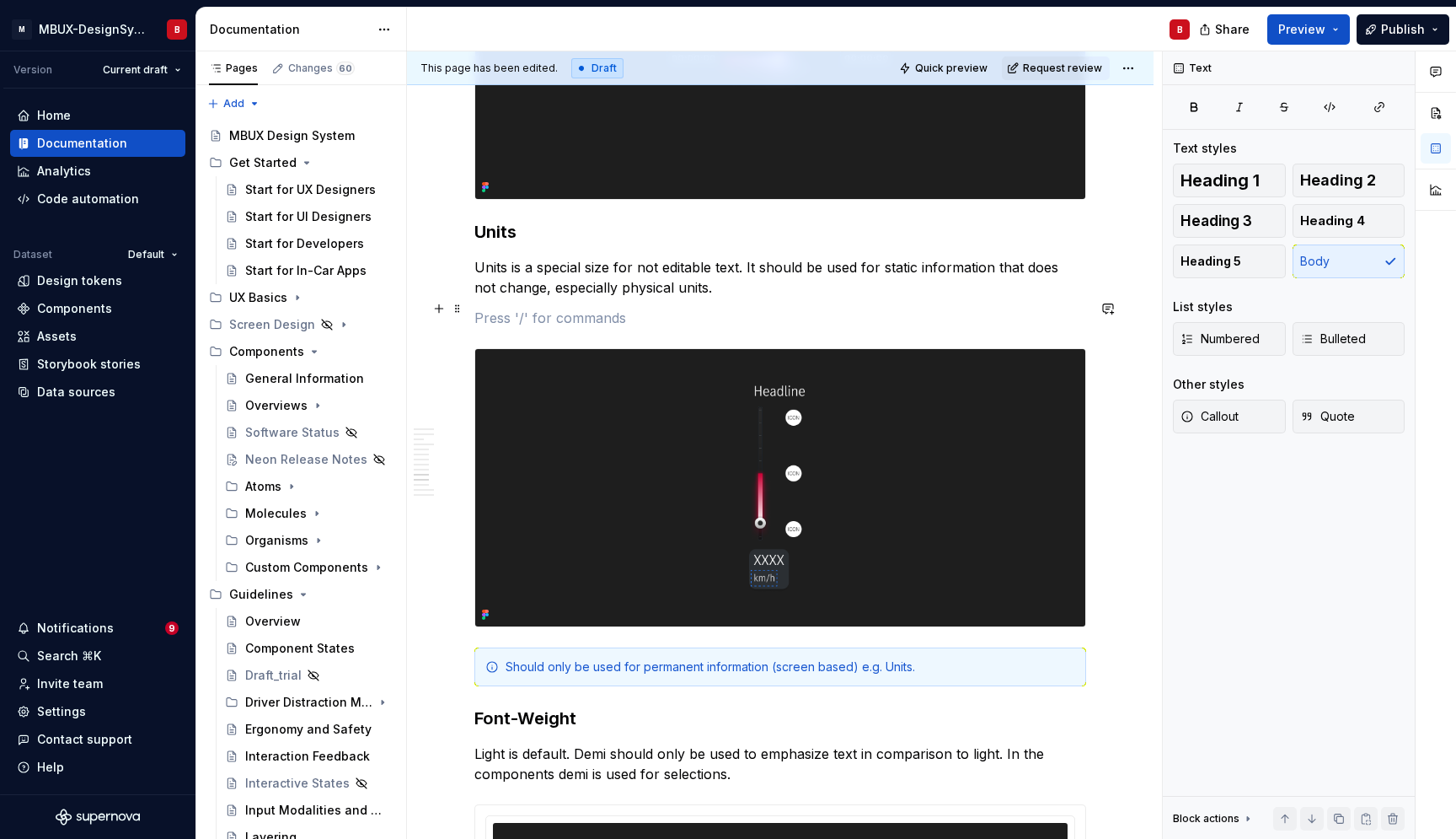
click at [568, 312] on p at bounding box center [780, 317] width 612 height 20
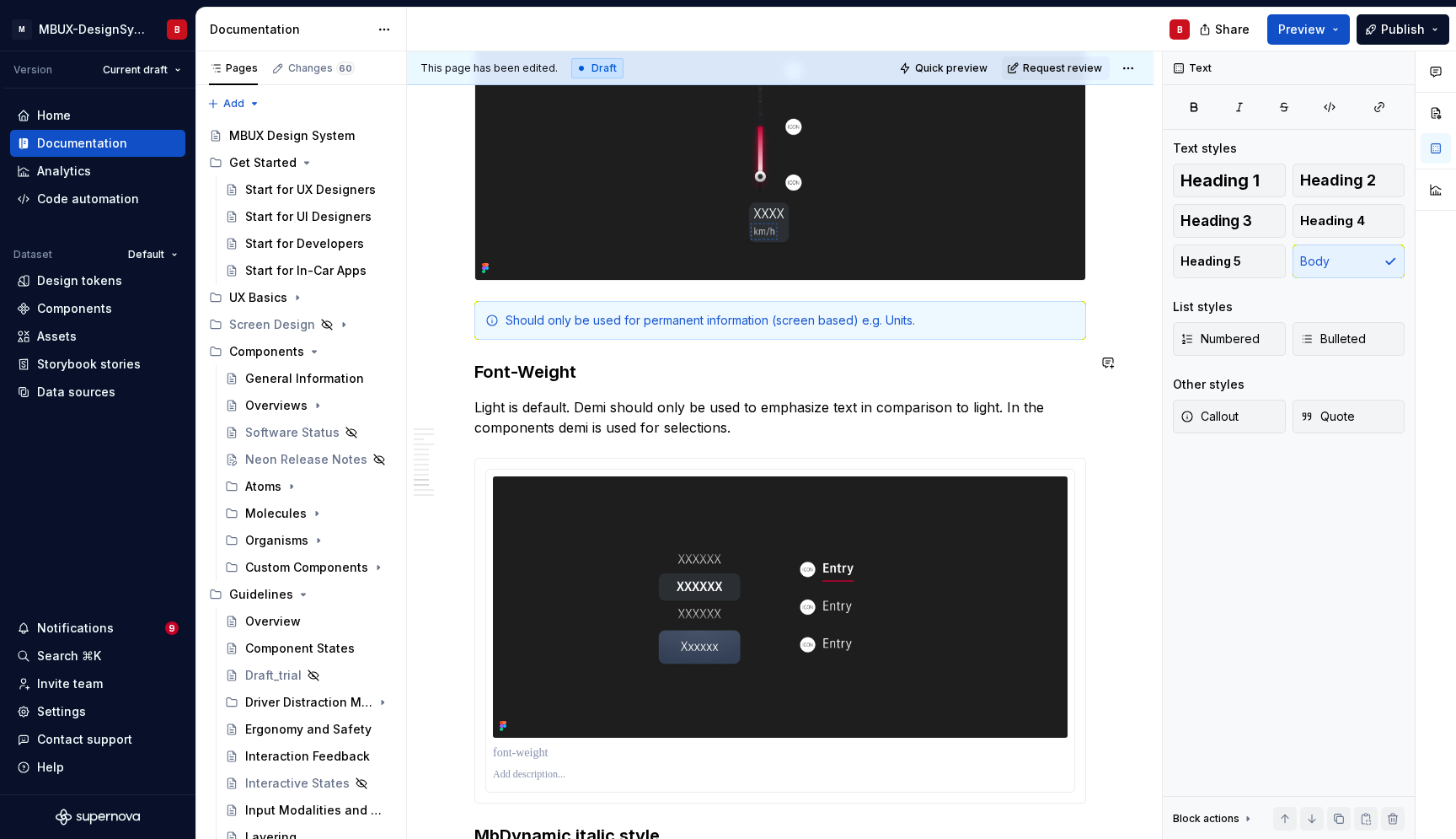
scroll to position [4377, 0]
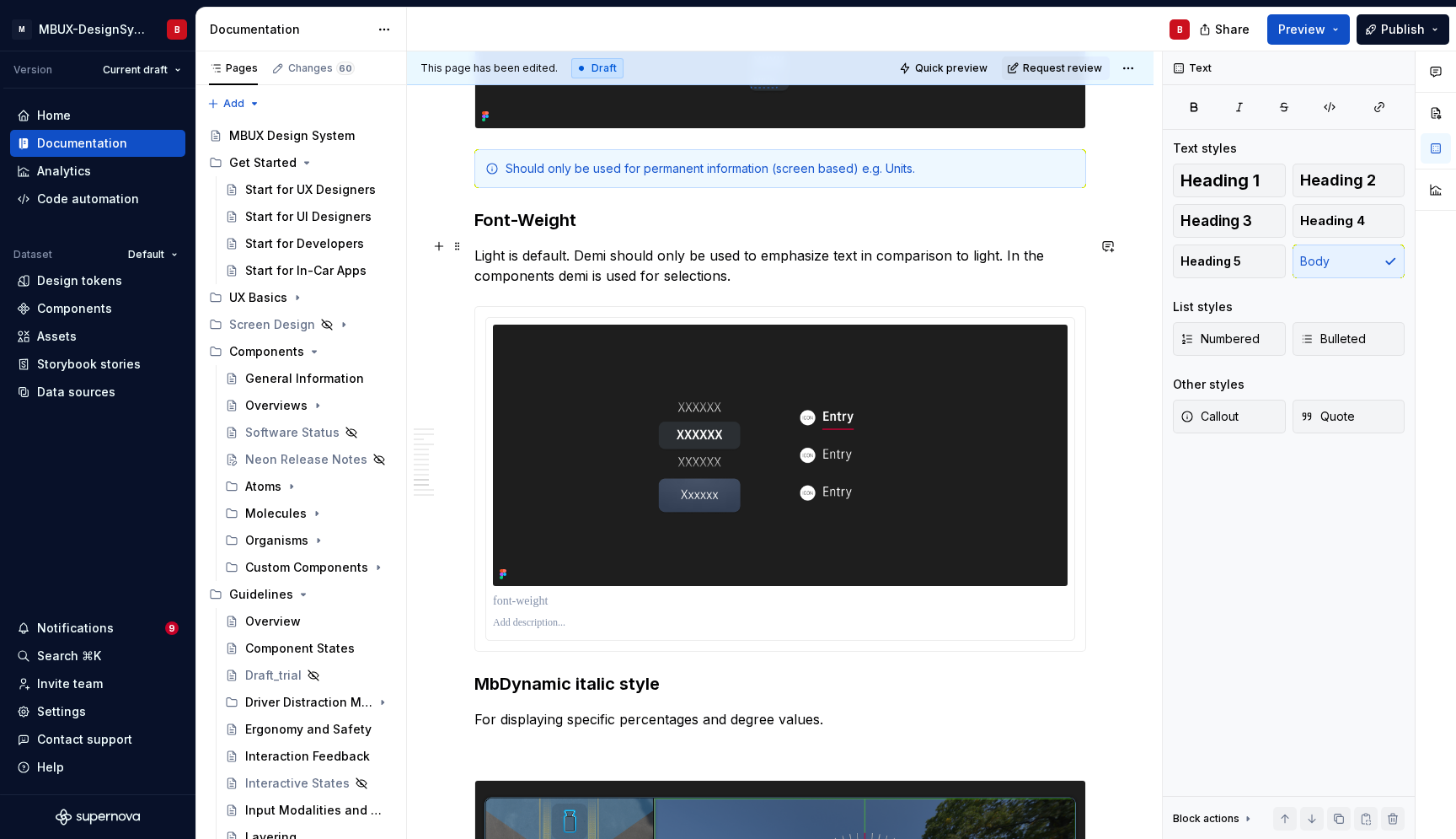
click at [776, 262] on p "Light is default. Demi should only be used to emphasize text in comparison to l…" at bounding box center [780, 265] width 612 height 40
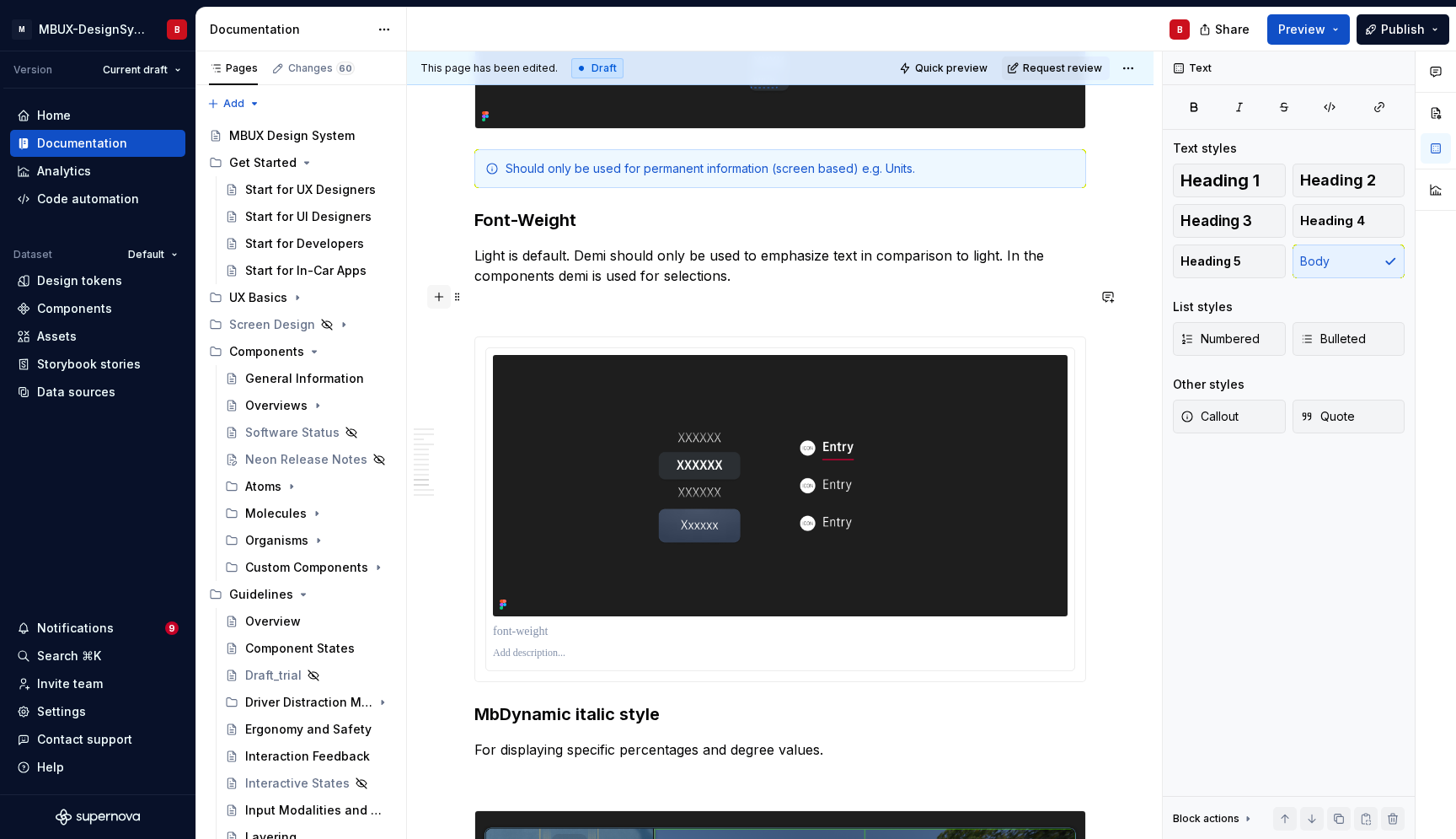
click at [439, 295] on button "button" at bounding box center [439, 297] width 24 height 24
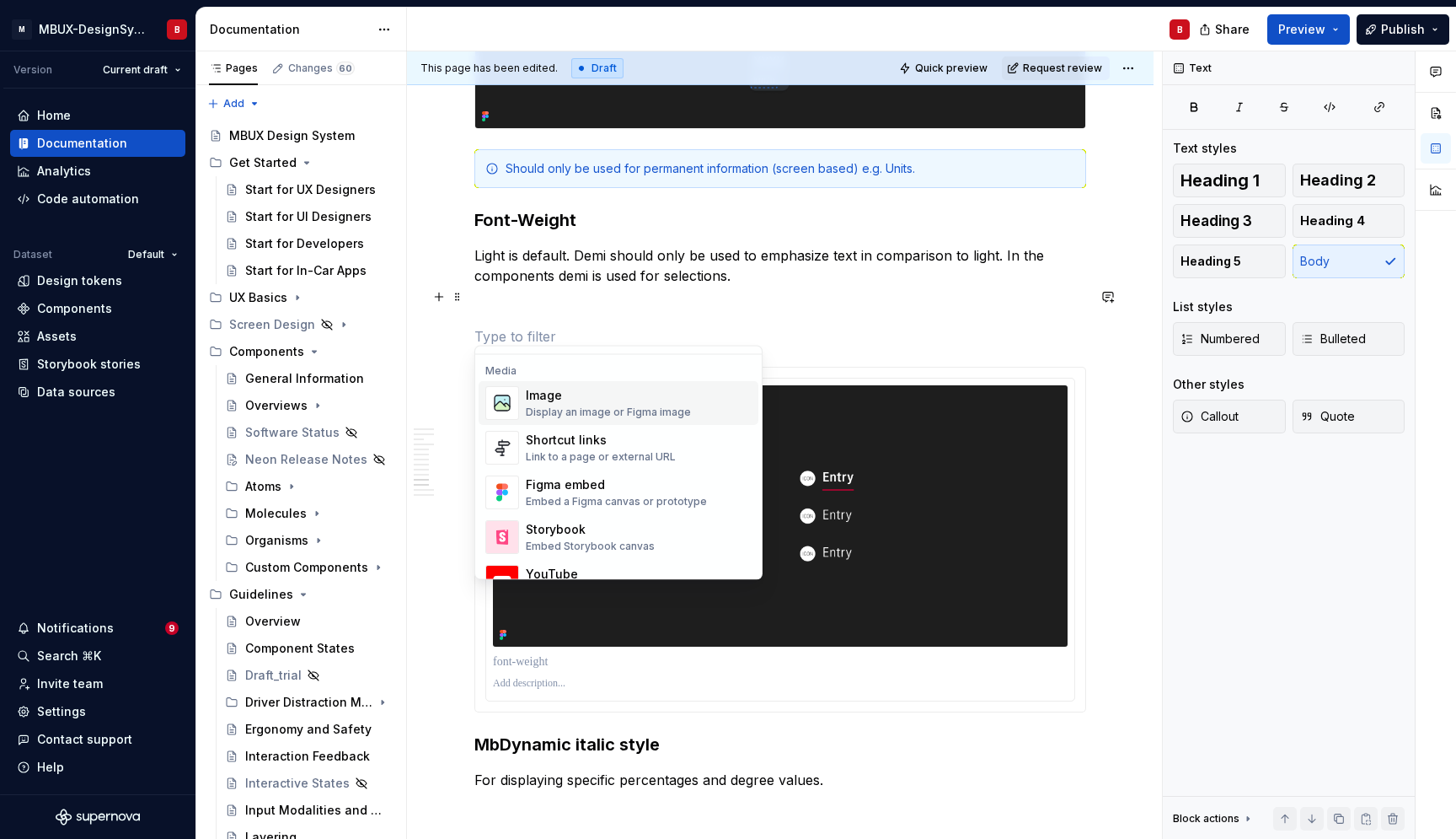
scroll to position [708, 0]
click at [654, 410] on div "Display an image or Figma image" at bounding box center [608, 413] width 165 height 13
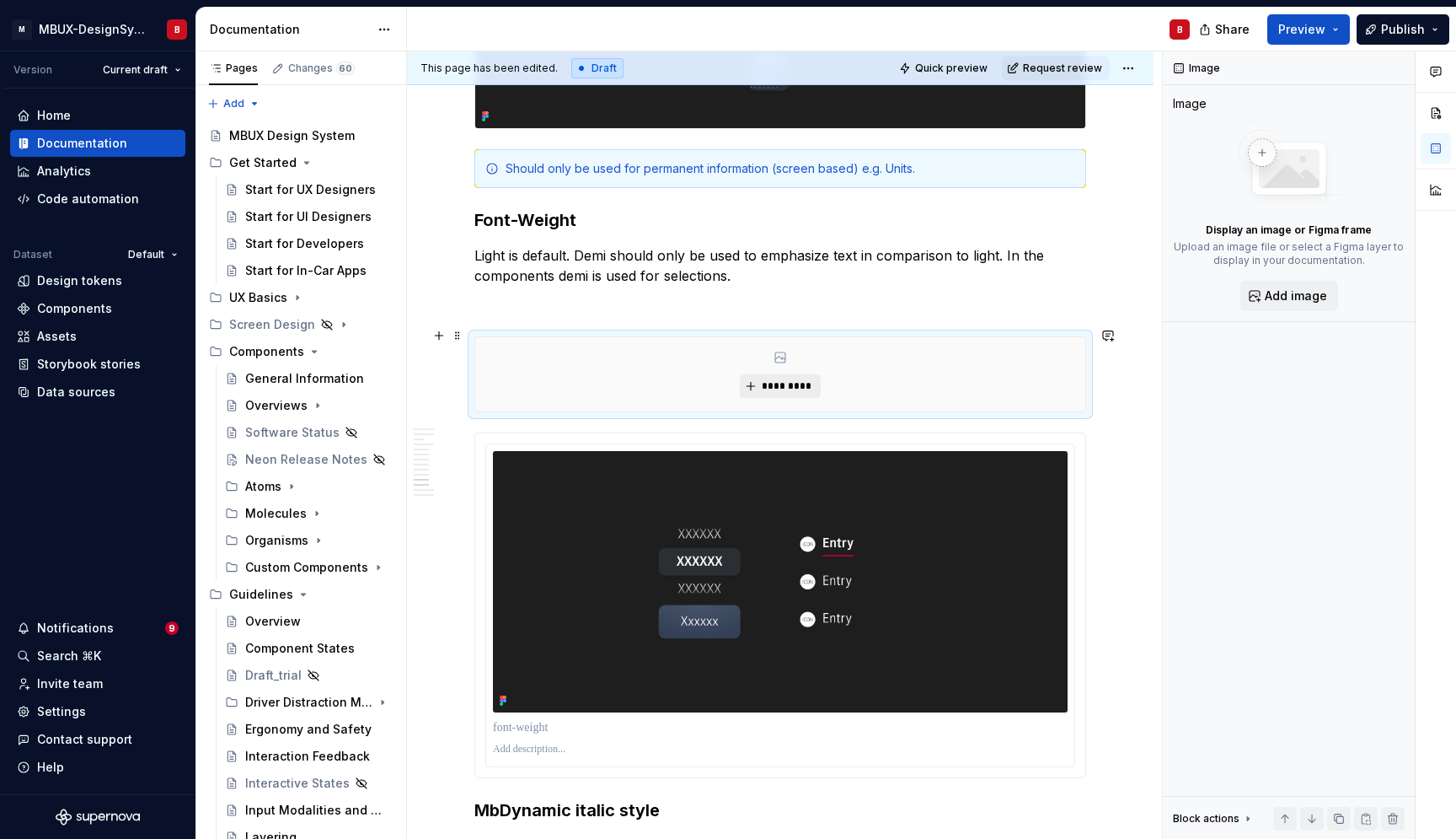
click at [791, 380] on span "*********" at bounding box center [787, 387] width 52 height 13
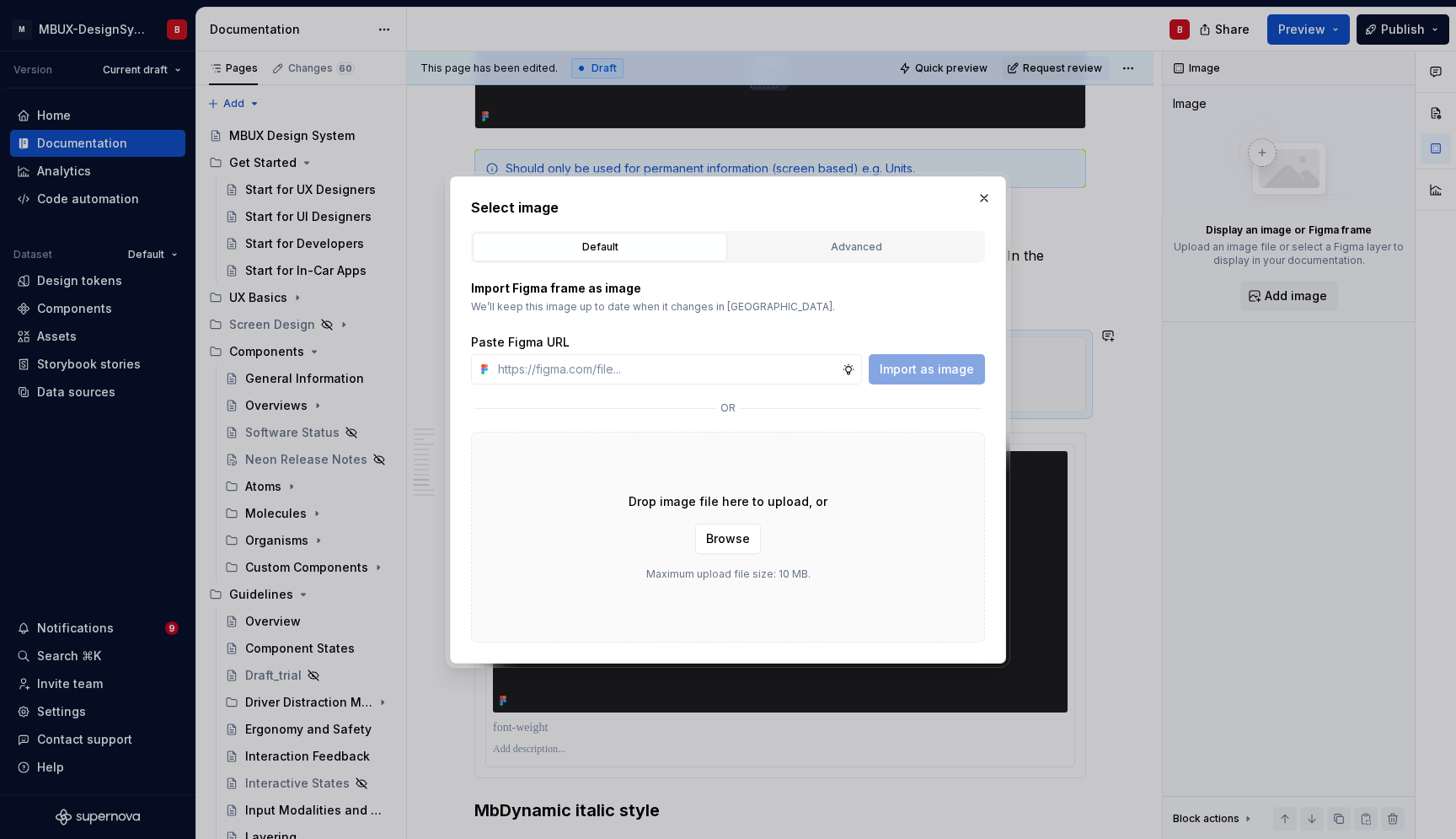
scroll to position [4377, 0]
type textarea "*"
click at [857, 250] on div "Advanced" at bounding box center [856, 247] width 242 height 17
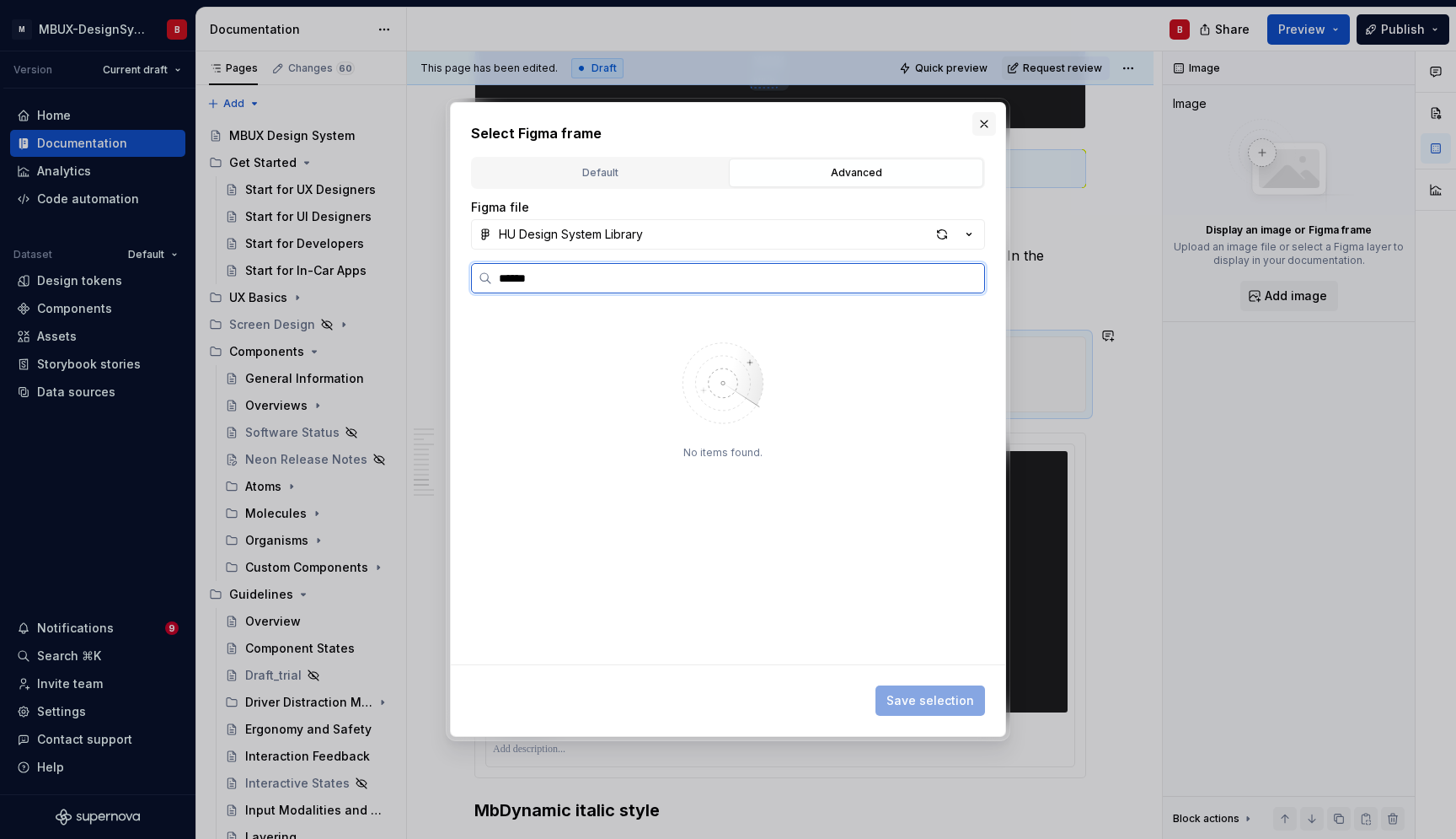
type input "******"
click at [982, 125] on button "button" at bounding box center [984, 123] width 24 height 24
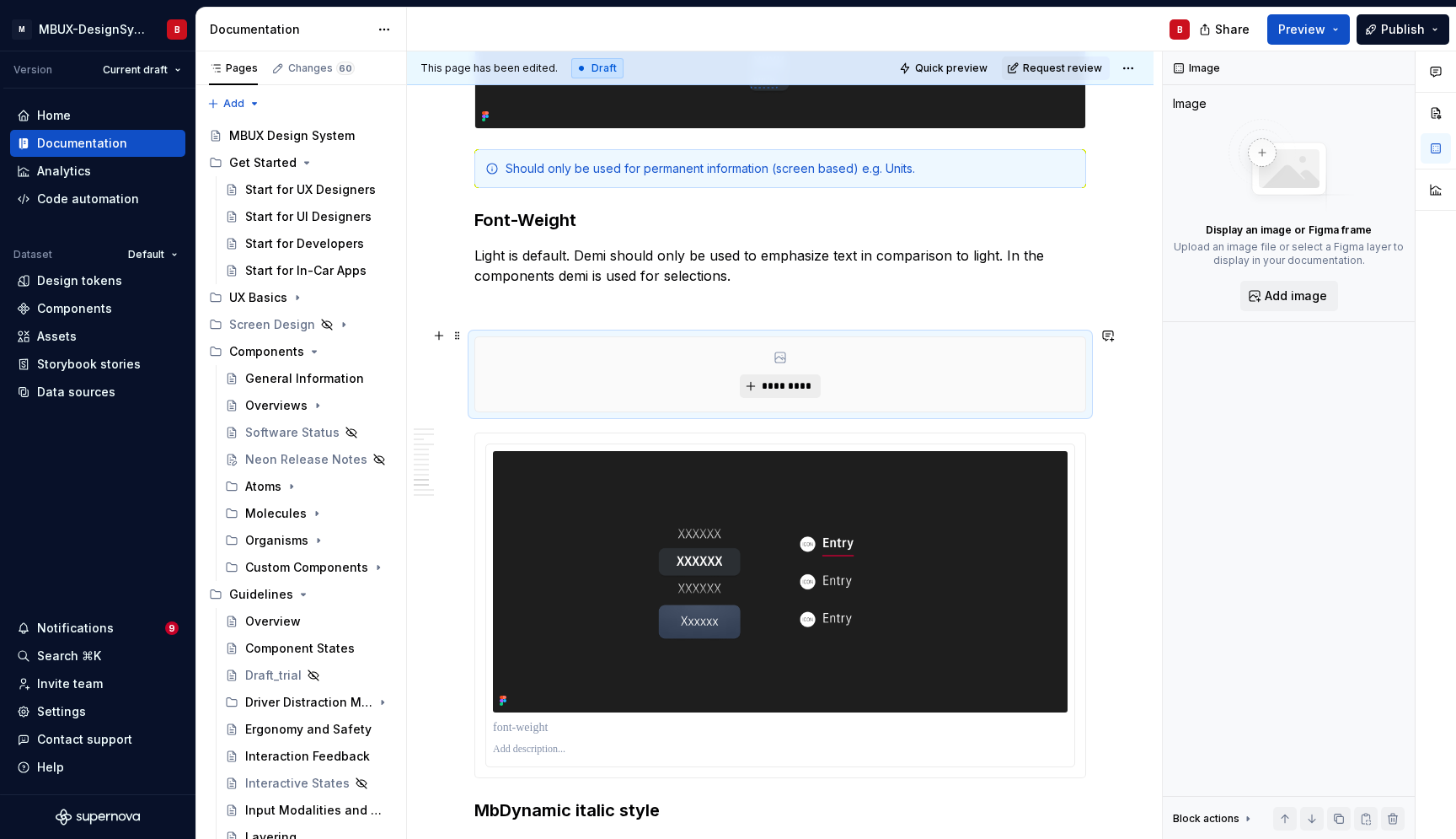
click at [773, 380] on span "*********" at bounding box center [787, 387] width 52 height 13
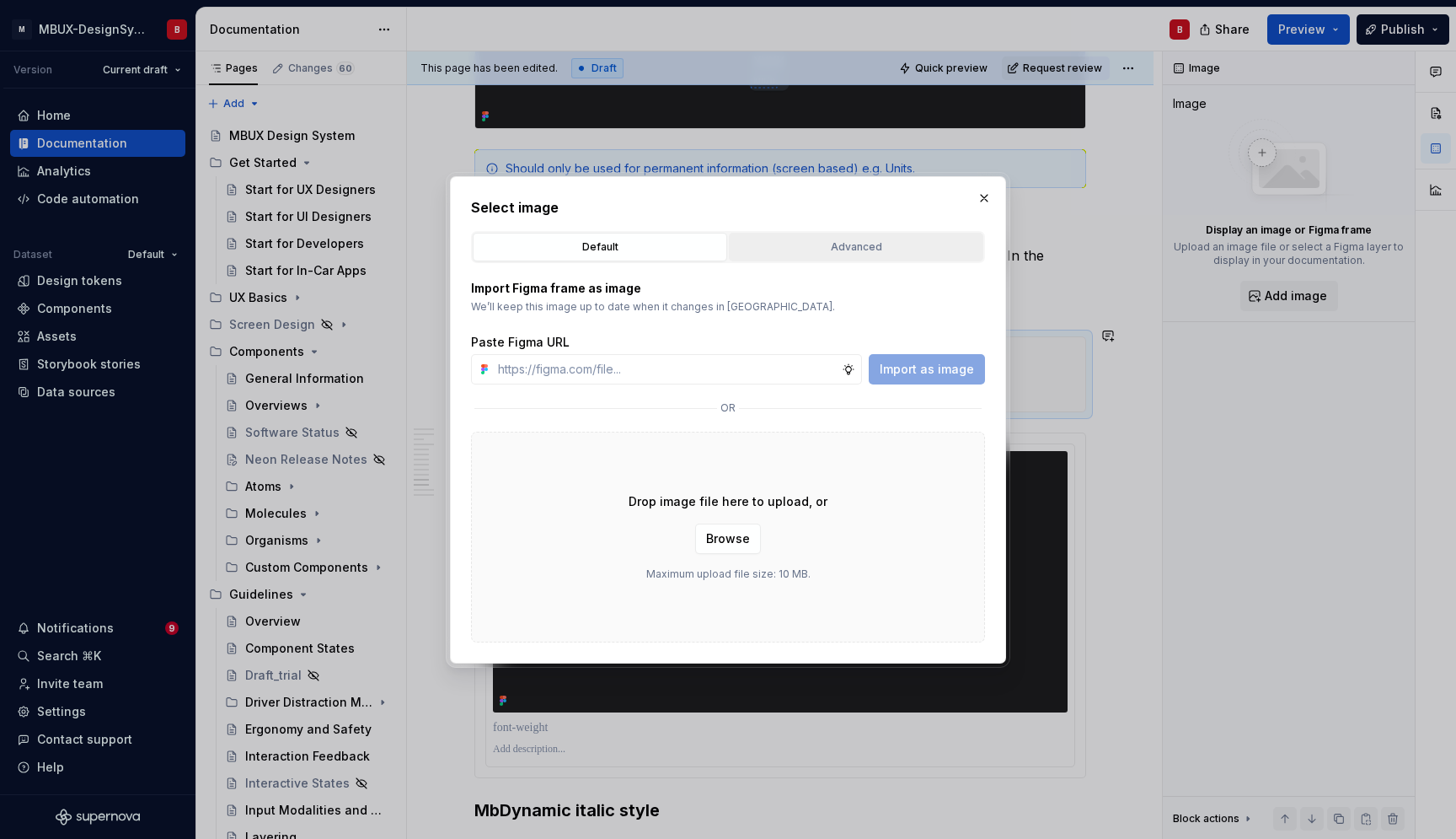
click at [796, 256] on button "Advanced" at bounding box center [856, 247] width 255 height 29
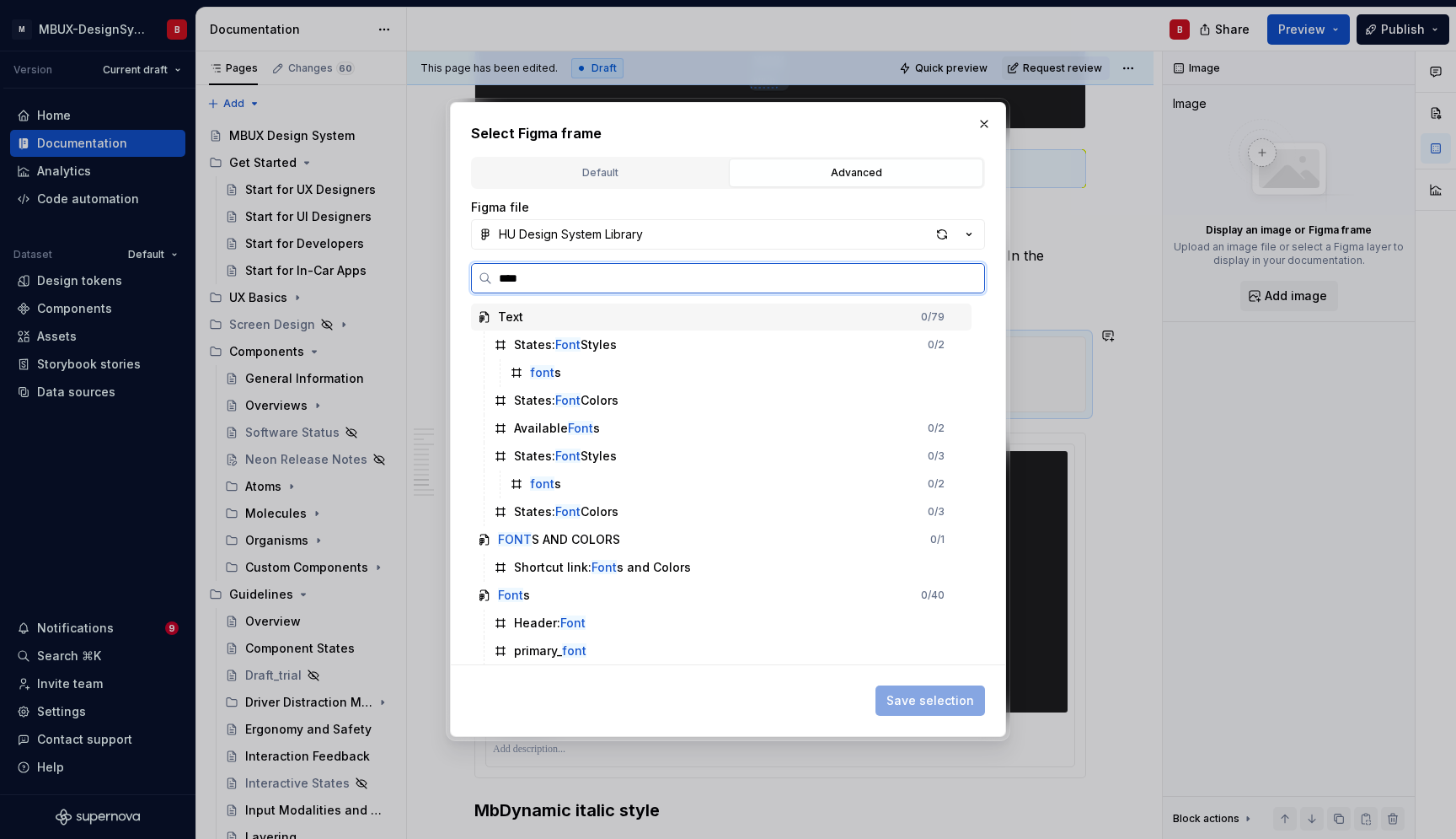
type input "*****"
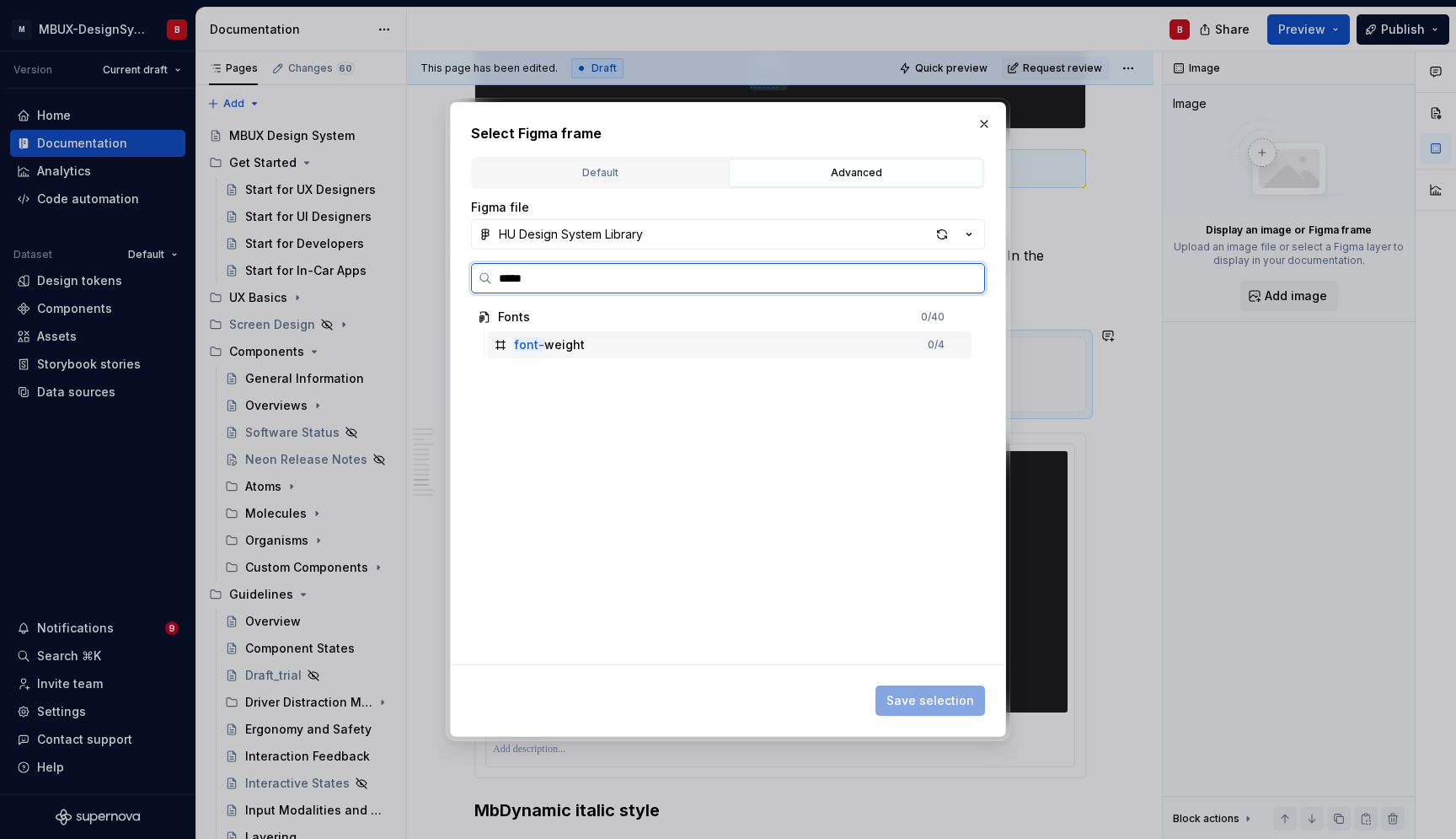
drag, startPoint x: 634, startPoint y: 347, endPoint x: 656, endPoint y: 363, distance: 27.2
click at [634, 346] on div "font- weight 0 / 4" at bounding box center [730, 345] width 485 height 27
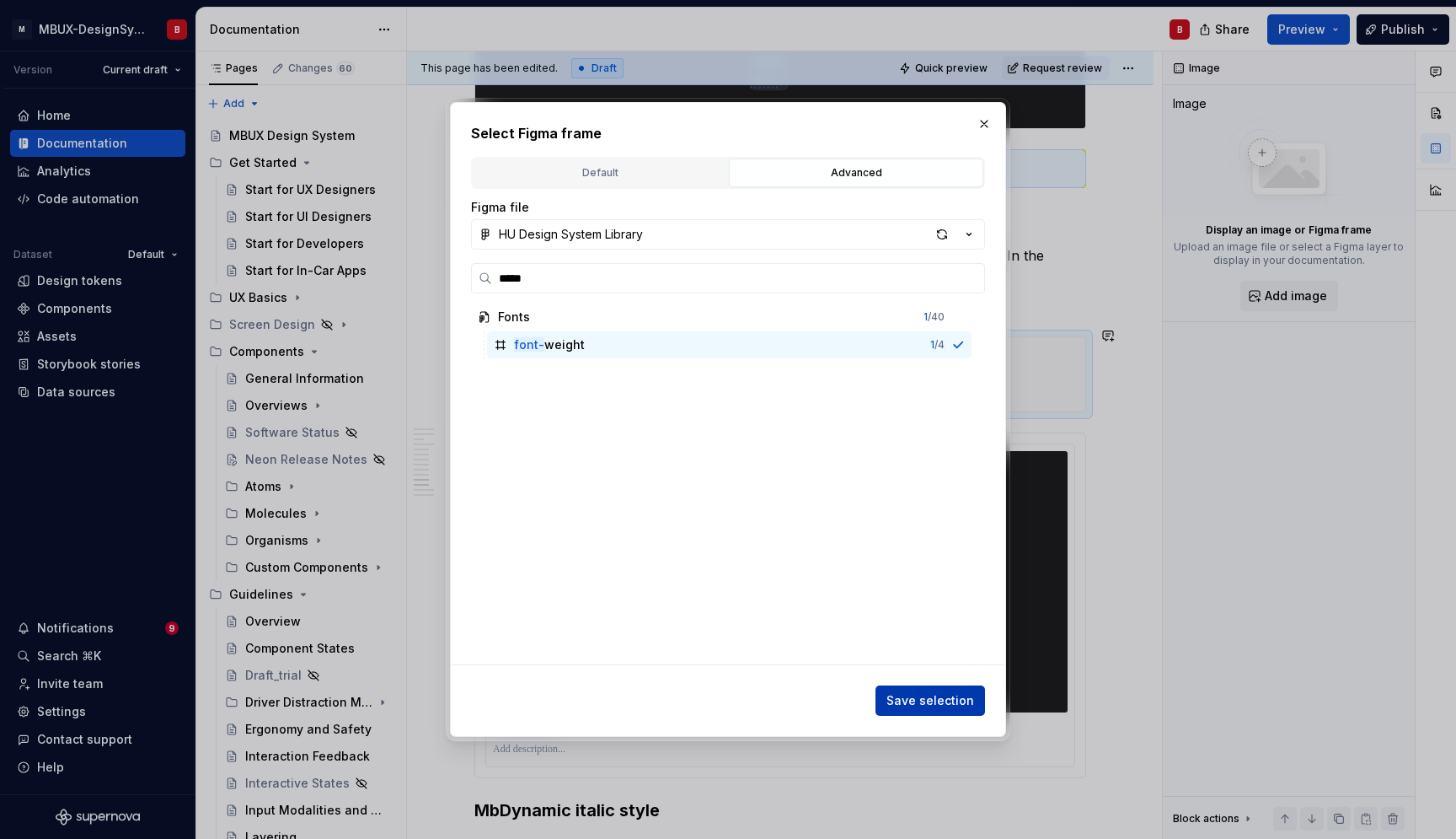
click at [958, 700] on span "Save selection" at bounding box center [930, 701] width 88 height 17
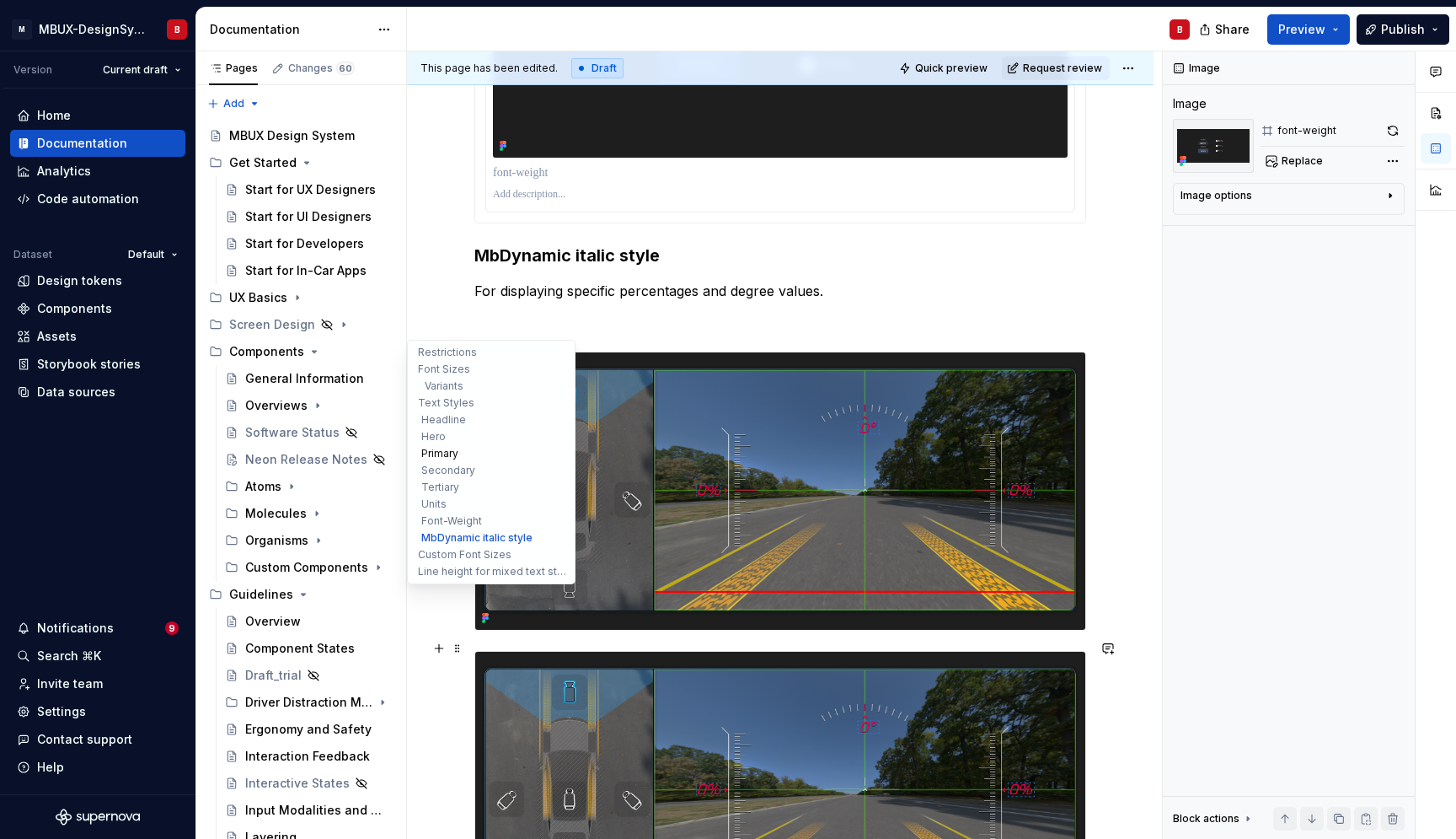
scroll to position [4652, 0]
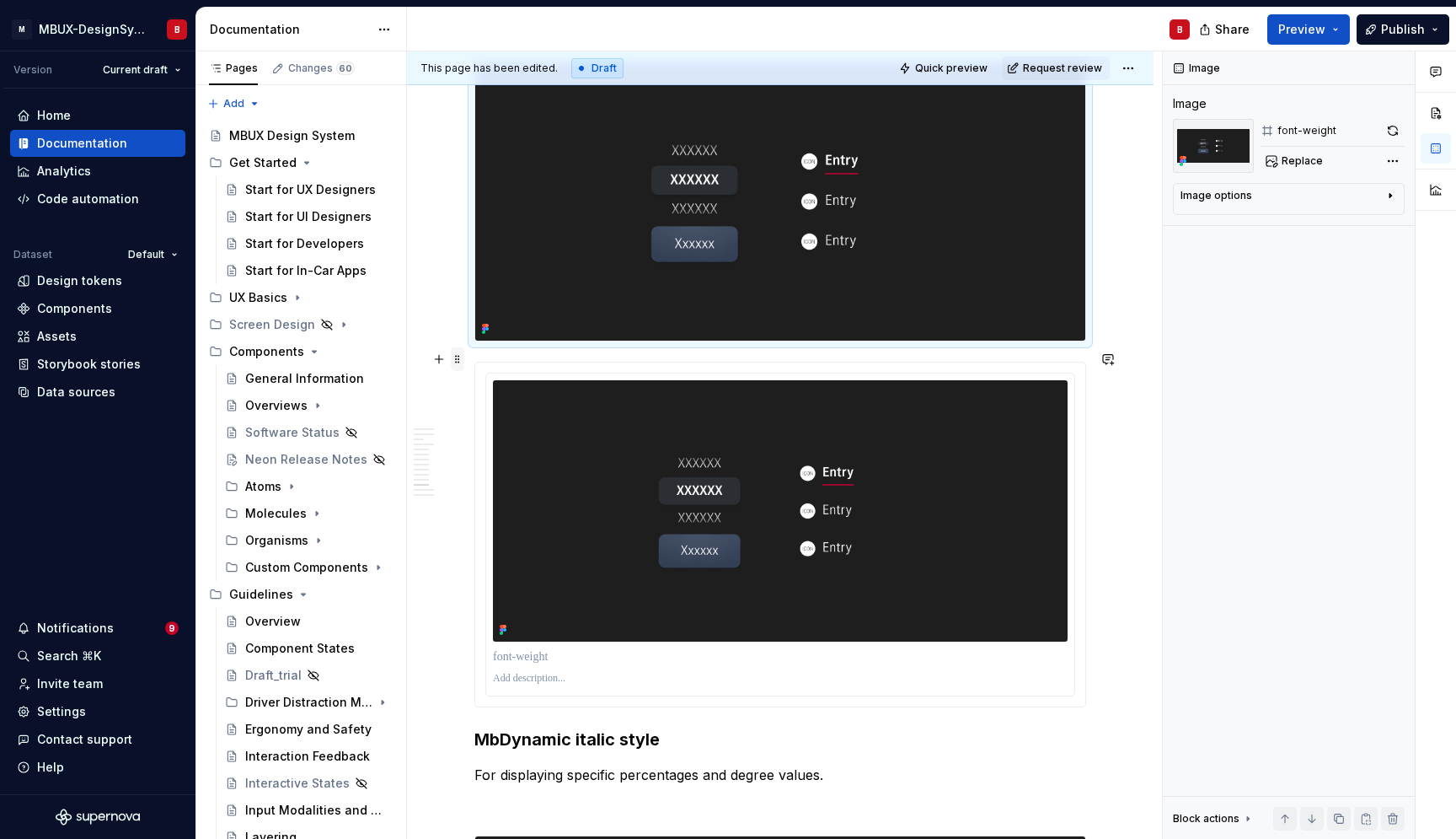
click at [457, 357] on span at bounding box center [458, 359] width 13 height 24
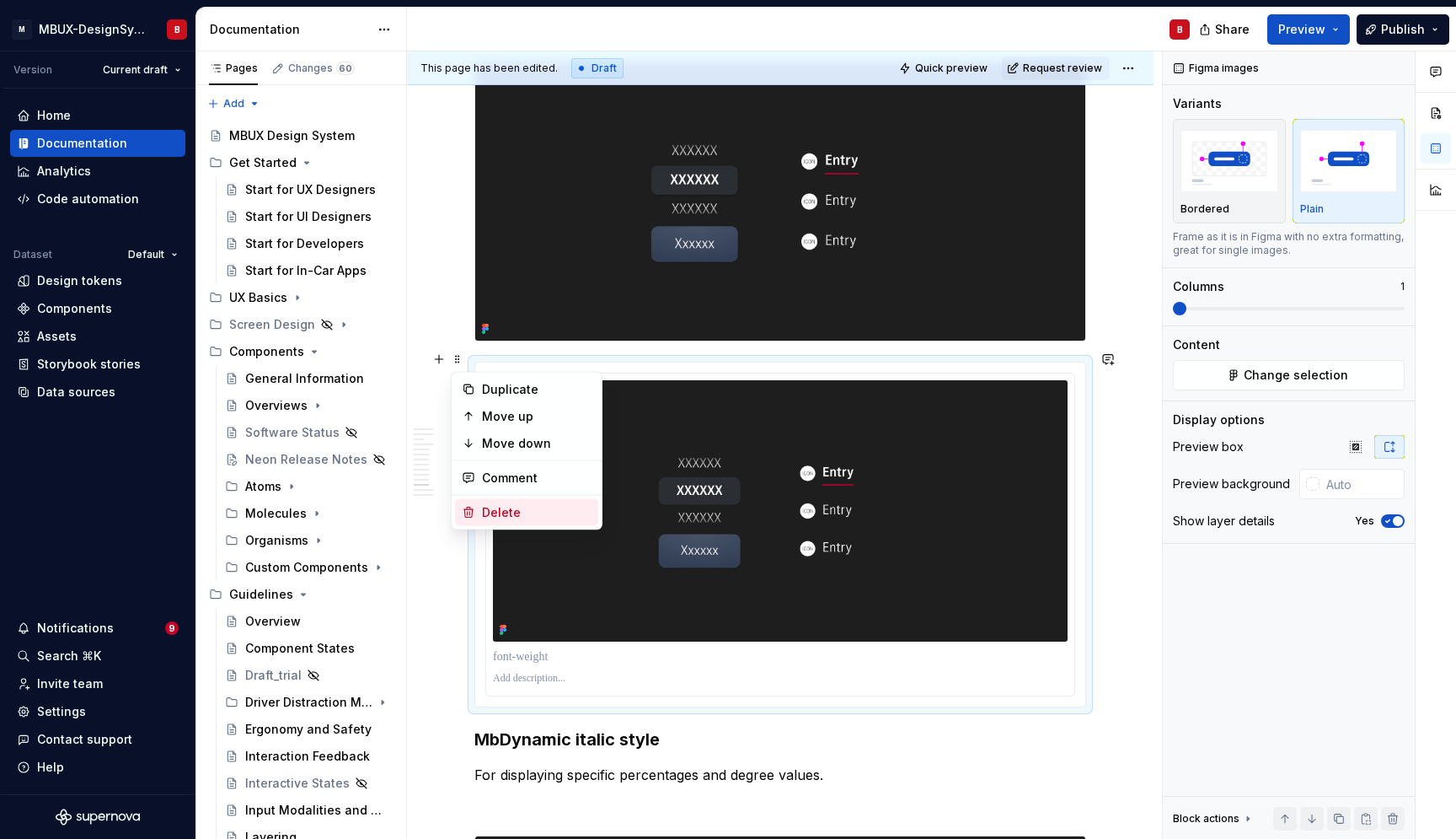
click at [516, 512] on div "Delete" at bounding box center [536, 513] width 110 height 17
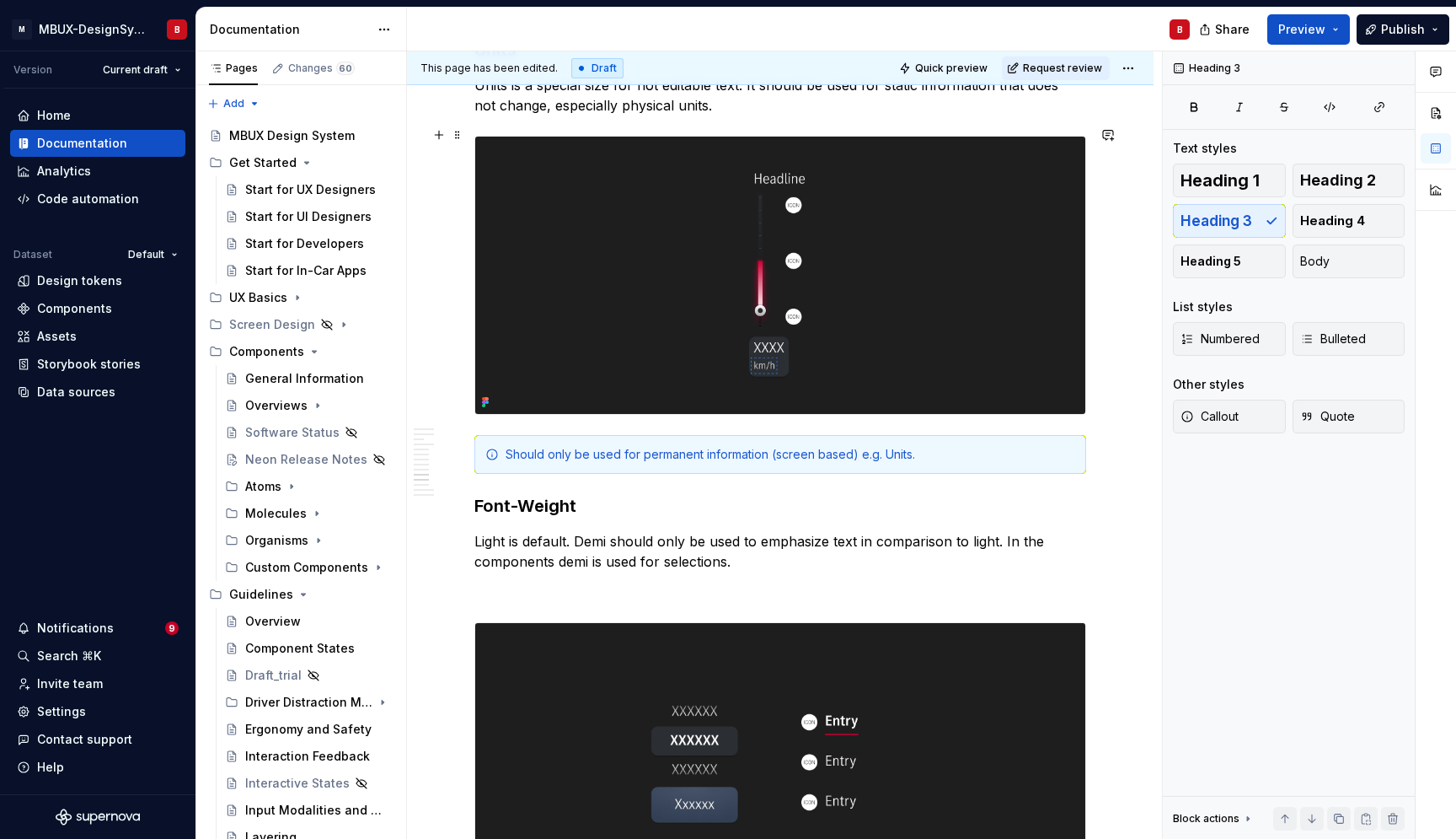
scroll to position [4123, 0]
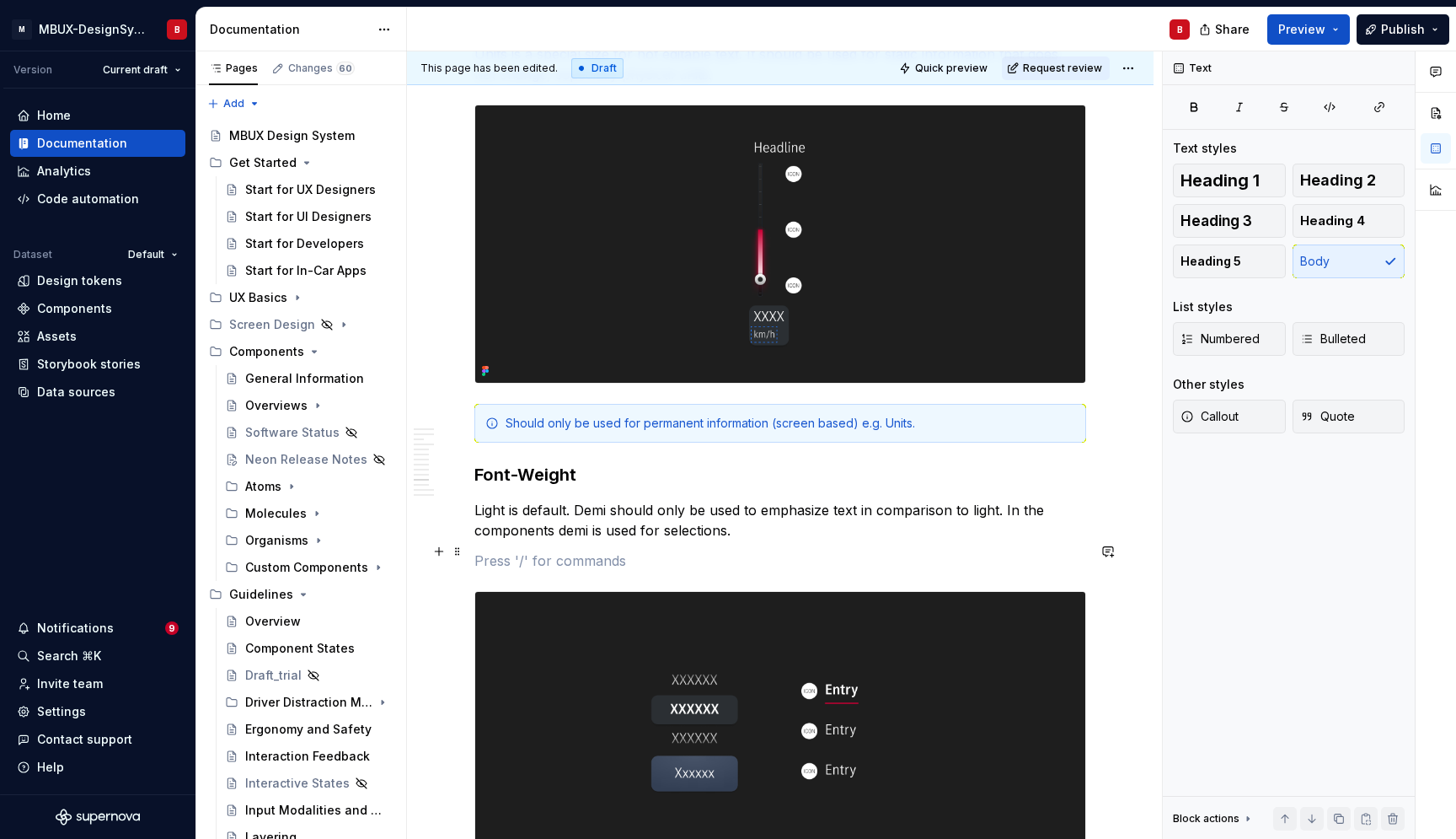
click at [539, 551] on p at bounding box center [780, 560] width 612 height 20
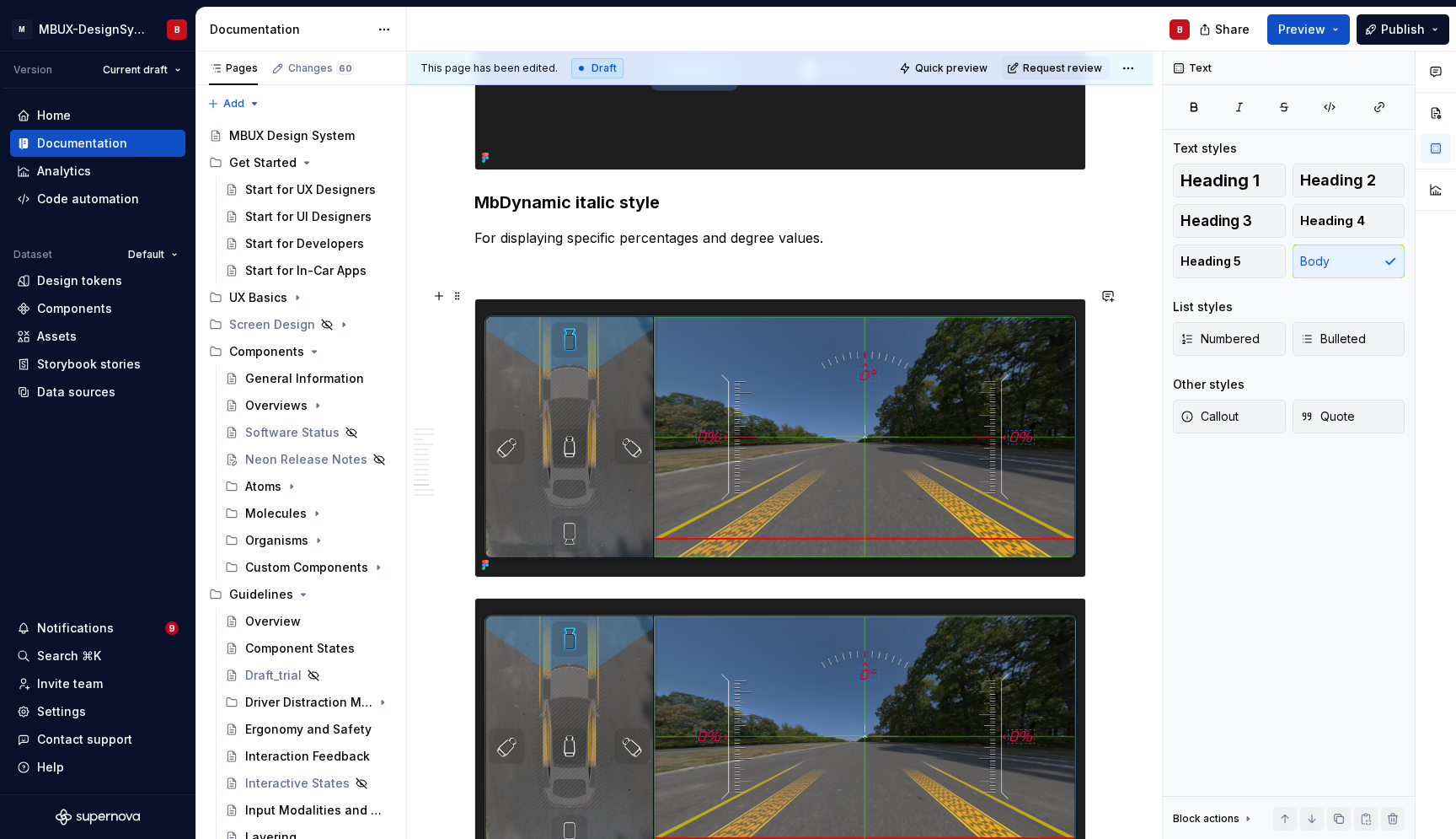
scroll to position [4945, 0]
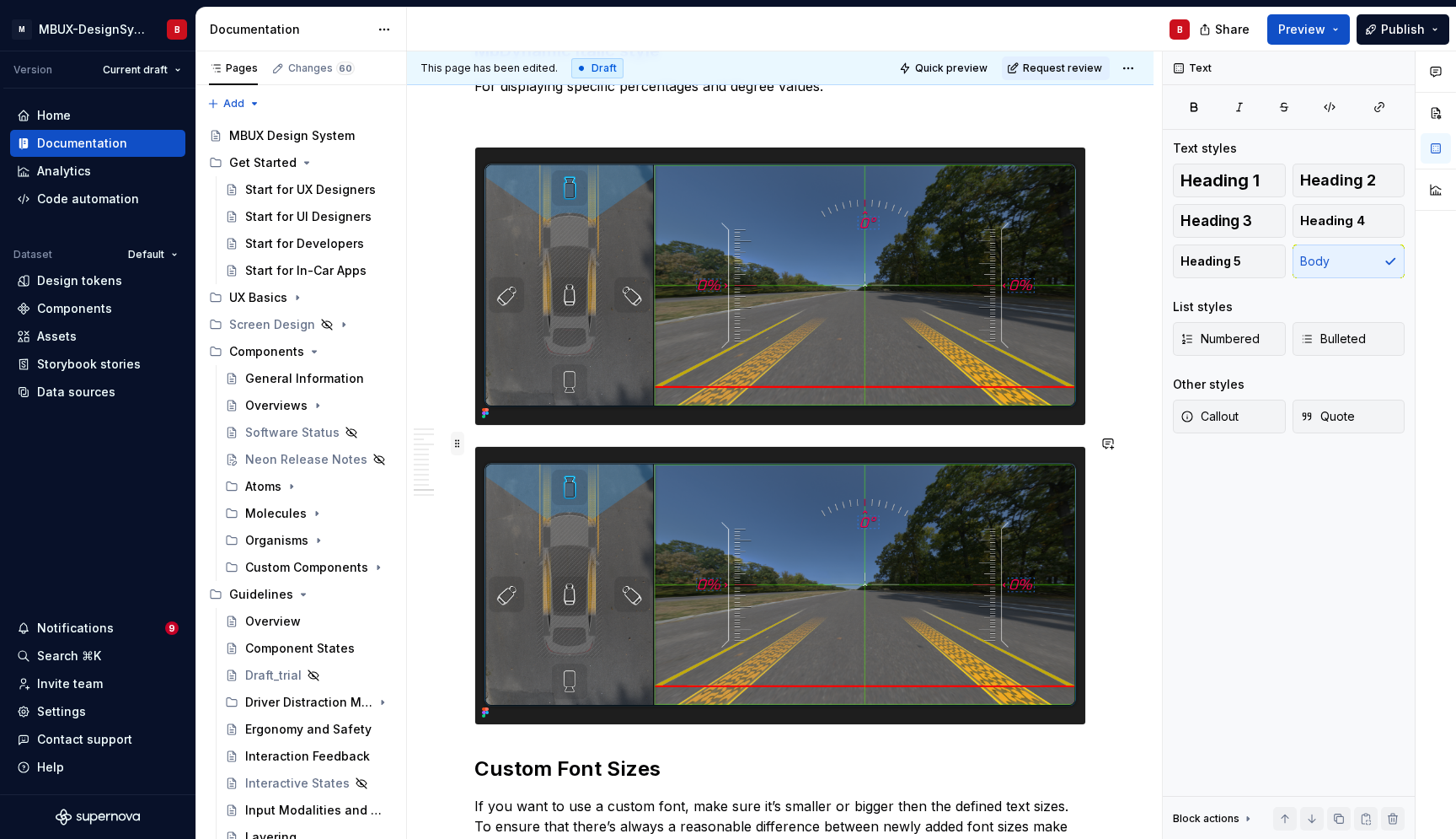
click at [459, 444] on span at bounding box center [458, 443] width 13 height 24
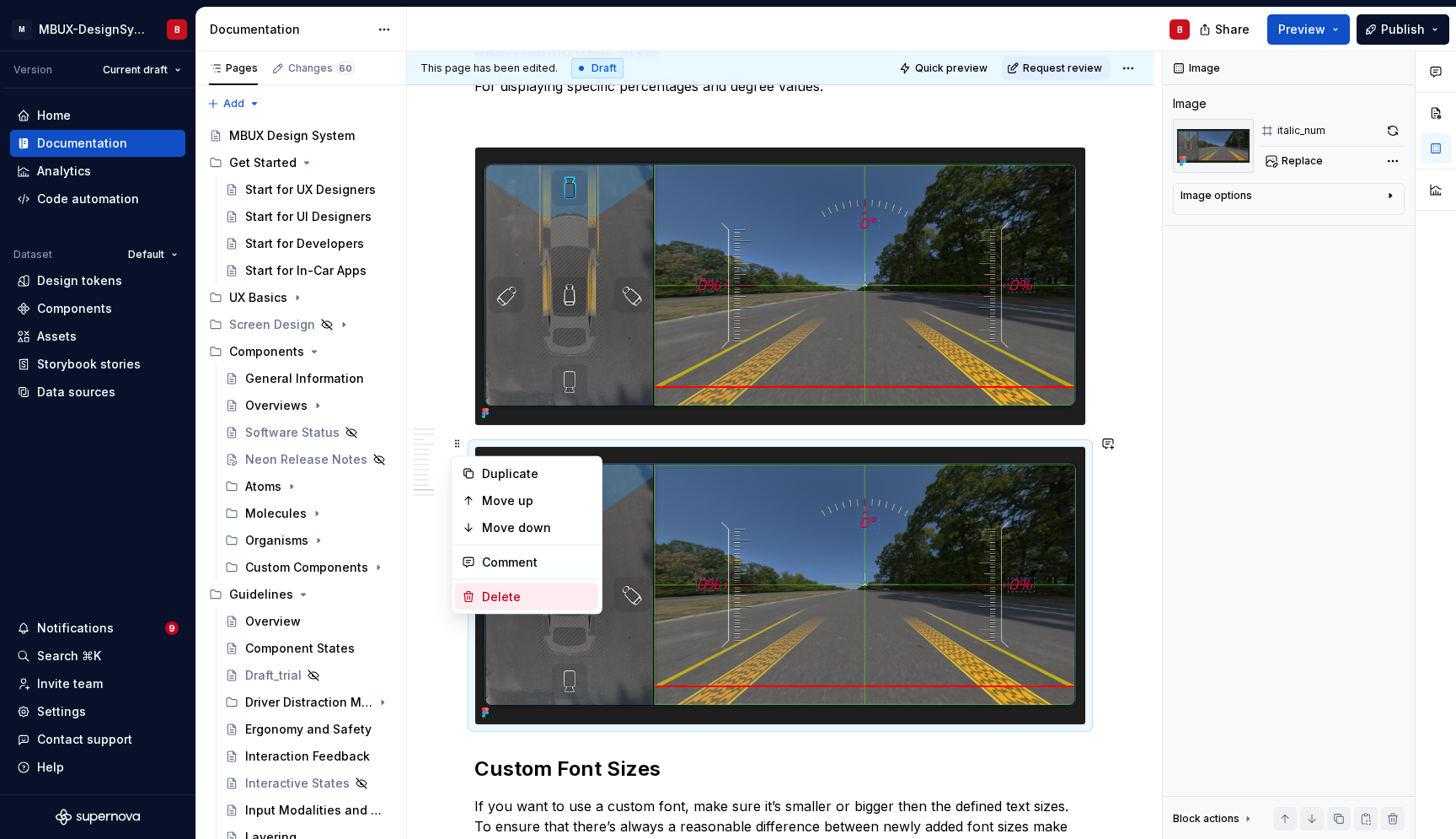
click at [535, 589] on div "Delete" at bounding box center [536, 598] width 110 height 17
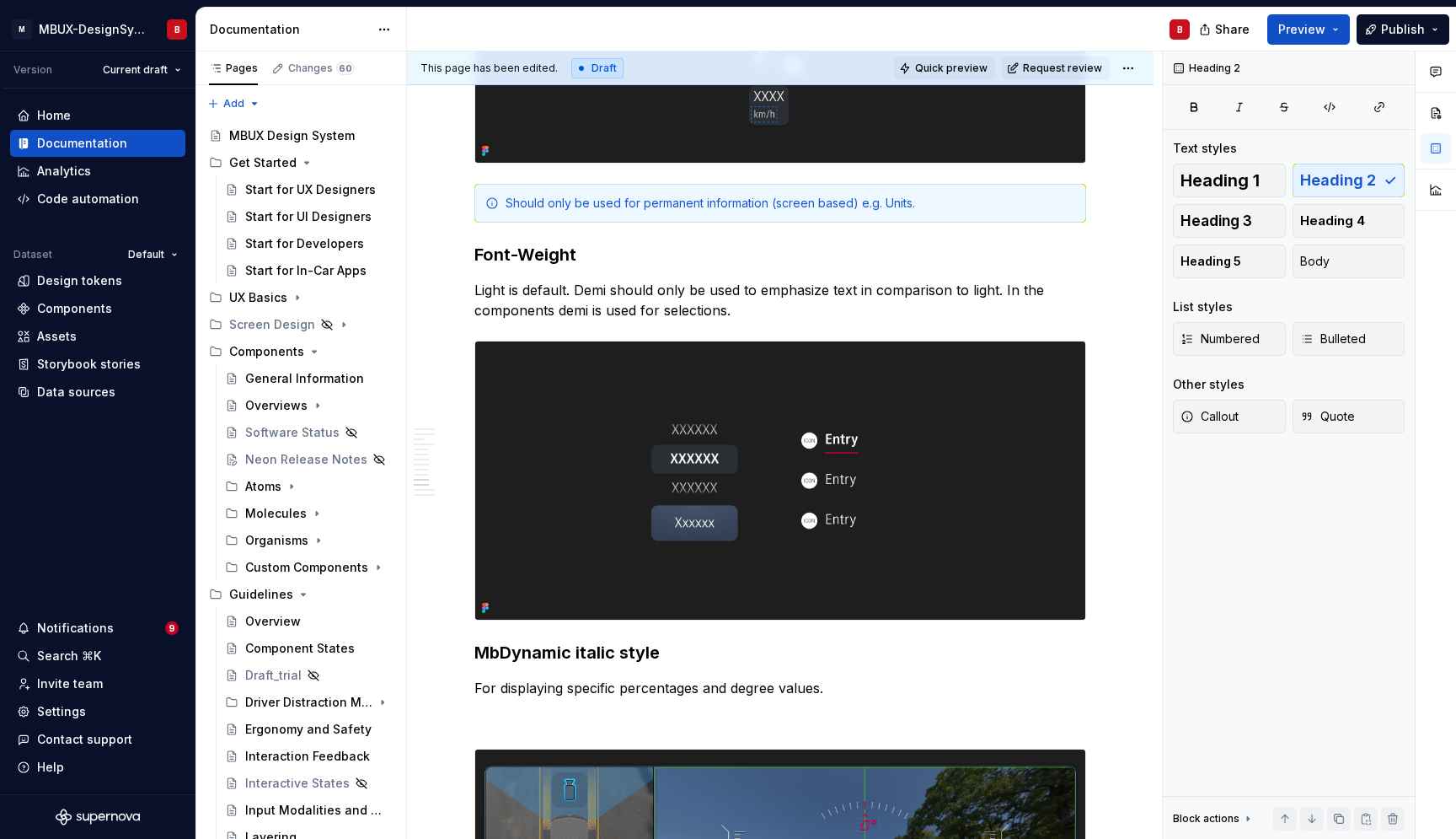
scroll to position [4342, 0]
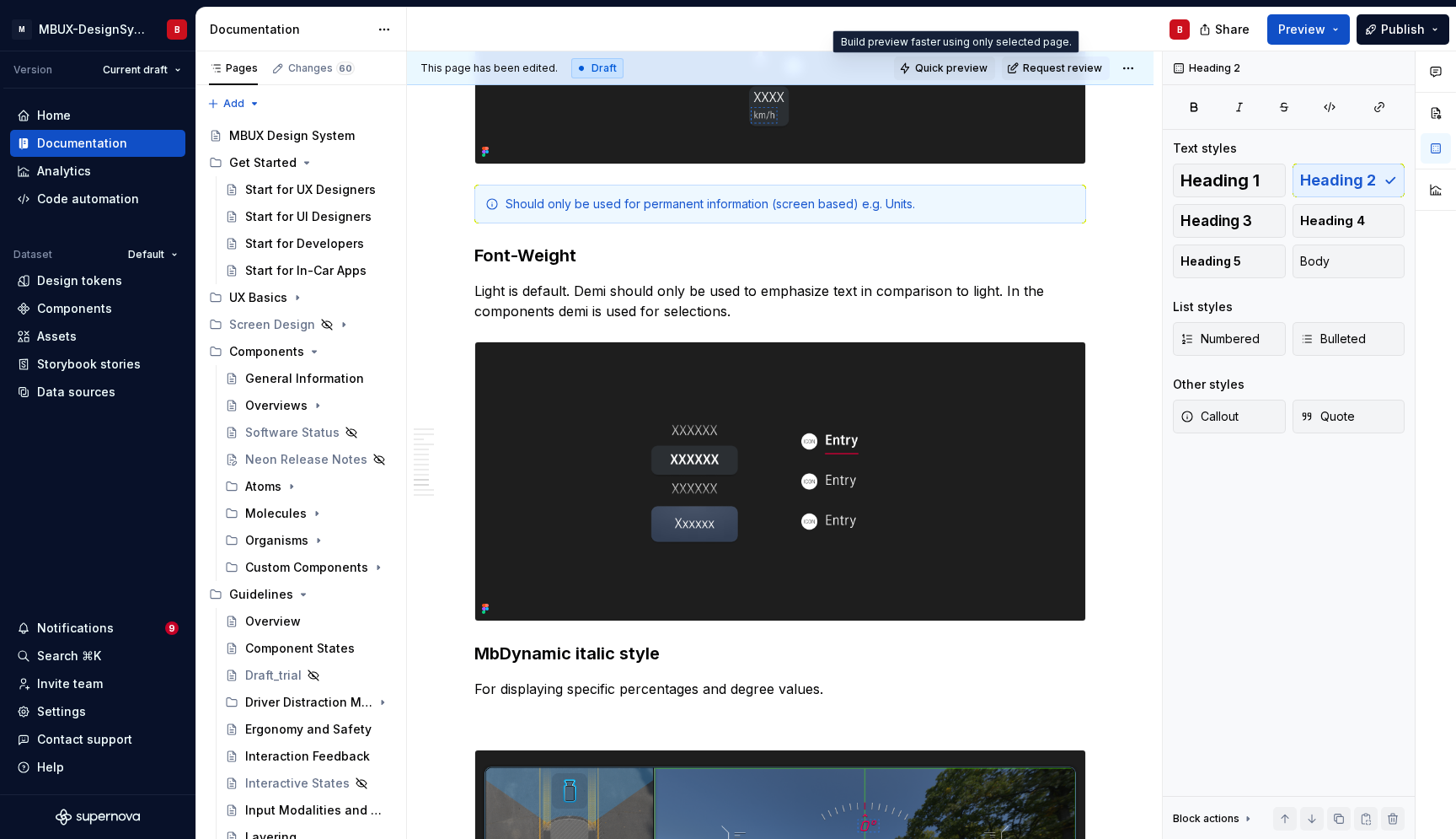
click at [966, 73] on span "Quick preview" at bounding box center [951, 68] width 73 height 13
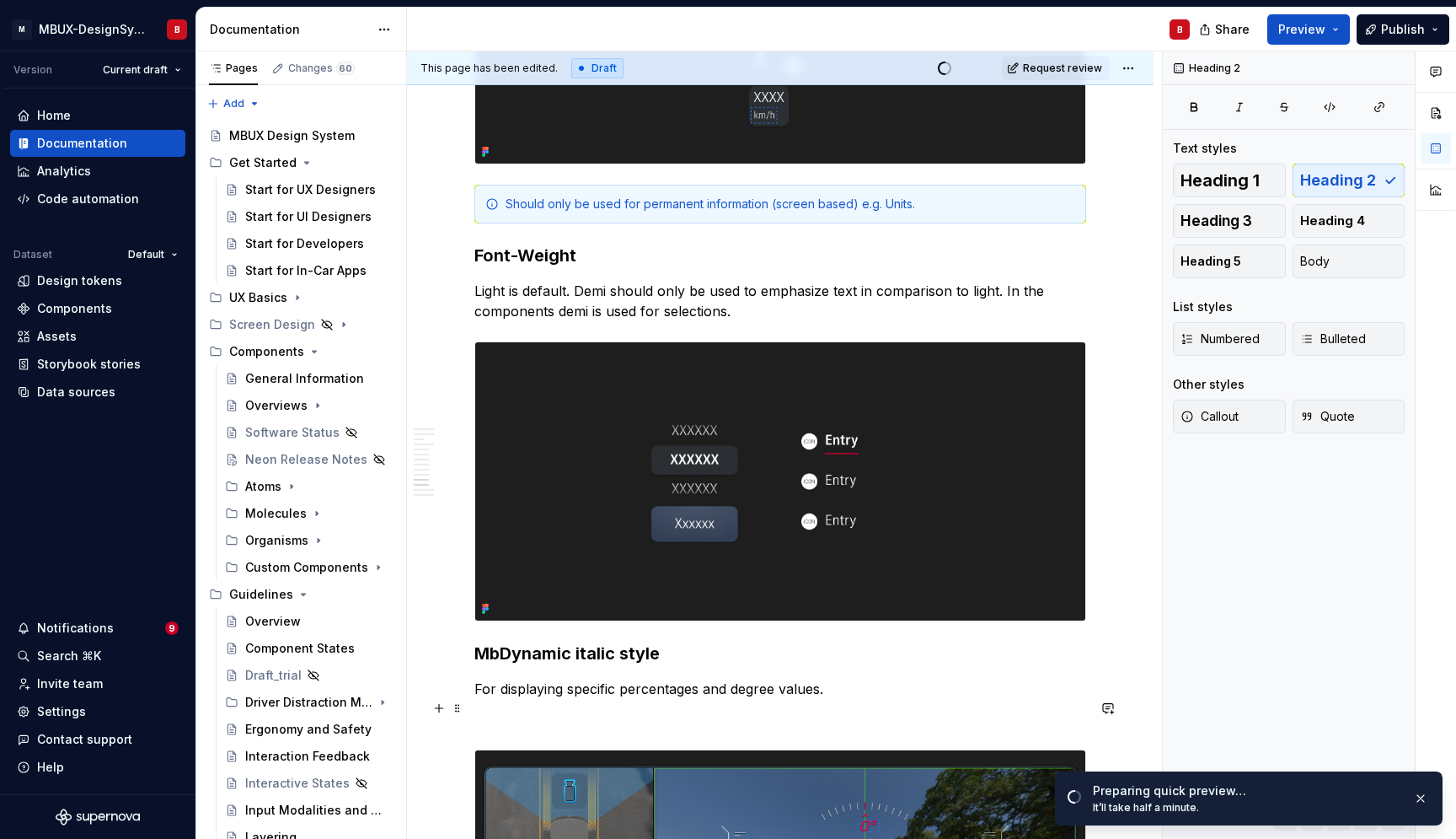
click at [688, 709] on p at bounding box center [780, 719] width 612 height 20
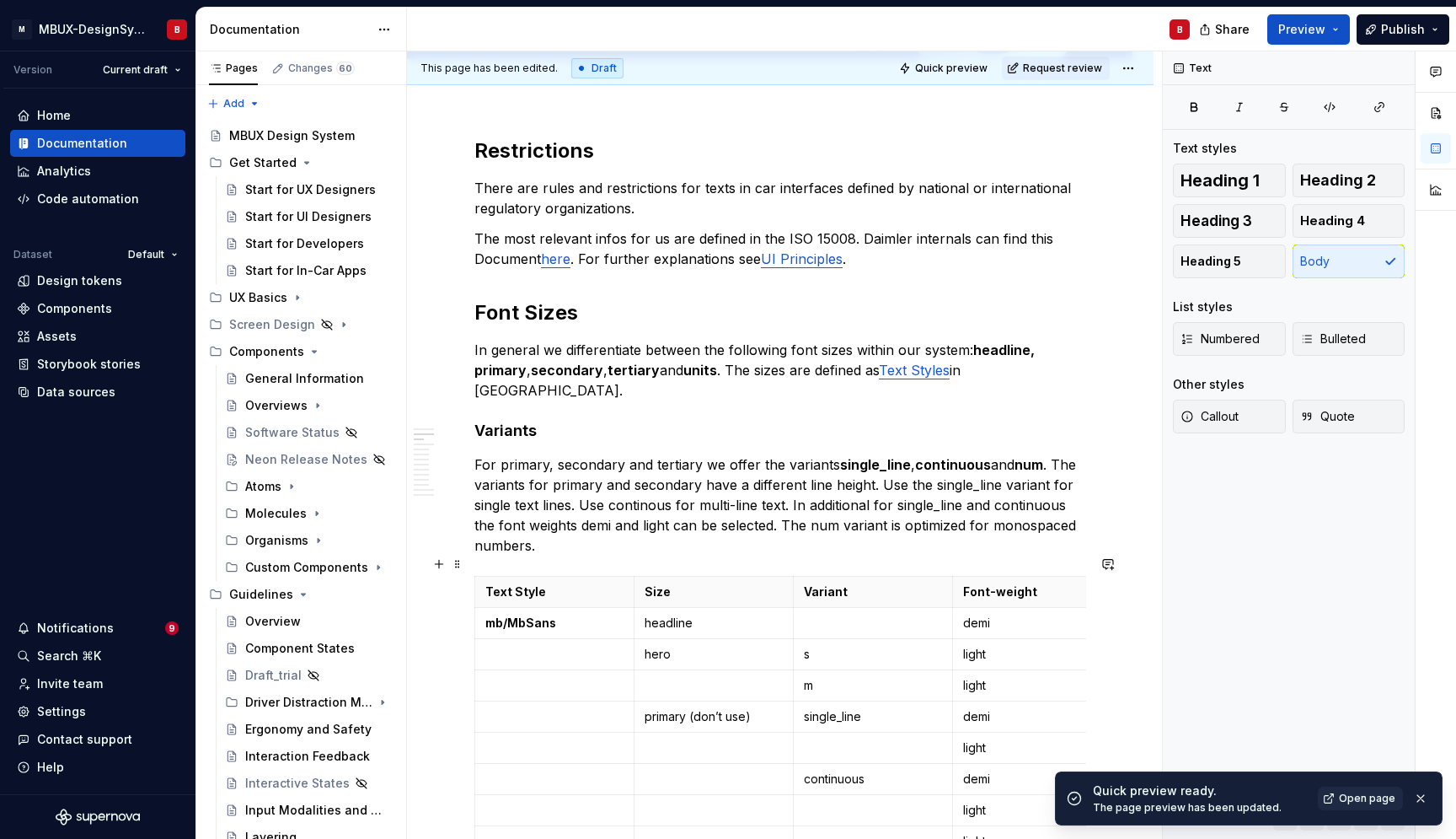
scroll to position [510, 0]
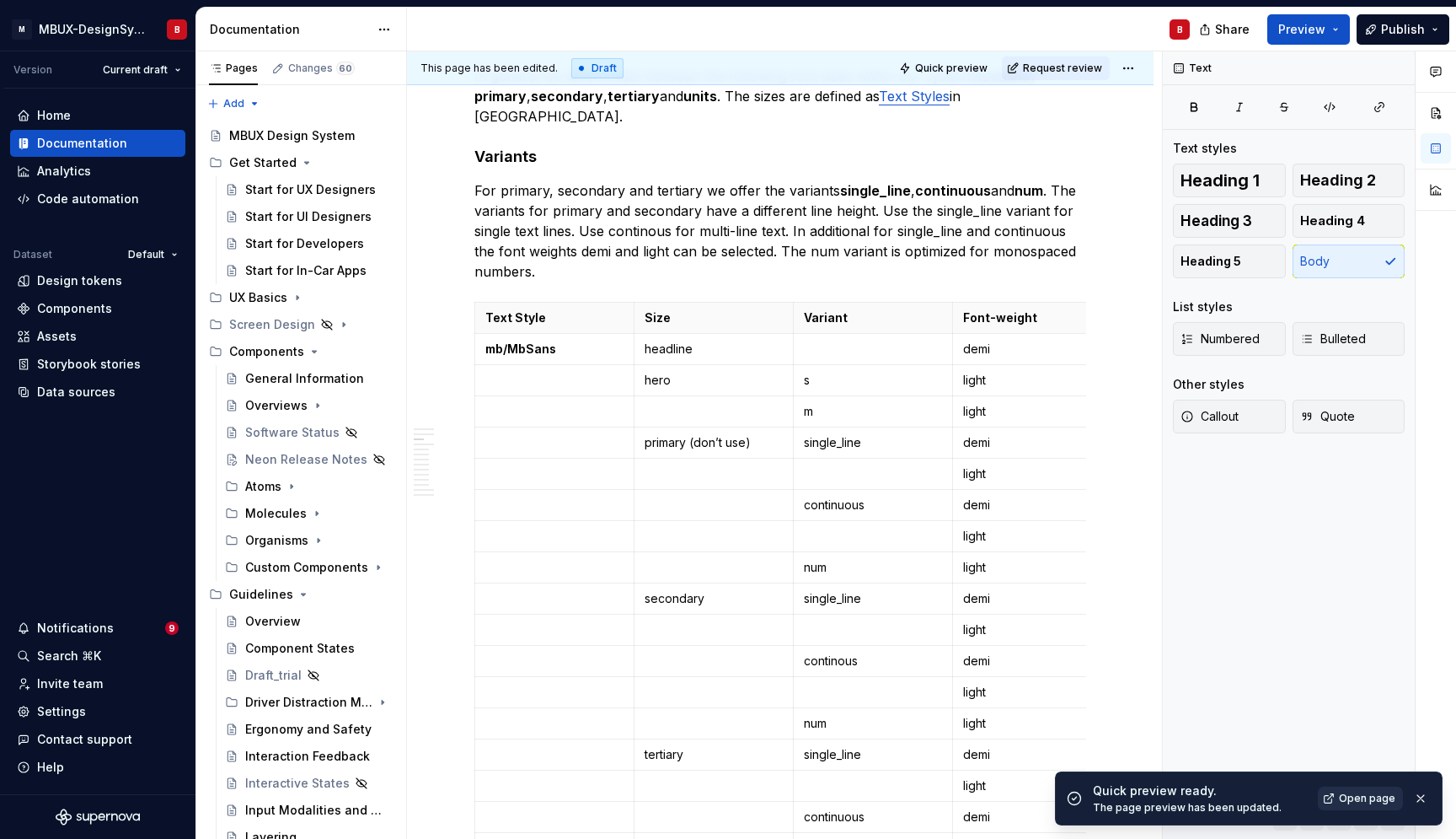
click at [1346, 788] on span "Open page" at bounding box center [1367, 798] width 56 height 13
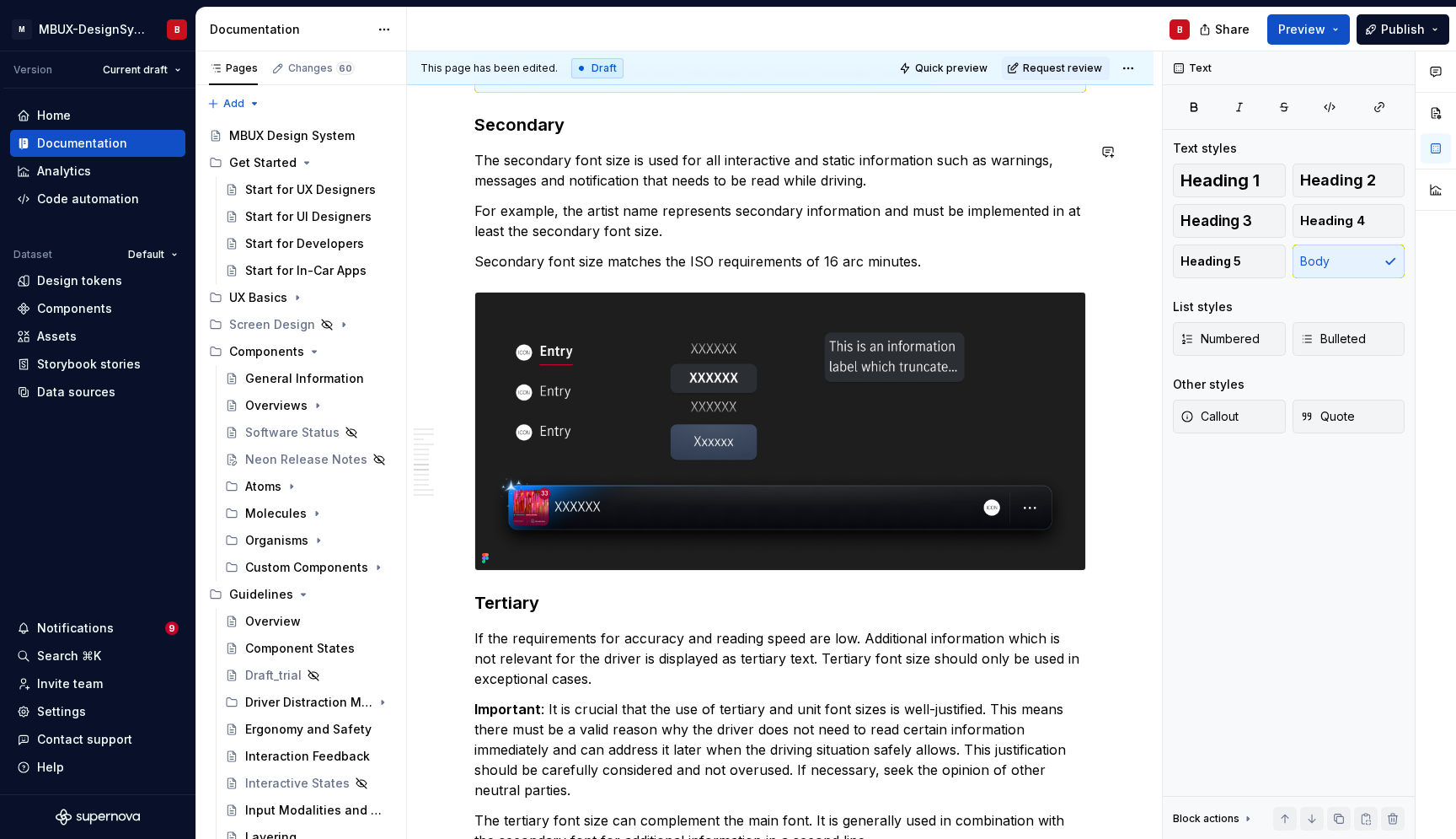
scroll to position [2838, 0]
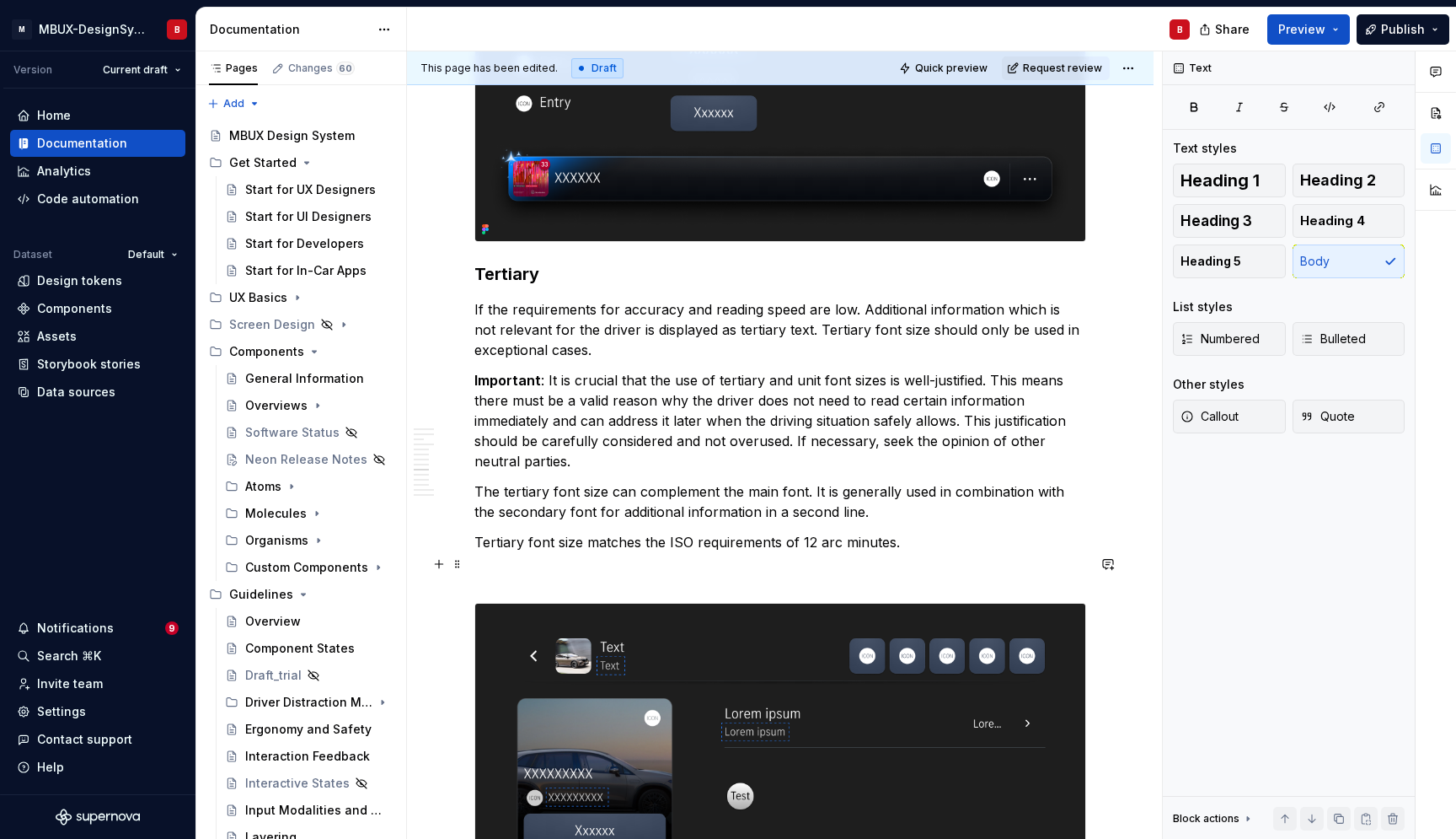
click at [572, 563] on p at bounding box center [780, 572] width 612 height 20
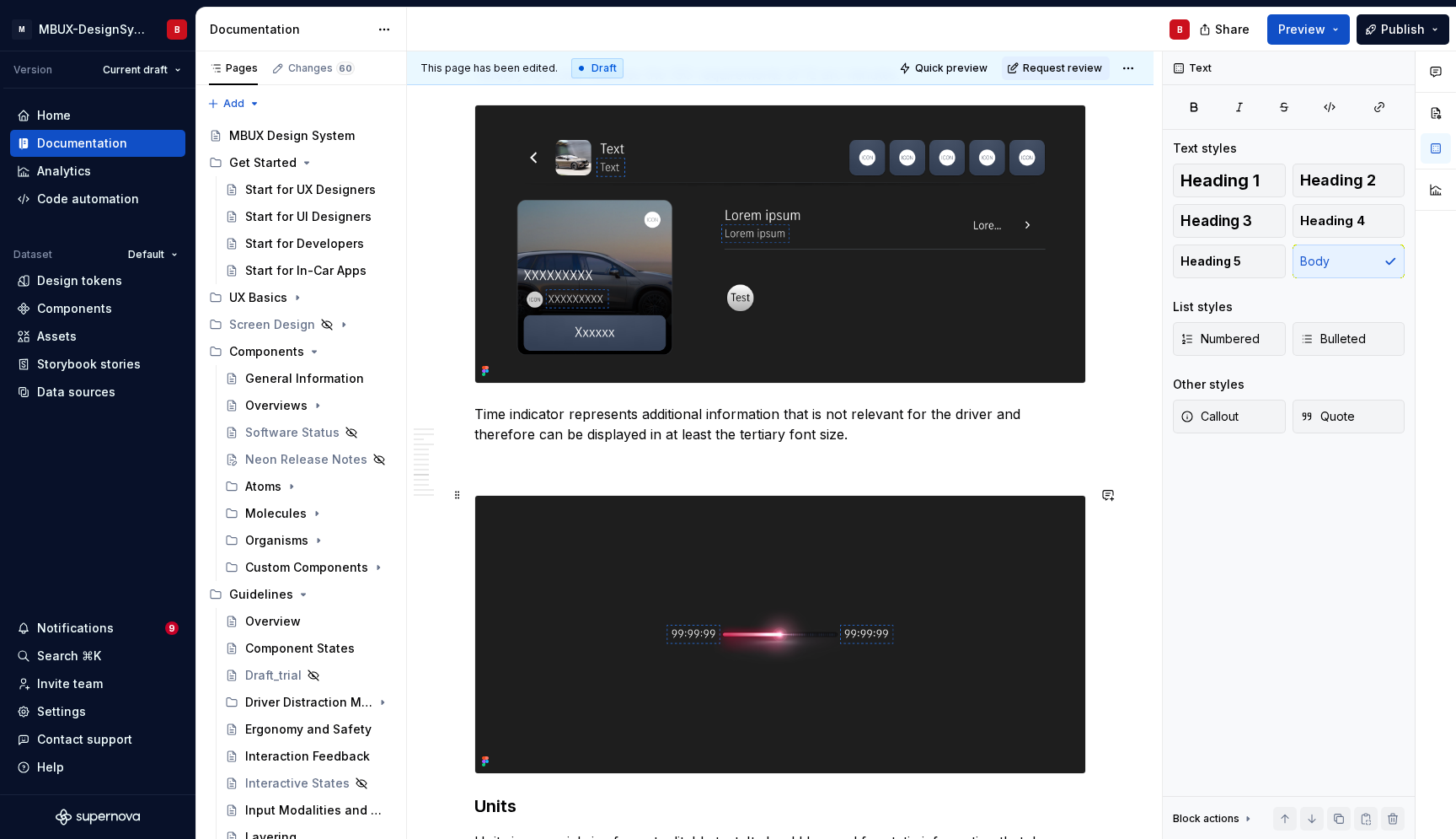
scroll to position [3305, 0]
click at [642, 463] on p at bounding box center [780, 464] width 612 height 20
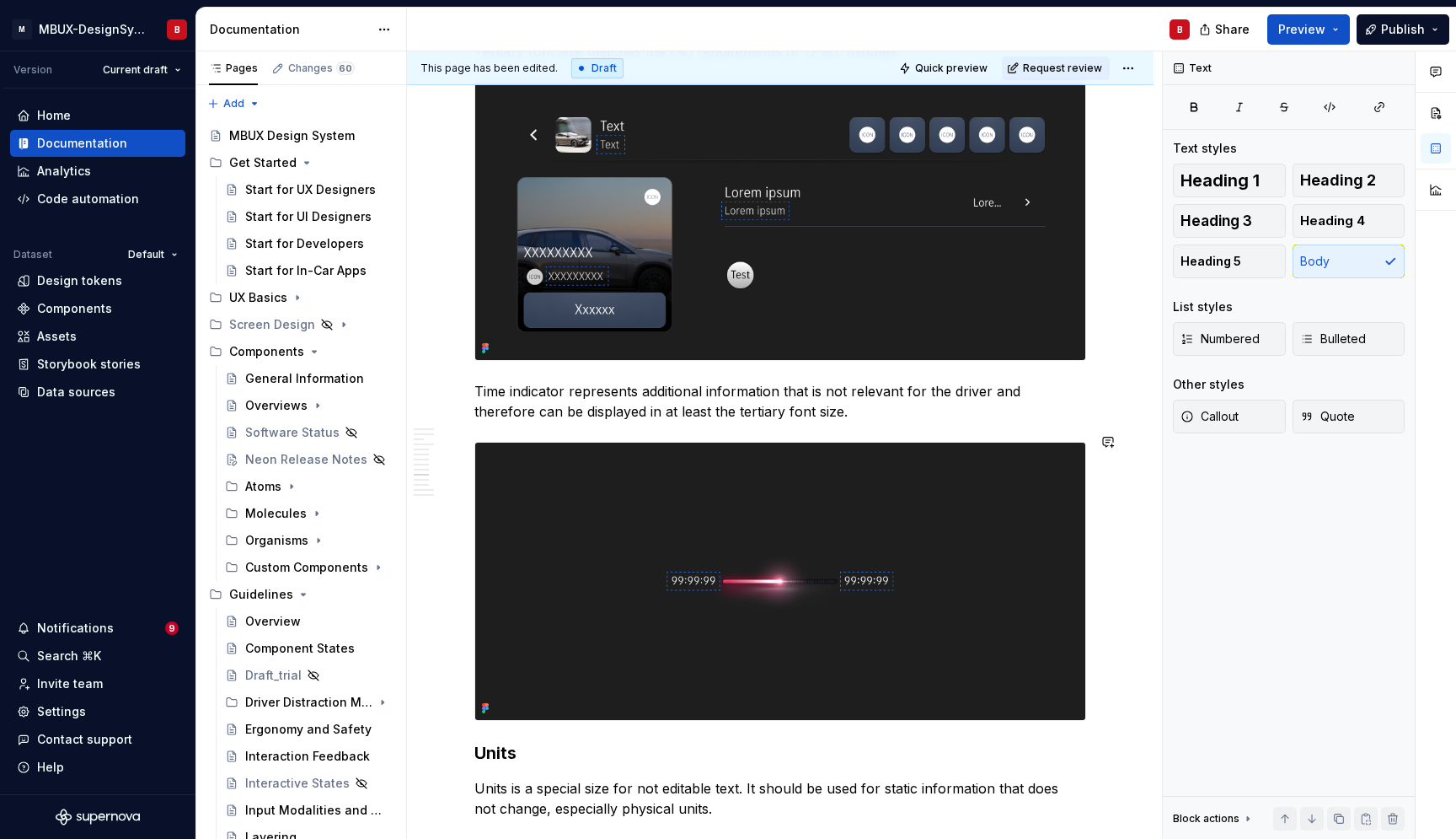
scroll to position [3356, 0]
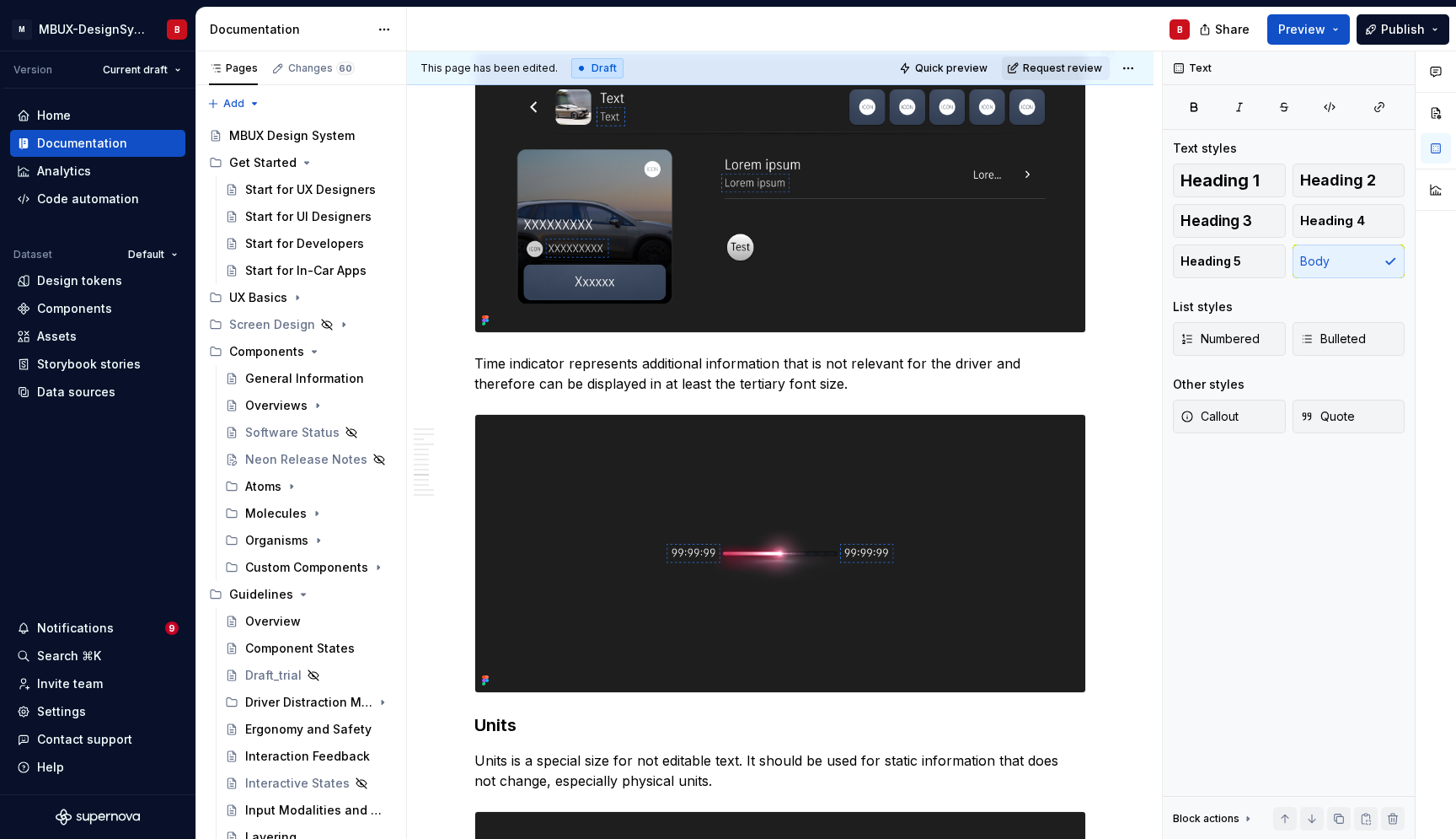
click at [1058, 67] on span "Request review" at bounding box center [1062, 68] width 79 height 13
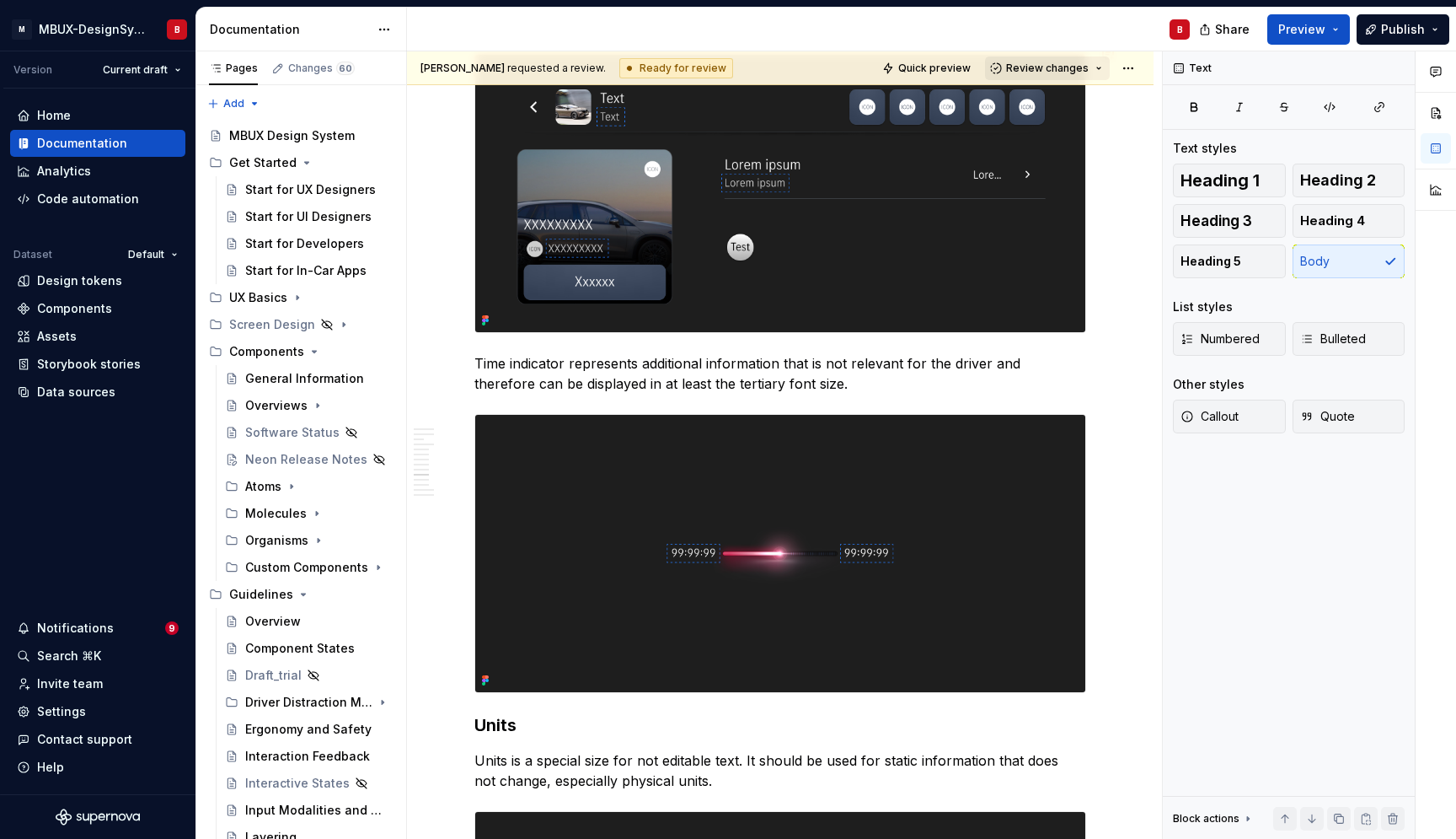
click at [1030, 69] on span "Review changes" at bounding box center [1048, 68] width 83 height 13
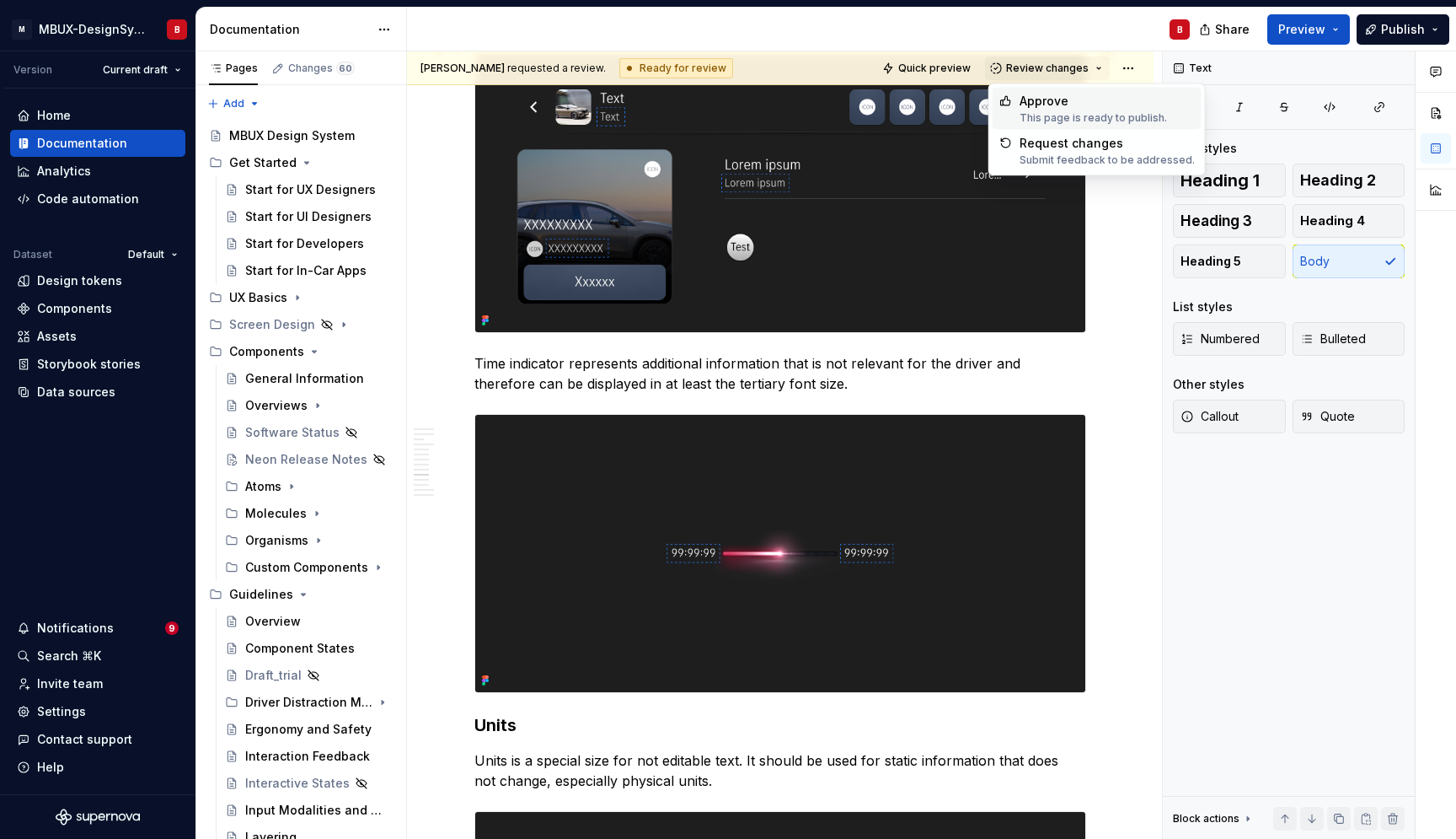
click at [1034, 99] on div "Approve" at bounding box center [1093, 101] width 148 height 17
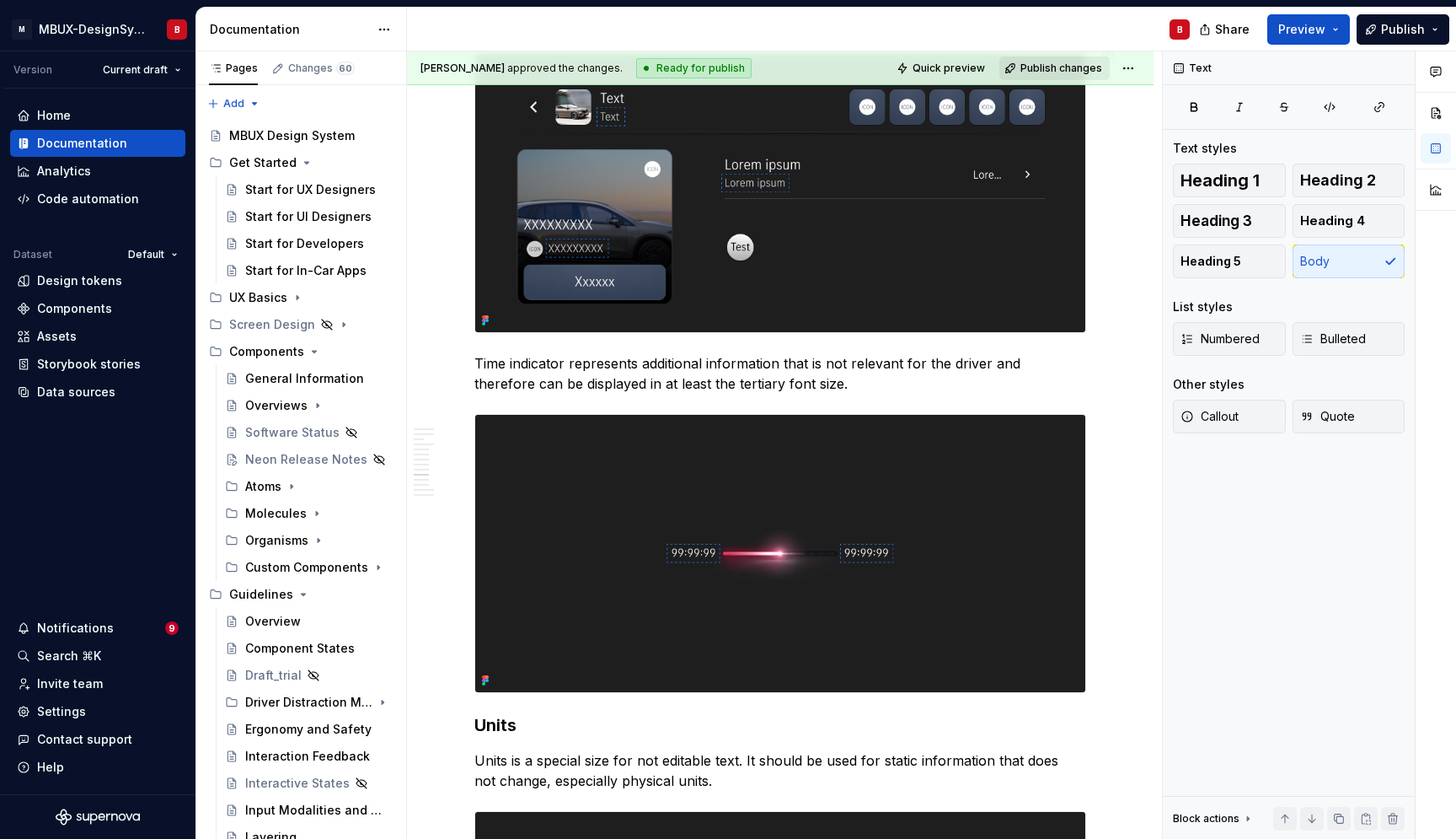
click at [1079, 68] on span "Publish changes" at bounding box center [1062, 68] width 82 height 13
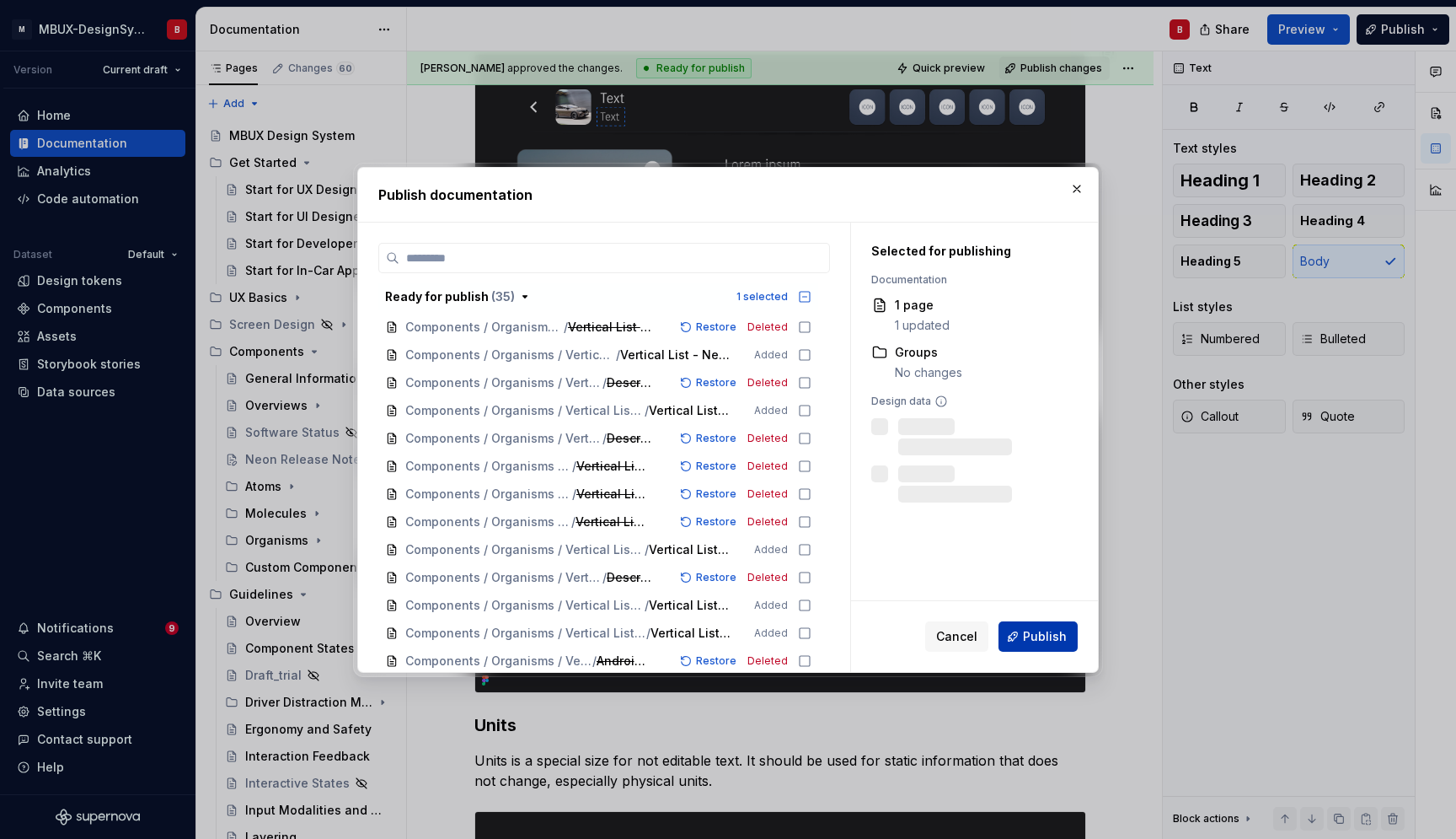
click at [1034, 640] on span "Publish" at bounding box center [1045, 637] width 44 height 17
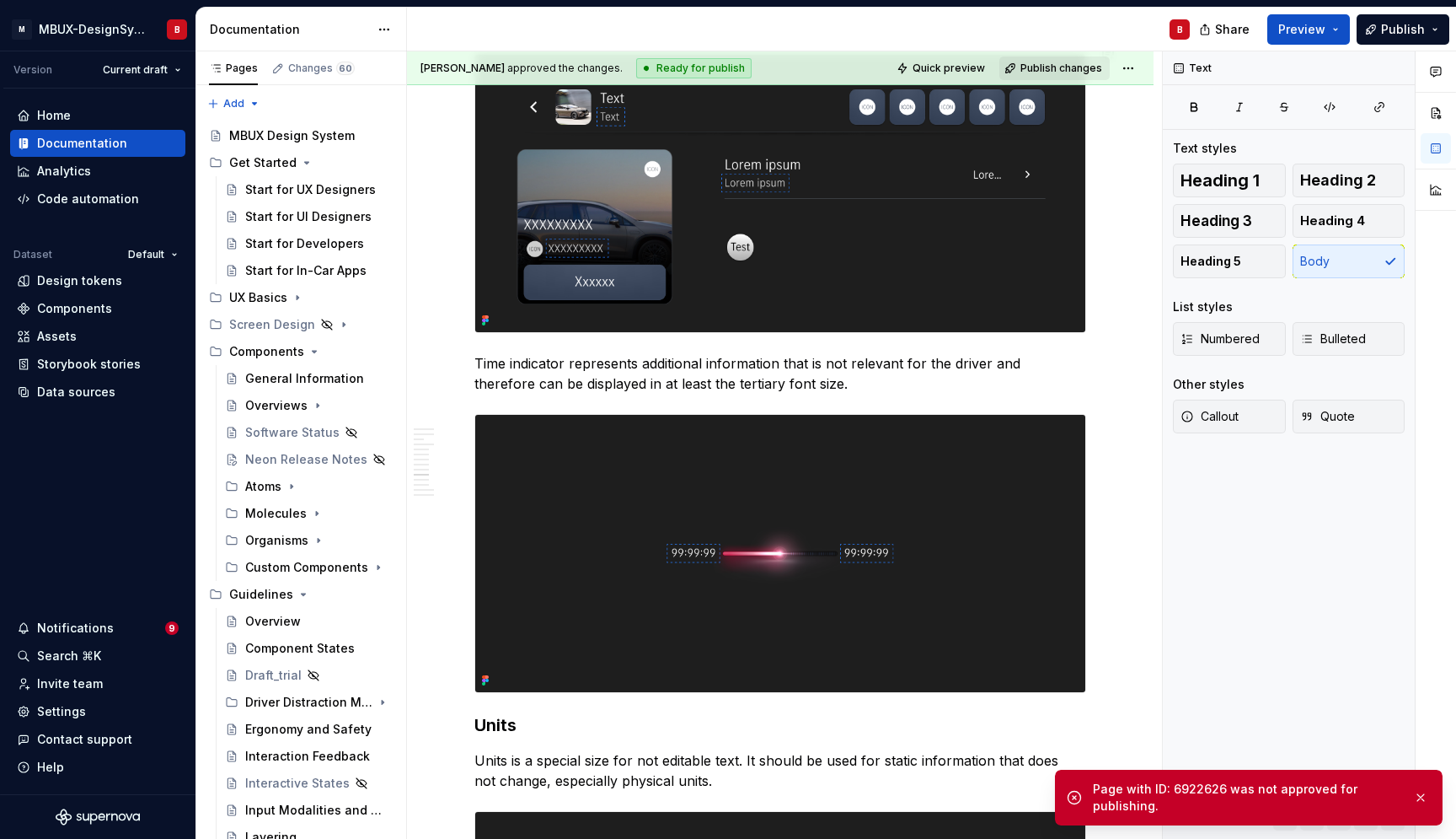
click at [1027, 68] on span "Publish changes" at bounding box center [1062, 68] width 82 height 13
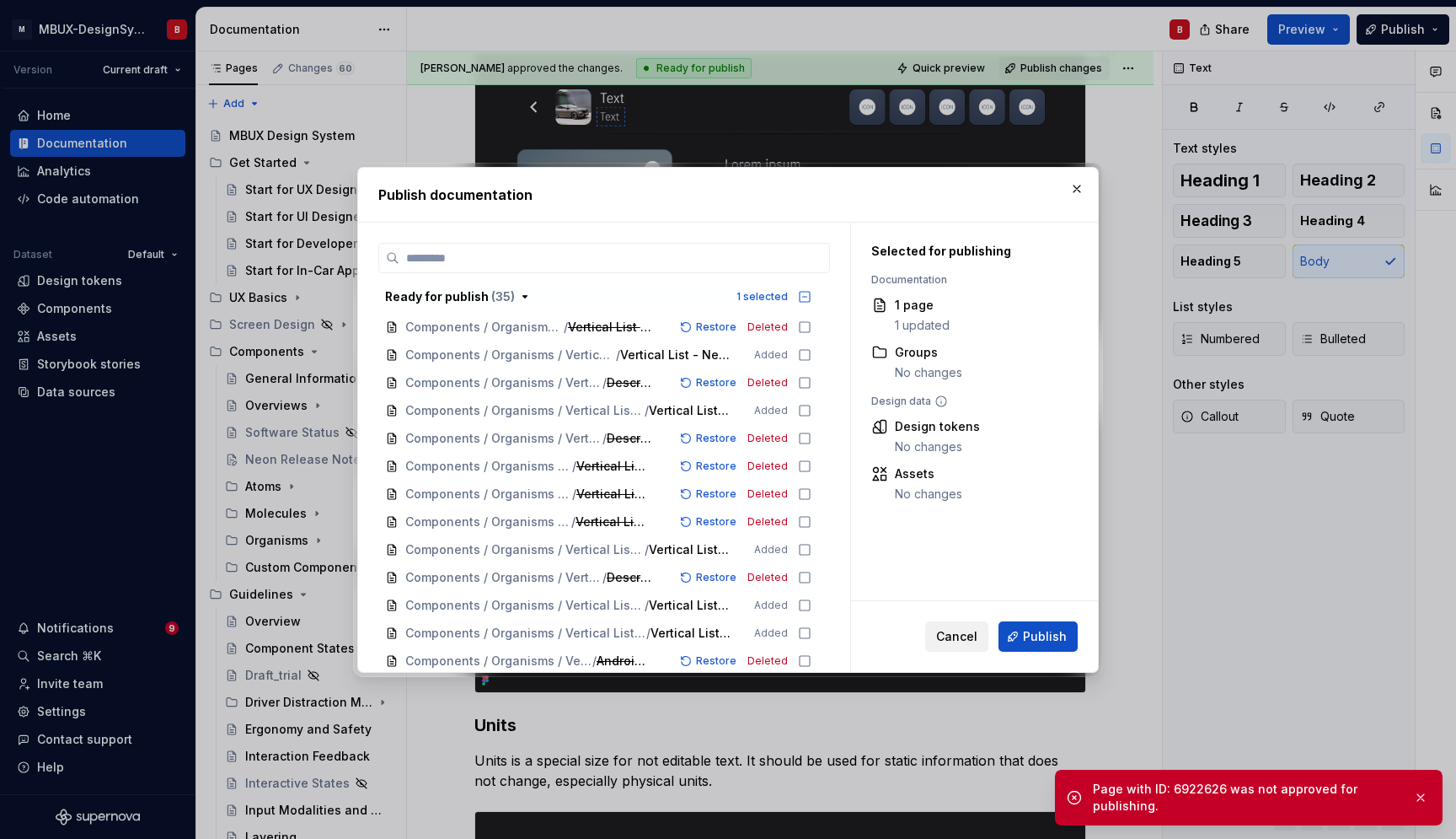
click at [961, 633] on span "Cancel" at bounding box center [956, 637] width 41 height 17
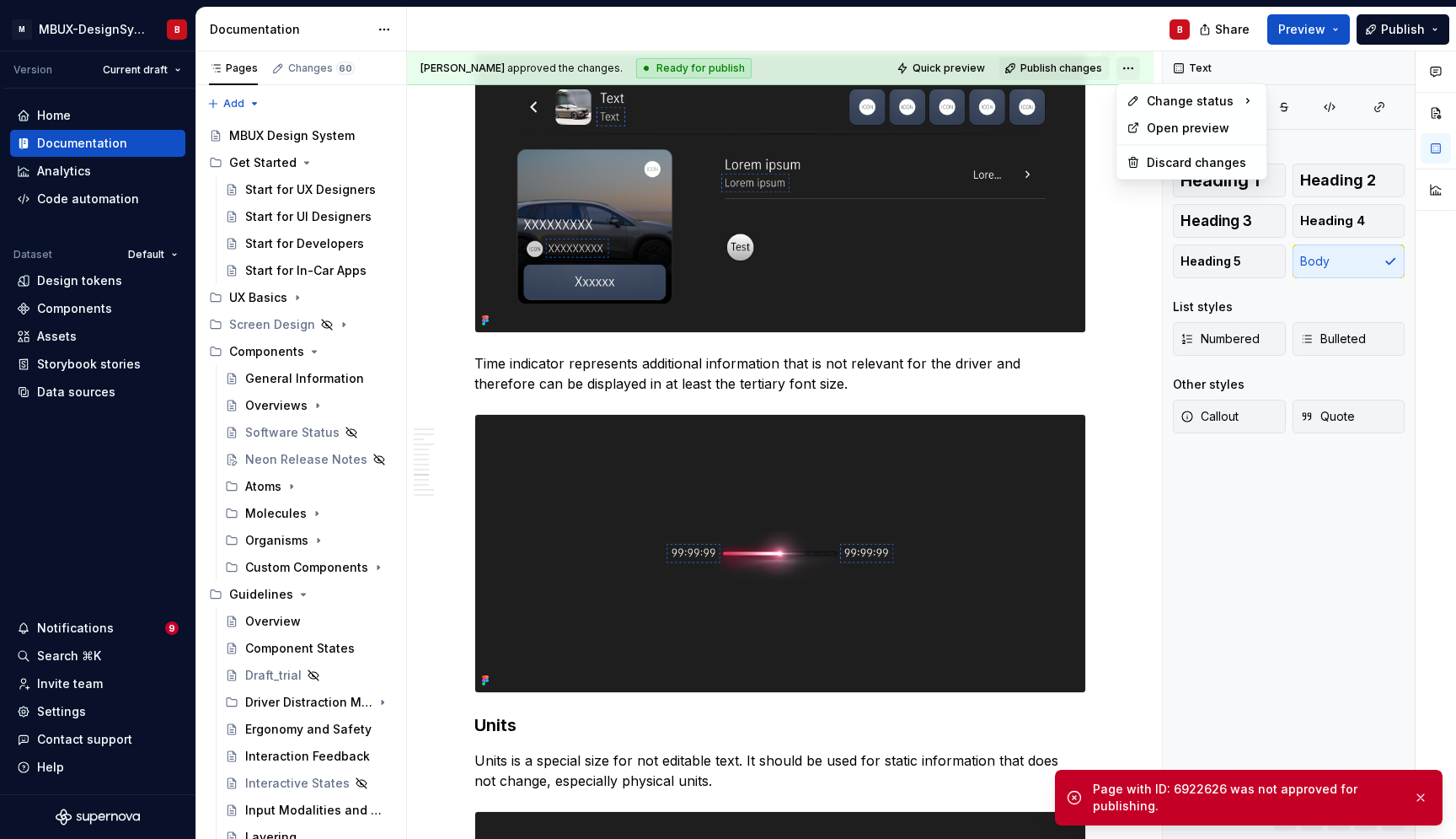
click at [1132, 68] on html "M MBUX-DesignSystem B Version Current draft Home Documentation Analytics Code a…" at bounding box center [728, 419] width 1456 height 839
click at [811, 62] on html "M MBUX-DesignSystem B Version Current draft Home Documentation Analytics Code a…" at bounding box center [728, 419] width 1456 height 839
click at [1066, 70] on span "Publish changes" at bounding box center [1062, 68] width 82 height 13
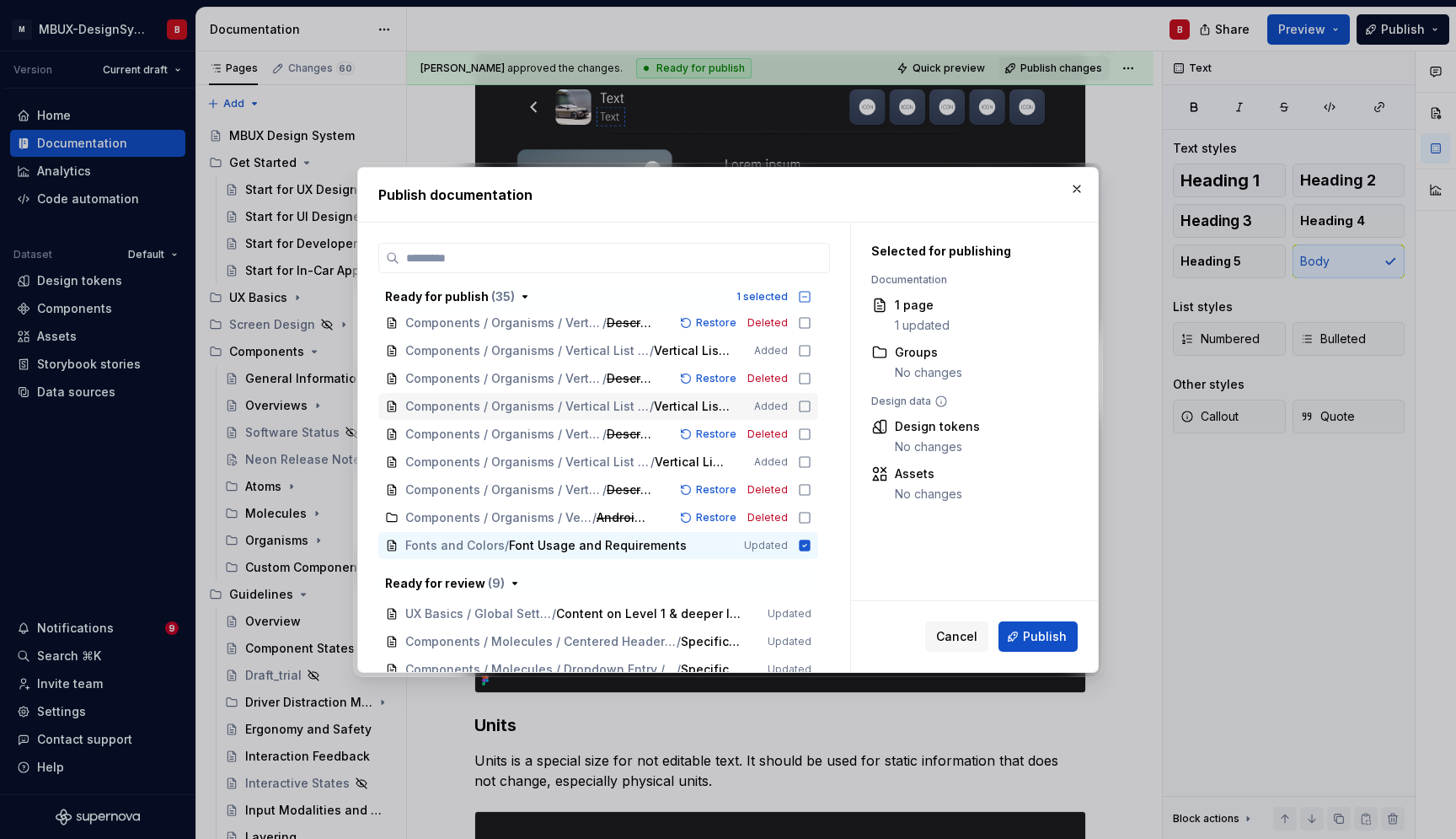
scroll to position [746, 0]
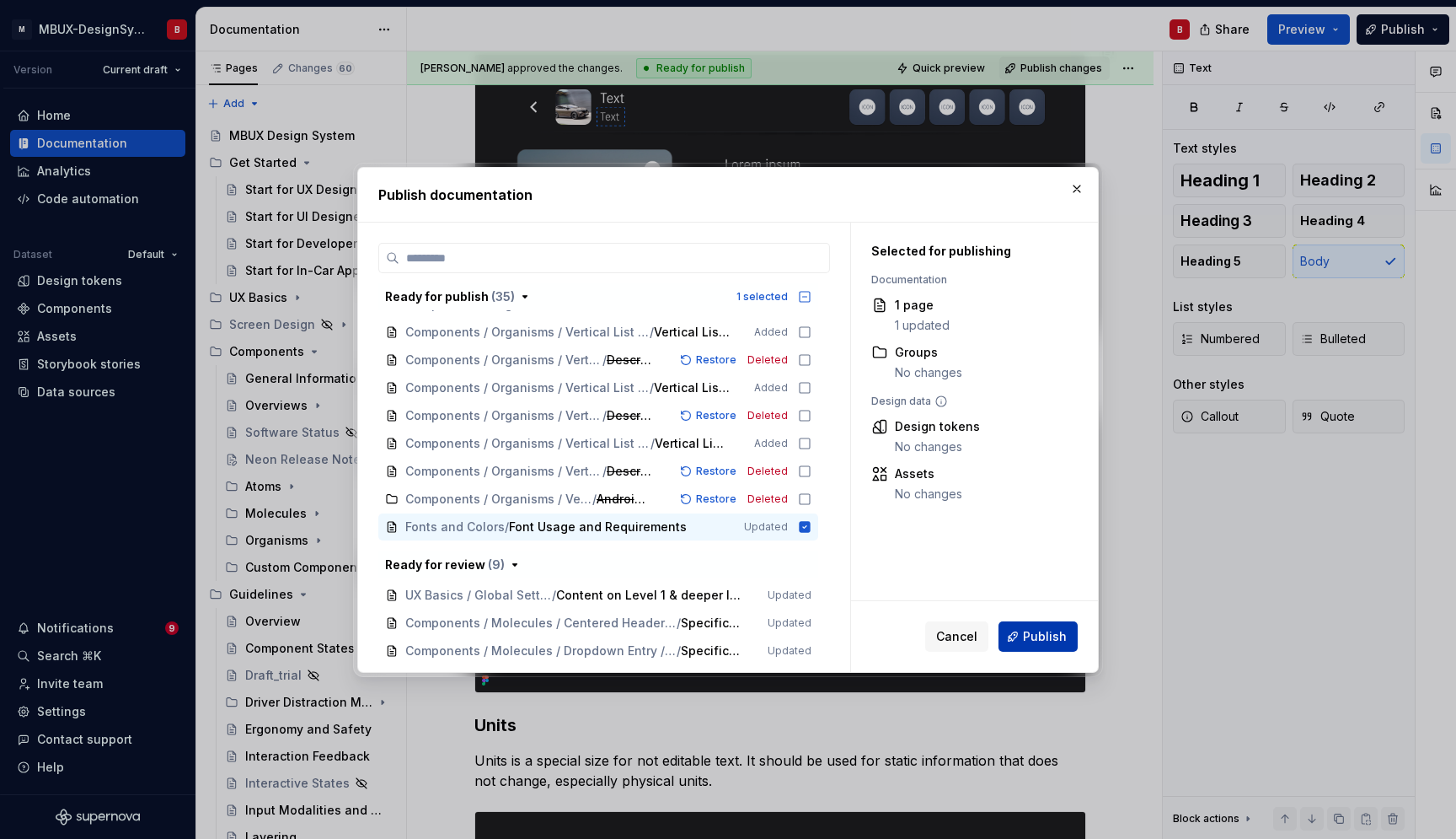
click at [1064, 640] on span "Publish" at bounding box center [1045, 637] width 44 height 17
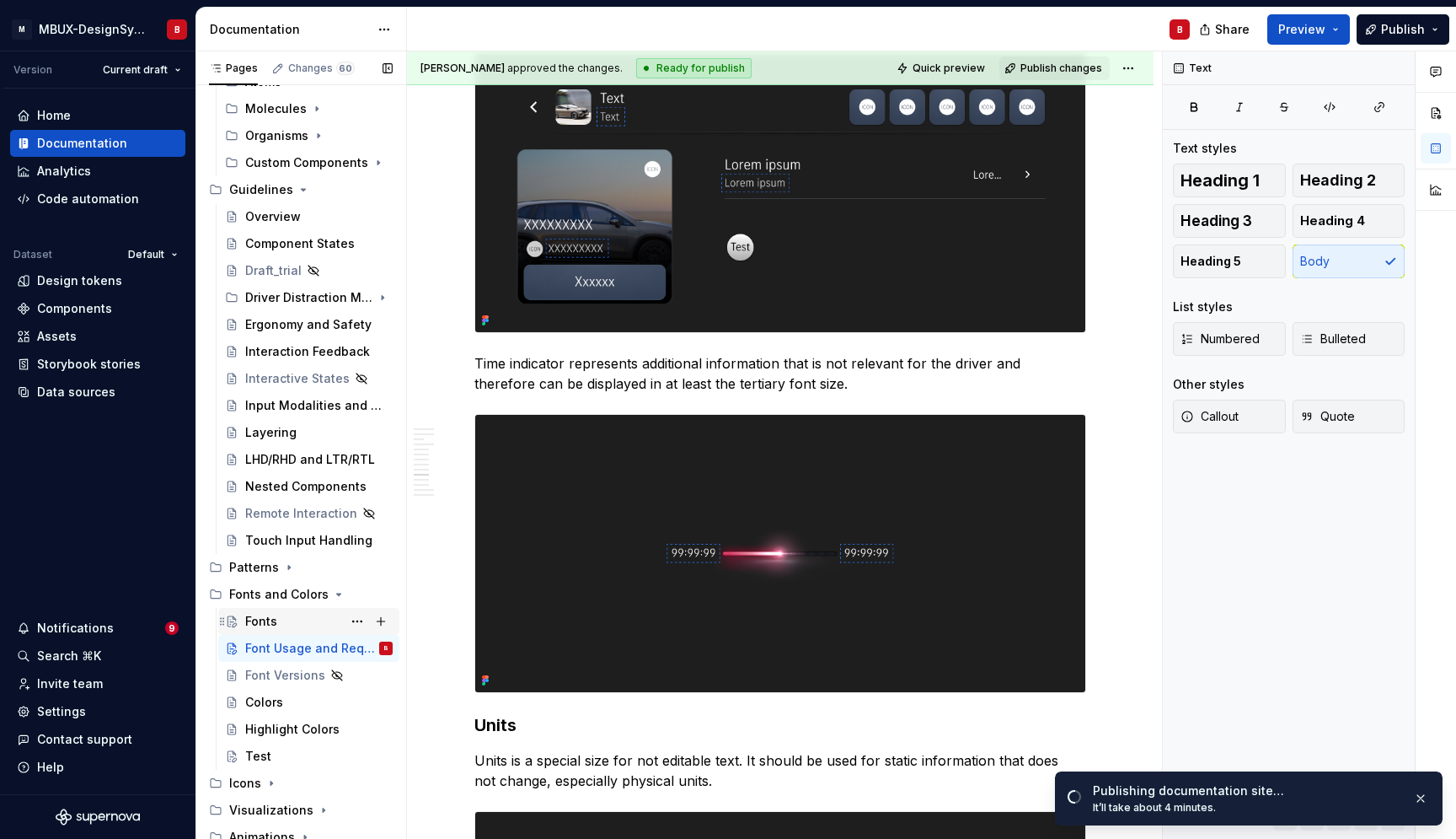
scroll to position [601, 0]
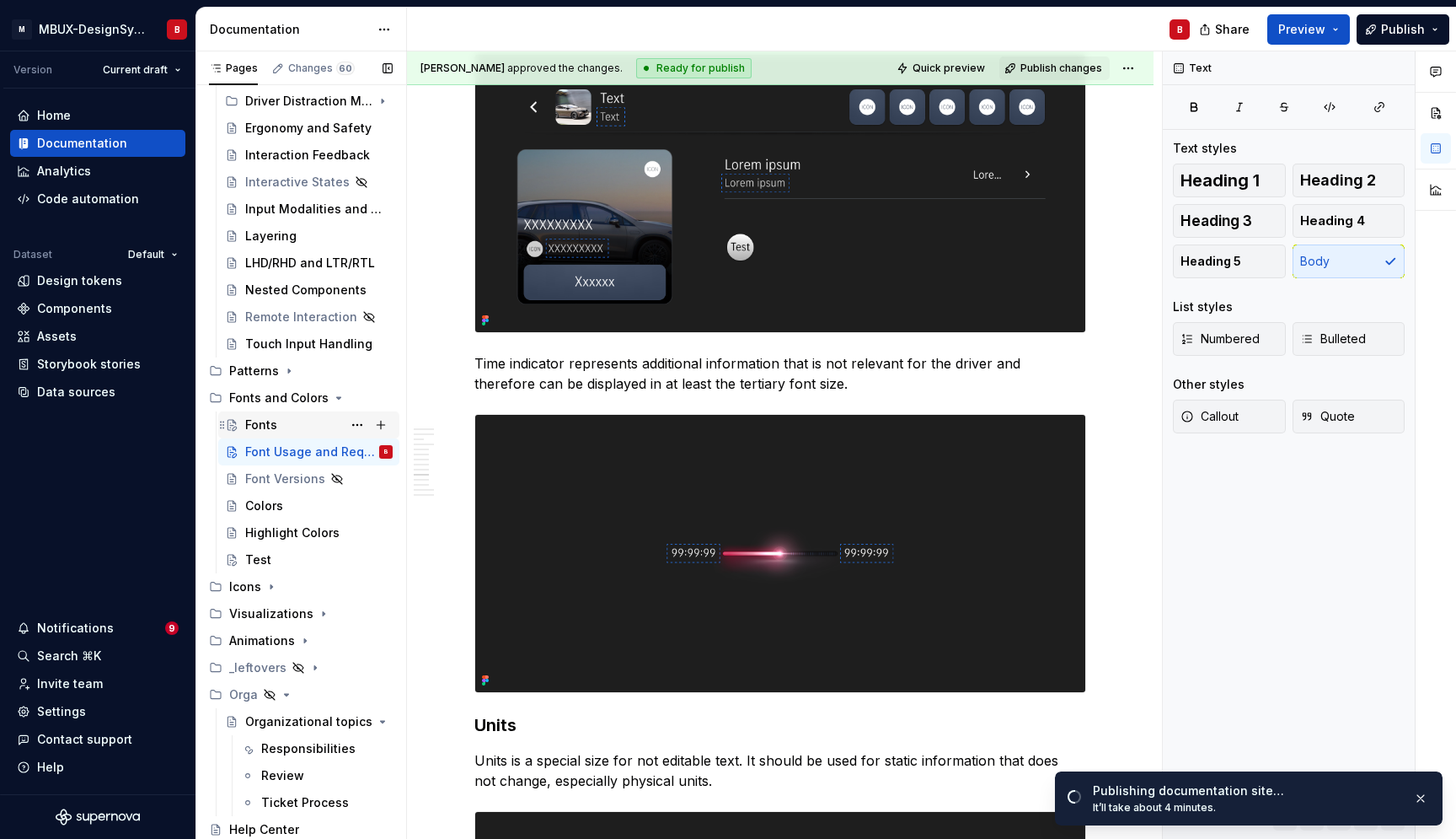
click at [255, 428] on div "Fonts" at bounding box center [261, 425] width 32 height 17
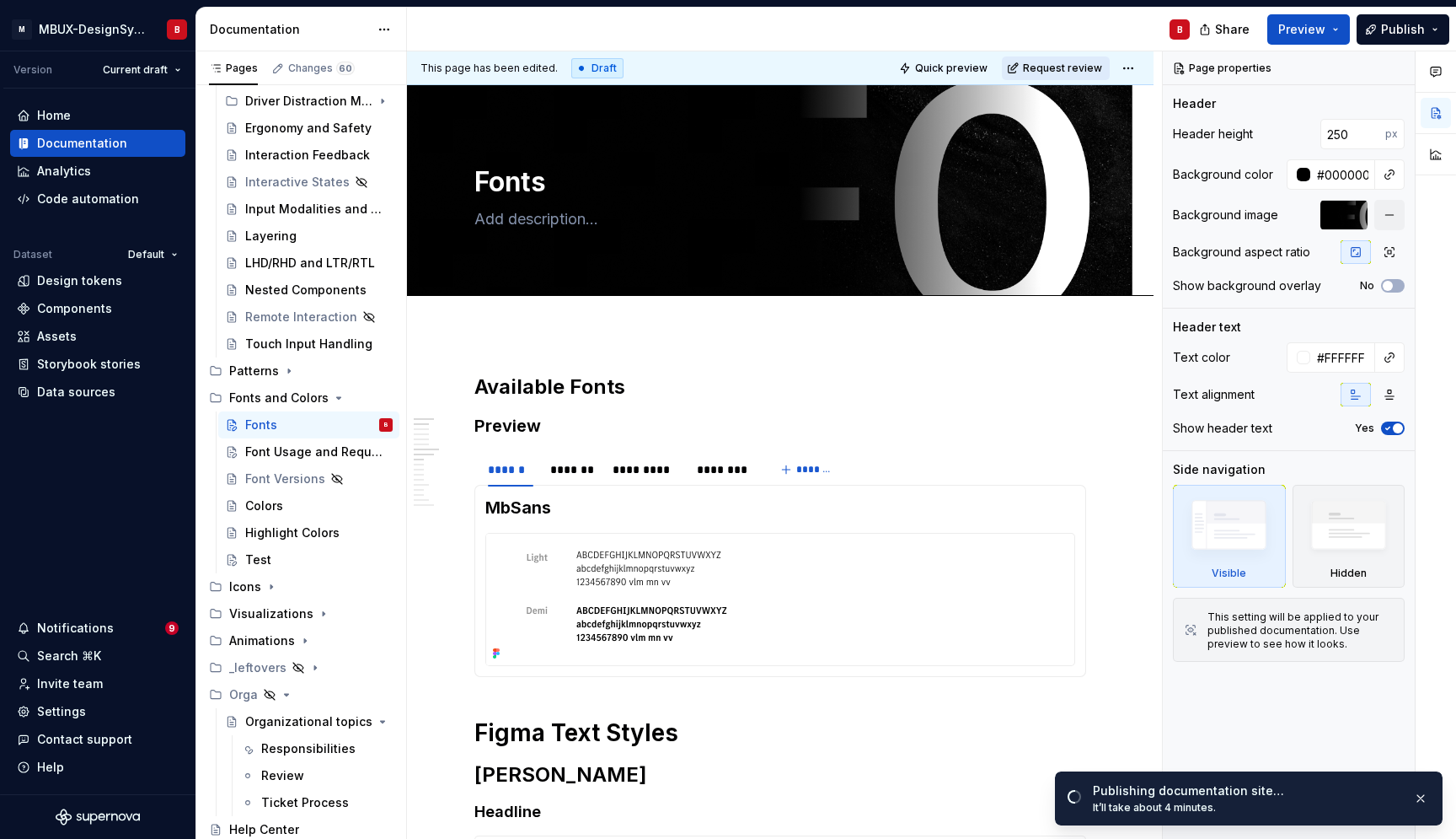
click at [1055, 73] on span "Request review" at bounding box center [1062, 68] width 79 height 13
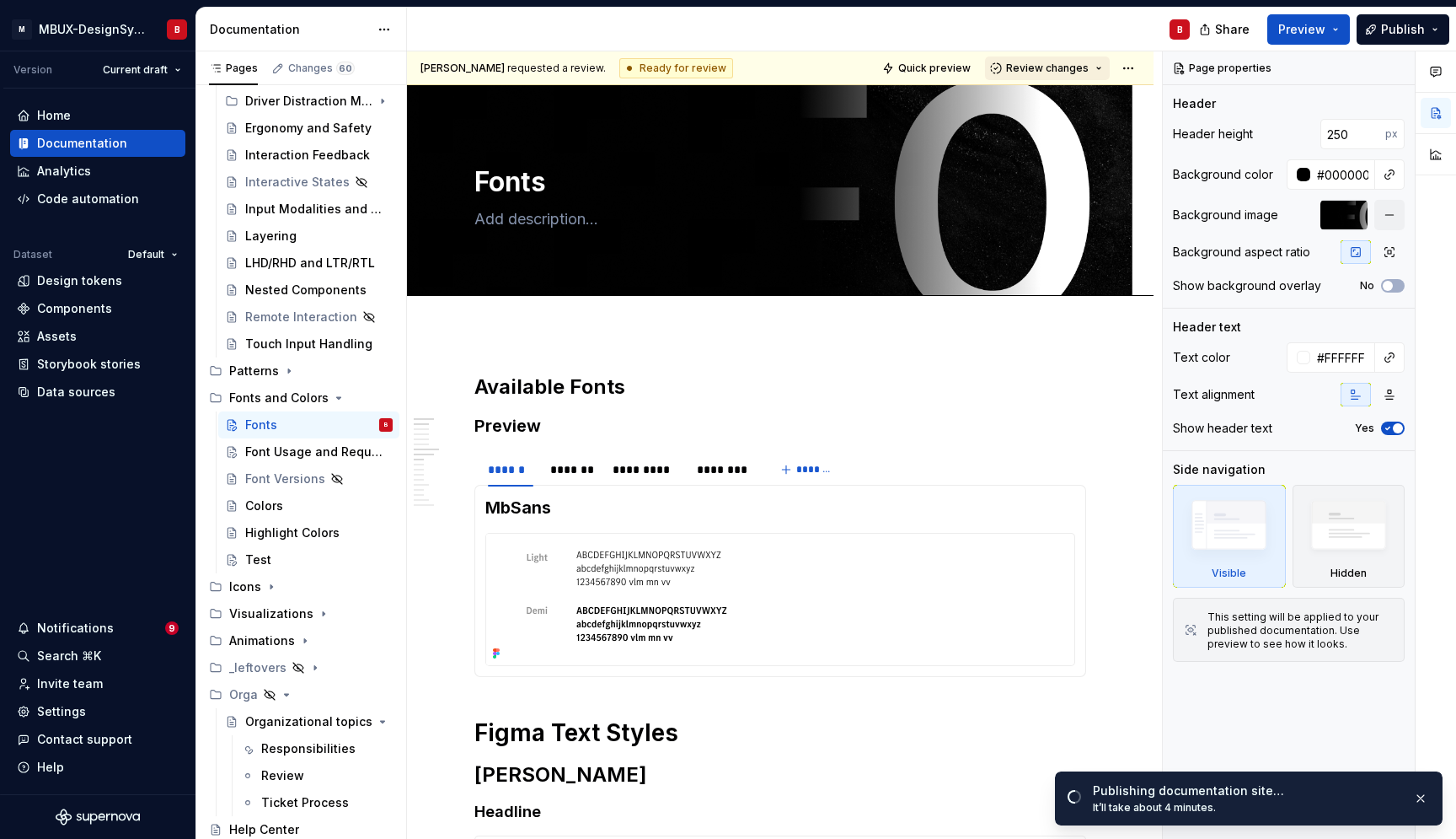
click at [1079, 70] on span "Review changes" at bounding box center [1048, 68] width 83 height 13
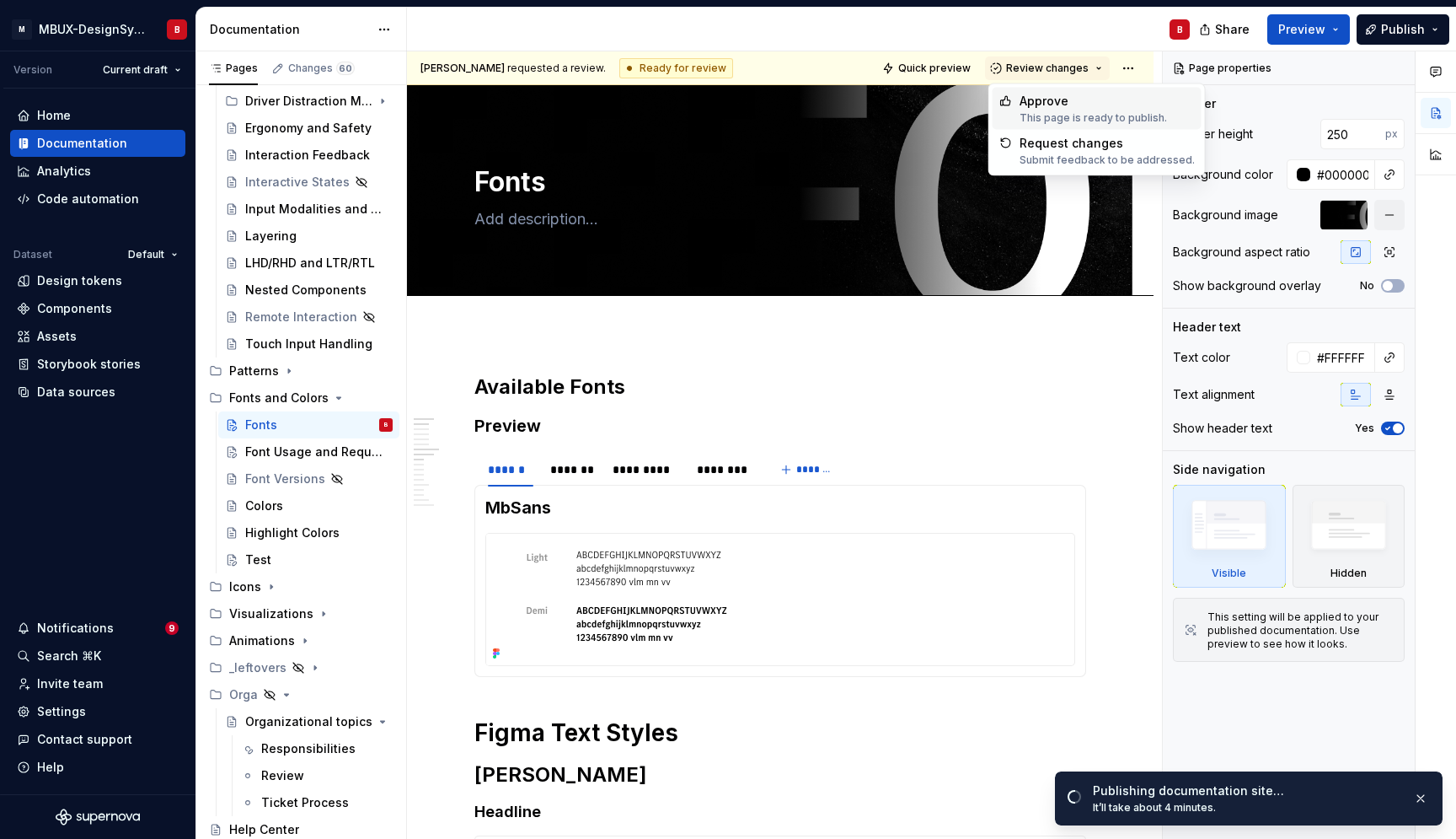
click at [1075, 105] on div "Approve" at bounding box center [1093, 101] width 148 height 17
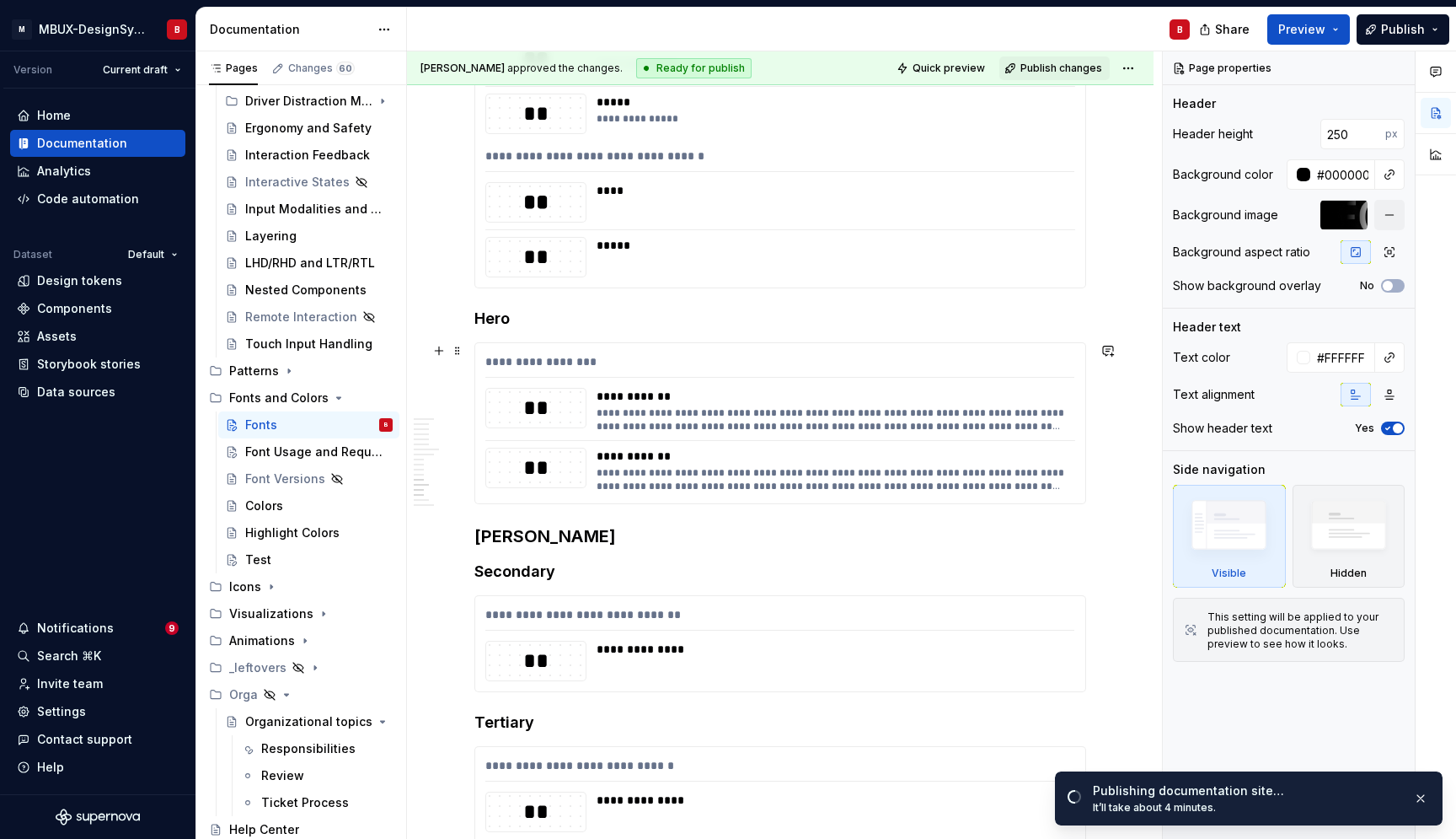
scroll to position [1999, 0]
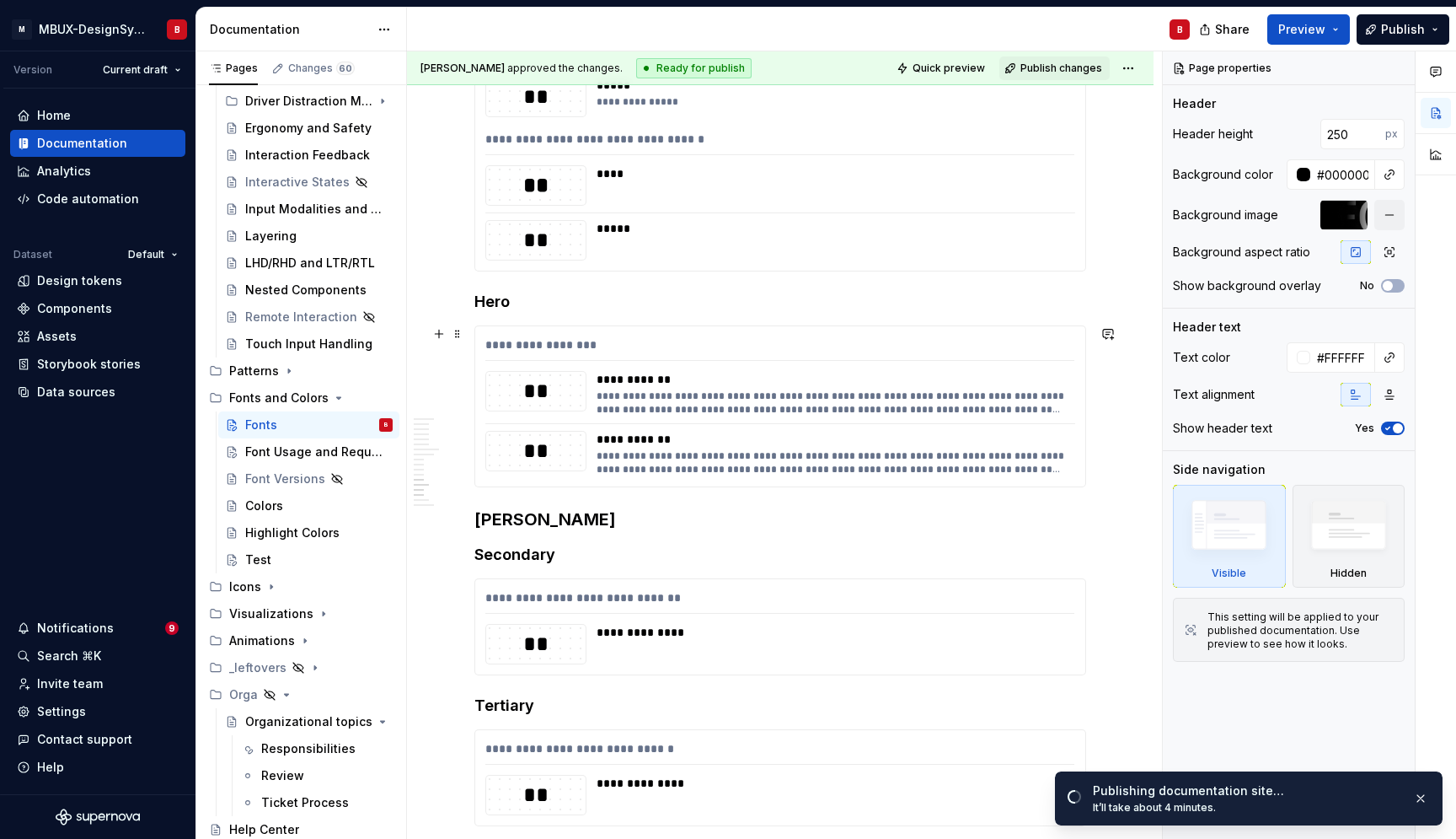
type textarea "*"
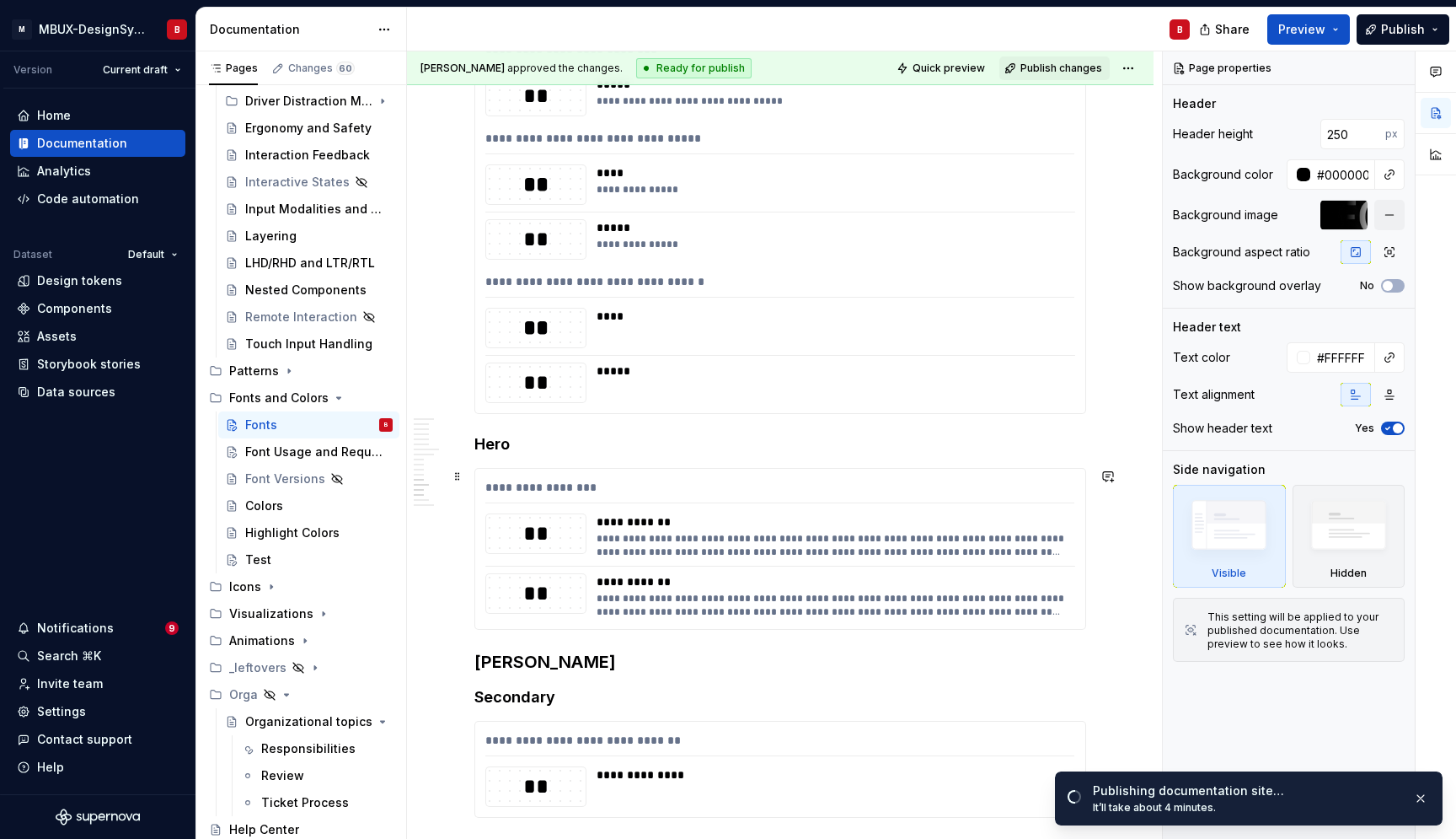
scroll to position [1898, 0]
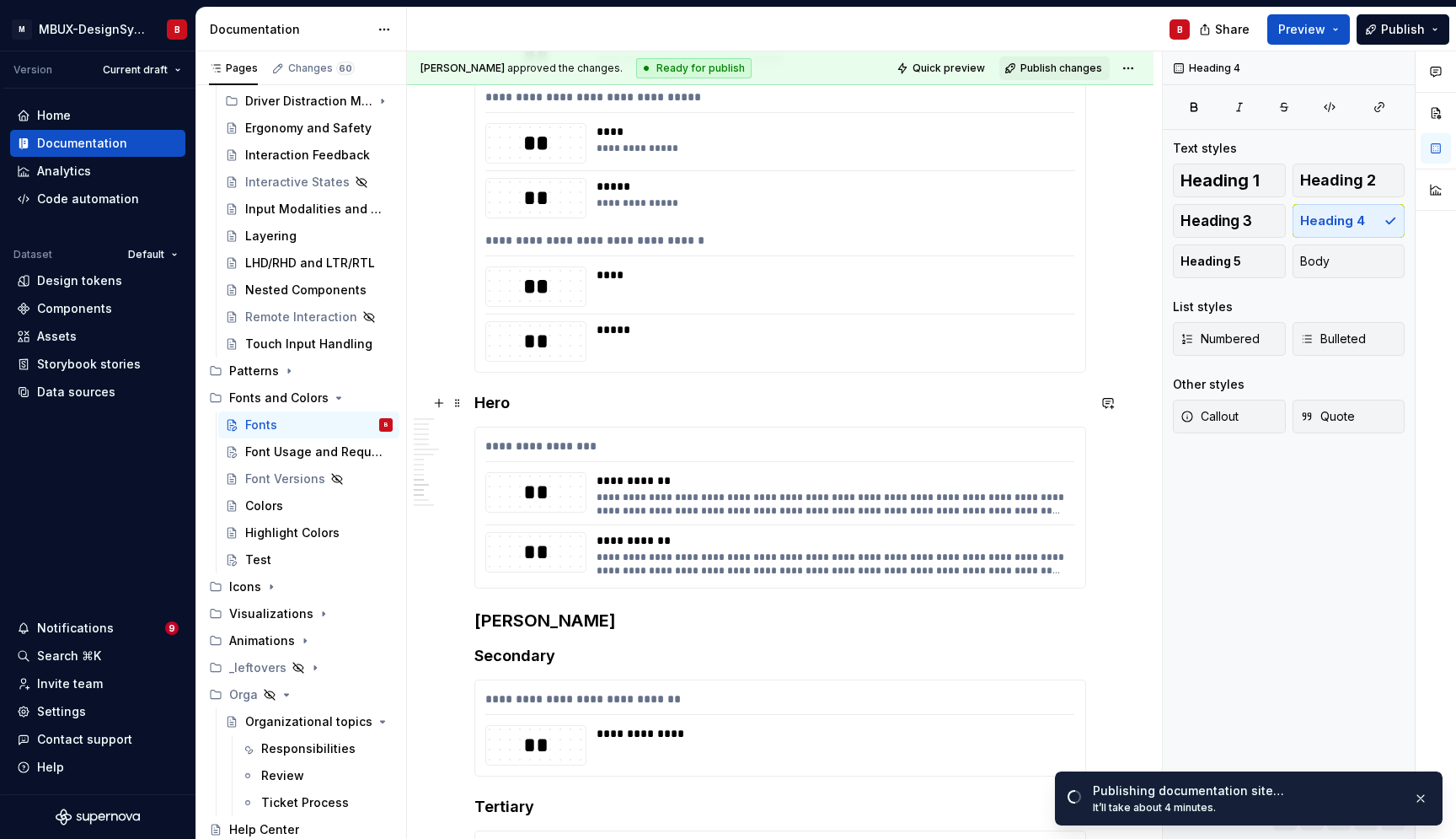
click at [480, 399] on h4 "Hero" at bounding box center [780, 403] width 612 height 20
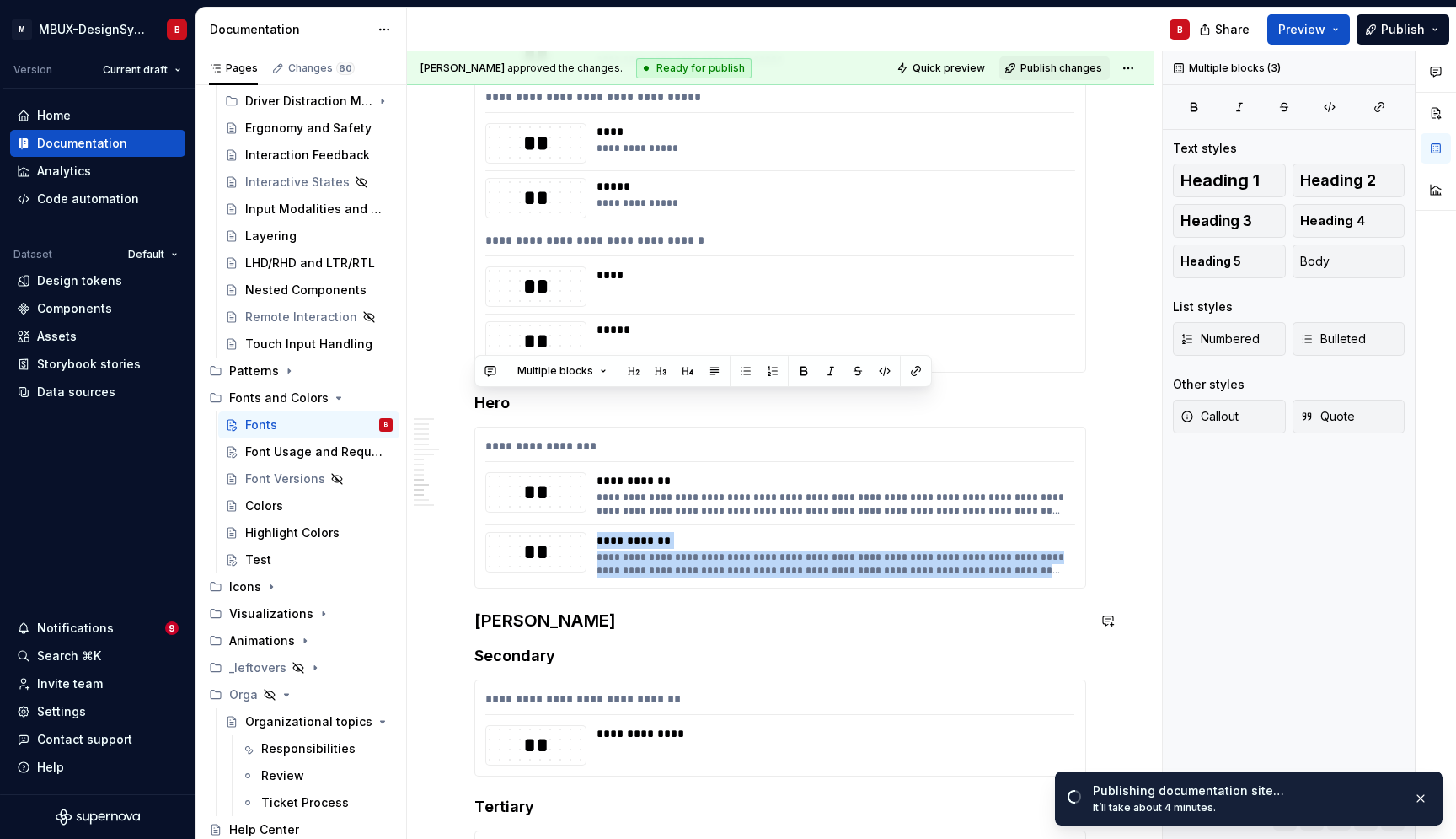
drag, startPoint x: 478, startPoint y: 403, endPoint x: 492, endPoint y: 598, distance: 195.5
click at [492, 598] on div "**********" at bounding box center [780, 328] width 612 height 3704
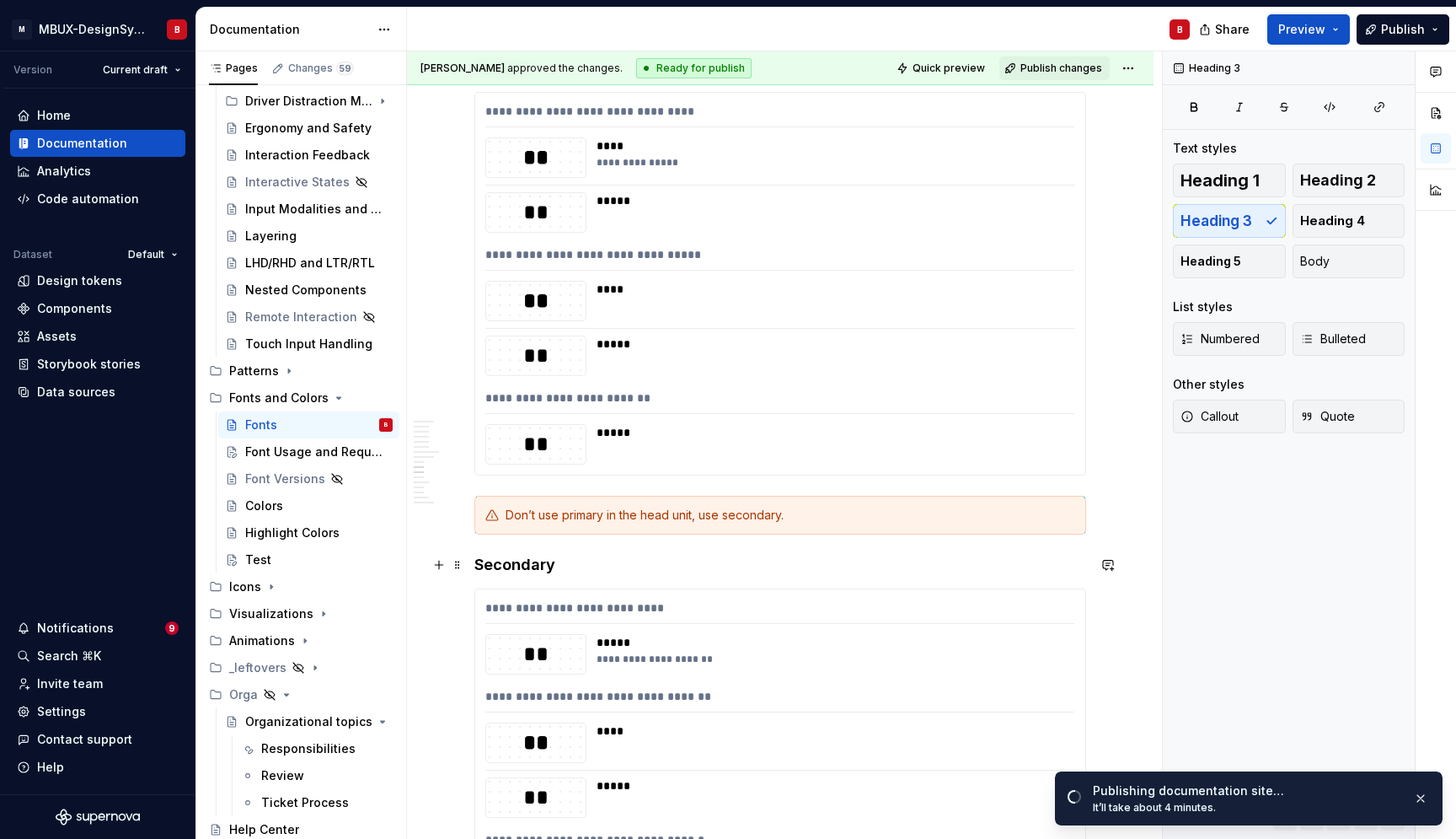
scroll to position [607, 0]
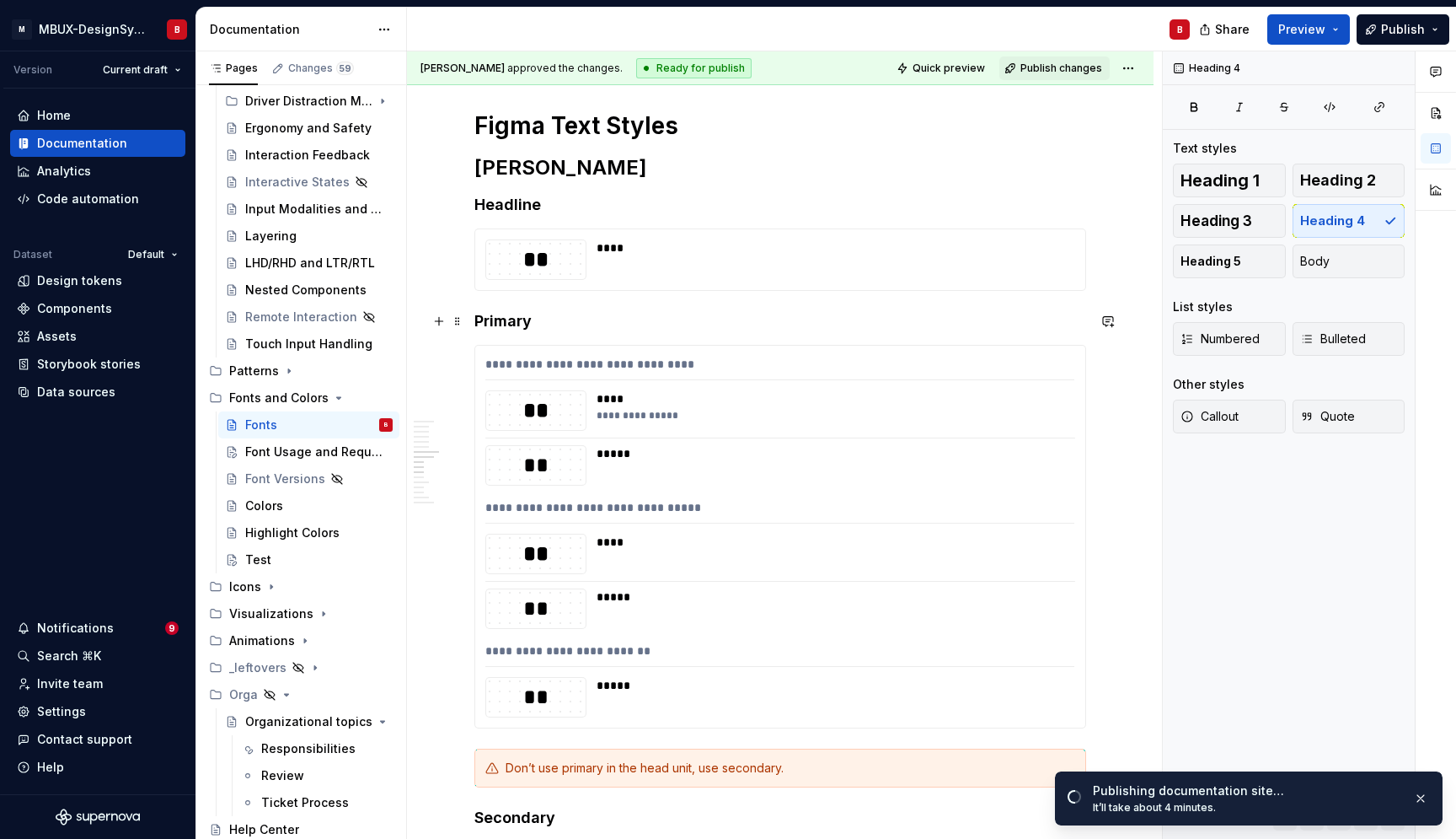
click at [476, 321] on h4 "Primary" at bounding box center [780, 321] width 612 height 20
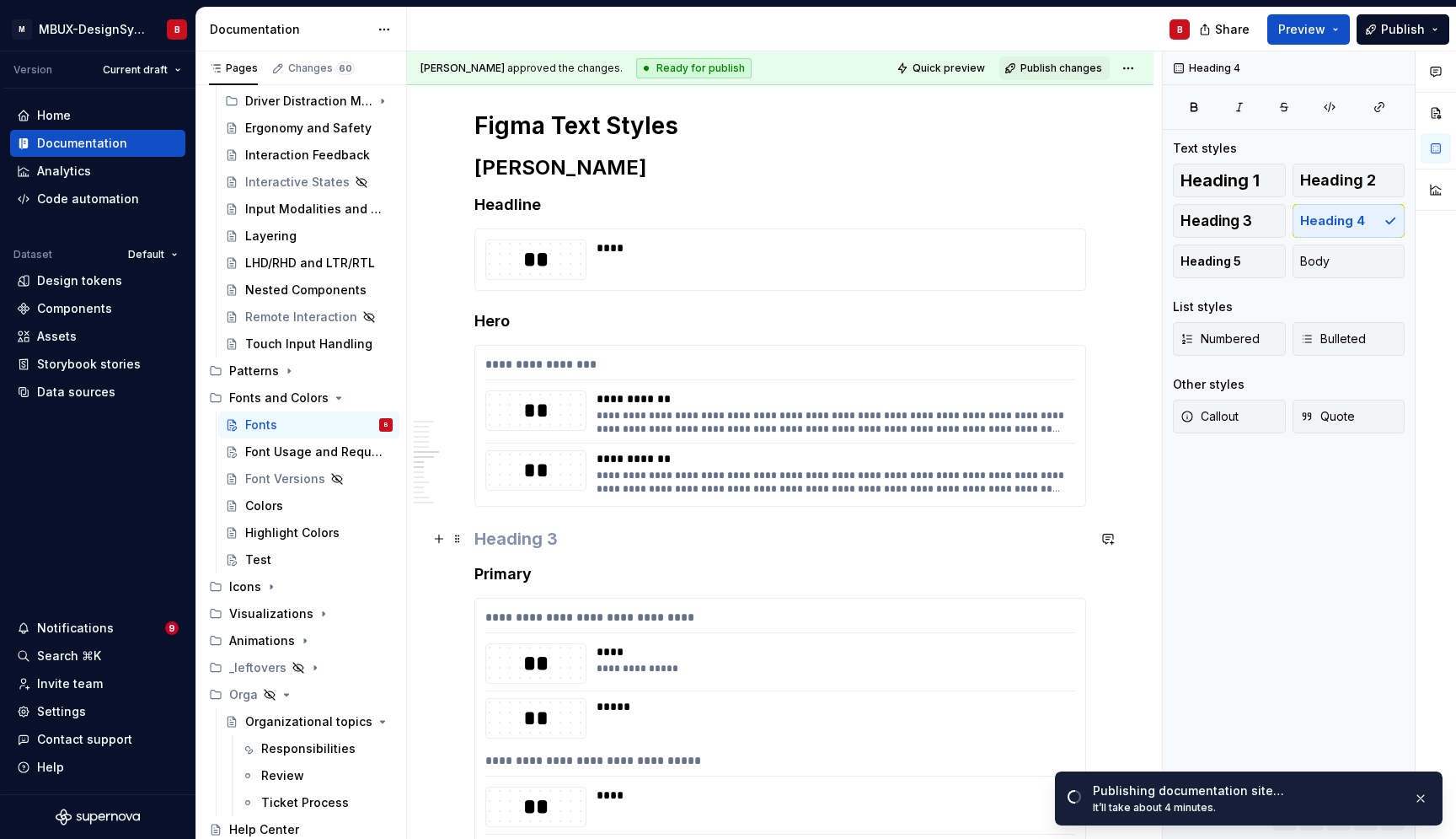
click at [562, 535] on h3 at bounding box center [780, 538] width 612 height 24
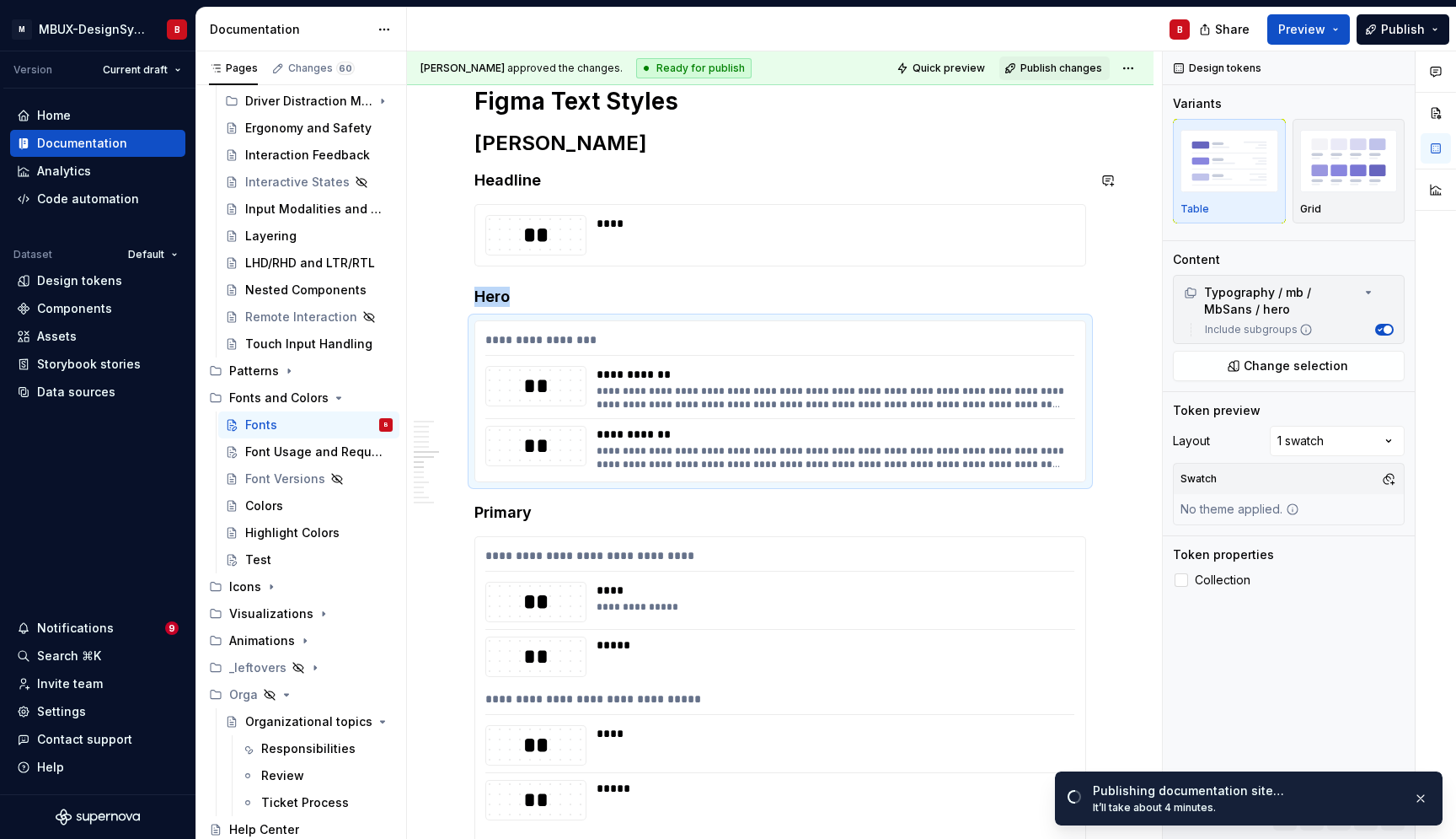
scroll to position [633, 0]
click at [579, 183] on h4 "Headline" at bounding box center [780, 179] width 612 height 20
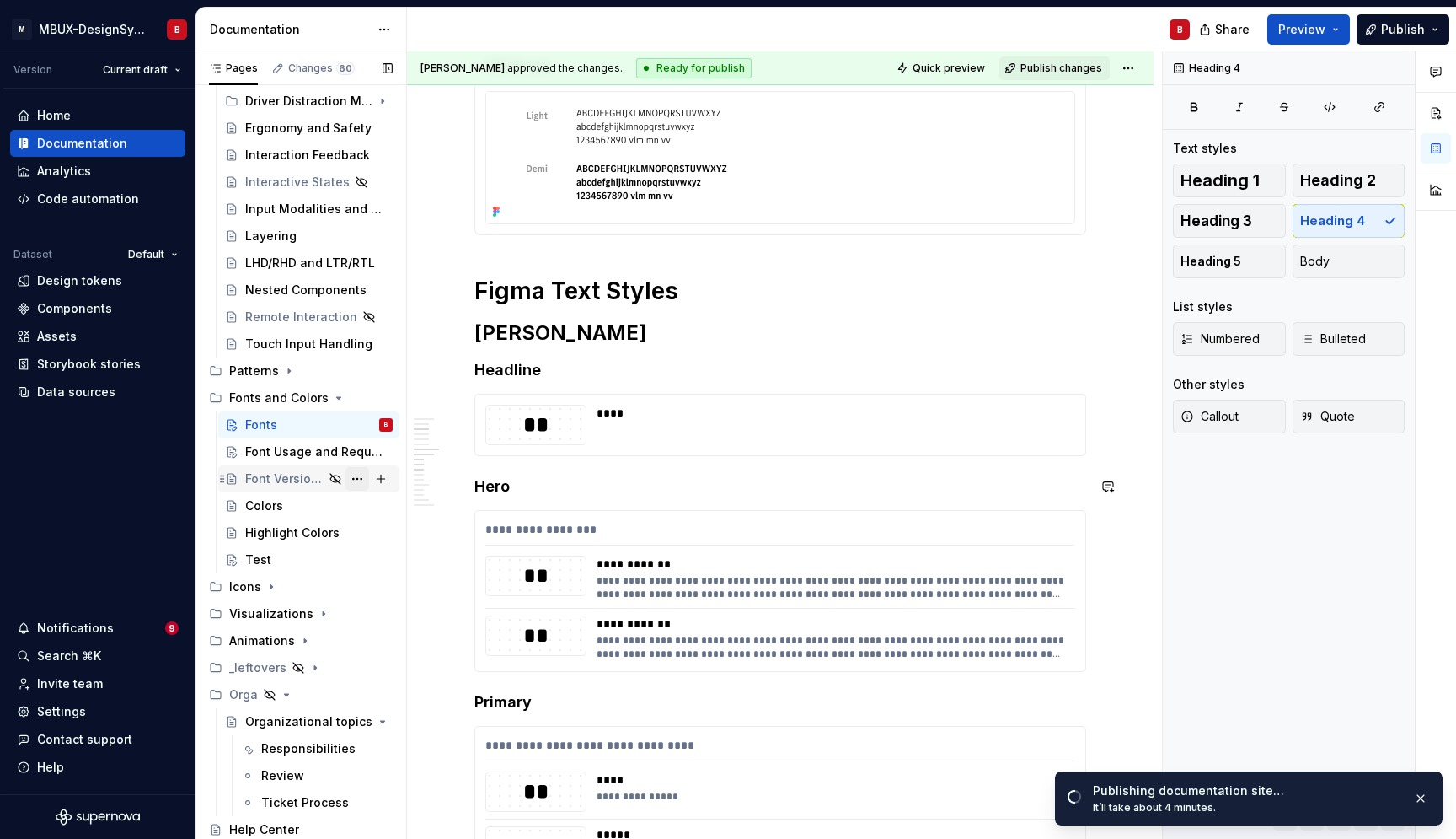
scroll to position [443, 0]
click at [284, 456] on div "Font Usage and Requirements" at bounding box center [294, 452] width 97 height 17
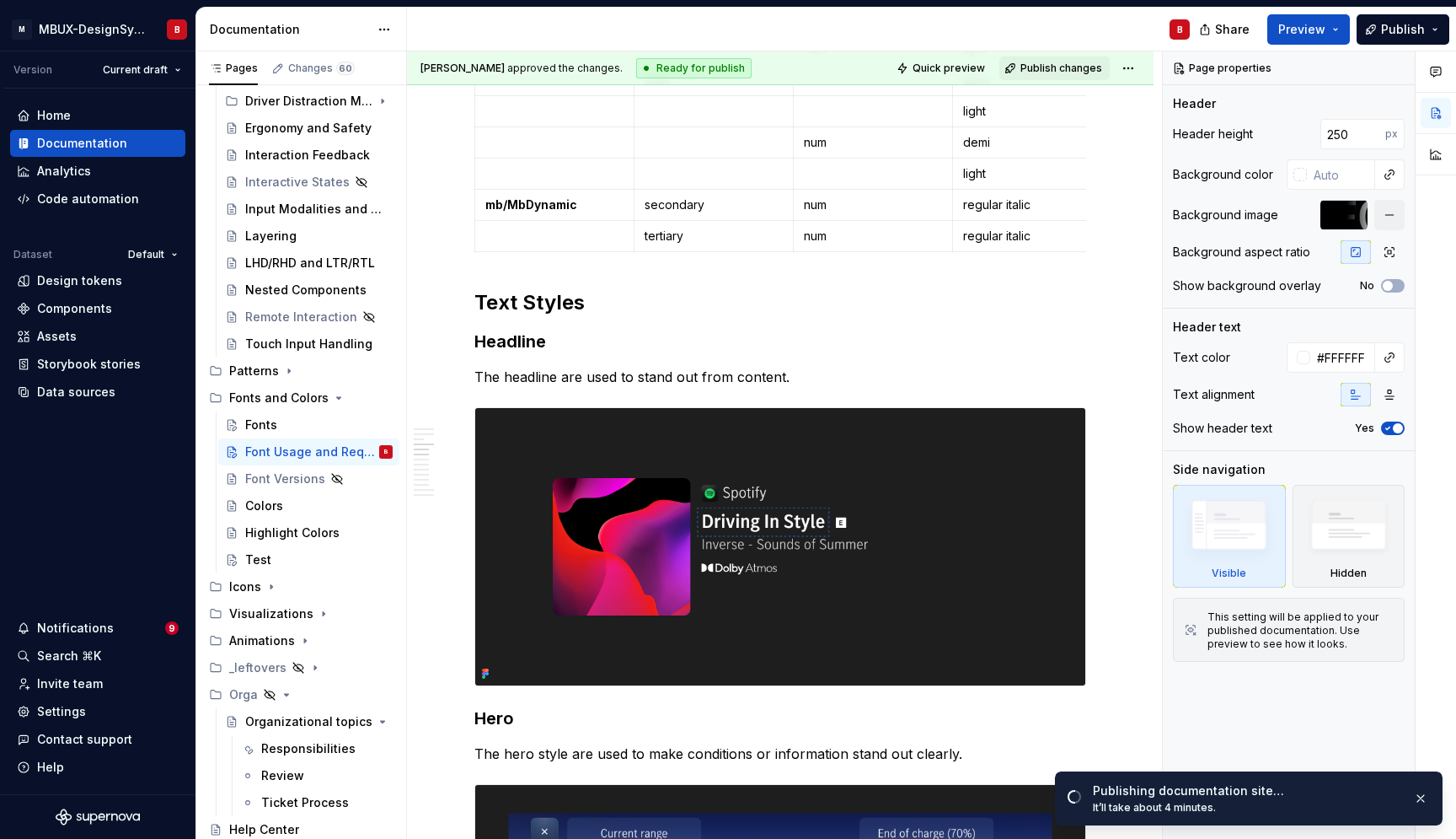
scroll to position [1669, 0]
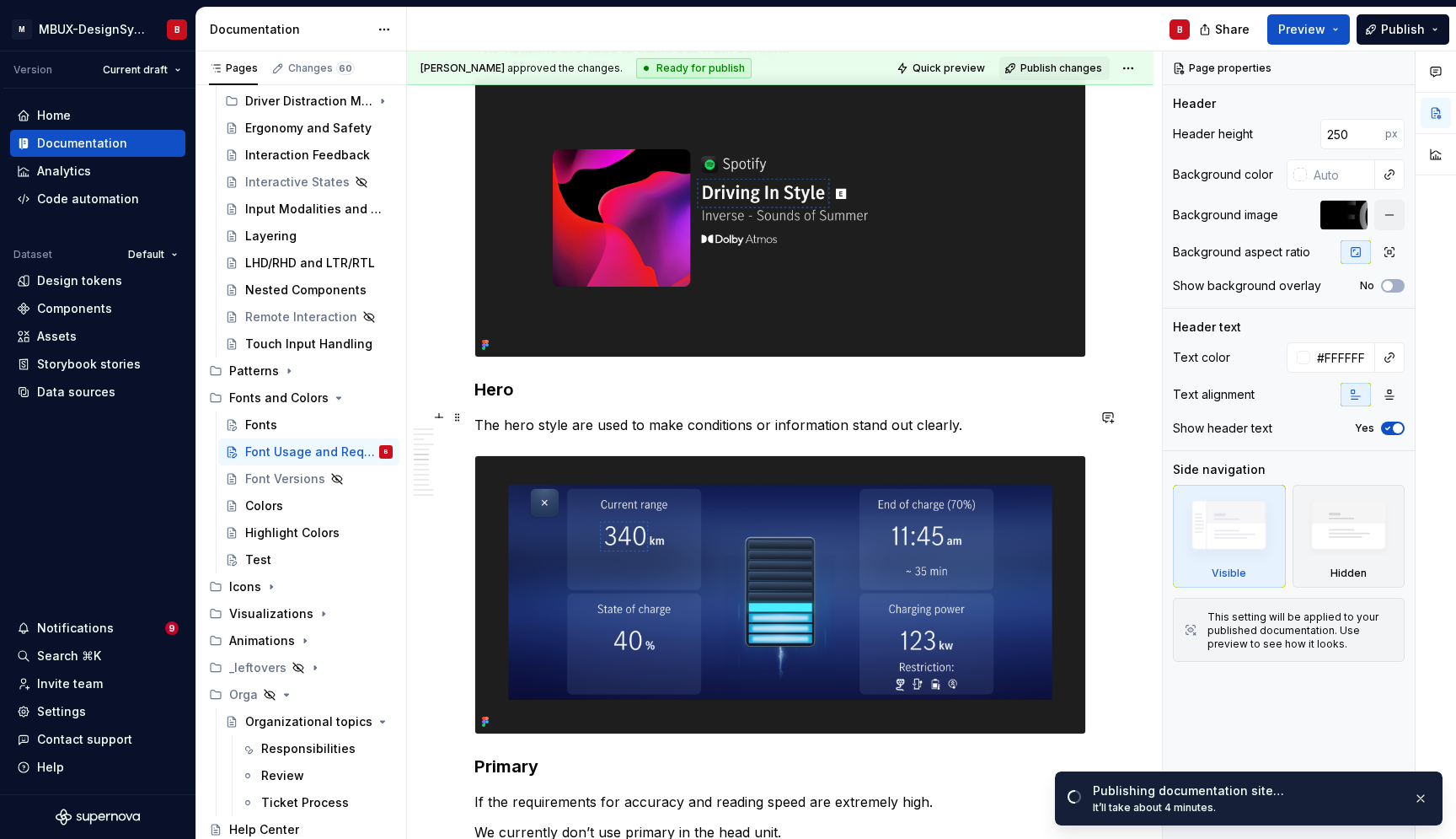
click at [673, 419] on p "The hero style are used to make conditions or information stand out clearly." at bounding box center [780, 425] width 612 height 20
type textarea "*"
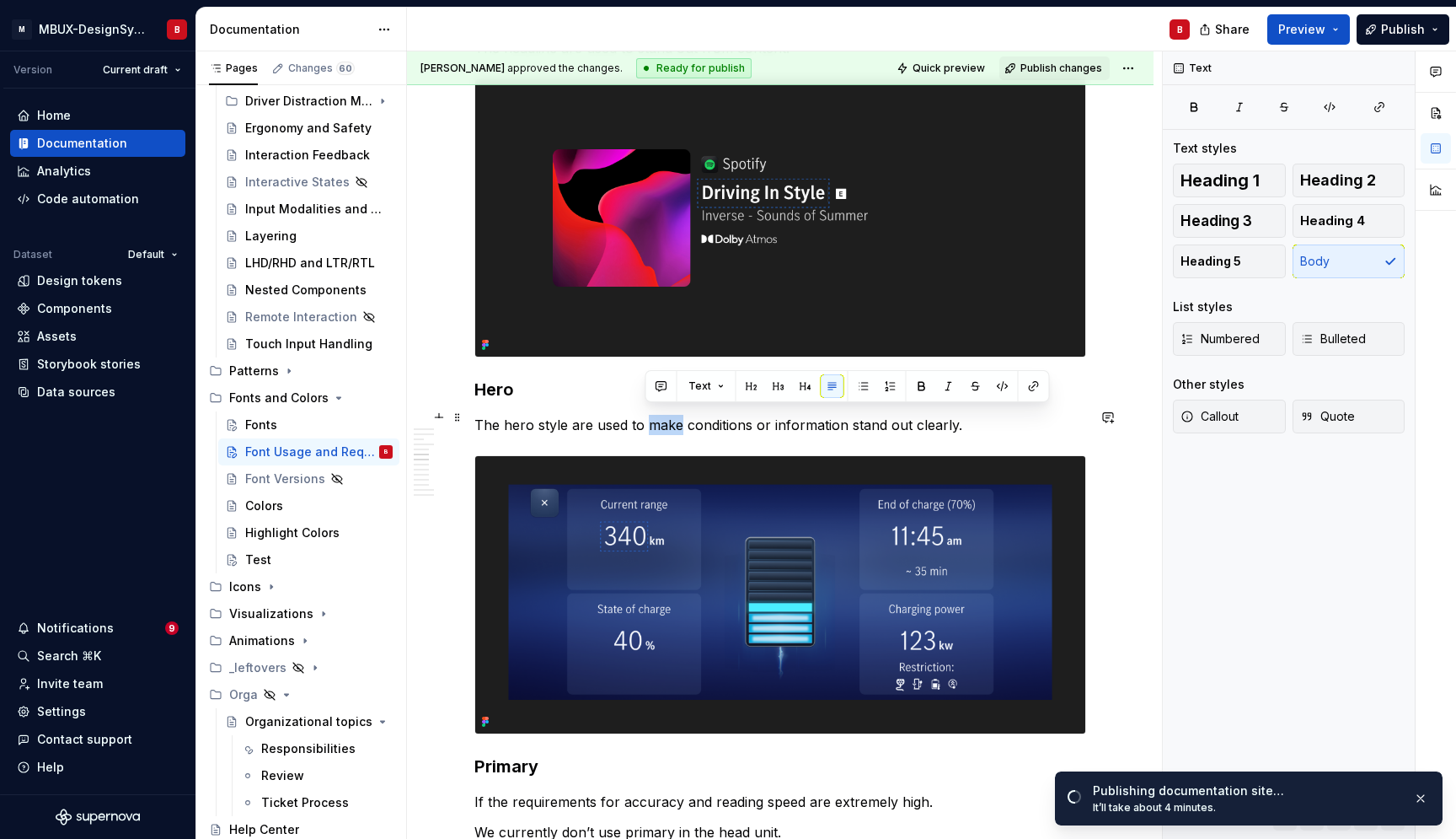
click at [673, 419] on p "The hero style are used to make conditions or information stand out clearly." at bounding box center [780, 425] width 612 height 20
click at [672, 419] on p "The hero style are used to make conditions or information stand out clearly." at bounding box center [780, 425] width 612 height 20
copy p "The hero style are used to make conditions or information stand out clearly."
click at [972, 423] on p "The hero style are used to make conditions or information stand out clearly." at bounding box center [780, 425] width 612 height 20
click at [684, 416] on p "The hero style are used to make conditions or information stand out clearly." at bounding box center [780, 425] width 612 height 20
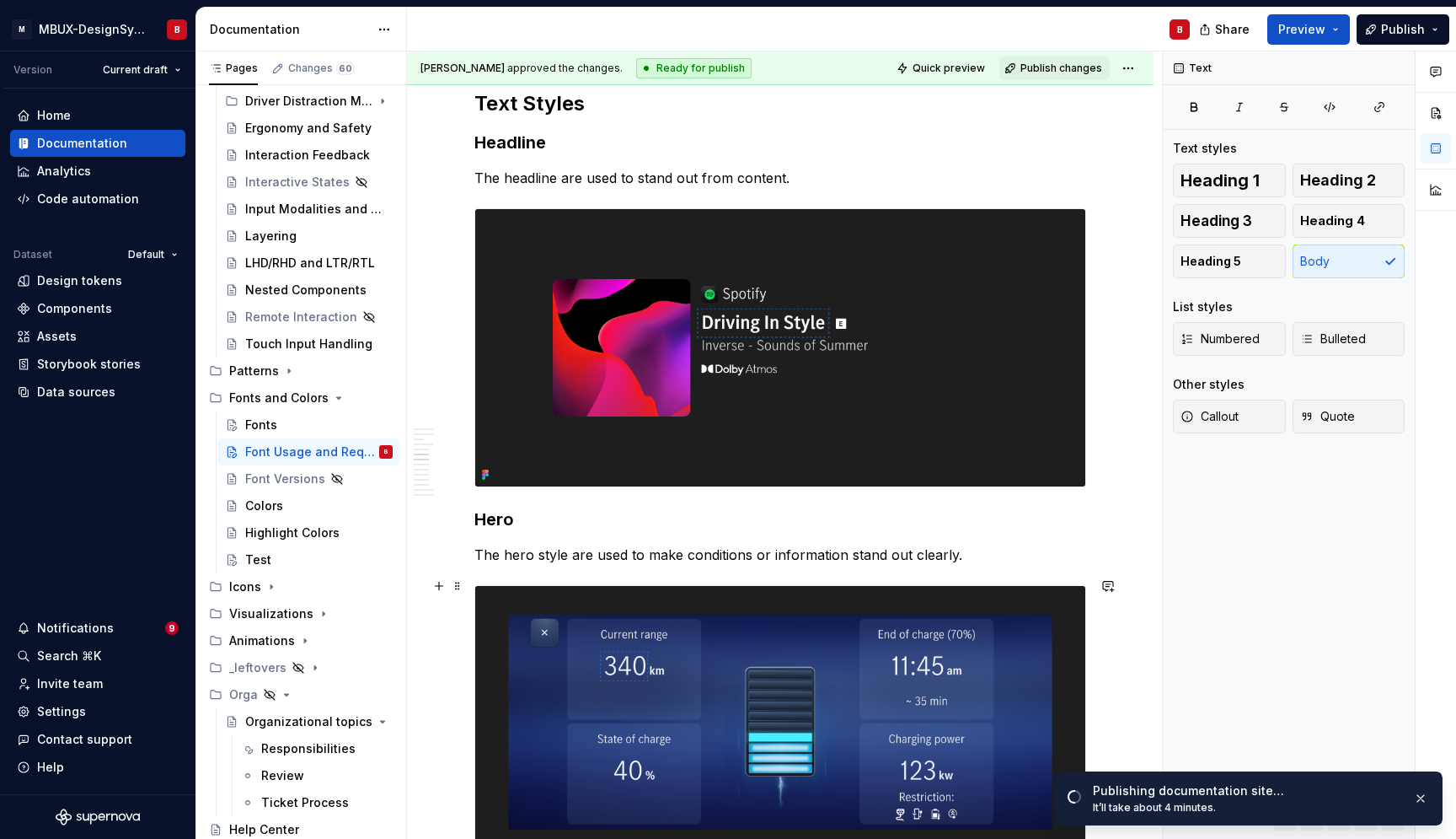
scroll to position [1530, 0]
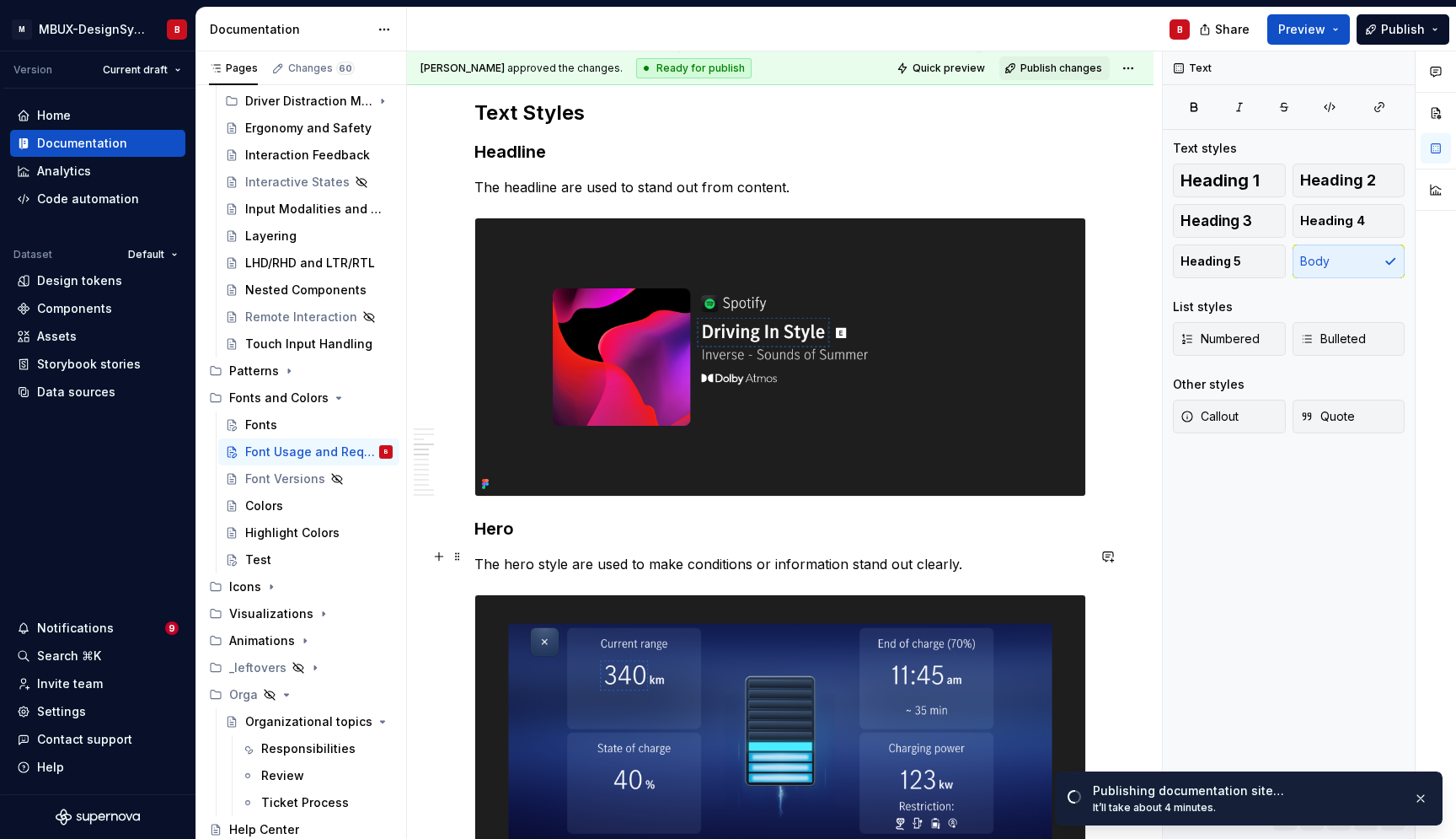
click at [908, 559] on p "The hero style are used to make conditions or information stand out clearly." at bounding box center [780, 563] width 612 height 20
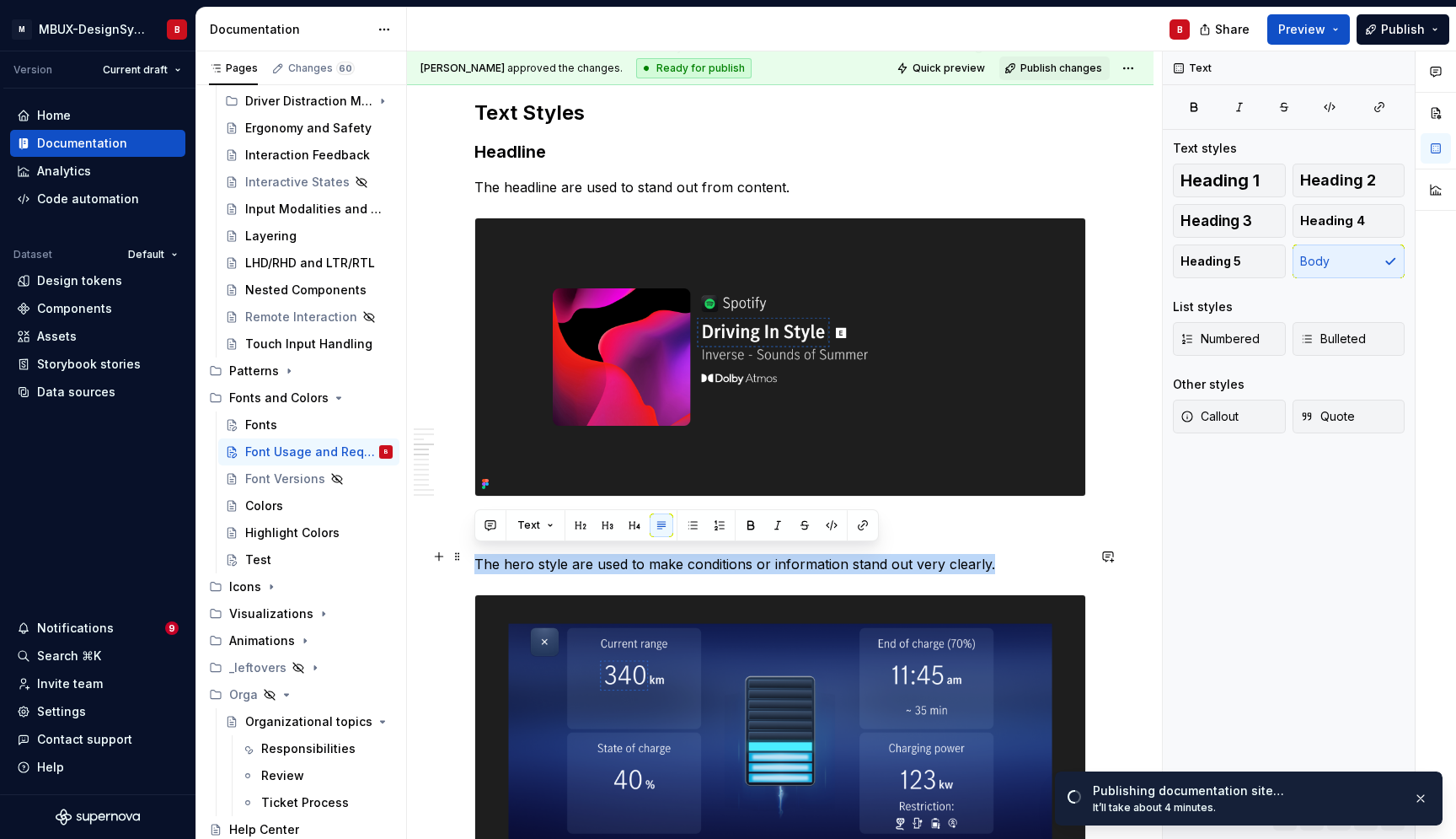
drag, startPoint x: 987, startPoint y: 559, endPoint x: 472, endPoint y: 550, distance: 515.1
copy p "The hero style are used to make conditions or information stand out very clearl…"
click at [627, 560] on p "The hero style are used to make conditions or information stand out very clearl…" at bounding box center [780, 563] width 612 height 20
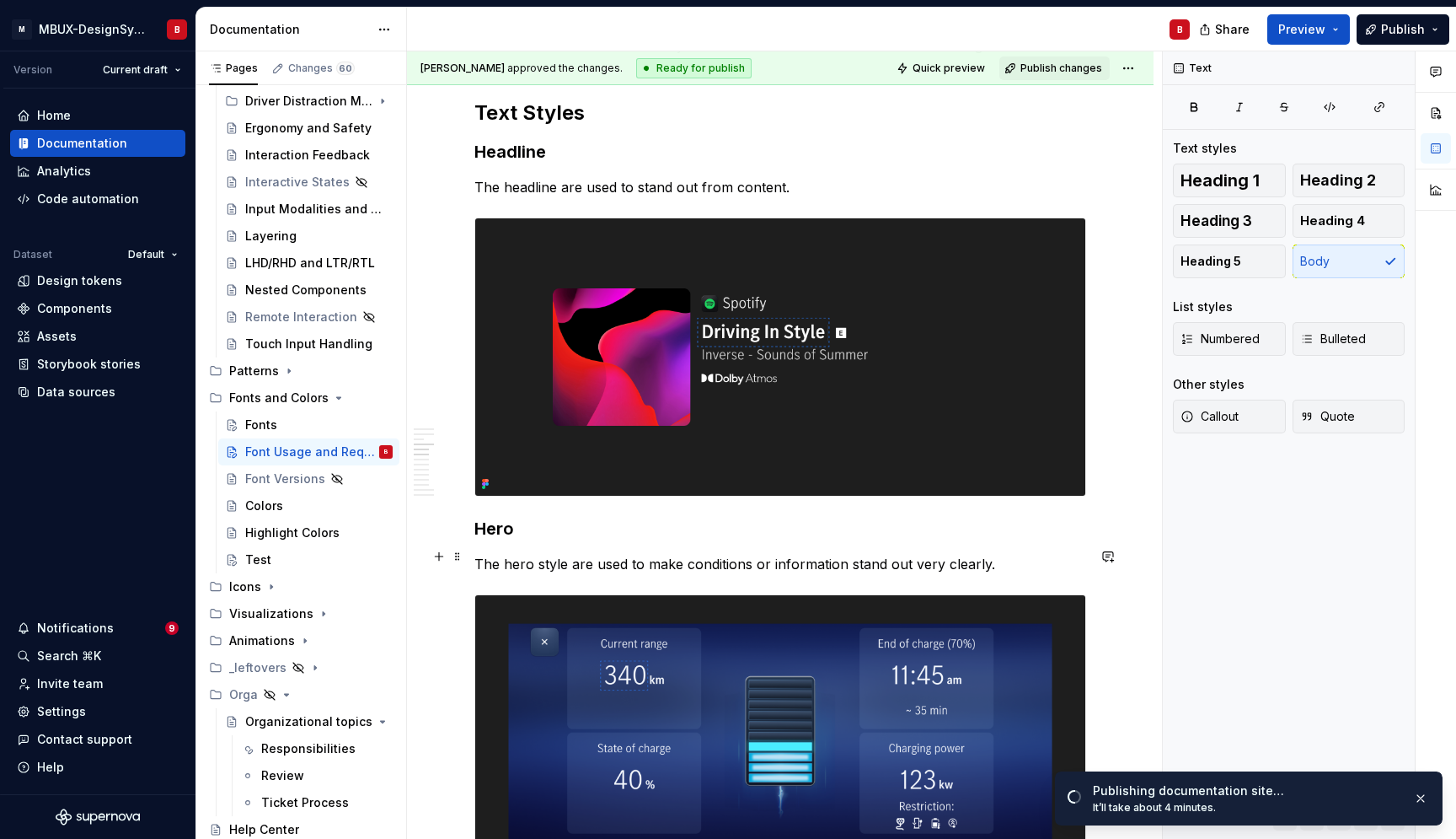
click at [995, 560] on p "The hero style are used to make conditions or information stand out very clearl…" at bounding box center [780, 563] width 612 height 20
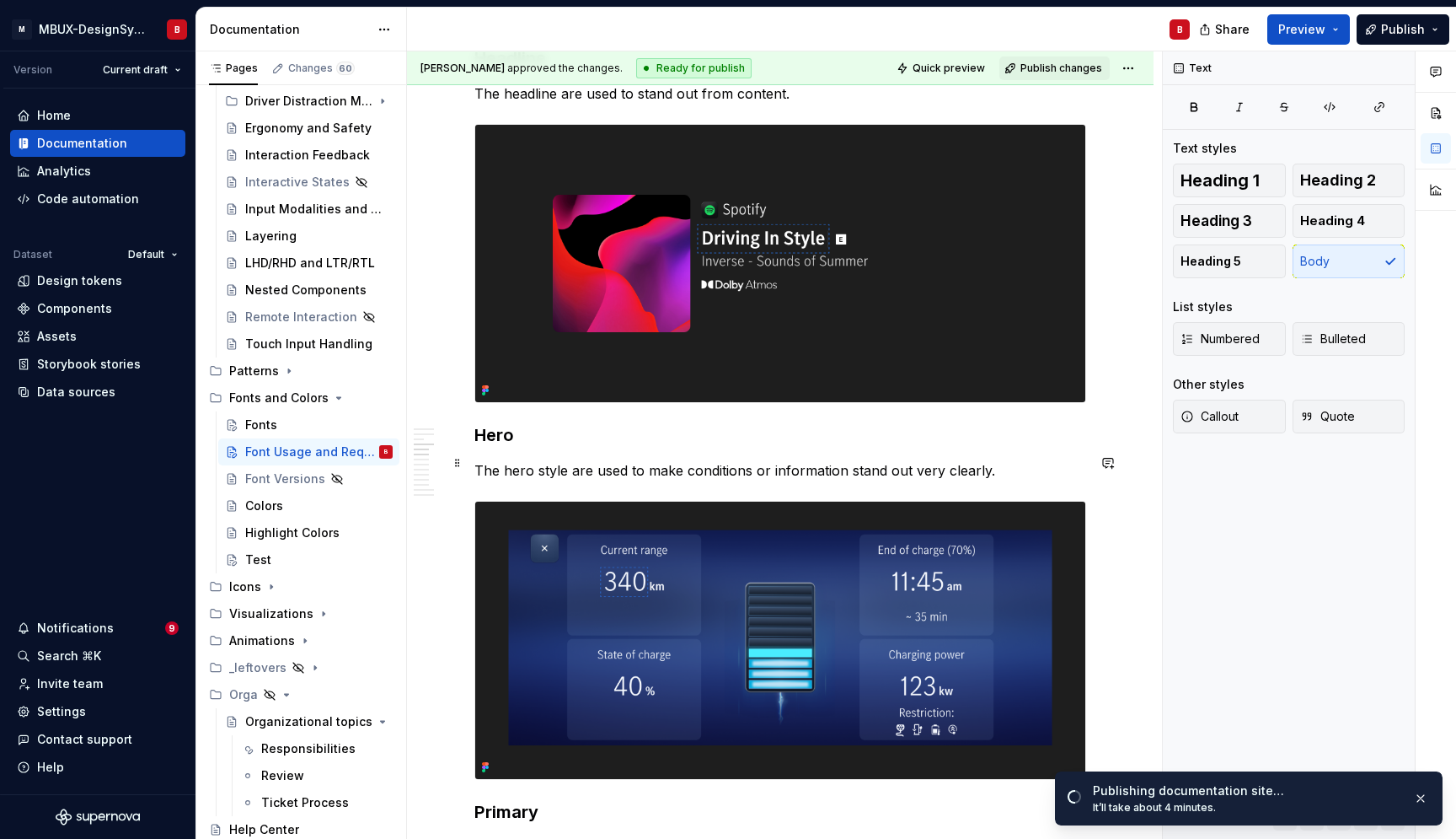
scroll to position [1720, 0]
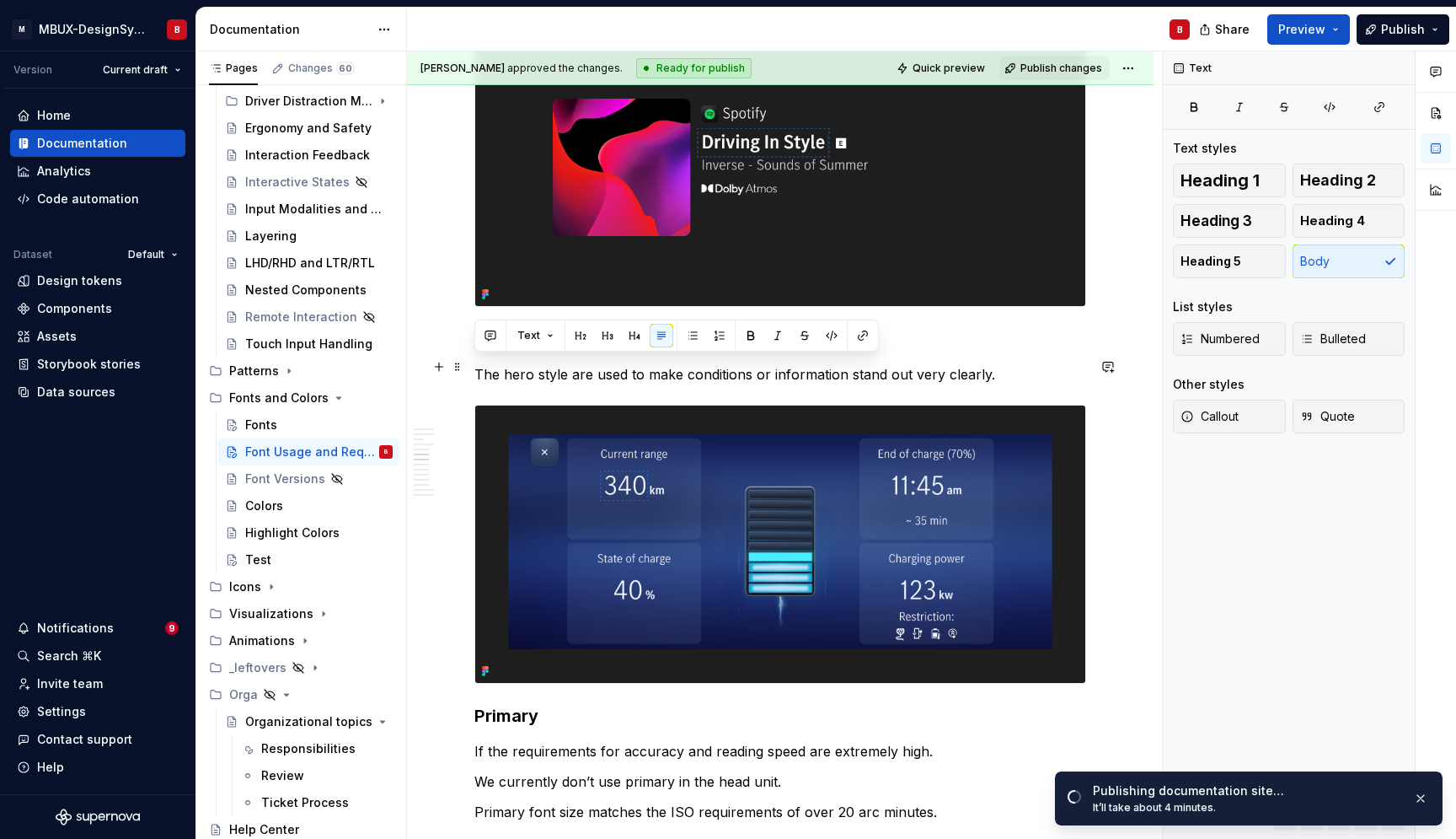
drag, startPoint x: 993, startPoint y: 367, endPoint x: 476, endPoint y: 367, distance: 517.0
click at [476, 367] on p "The hero style are used to make conditions or information stand out very clearl…" at bounding box center [780, 374] width 612 height 20
copy p "The hero style are used to make conditions or information stand out very clearl…"
click at [1000, 367] on p "The hero style are used to make conditions or information stand out very clearl…" at bounding box center [780, 374] width 612 height 20
click at [709, 367] on p "The hero style are used to make conditions or information stand out very clearl…" at bounding box center [780, 374] width 612 height 20
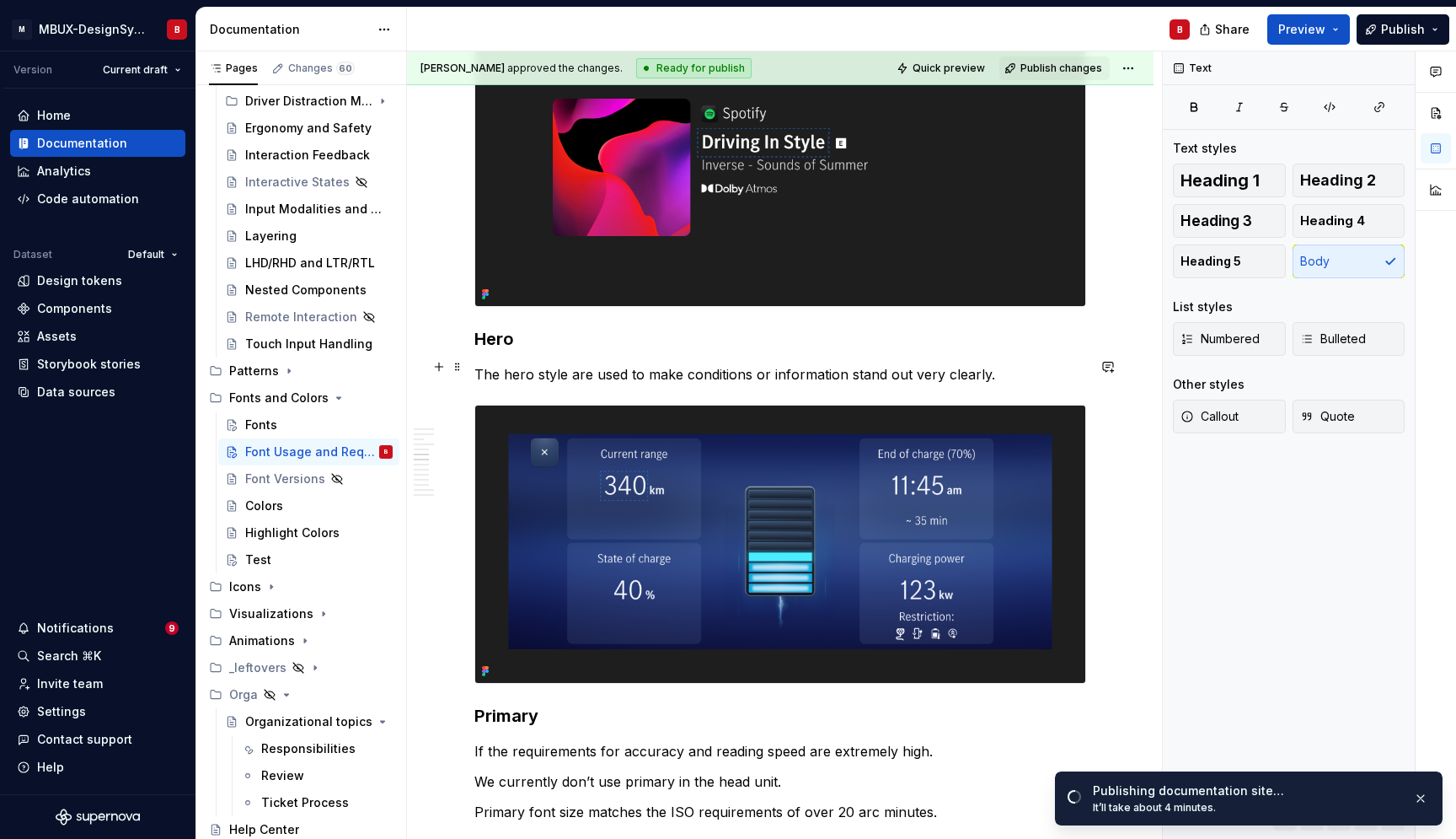
click at [700, 369] on p "The hero style are used to make conditions or information stand out very clearl…" at bounding box center [780, 374] width 612 height 20
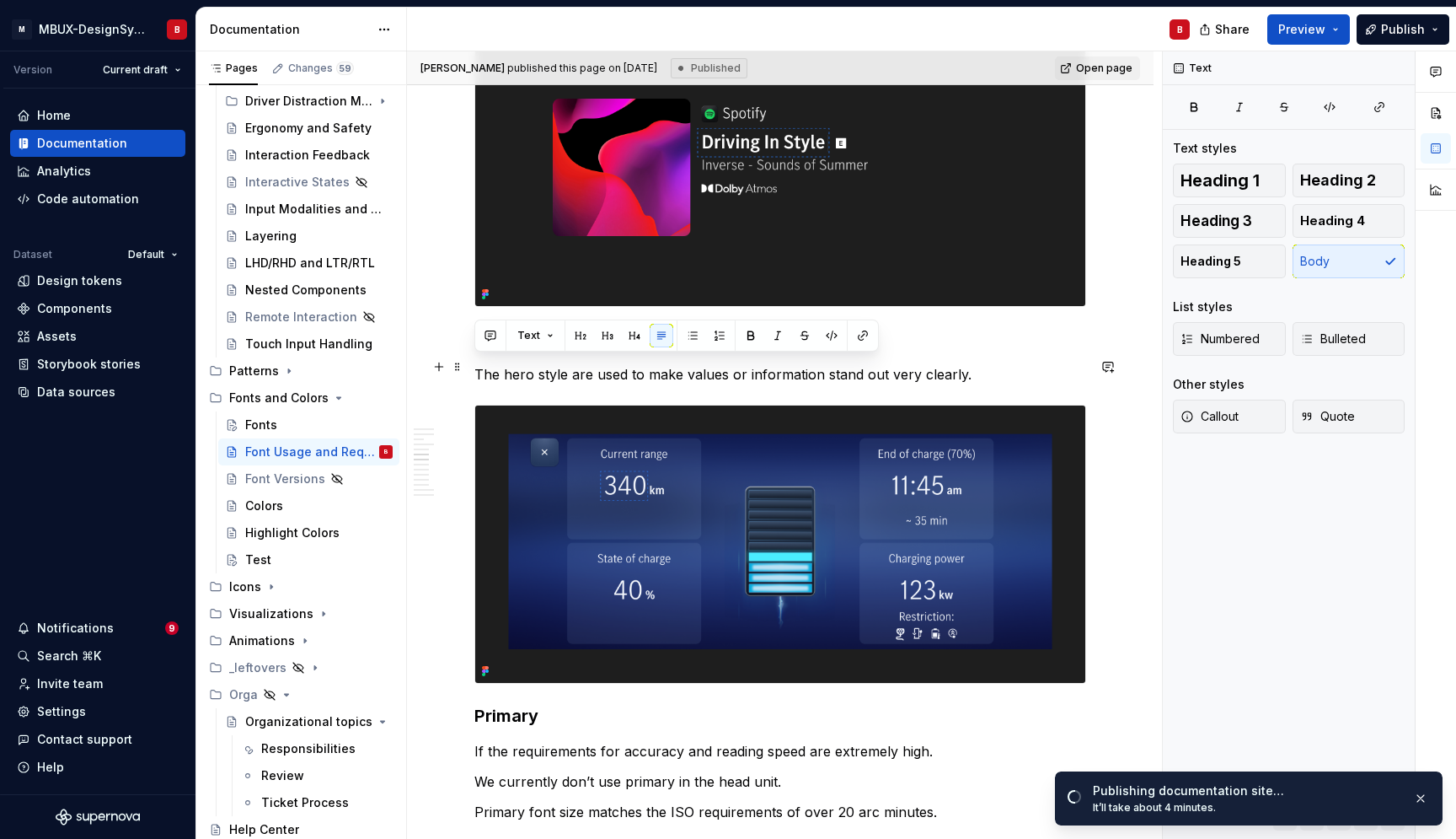
drag, startPoint x: 958, startPoint y: 365, endPoint x: 411, endPoint y: 364, distance: 547.0
copy p "The hero style are used to make values or information stand out very clearly."
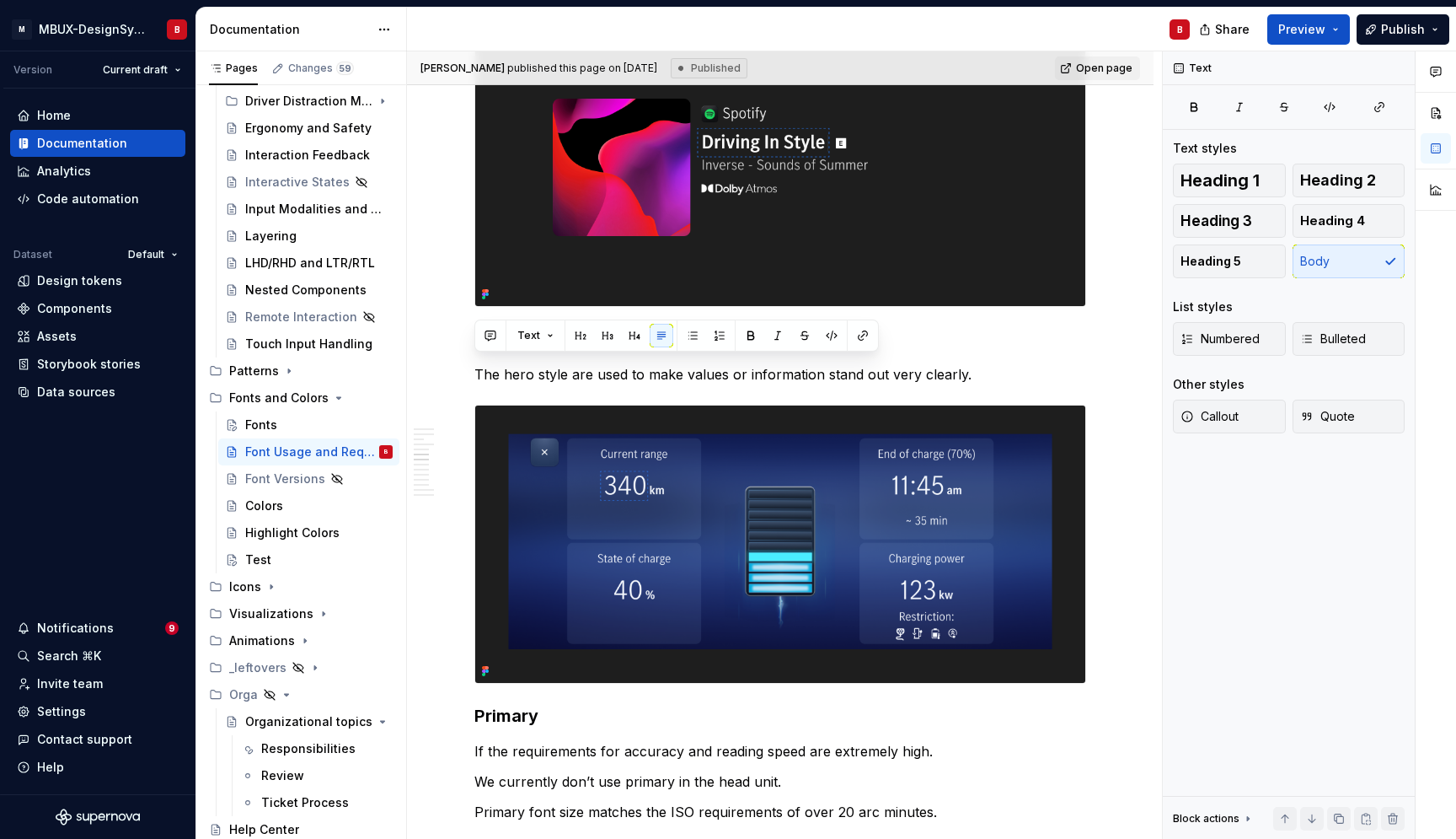
type textarea "*"
